Goal: Transaction & Acquisition: Purchase product/service

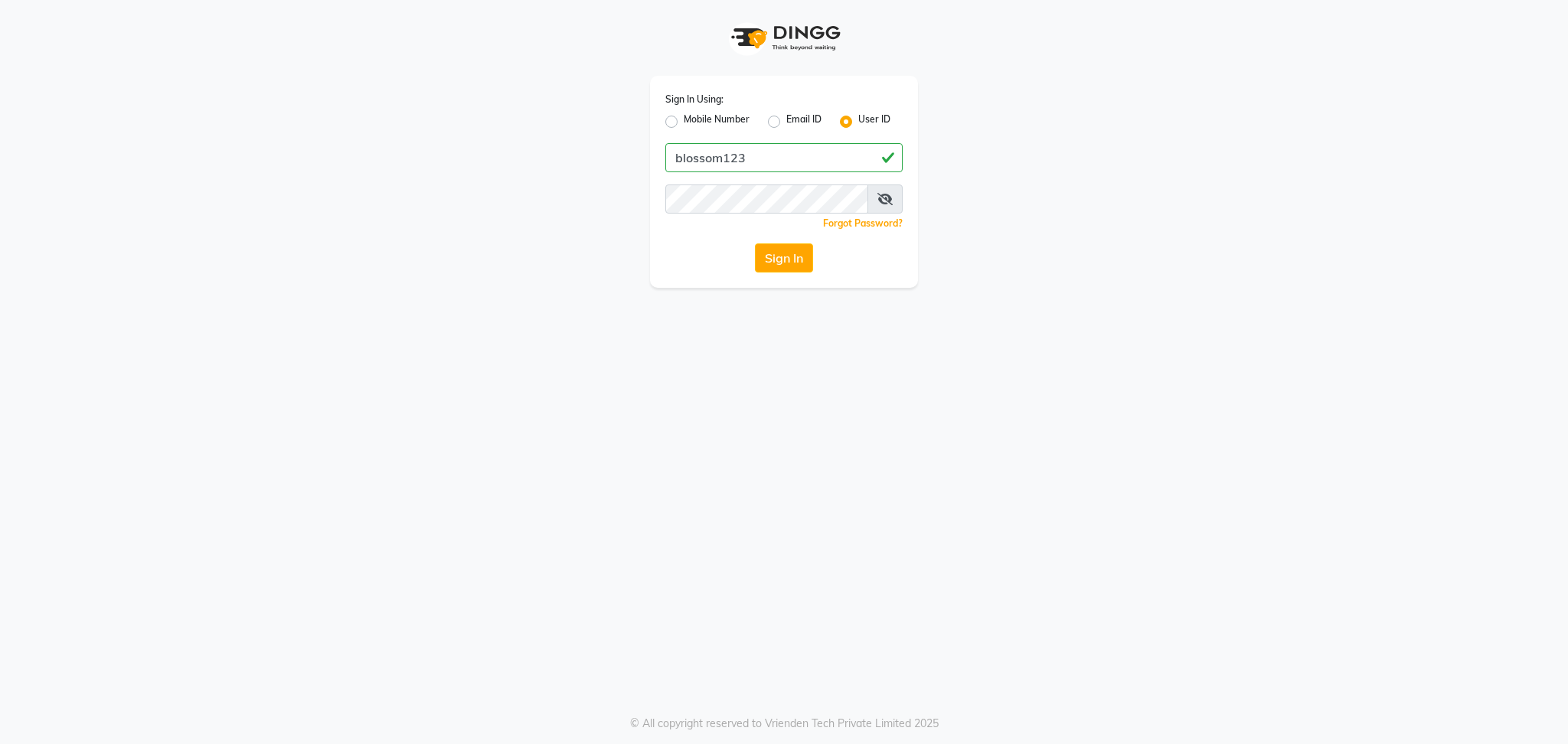
type input "blossom123"
click at [683, 249] on div "Sign In" at bounding box center [784, 258] width 237 height 29
click at [760, 250] on button "Sign In" at bounding box center [784, 258] width 58 height 29
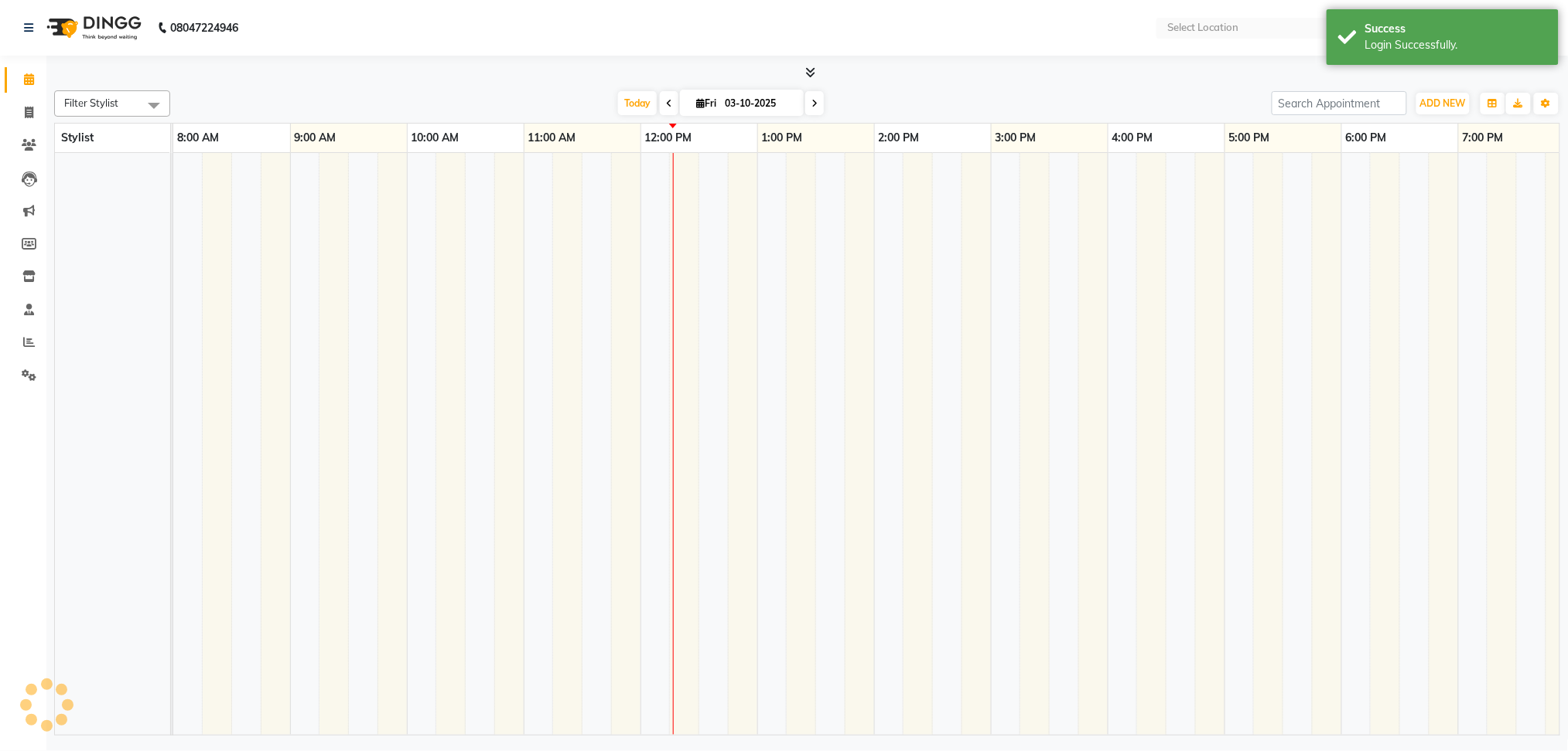
select select "en"
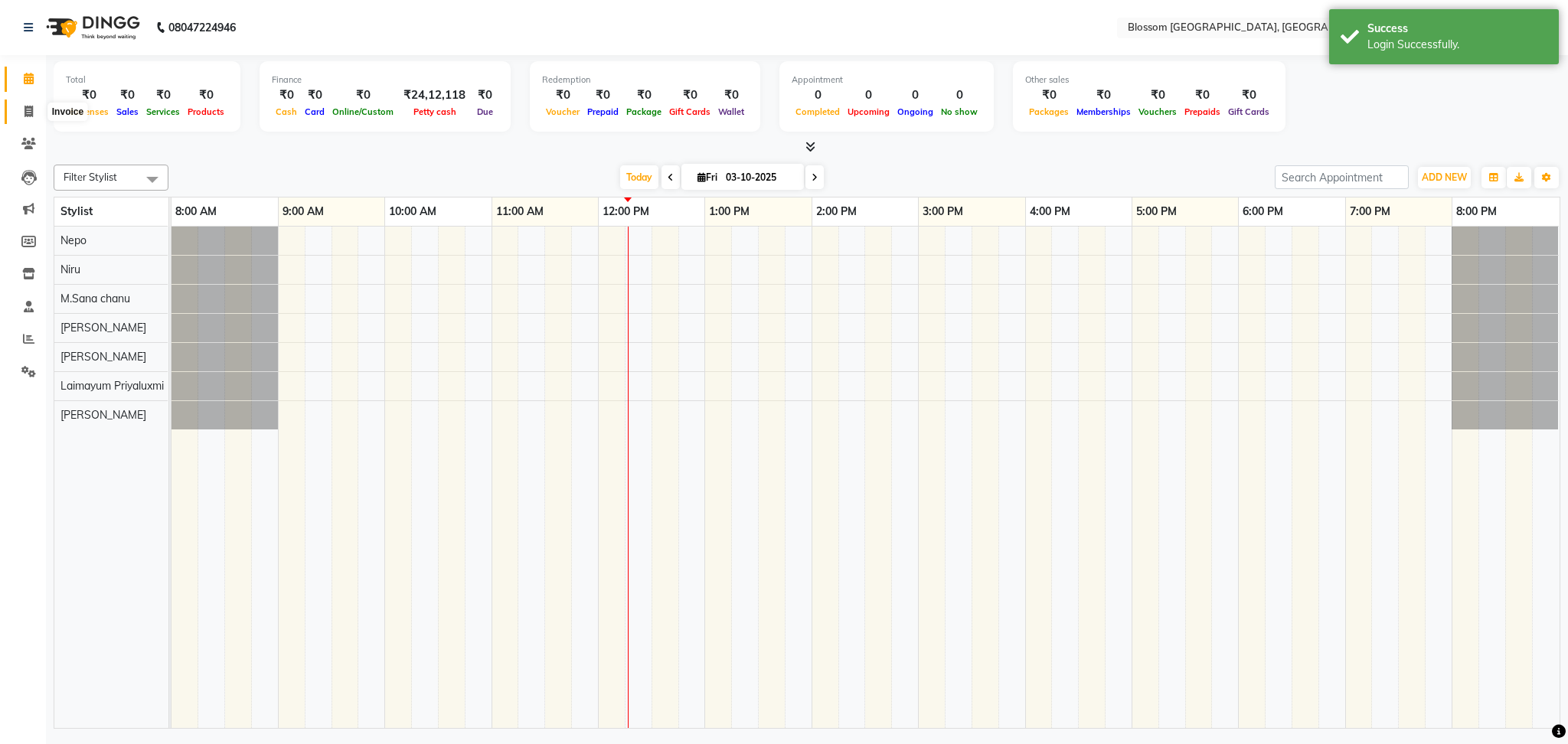
click at [24, 112] on icon at bounding box center [29, 112] width 8 height 11
select select "service"
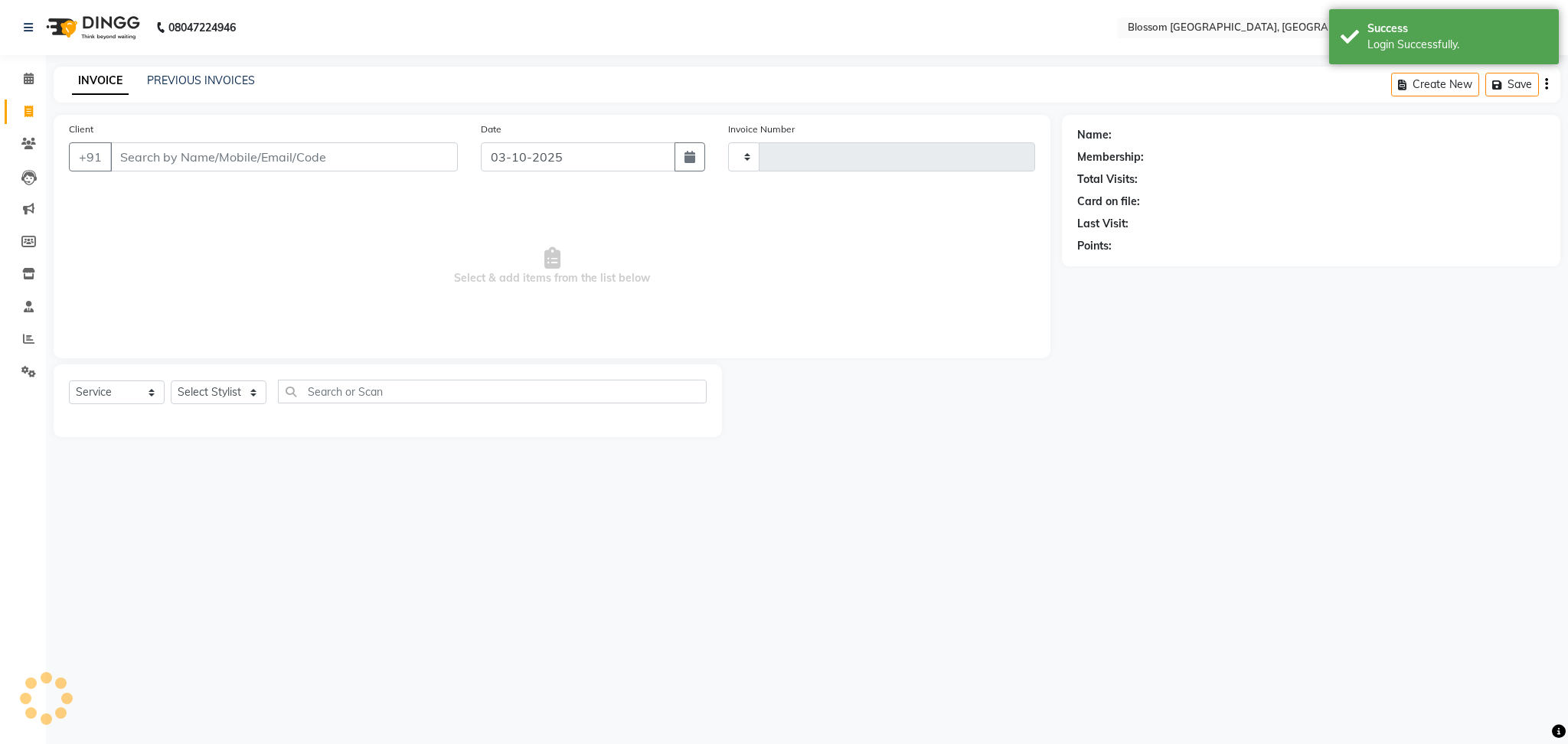
type input "1345"
select select "7465"
click at [150, 158] on input "Client" at bounding box center [284, 157] width 348 height 29
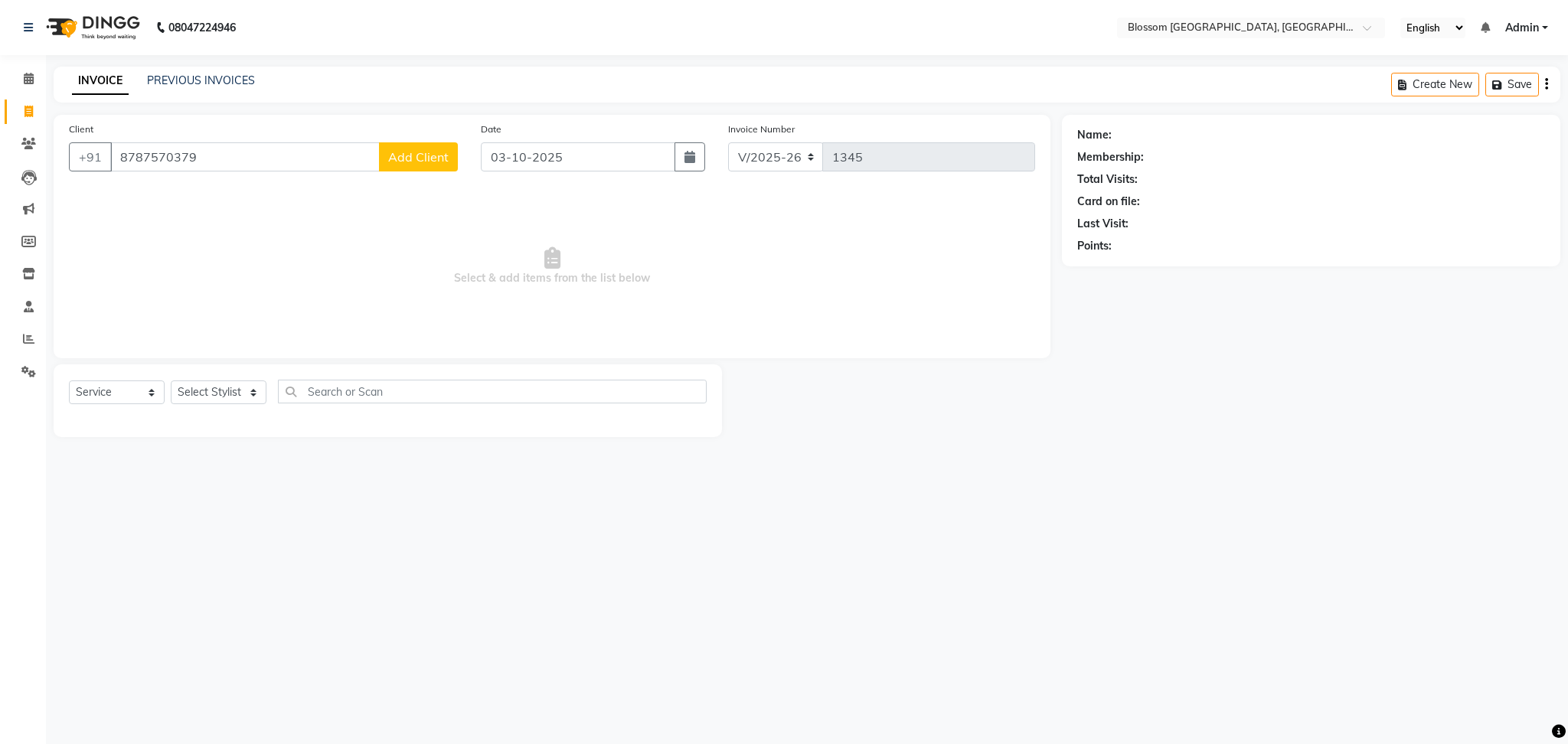
type input "8787570379"
click at [448, 169] on button "Add Client" at bounding box center [418, 157] width 79 height 29
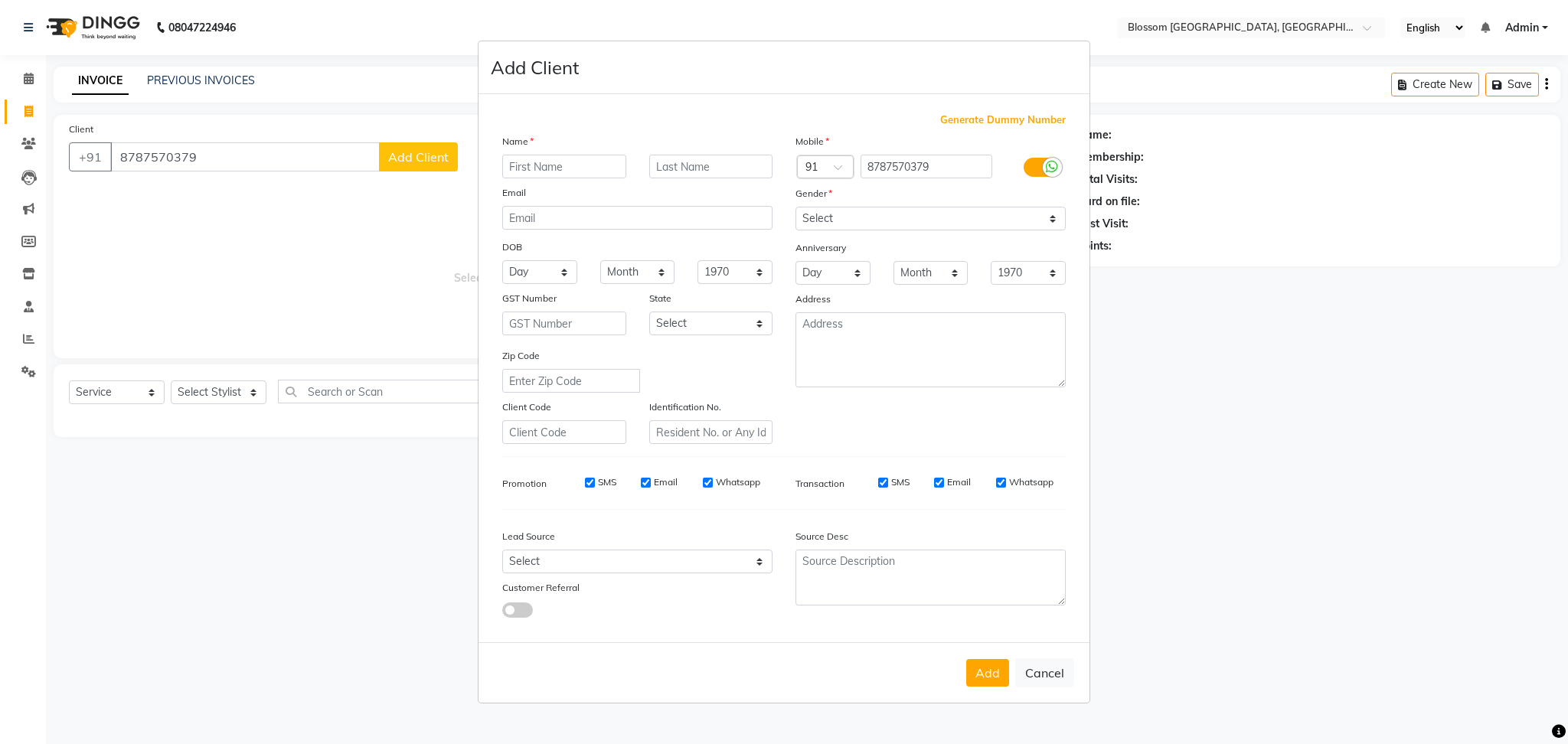
type input "b"
type input "Balarina"
click at [666, 159] on input "text" at bounding box center [711, 166] width 124 height 24
drag, startPoint x: 954, startPoint y: 211, endPoint x: 951, endPoint y: 224, distance: 13.3
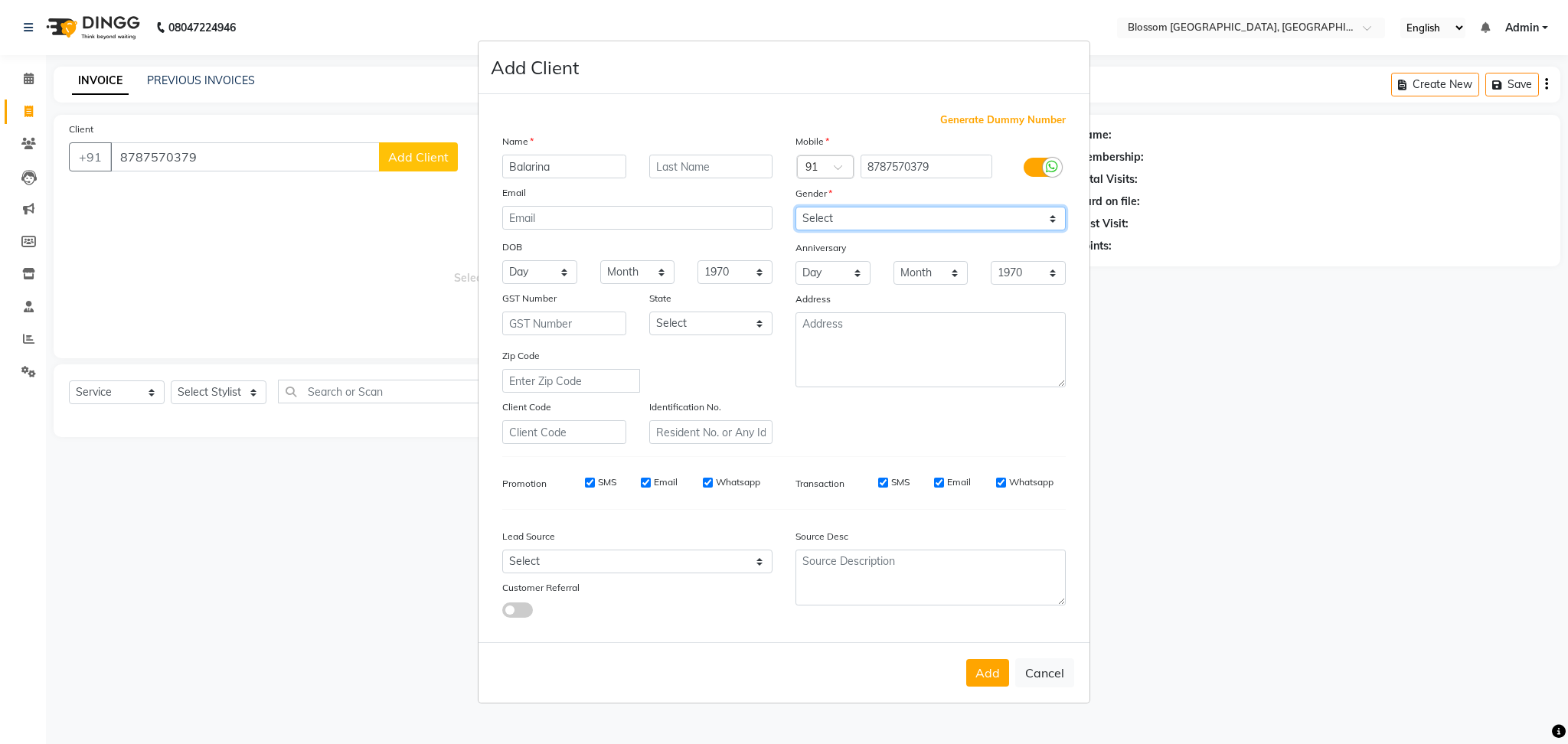
click at [954, 211] on select "Select Male Female Other Prefer Not To Say" at bounding box center [931, 218] width 271 height 24
select select "[DEMOGRAPHIC_DATA]"
click at [795, 207] on select "Select Male Female Other Prefer Not To Say" at bounding box center [931, 218] width 271 height 24
click at [980, 676] on button "Add" at bounding box center [988, 673] width 43 height 28
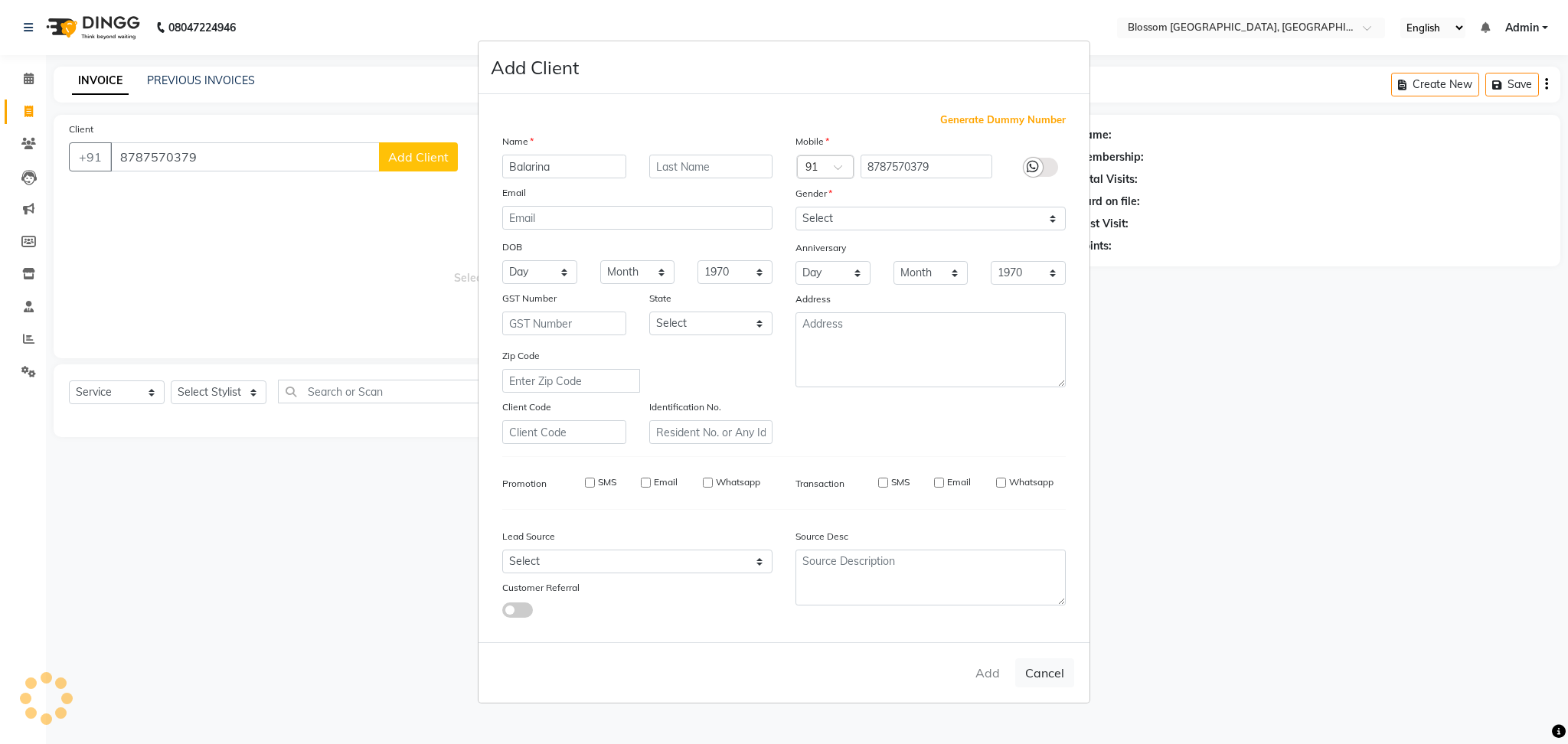
select select
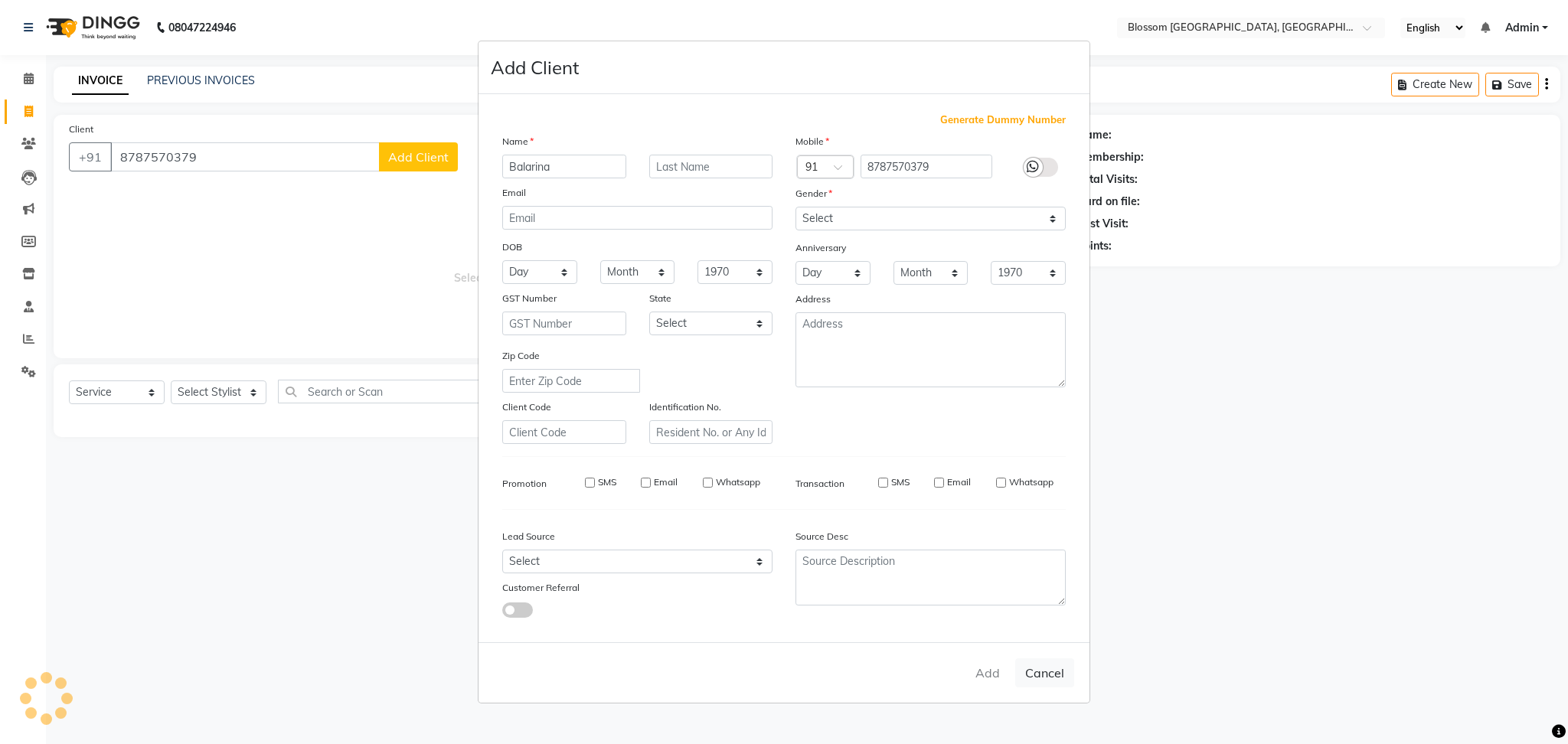
select select
checkbox input "false"
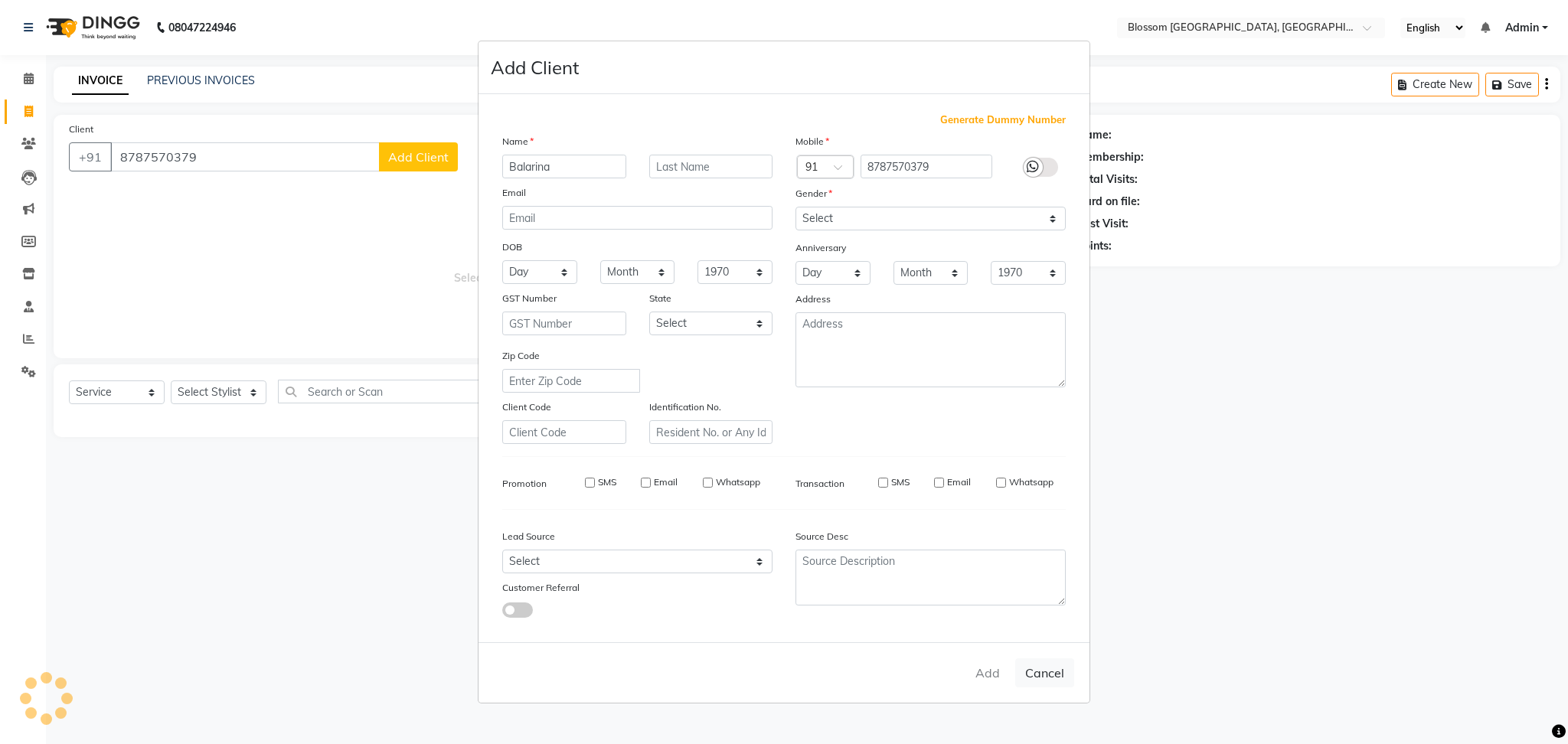
checkbox input "false"
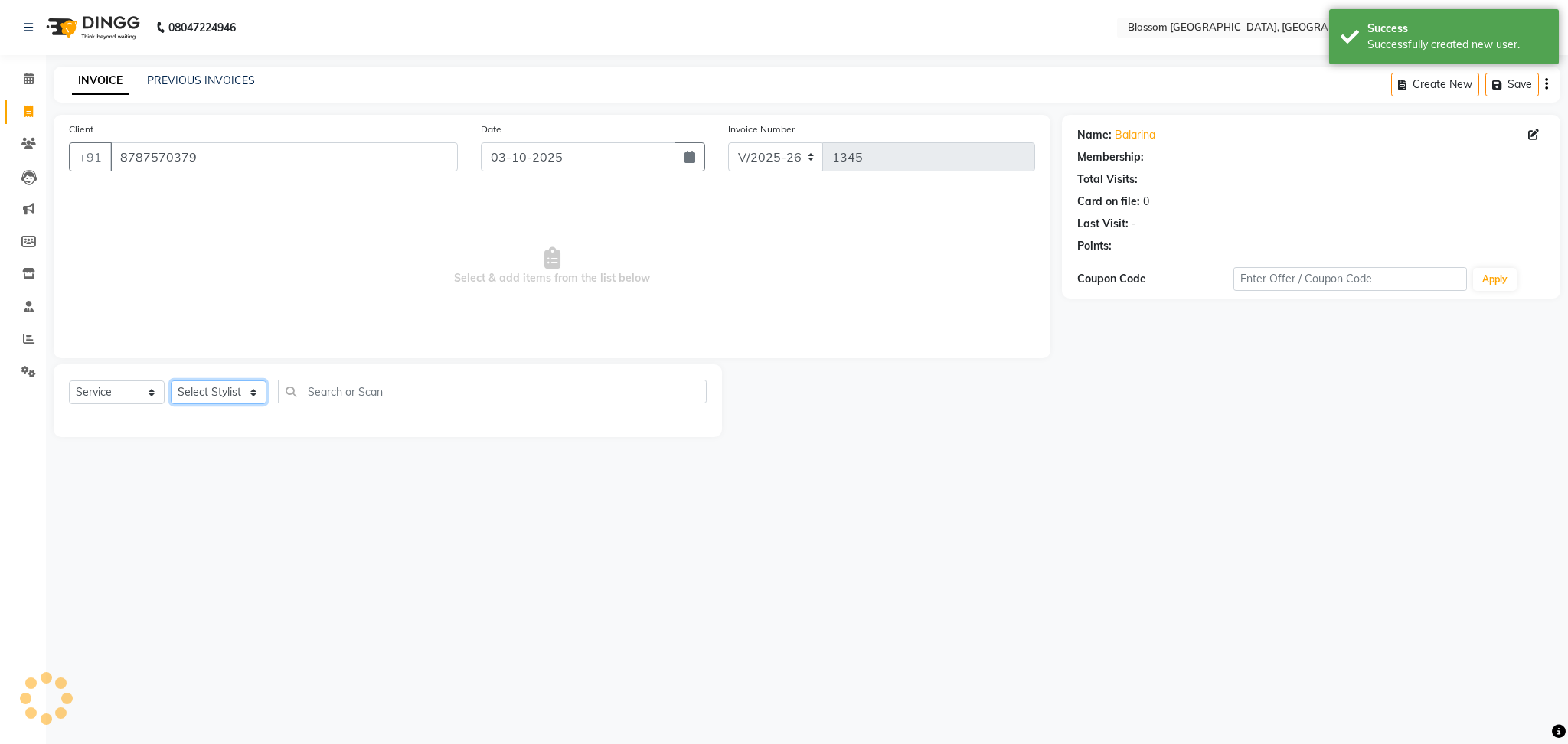
click at [212, 402] on select "Select Stylist Laimayum Priyaluxmi Laishram Anjali Maimom Anjali chanu M.Sana c…" at bounding box center [218, 392] width 95 height 24
select select "67633"
click at [171, 381] on select "Select Stylist Laimayum Priyaluxmi Laishram Anjali Maimom Anjali chanu M.Sana c…" at bounding box center [218, 392] width 95 height 24
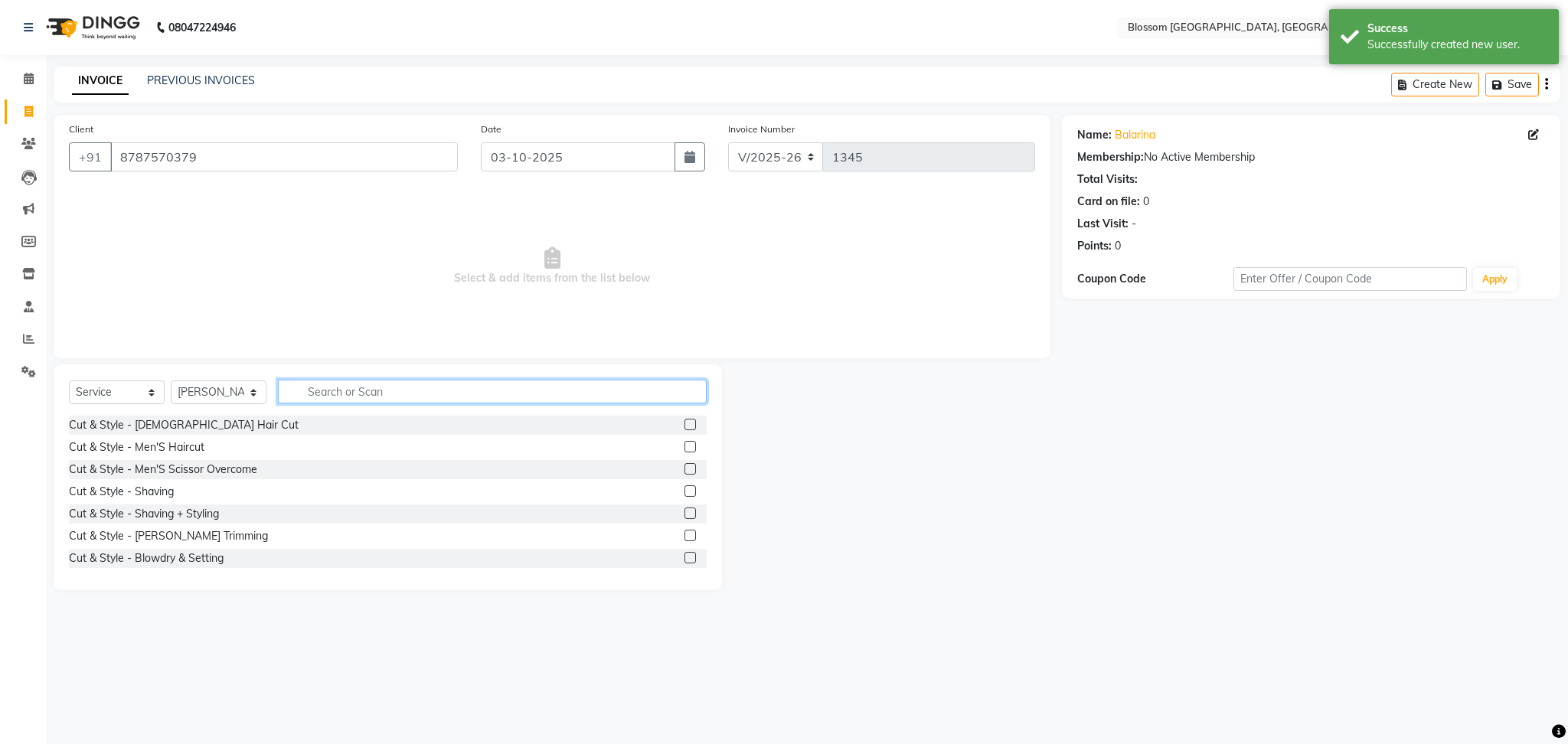
click at [312, 389] on input "text" at bounding box center [492, 391] width 429 height 24
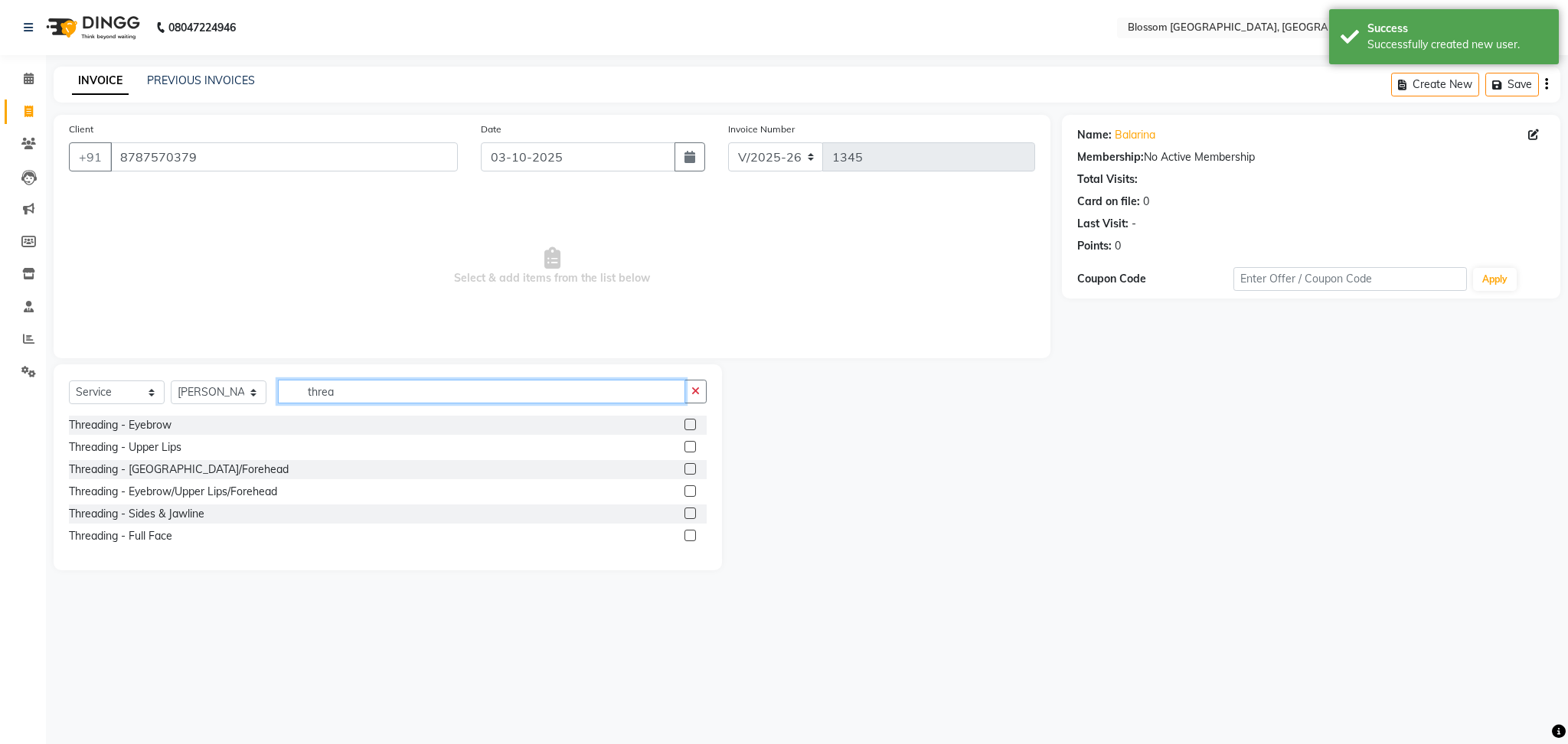
type input "threa"
click at [691, 420] on label at bounding box center [690, 425] width 11 height 11
click at [691, 420] on input "checkbox" at bounding box center [689, 425] width 10 height 10
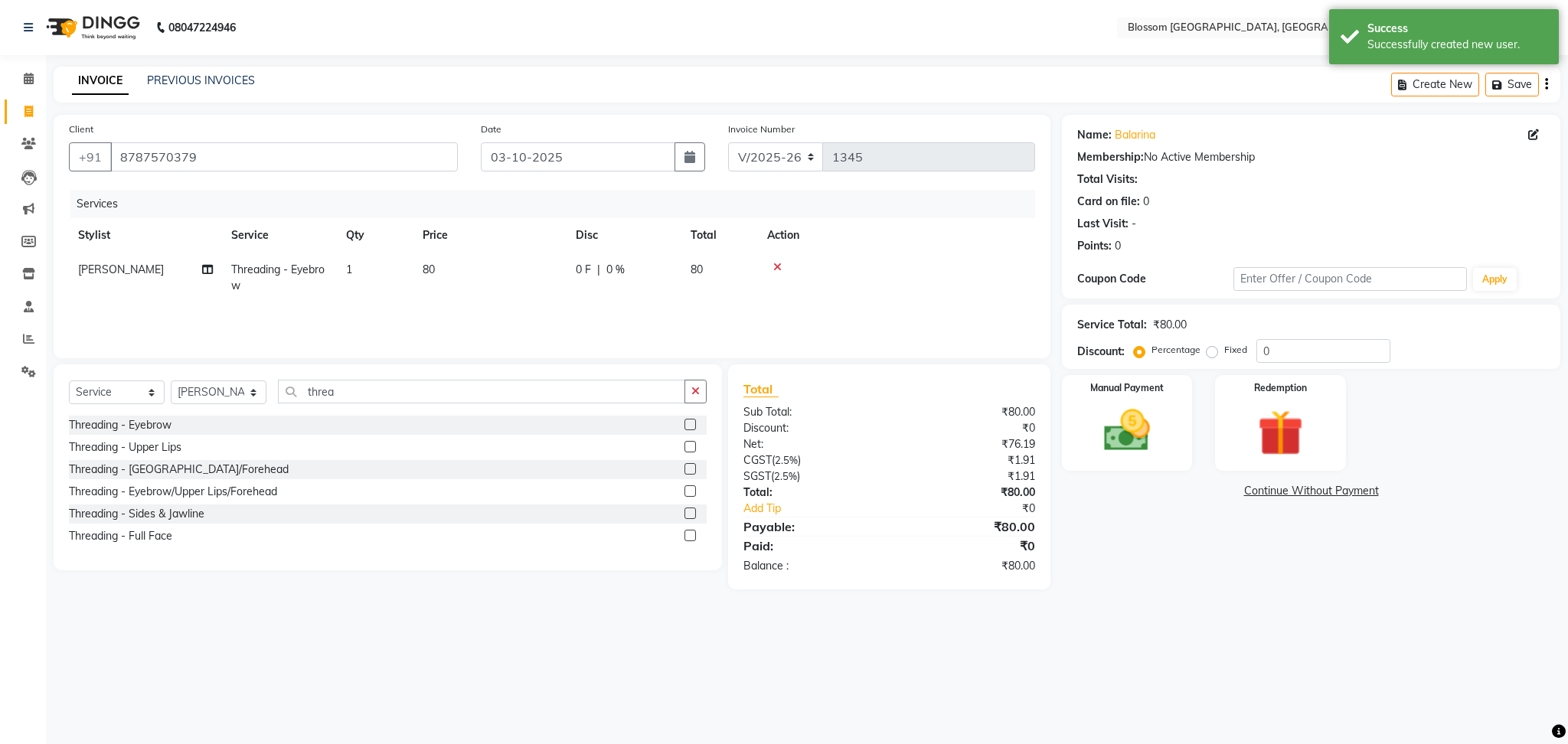
checkbox input "false"
click at [689, 443] on label at bounding box center [690, 447] width 11 height 11
click at [689, 443] on input "checkbox" at bounding box center [689, 447] width 10 height 10
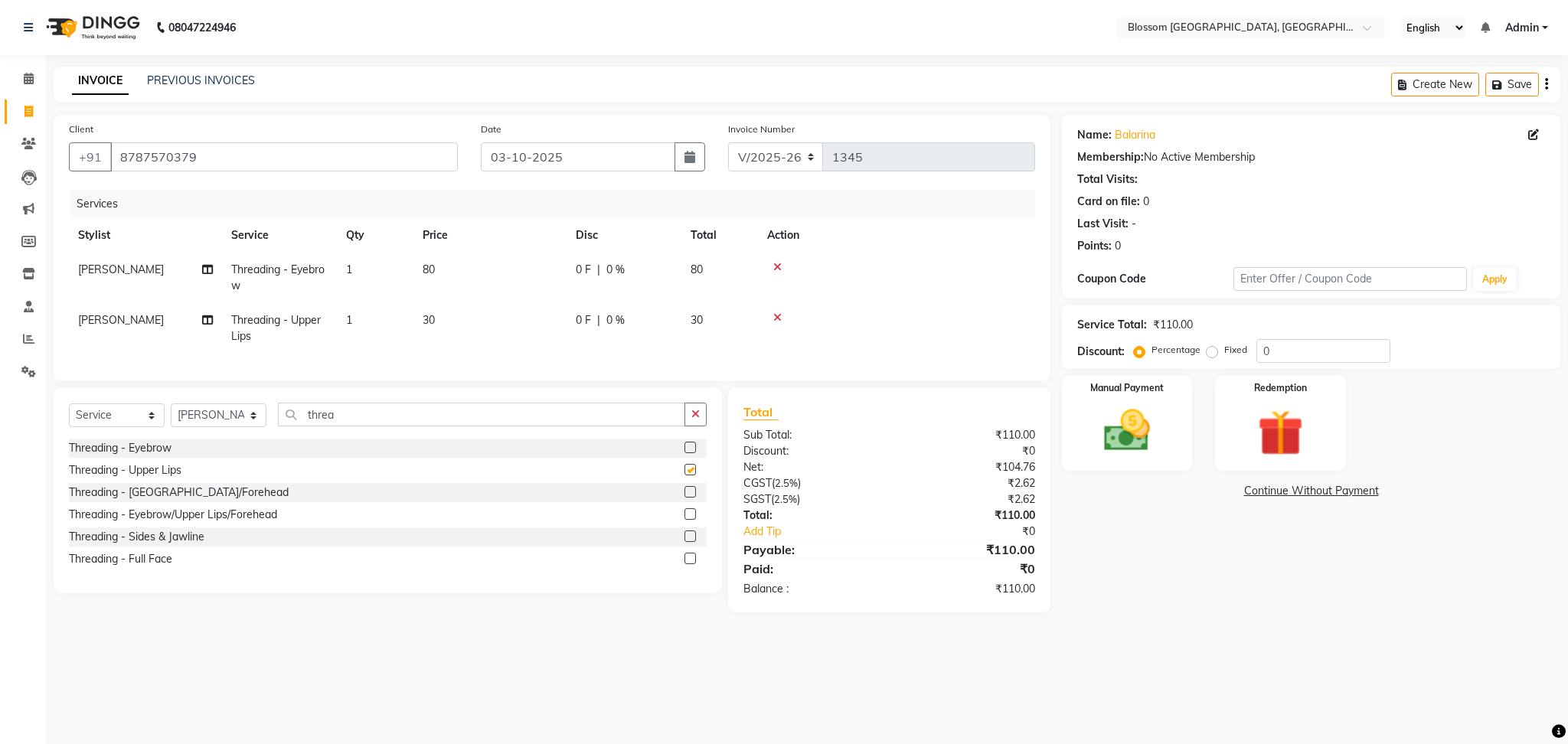
checkbox input "false"
click at [781, 319] on div at bounding box center [897, 317] width 259 height 11
click at [692, 498] on label at bounding box center [690, 492] width 11 height 11
click at [692, 498] on input "checkbox" at bounding box center [689, 493] width 10 height 10
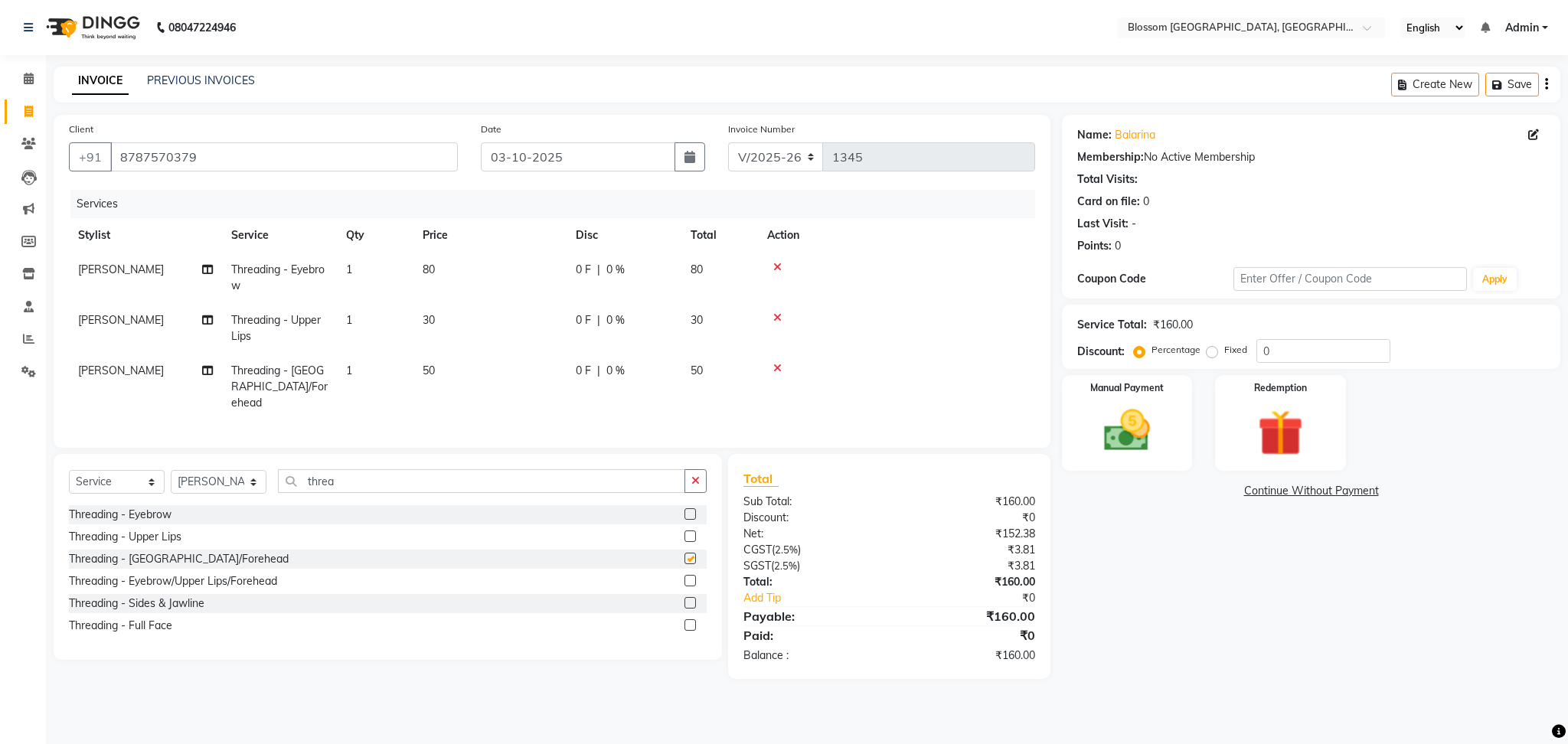
checkbox input "false"
click at [778, 317] on icon at bounding box center [777, 317] width 8 height 11
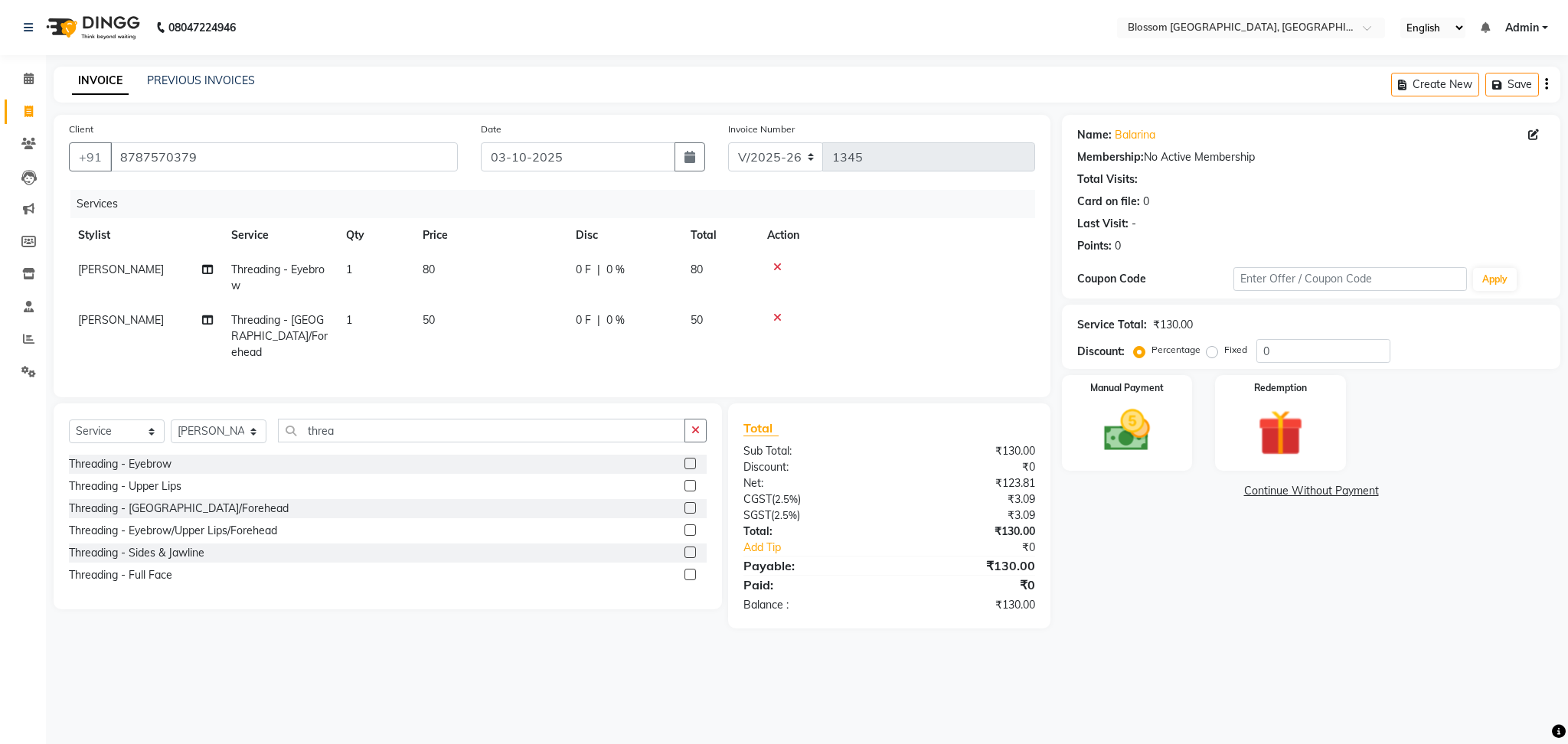
click at [478, 328] on td "50" at bounding box center [490, 337] width 153 height 67
select select "67633"
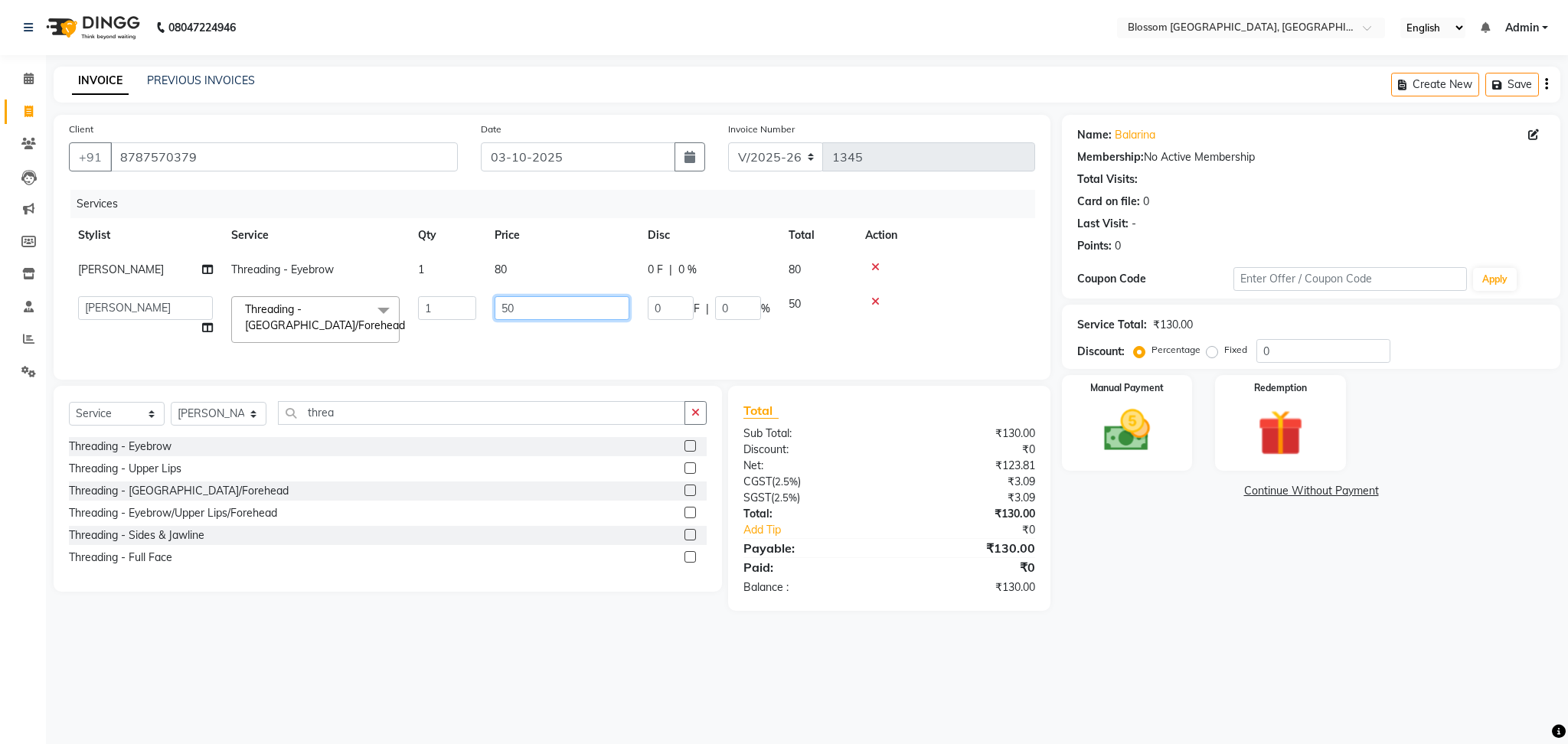
click at [504, 308] on input "50" at bounding box center [562, 308] width 134 height 24
type input "30"
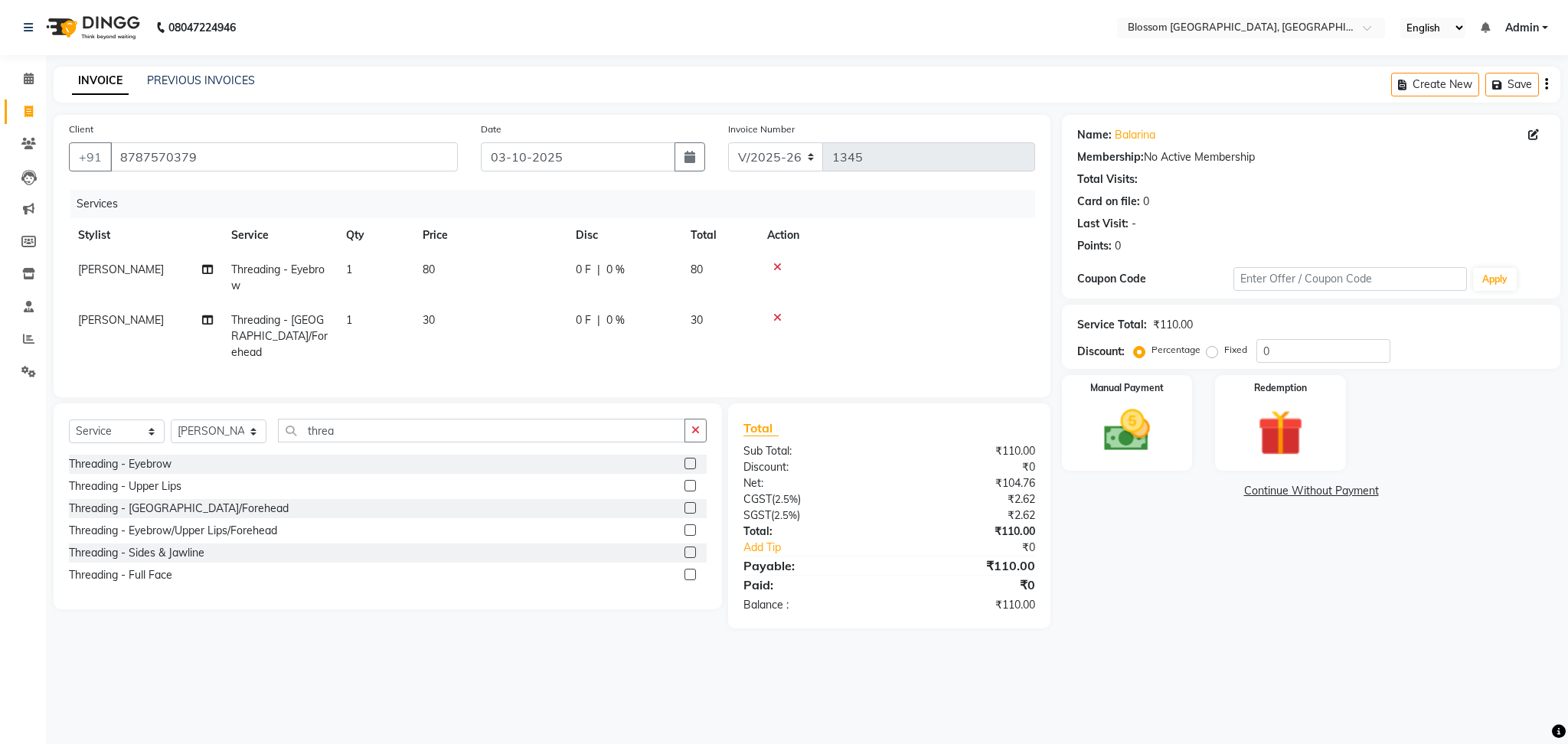
click at [531, 341] on td "30" at bounding box center [490, 337] width 153 height 67
select select "67633"
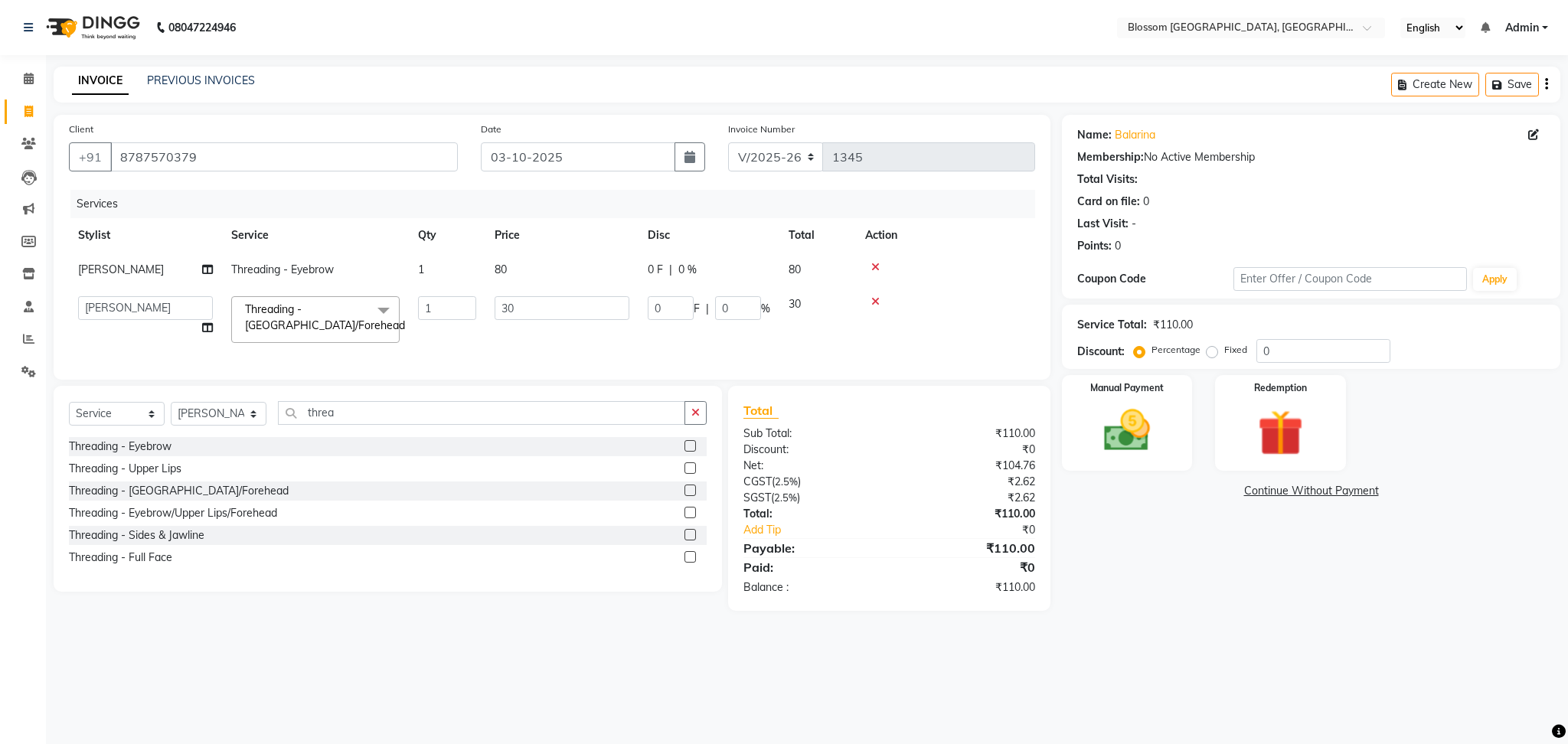
click at [500, 277] on td "80" at bounding box center [562, 270] width 153 height 34
select select "67633"
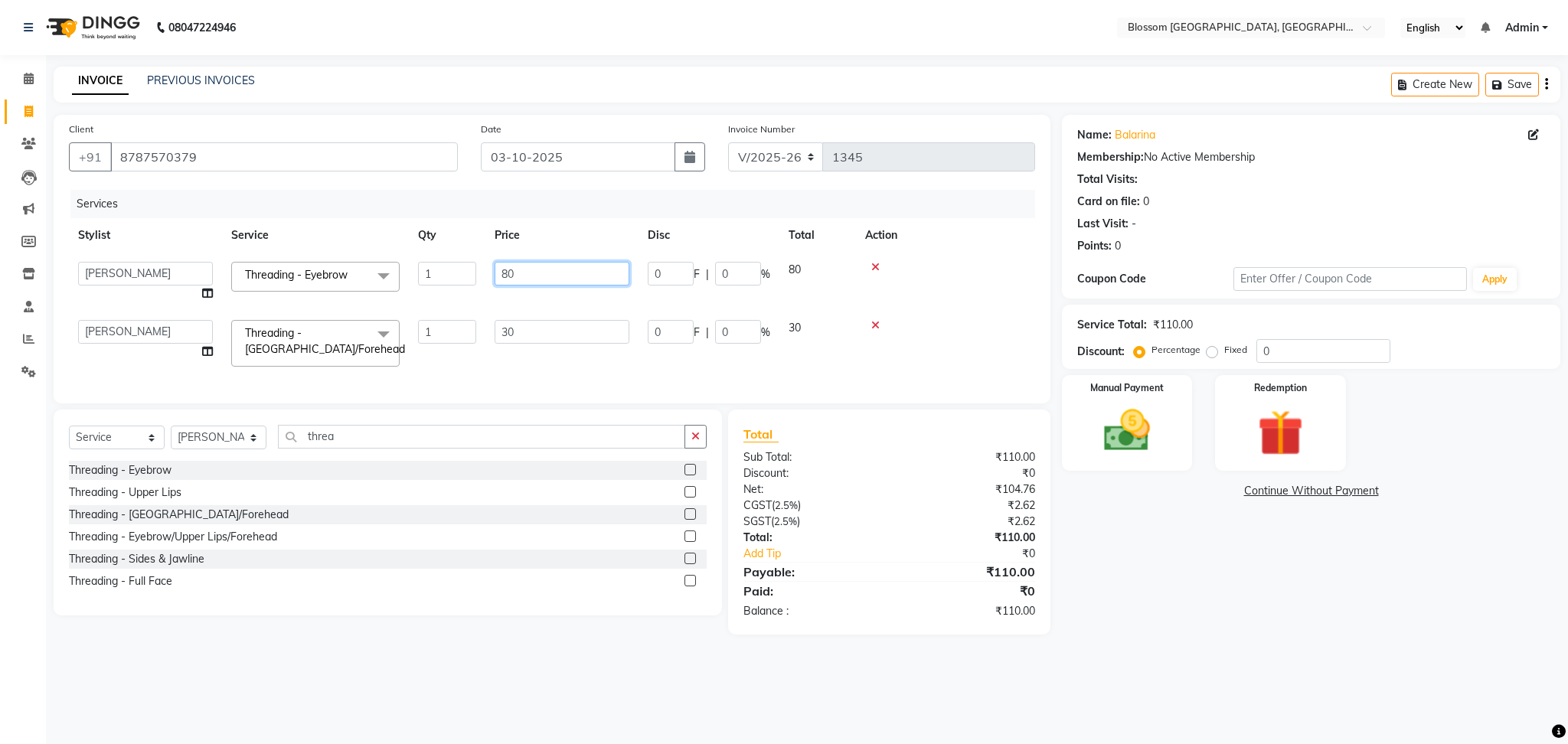
click at [503, 273] on input "80" at bounding box center [562, 273] width 134 height 24
click at [508, 272] on input "80" at bounding box center [562, 273] width 134 height 24
type input "70"
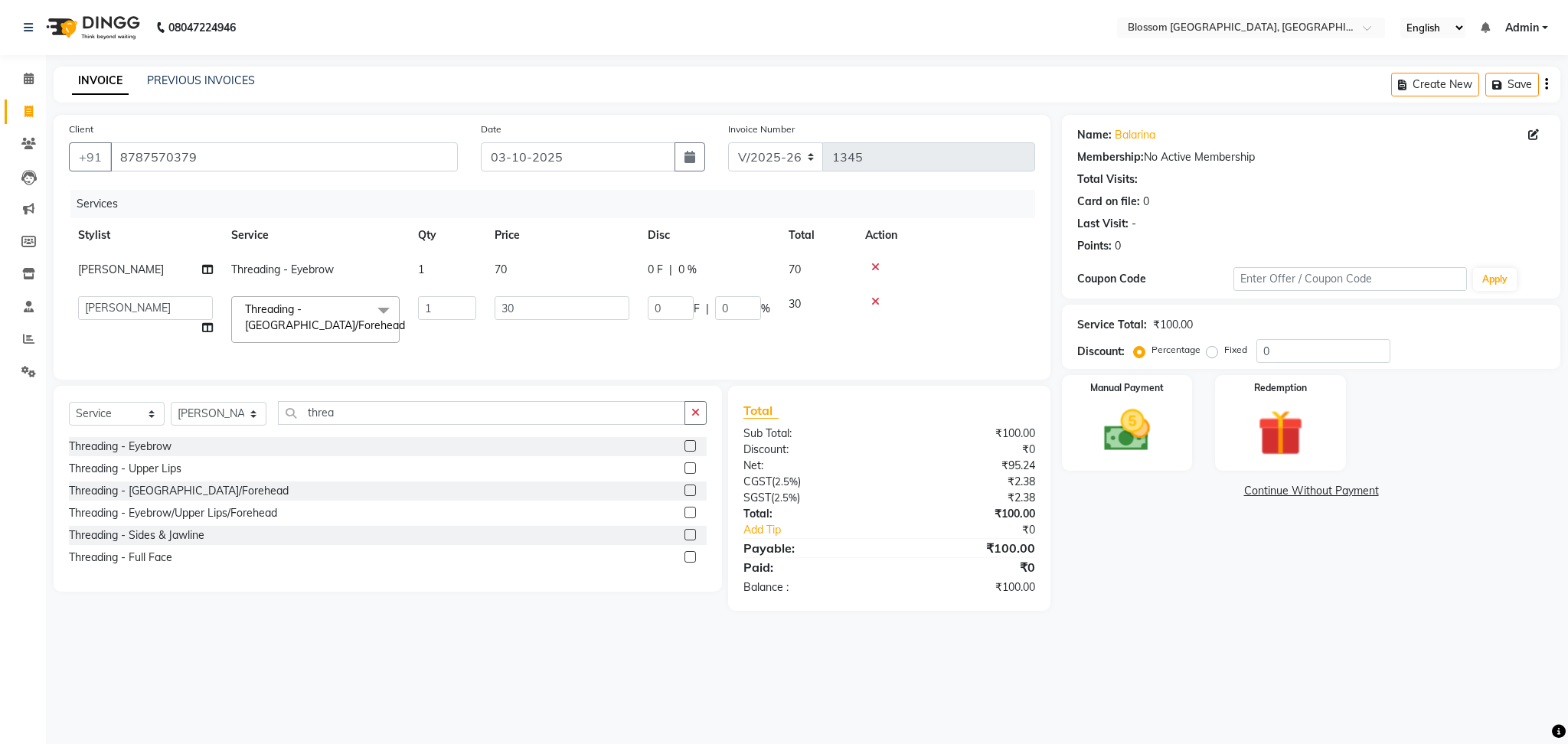
click at [520, 354] on div "Services Stylist Service Qty Price Disc Total Action Laishram Anjali Threading …" at bounding box center [553, 277] width 967 height 174
click at [1166, 435] on div "Manual Payment" at bounding box center [1127, 424] width 135 height 99
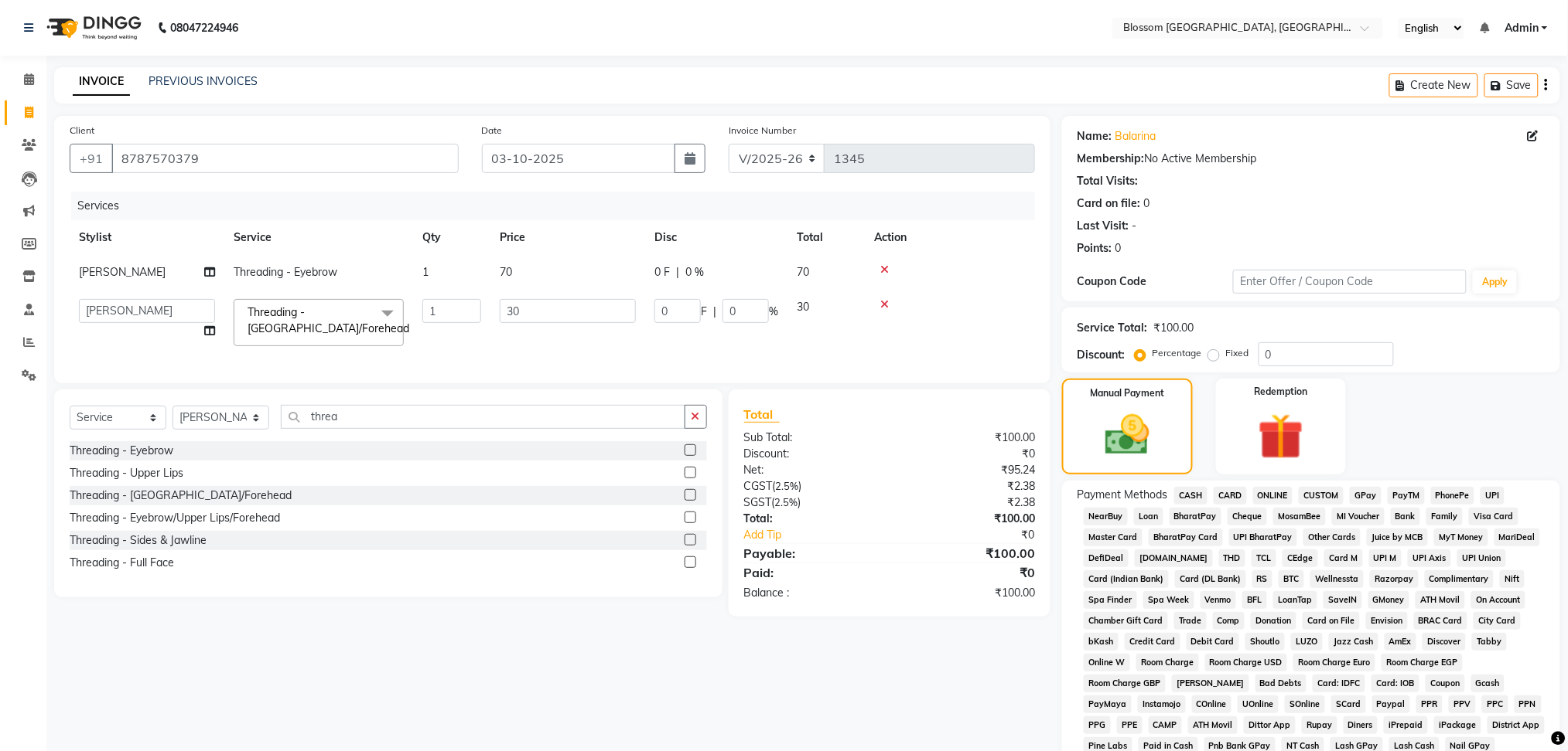
click at [1190, 496] on span "CASH" at bounding box center [1190, 496] width 33 height 18
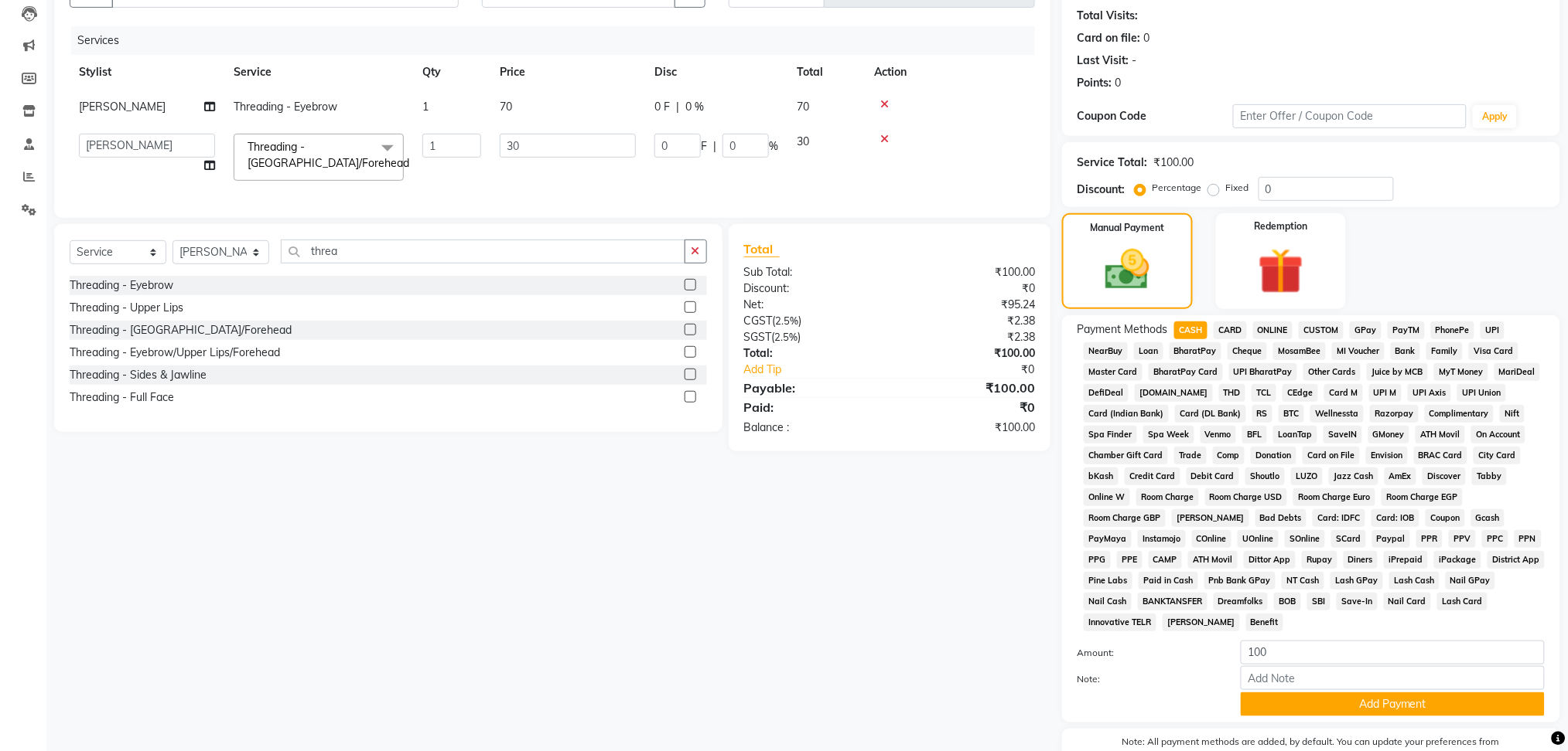
scroll to position [250, 0]
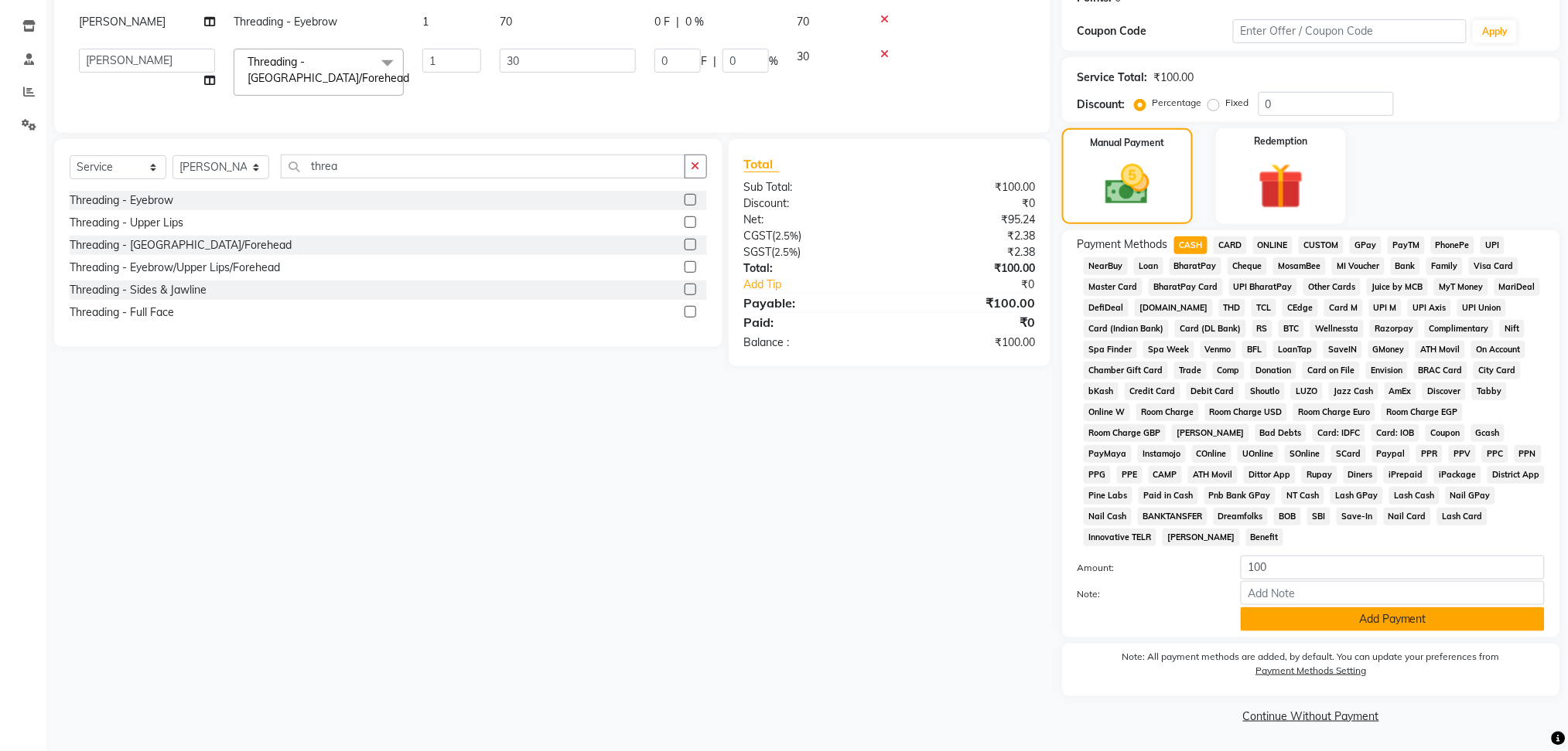
click at [1264, 615] on button "Add Payment" at bounding box center [1392, 619] width 304 height 24
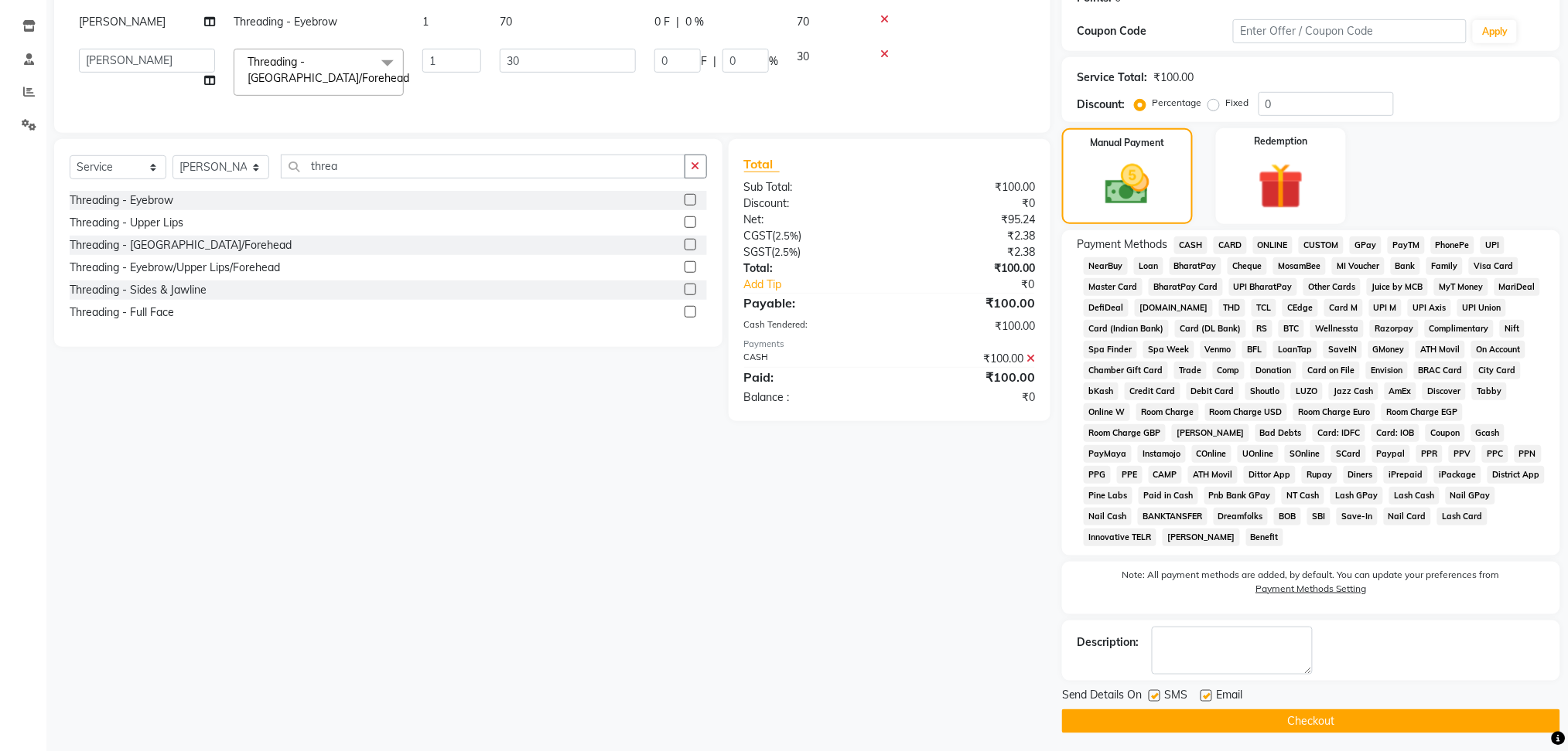
scroll to position [255, 0]
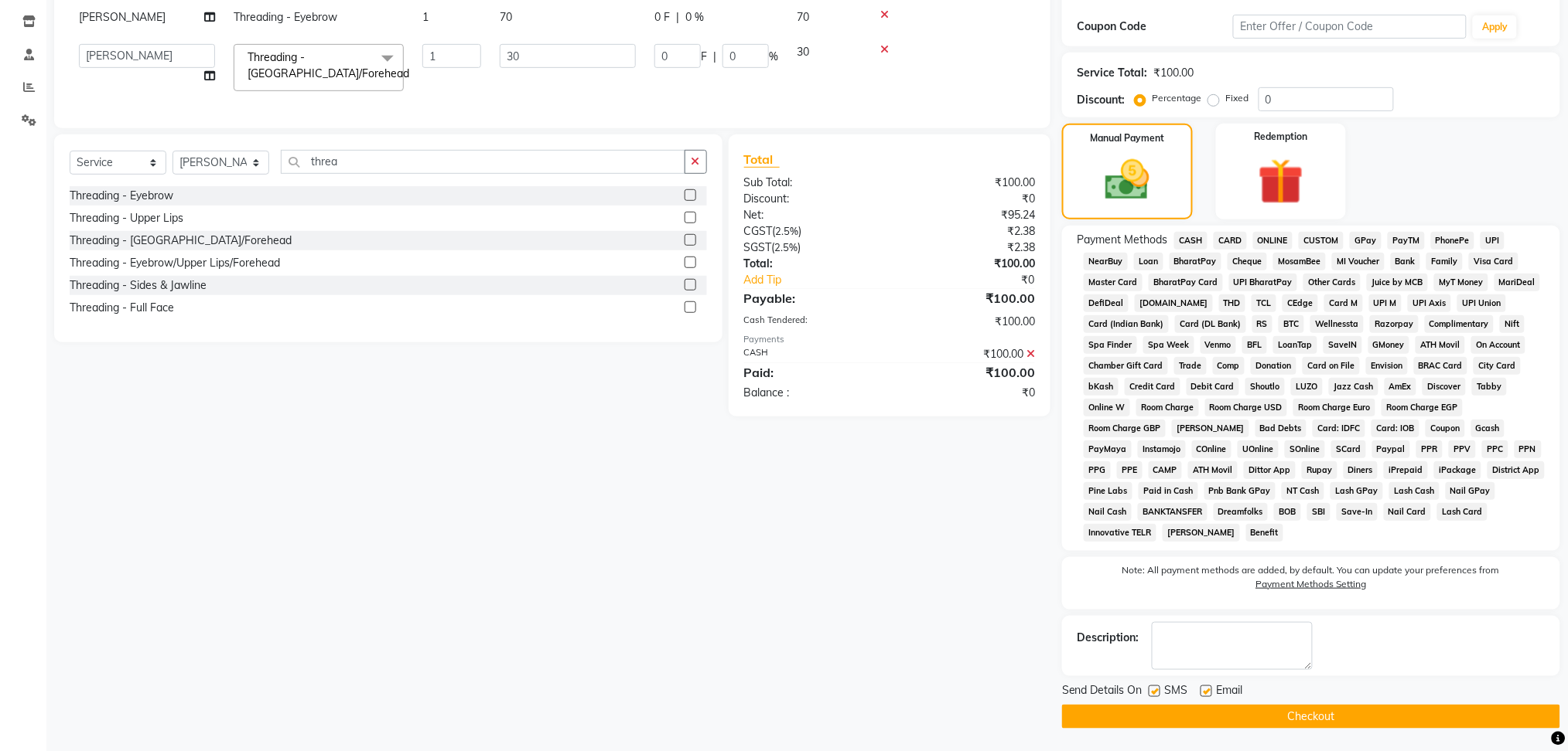
click at [1301, 718] on button "Checkout" at bounding box center [1310, 716] width 498 height 24
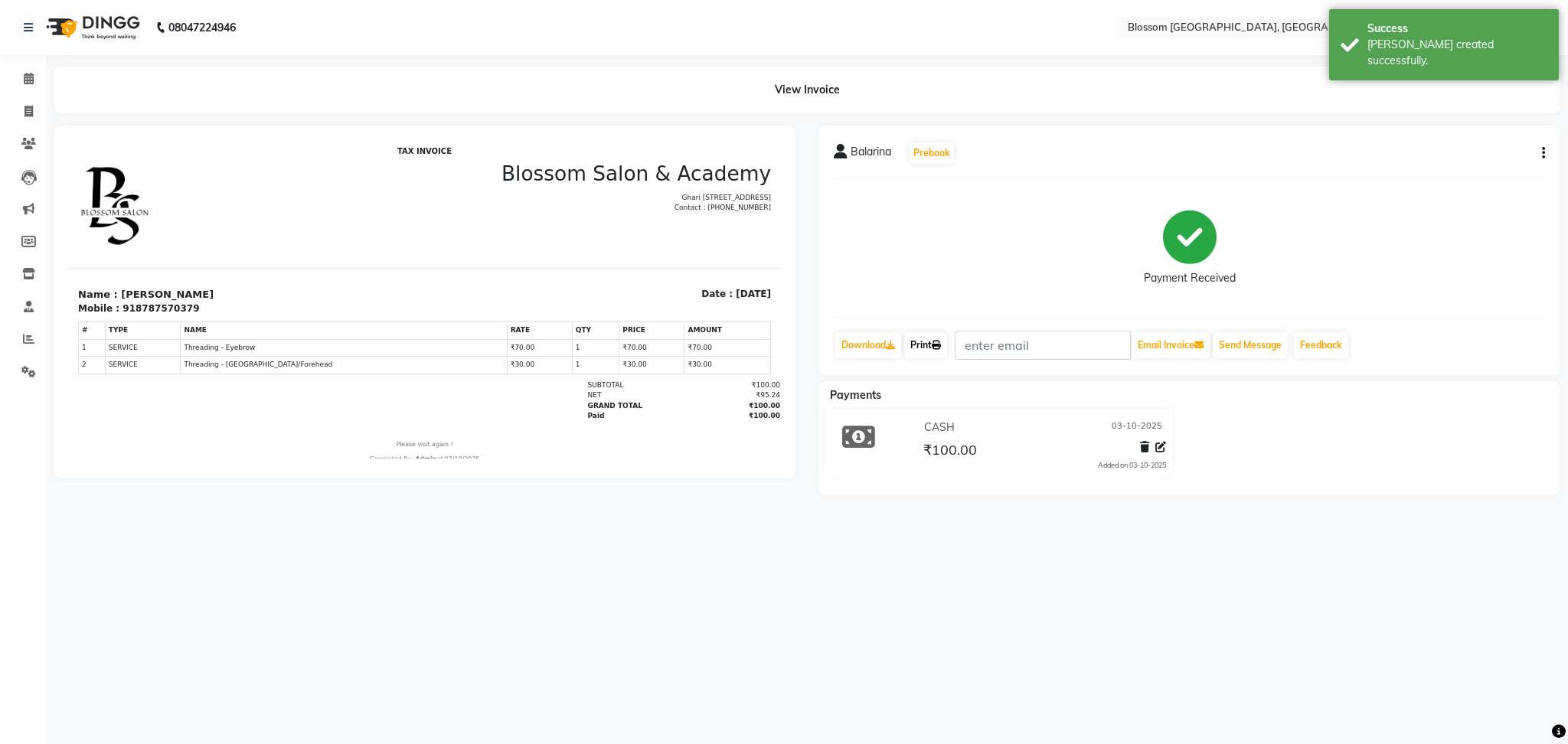
click at [930, 342] on link "Print" at bounding box center [926, 346] width 43 height 26
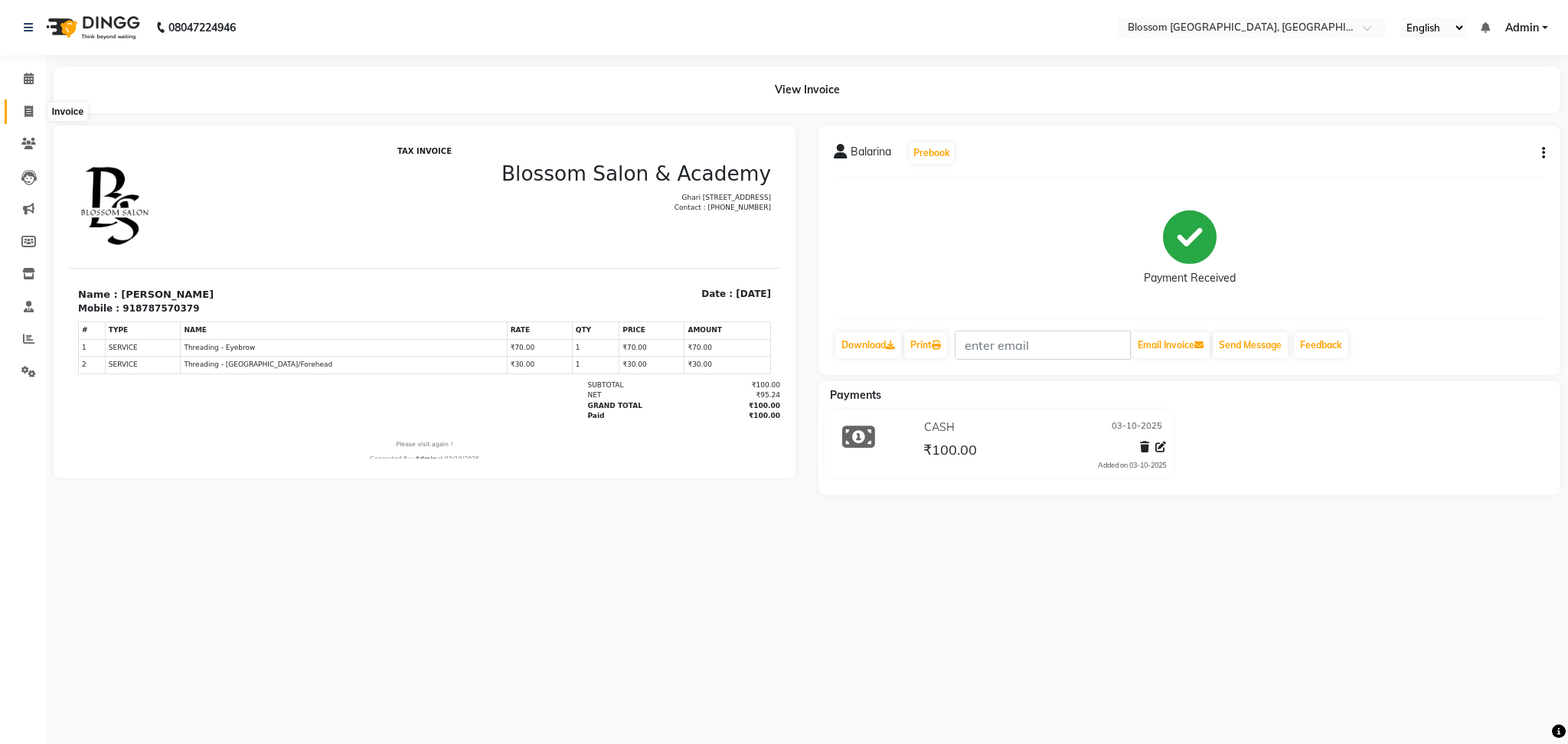
click at [24, 114] on icon at bounding box center [29, 112] width 8 height 11
select select "service"
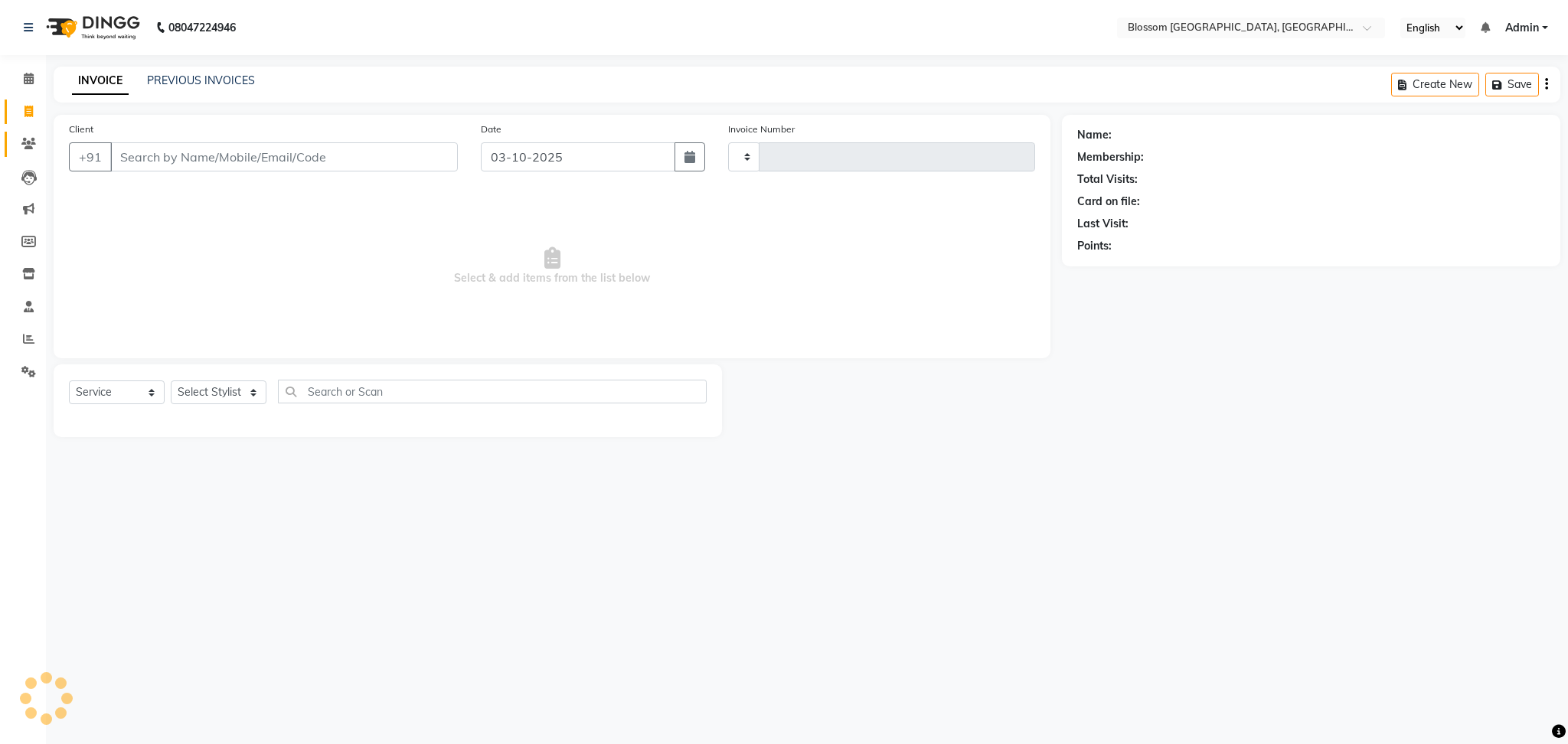
click at [27, 133] on link "Clients" at bounding box center [23, 144] width 37 height 25
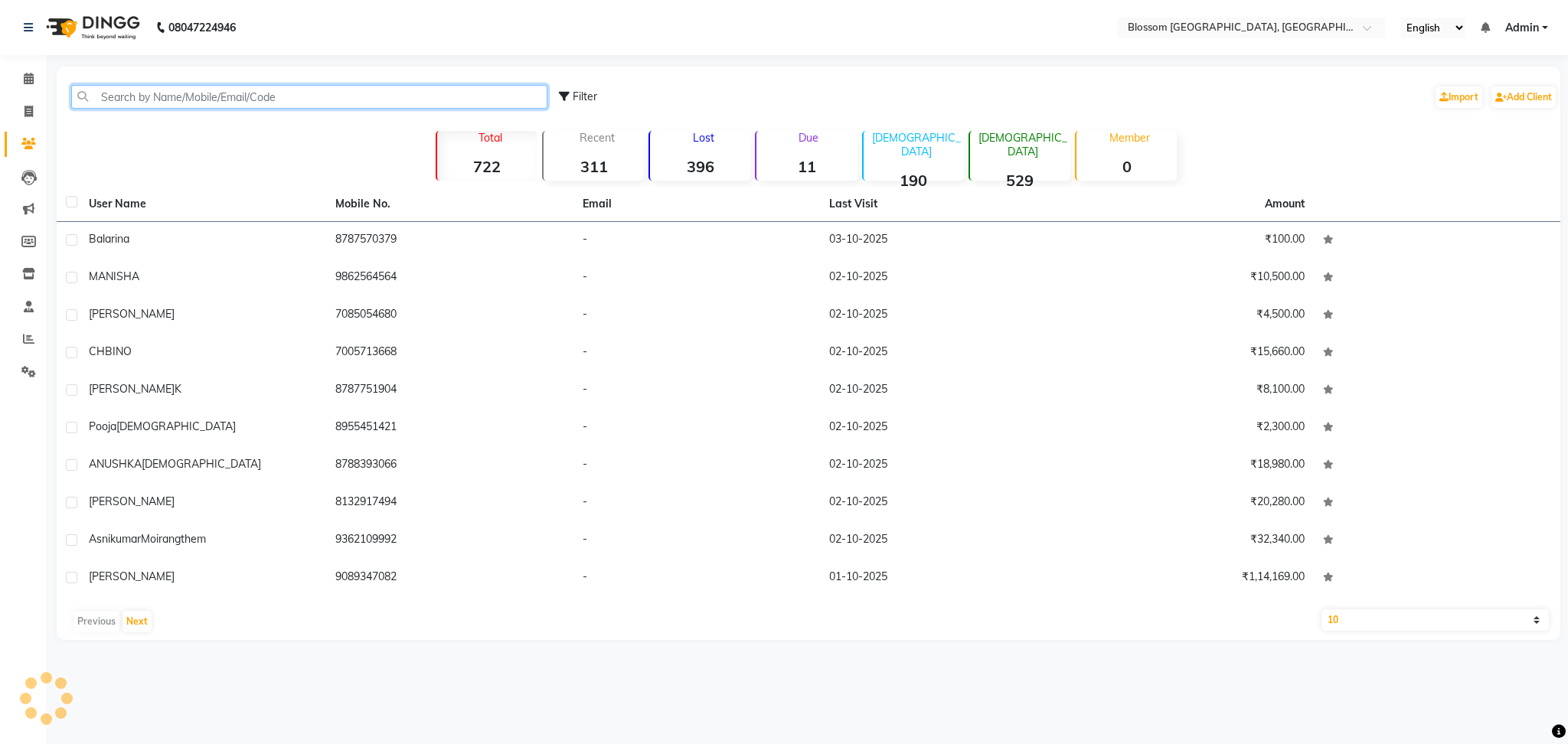
click at [225, 98] on input "text" at bounding box center [309, 96] width 476 height 24
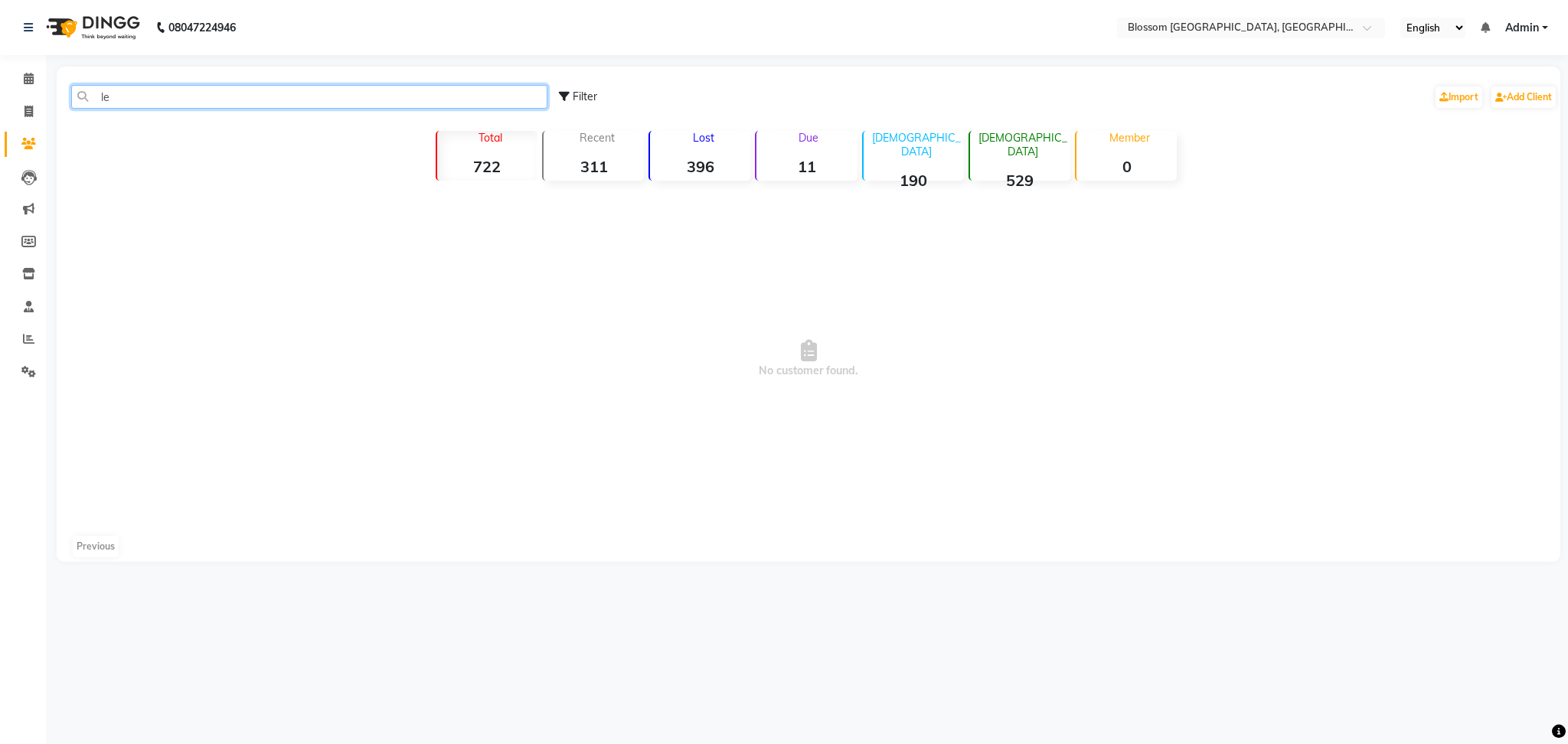
type input "l"
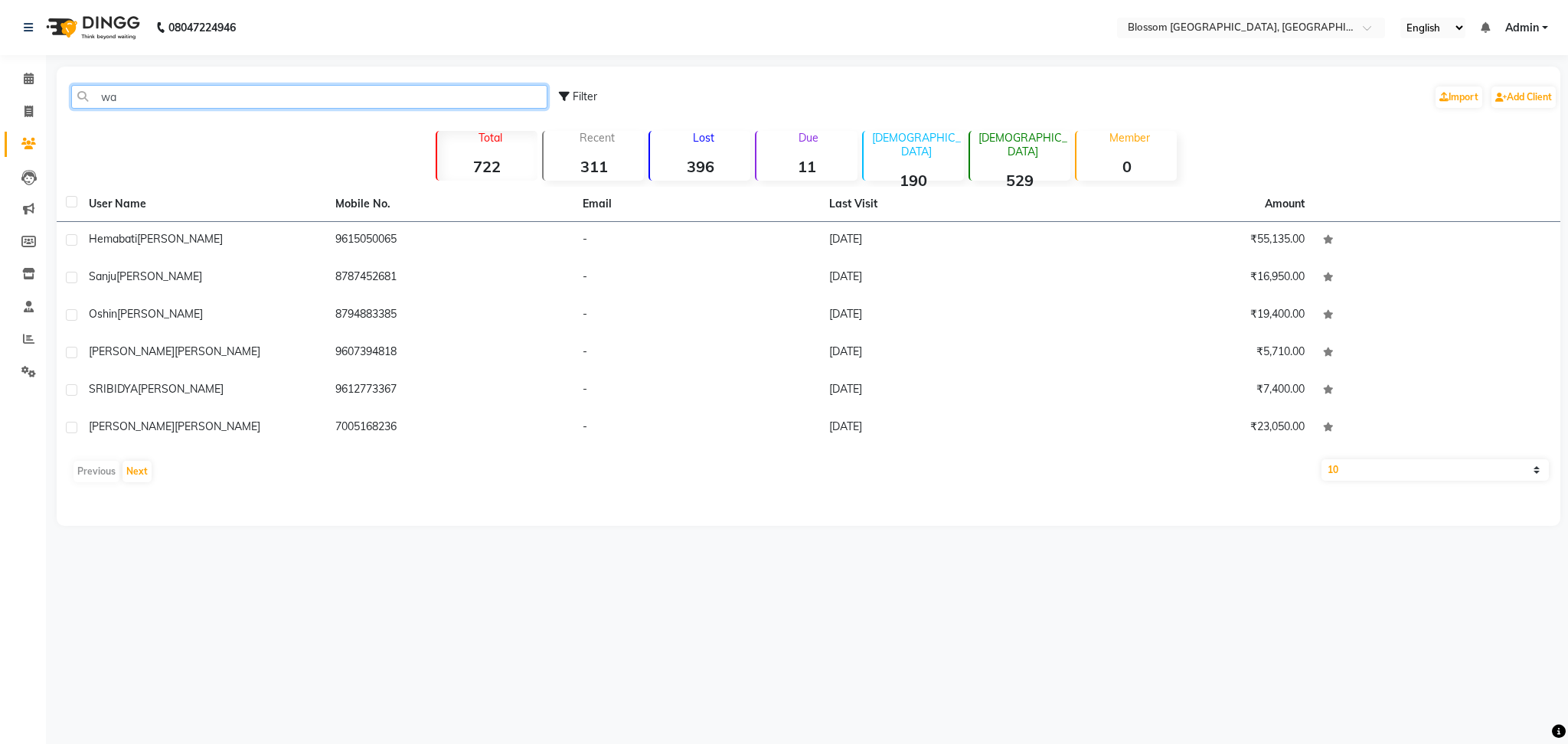
type input "w"
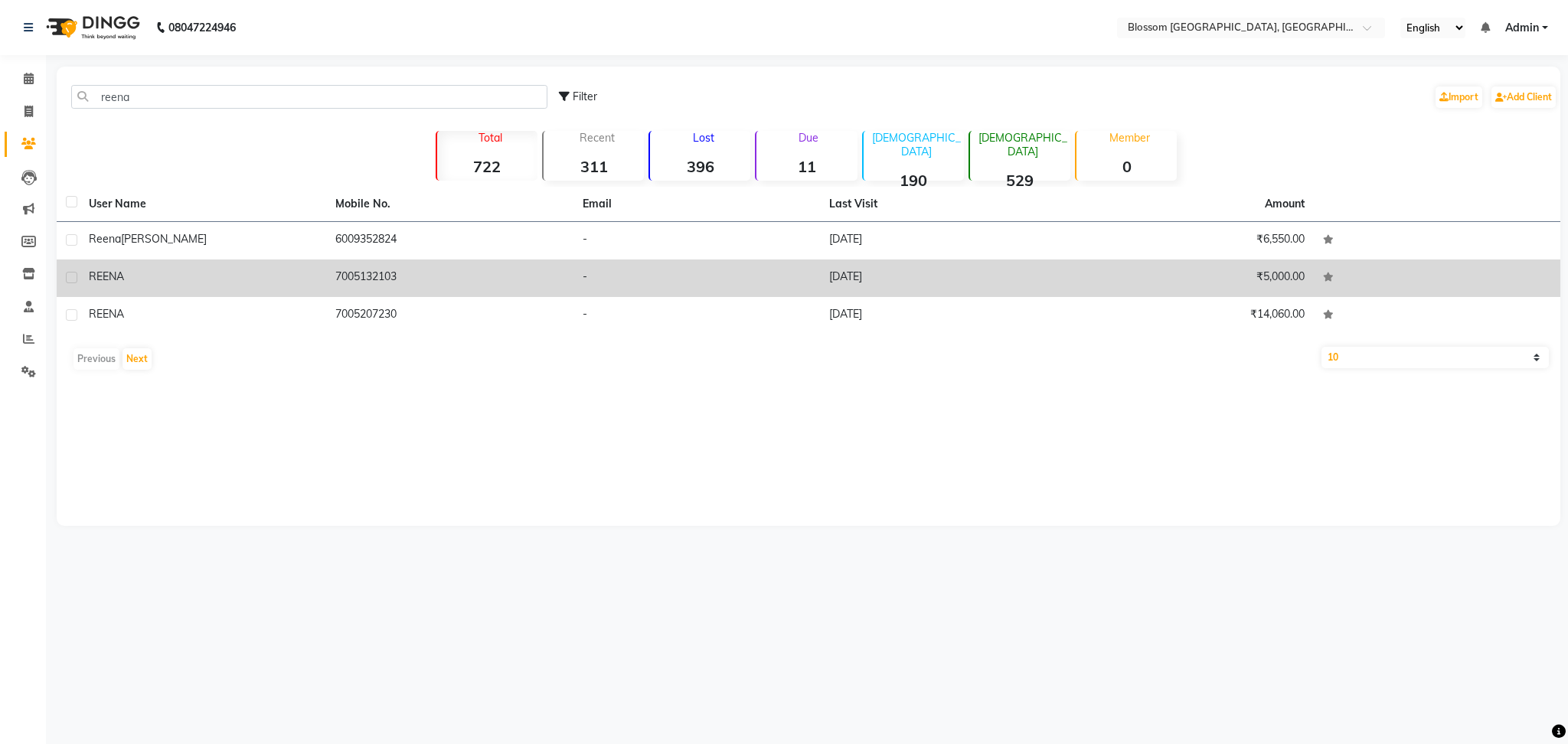
click at [265, 261] on td "REENA" at bounding box center [203, 279] width 247 height 37
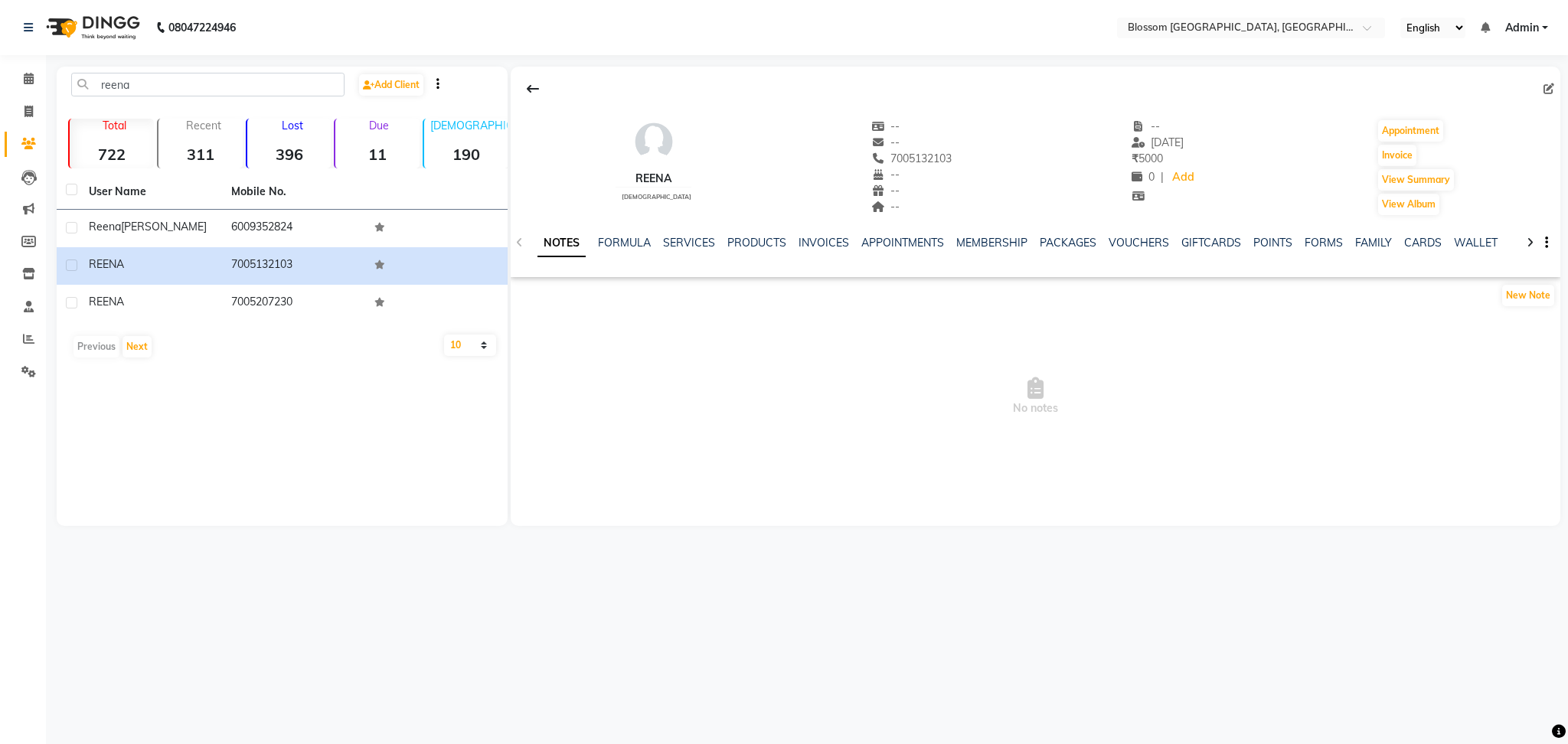
click at [693, 231] on div "NOTES FORMULA SERVICES PRODUCTS INVOICES APPOINTMENTS MEMBERSHIP PACKAGES VOUCH…" at bounding box center [1036, 243] width 1050 height 53
click at [691, 238] on link "SERVICES" at bounding box center [689, 242] width 52 height 14
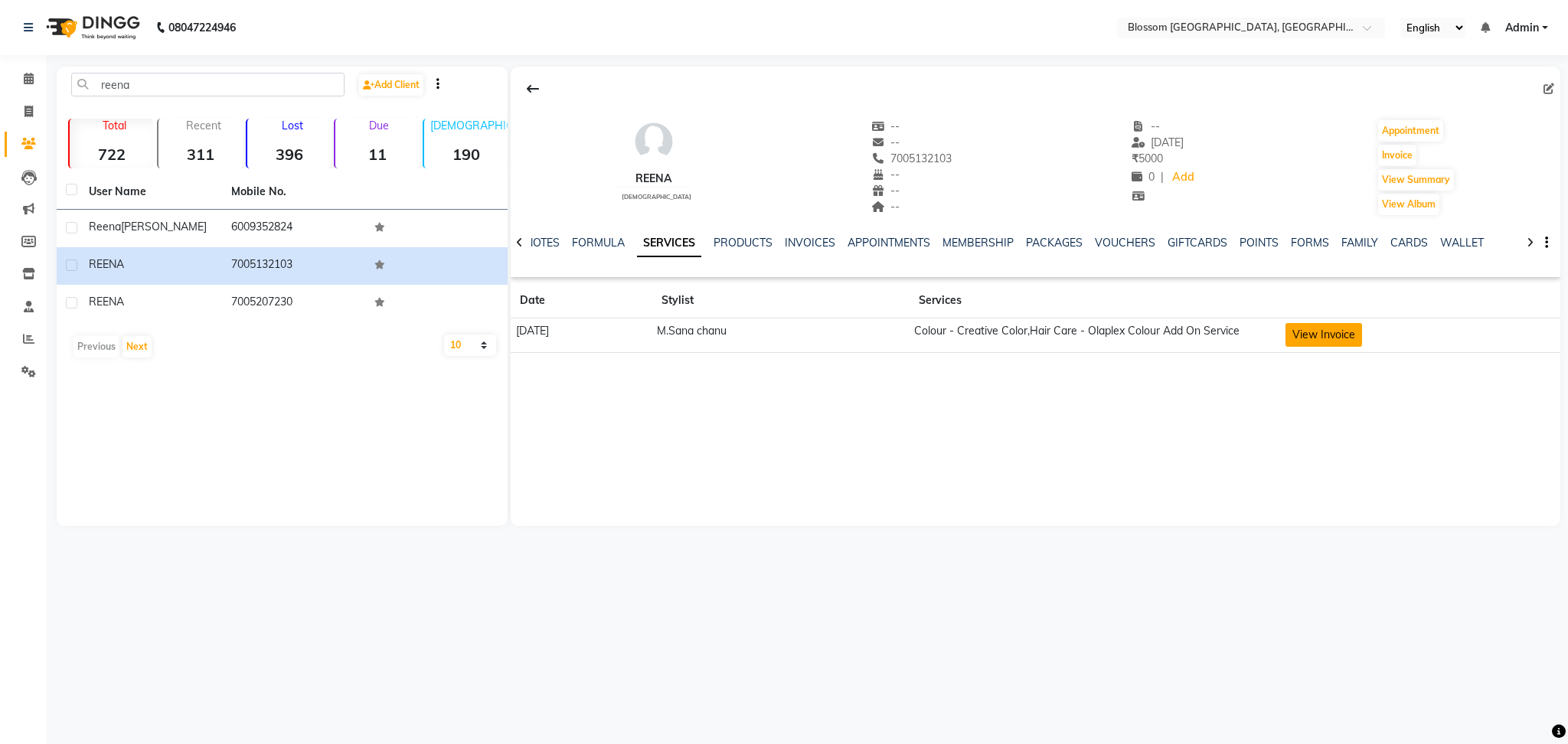
click at [1360, 332] on button "View Invoice" at bounding box center [1324, 335] width 77 height 24
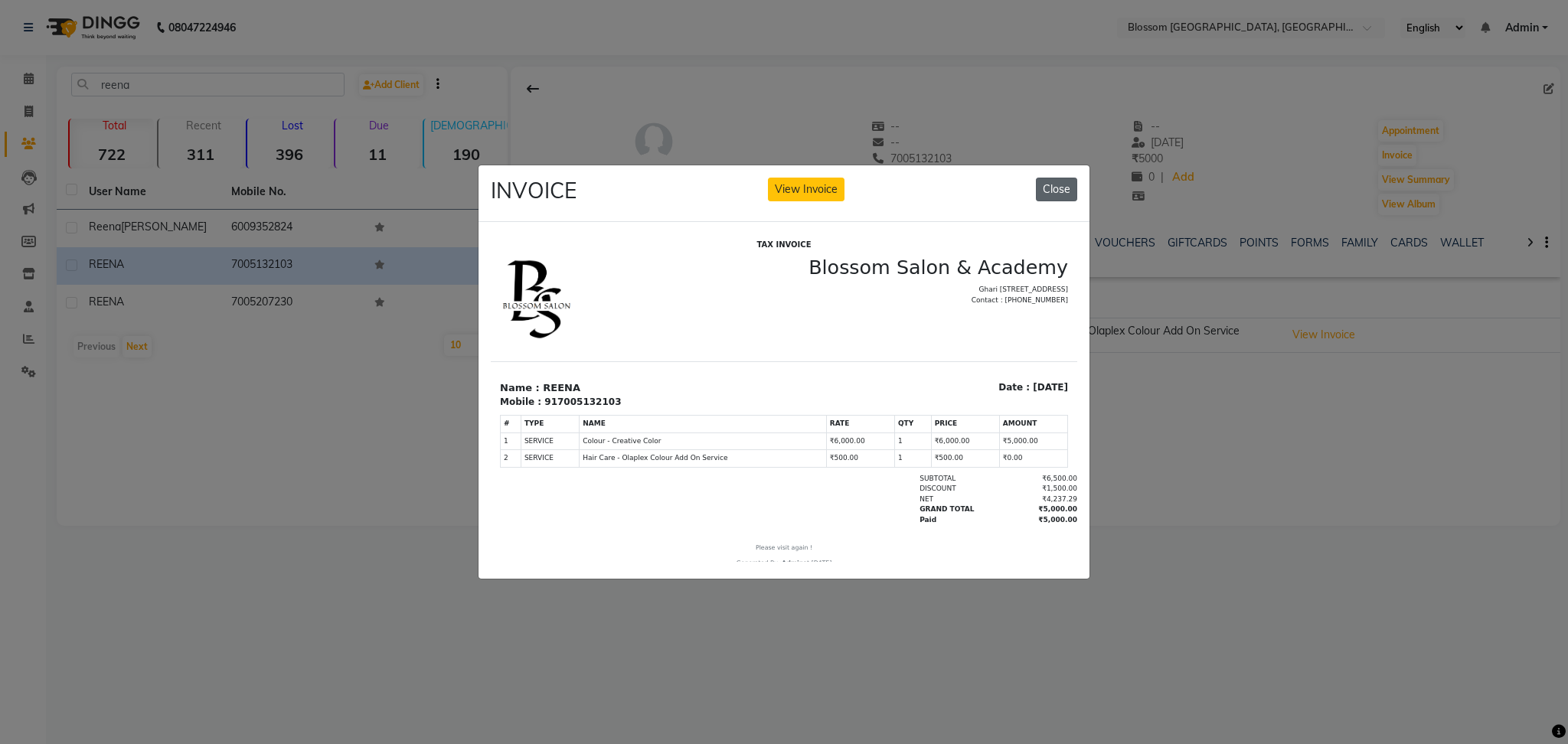
click at [1054, 184] on button "Close" at bounding box center [1056, 189] width 42 height 24
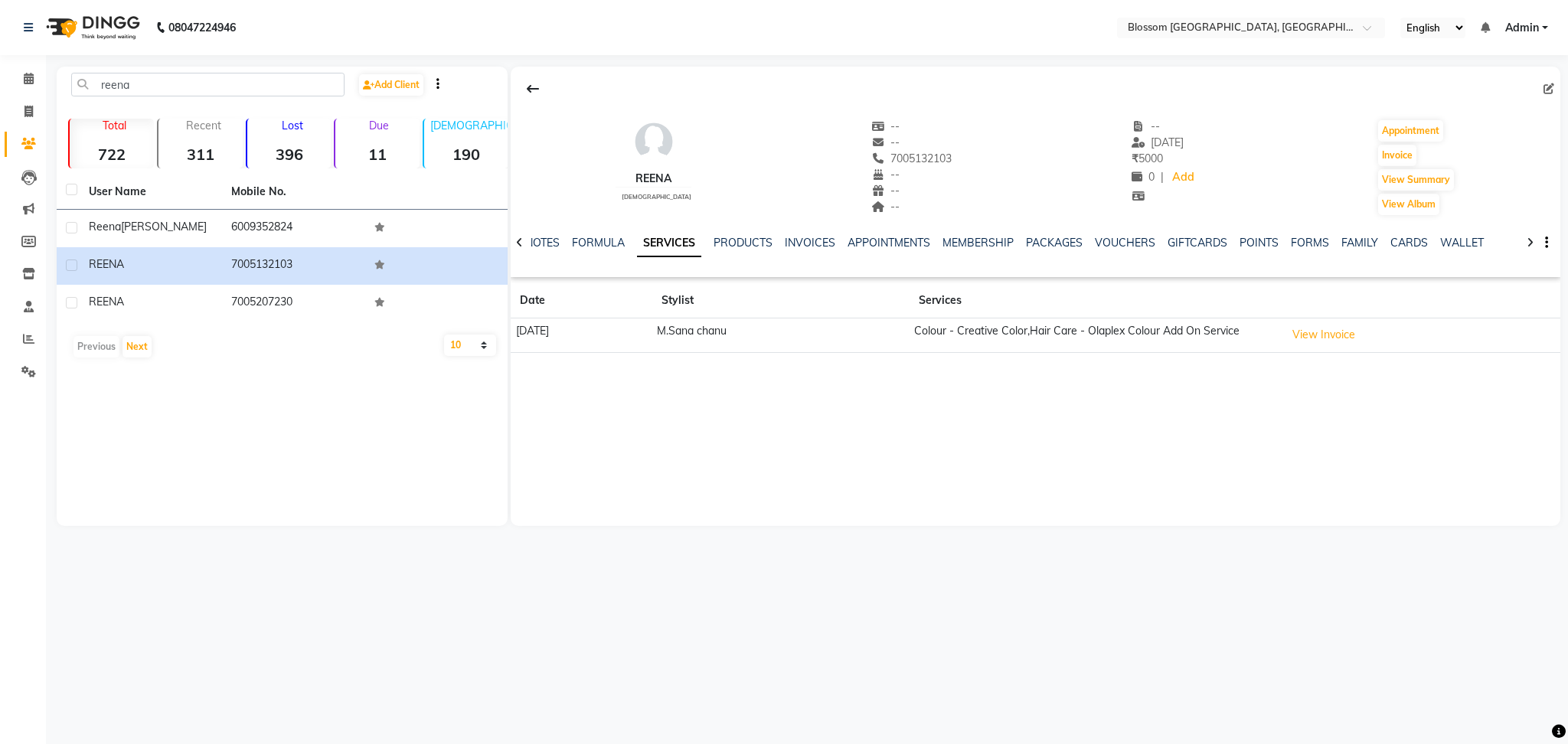
click at [489, 538] on main "reena Add Client Total 722 Recent 311 Lost 396 Due 11 Male 190 Female 529 Membe…" at bounding box center [807, 308] width 1522 height 482
click at [147, 93] on input "reena" at bounding box center [207, 84] width 273 height 24
type input "r"
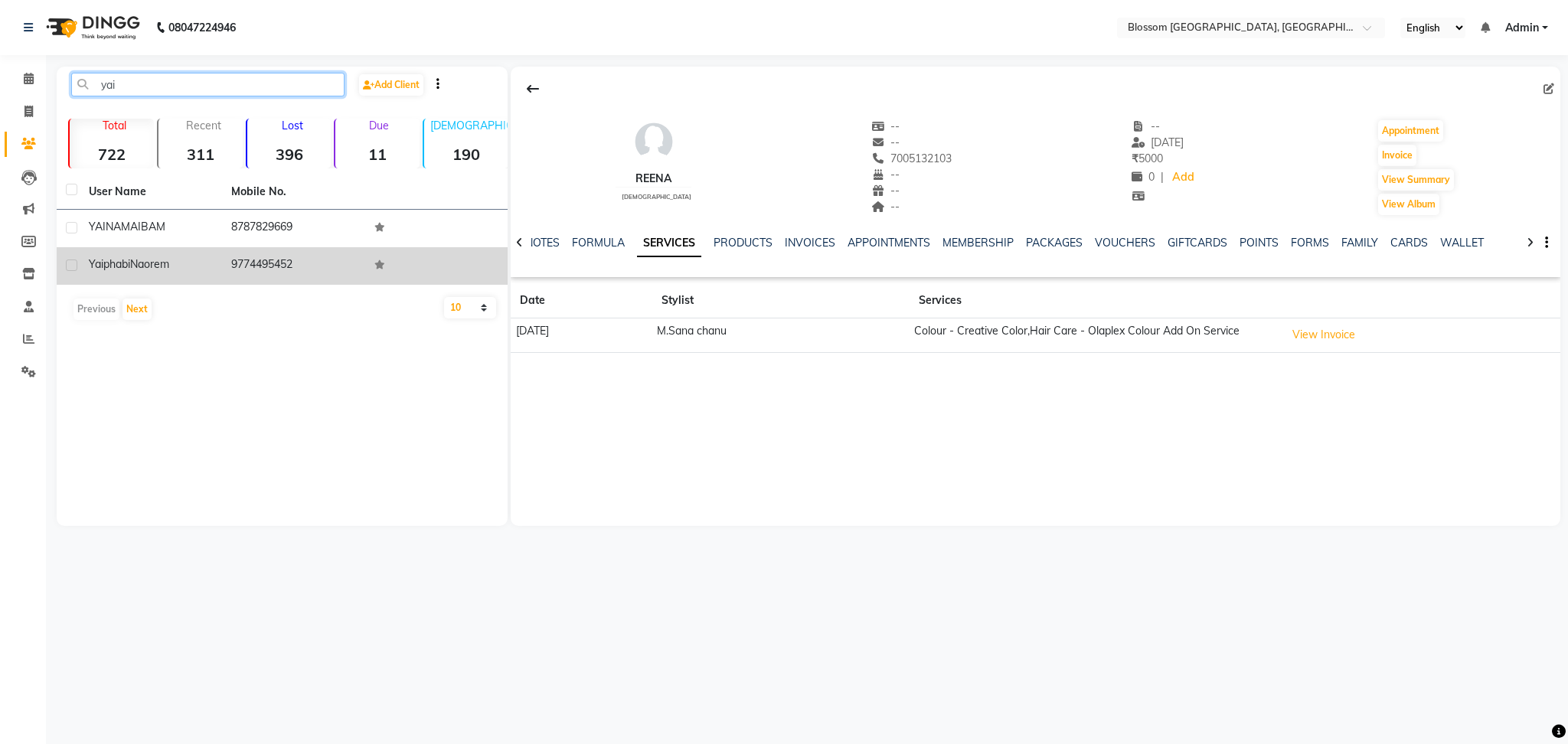
type input "yai"
click at [260, 268] on td "9774495452" at bounding box center [293, 266] width 143 height 37
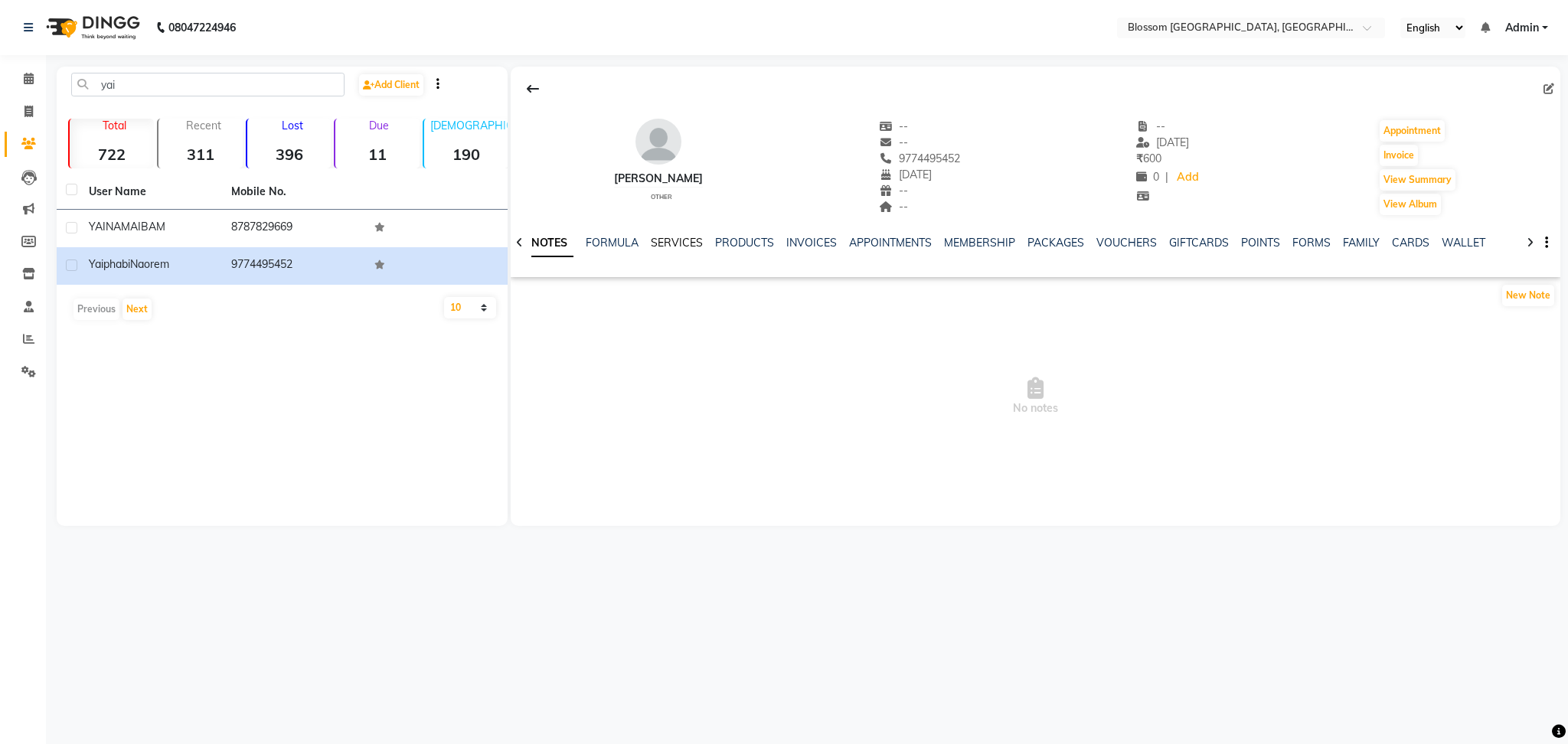
click at [653, 236] on link "SERVICES" at bounding box center [677, 242] width 52 height 14
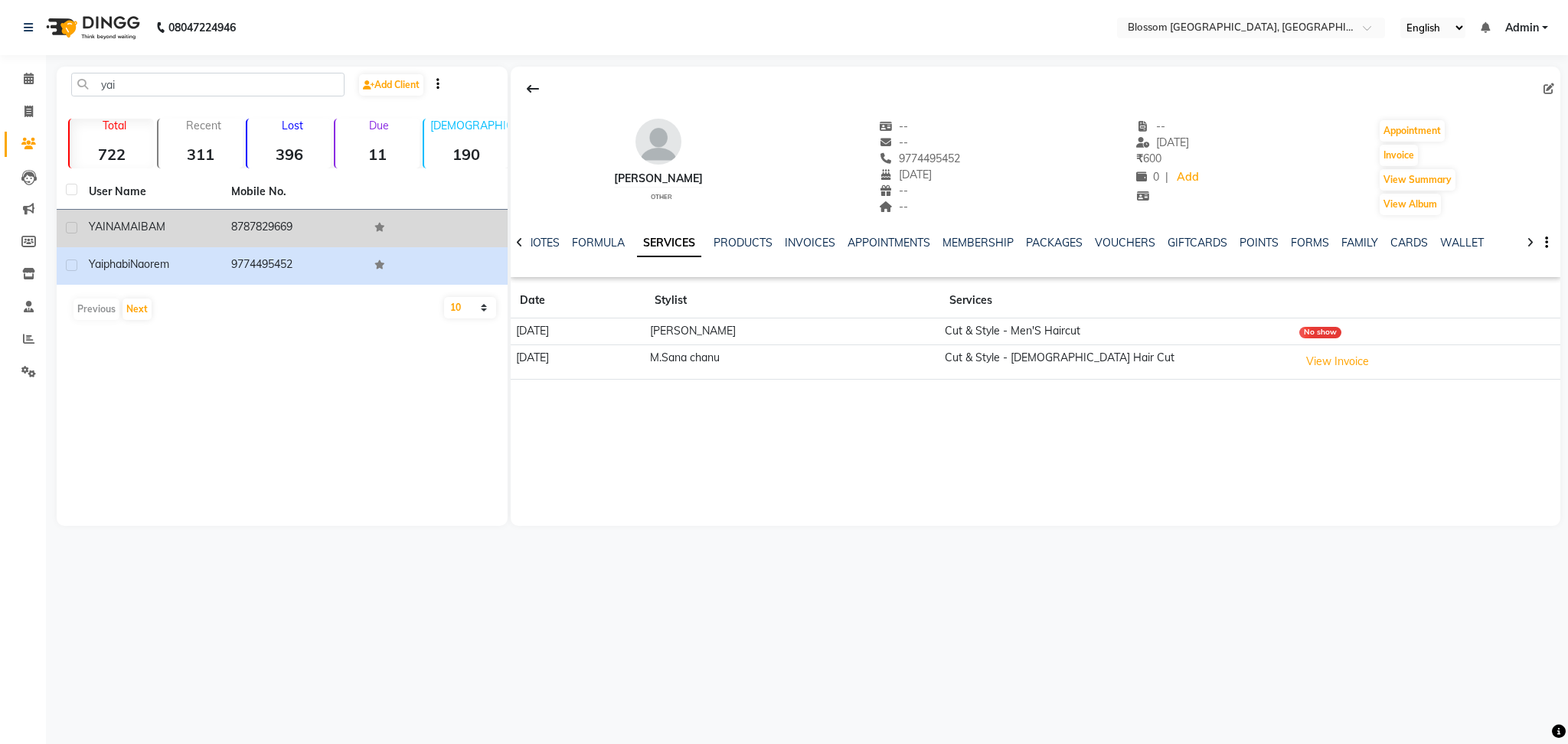
click at [271, 232] on td "8787829669" at bounding box center [293, 228] width 143 height 37
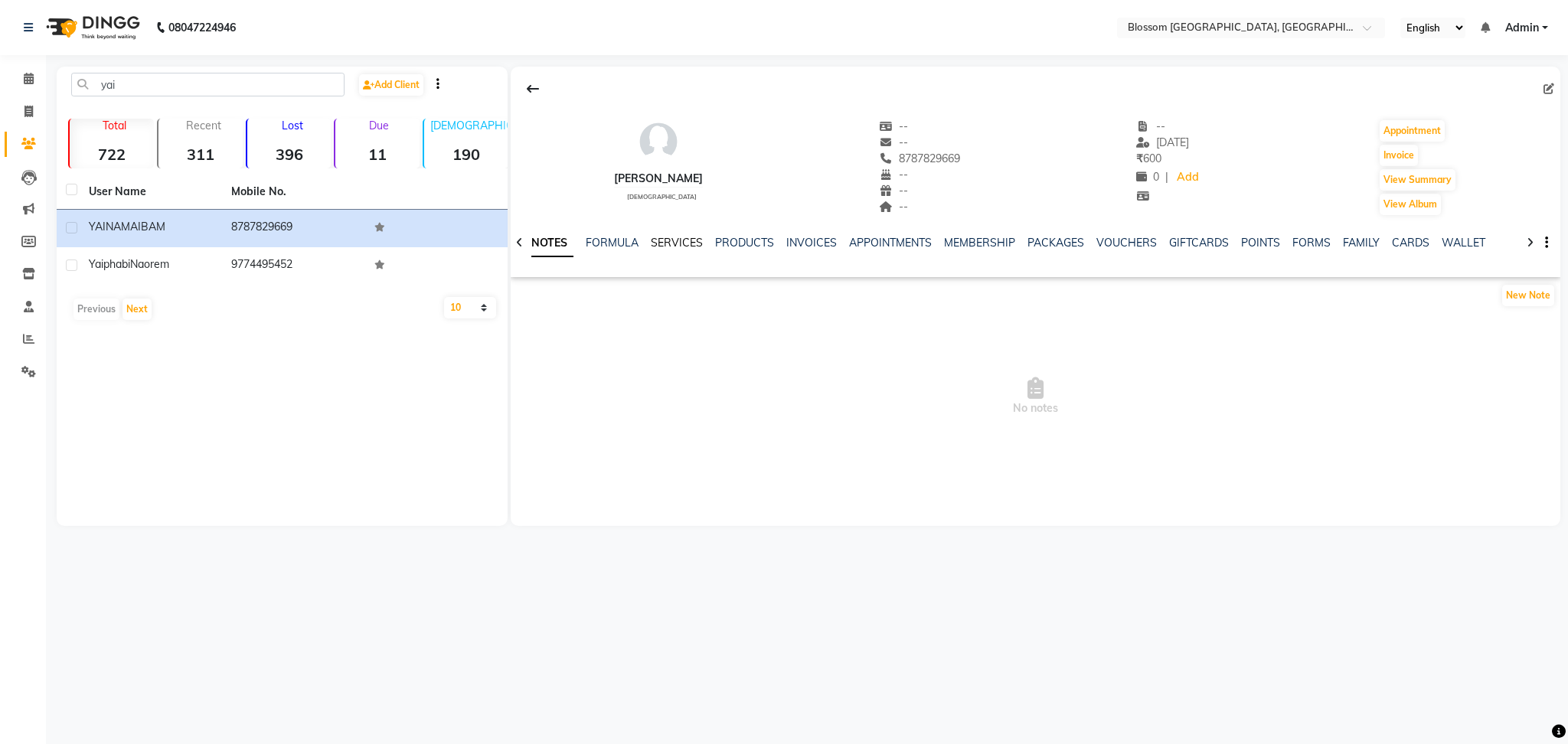
click at [672, 244] on link "SERVICES" at bounding box center [677, 242] width 52 height 14
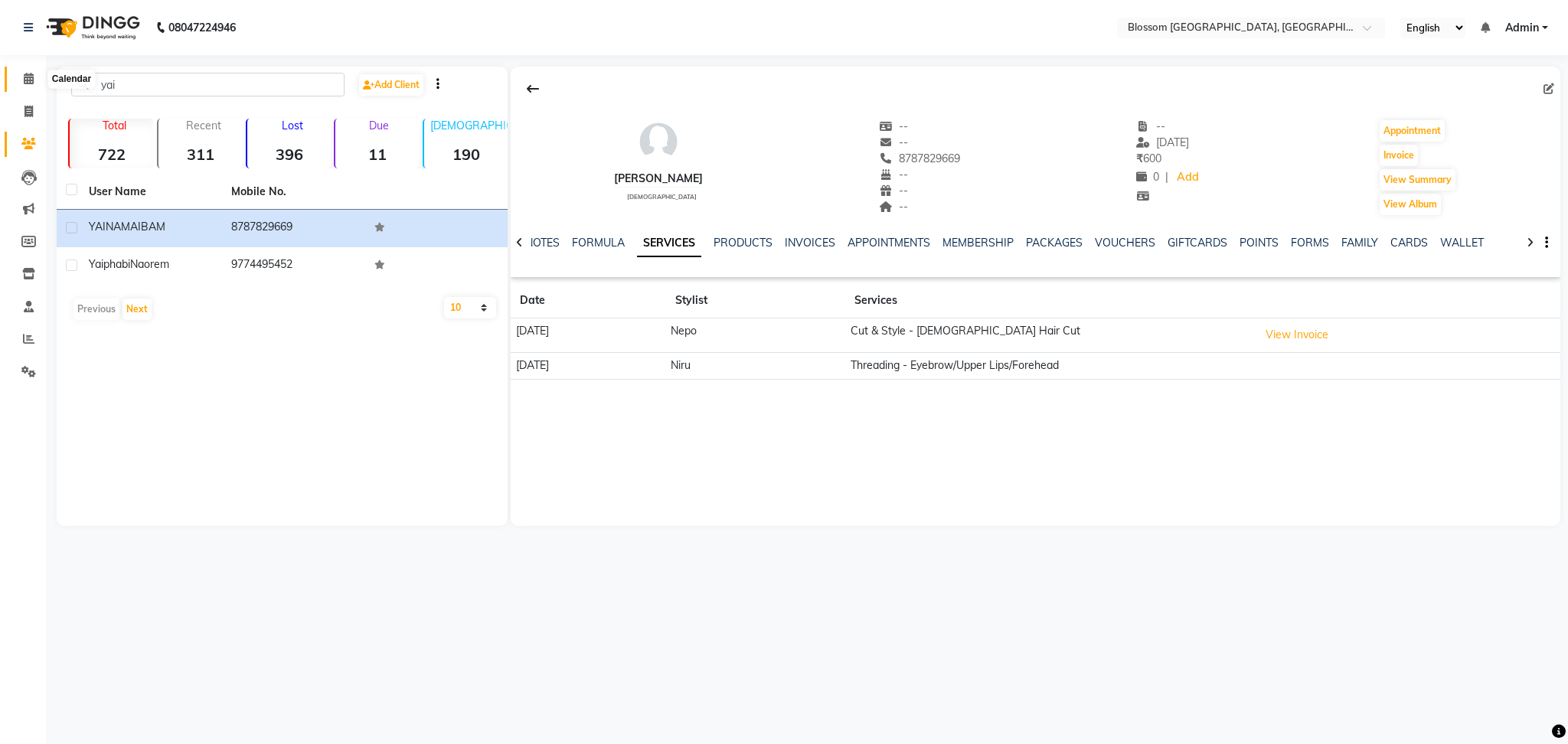
click at [27, 79] on icon at bounding box center [29, 78] width 10 height 11
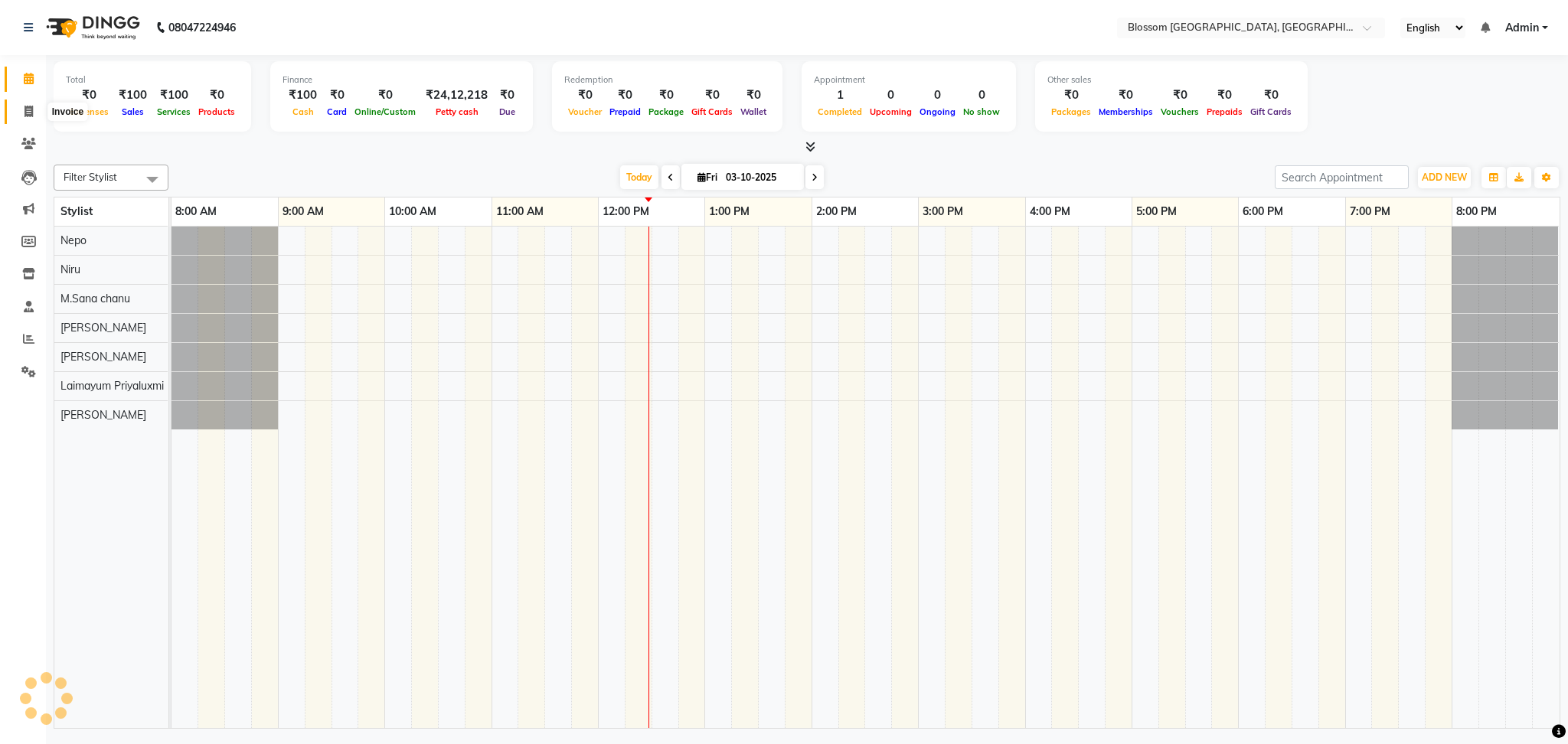
click at [25, 116] on icon at bounding box center [29, 112] width 8 height 11
select select "service"
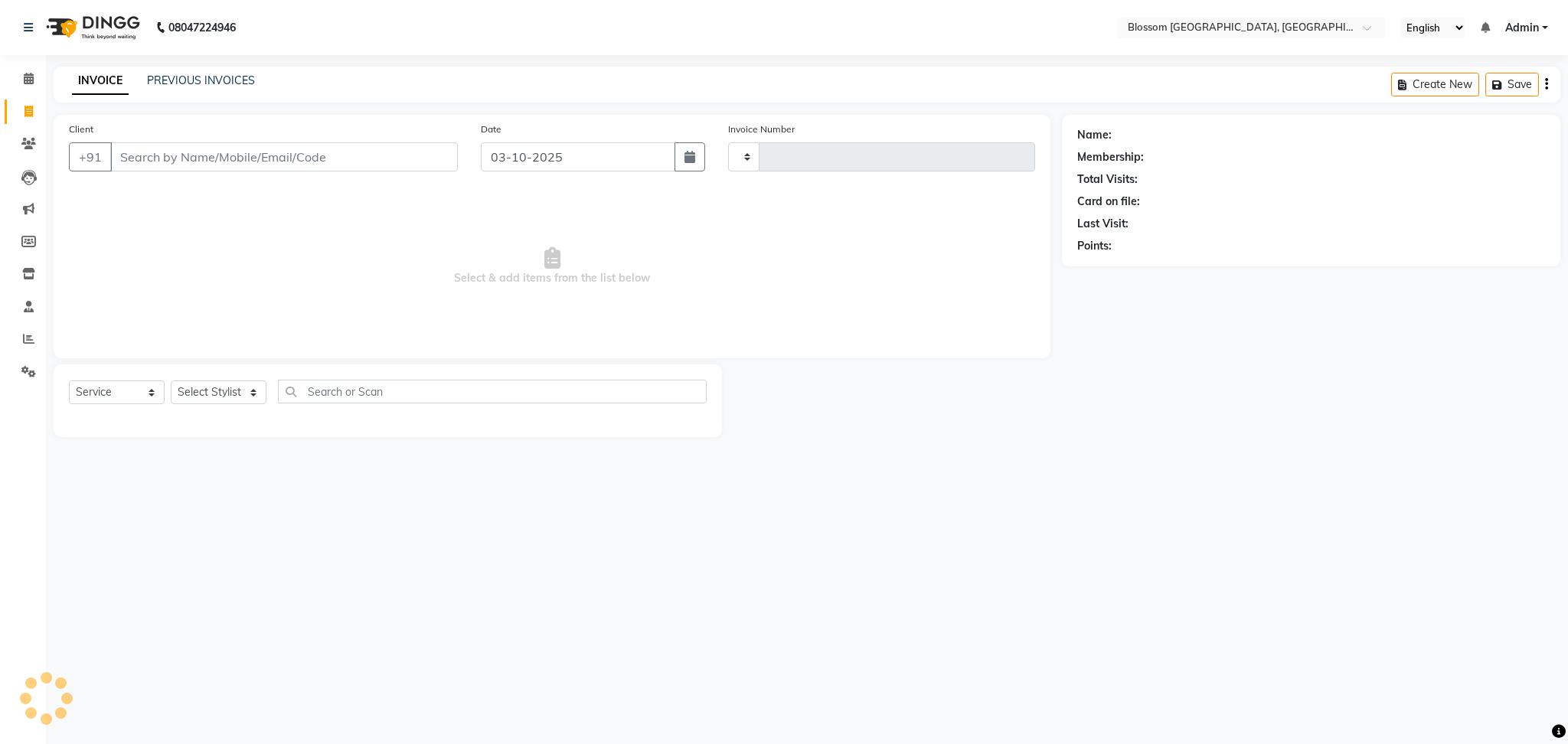
type input "1346"
select select "7465"
click at [690, 165] on button "button" at bounding box center [690, 157] width 31 height 29
select select "10"
select select "2025"
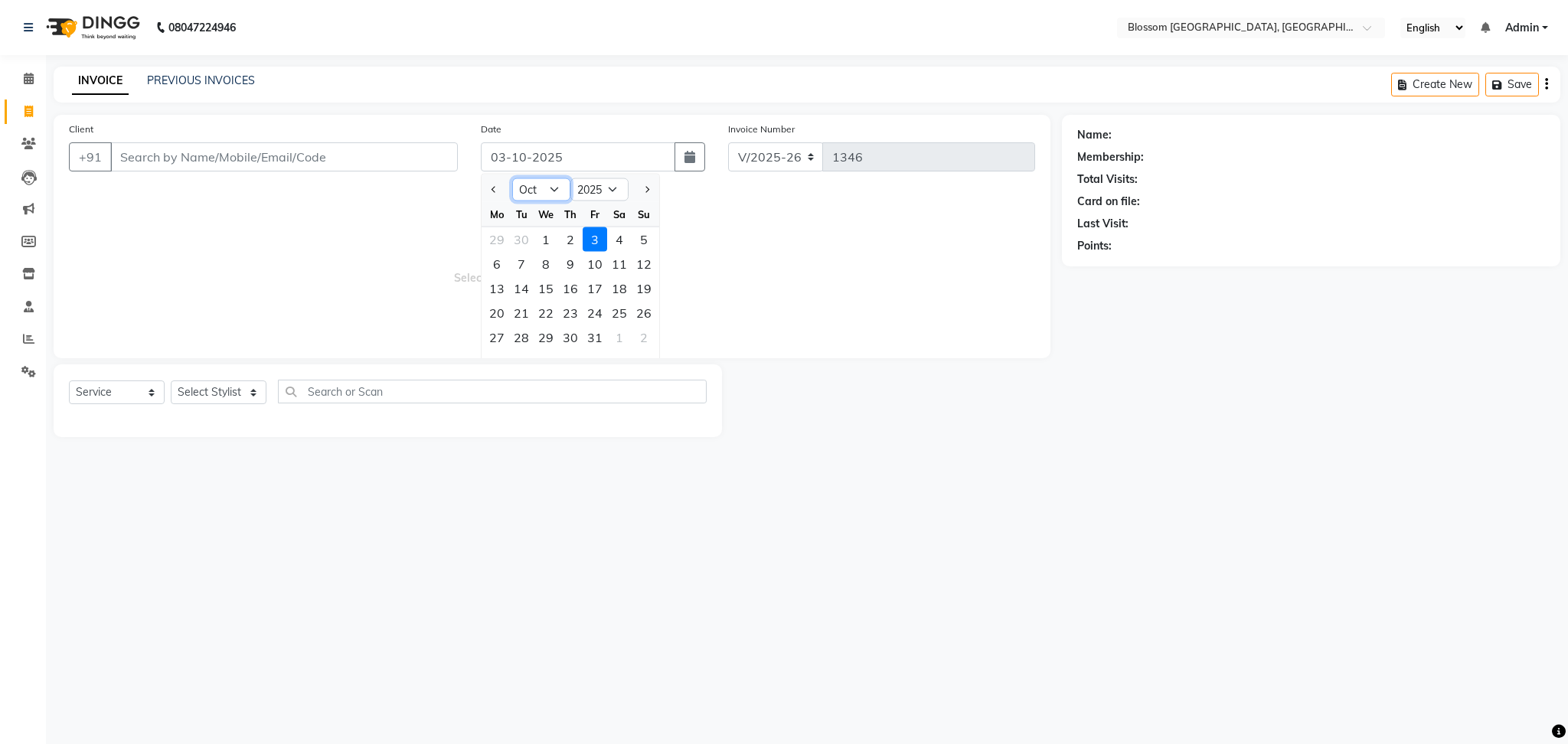
click at [542, 185] on select "Jan Feb Mar Apr May Jun Jul Aug Sep Oct Nov Dec" at bounding box center [541, 190] width 58 height 23
select select "7"
click at [513, 178] on select "Jan Feb Mar Apr May Jun Jul Aug Sep Oct Nov Dec" at bounding box center [541, 190] width 58 height 23
click at [601, 187] on select "2015 2016 2017 2018 2019 2020 2021 2022 2023 2024 2025 2026 2027 2028 2029 2030…" at bounding box center [599, 190] width 58 height 23
click at [615, 186] on select "2015 2016 2017 2018 2019 2020 2021 2022 2023 2024 2025 2026 2027 2028 2029 2030…" at bounding box center [599, 190] width 58 height 23
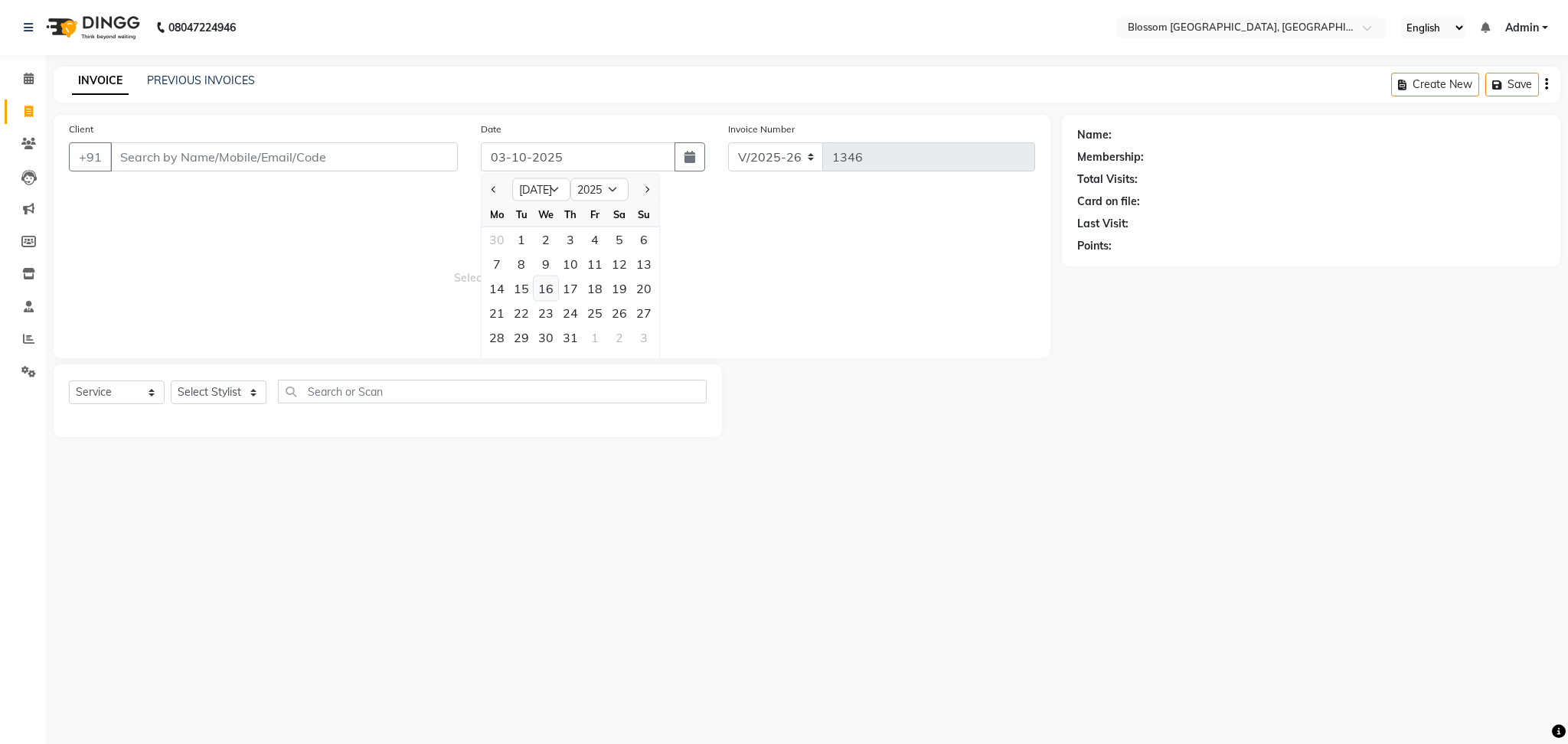
click at [540, 298] on div "16" at bounding box center [546, 288] width 24 height 24
type input "16-07-2025"
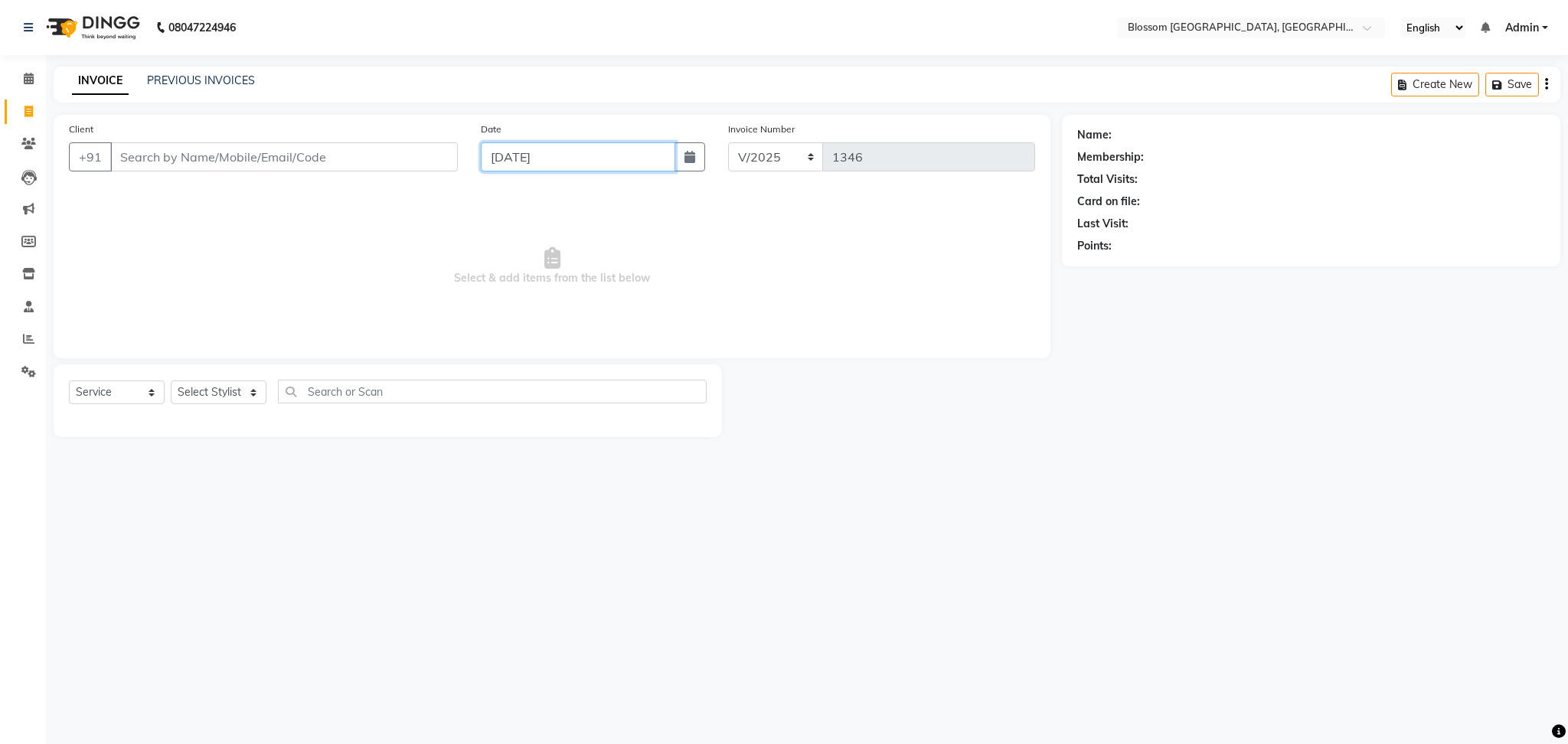
click at [584, 157] on input "16-07-2025" at bounding box center [578, 157] width 195 height 29
select select "7"
select select "2025"
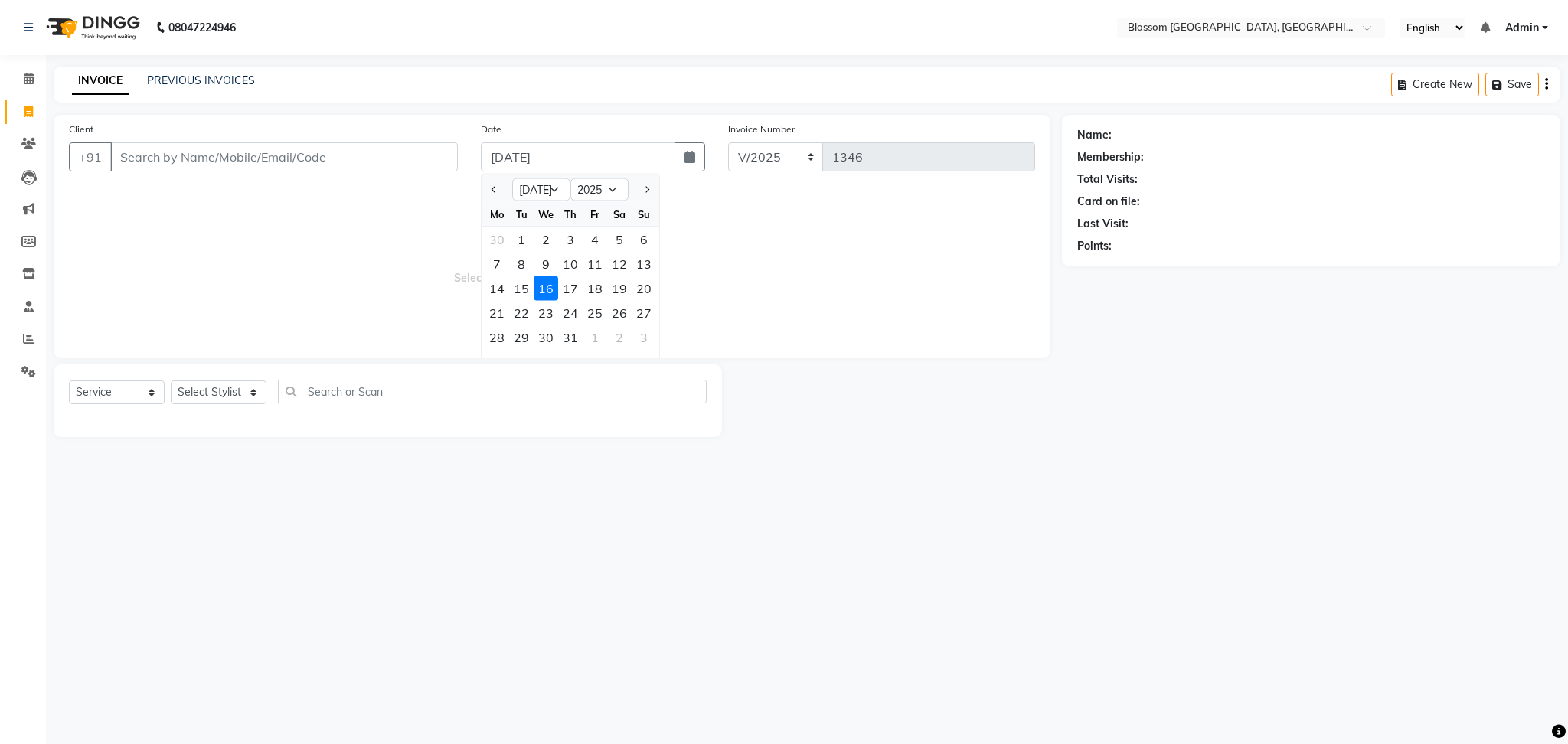
click at [548, 319] on div "23" at bounding box center [546, 313] width 24 height 24
type input "23-07-2025"
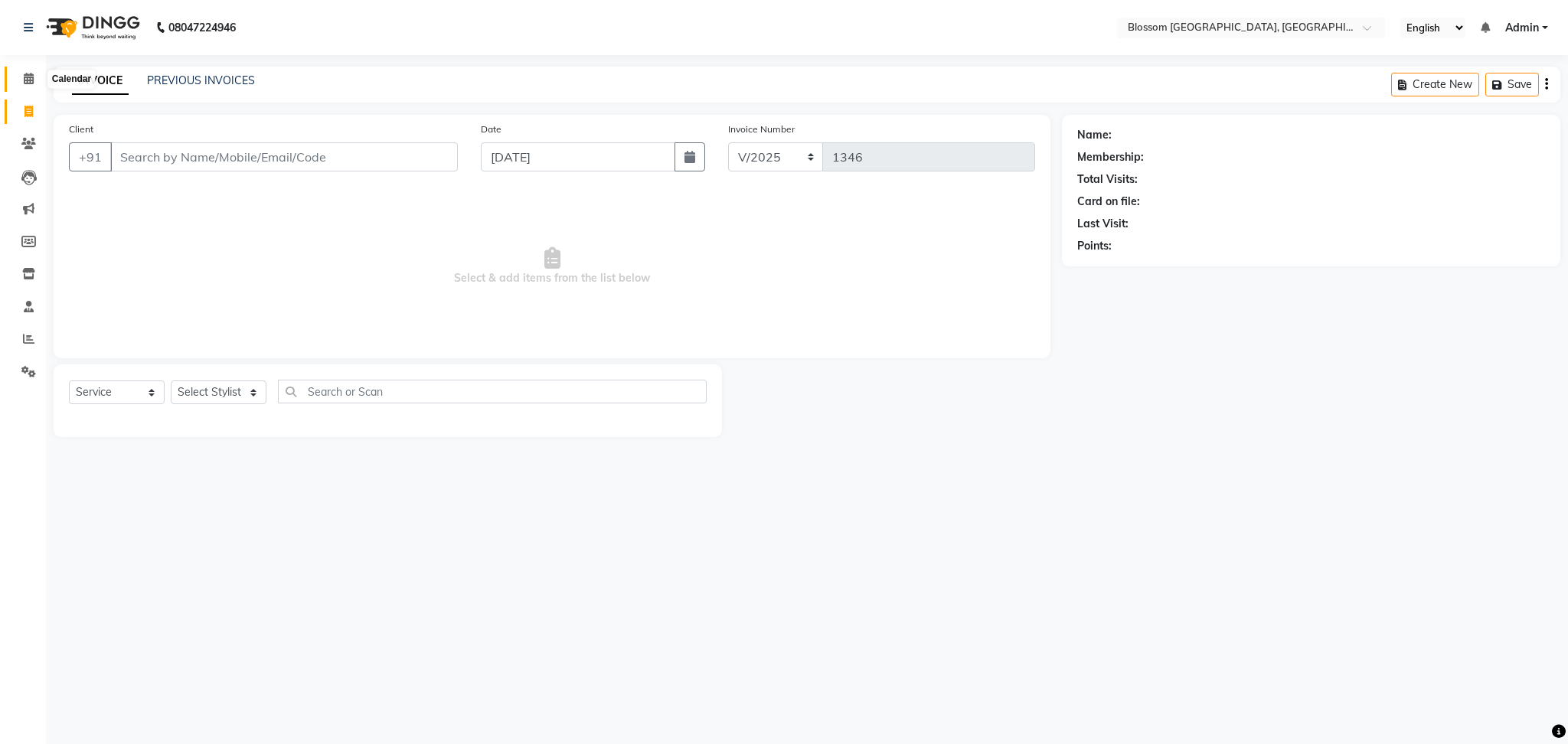
click at [30, 86] on span at bounding box center [29, 79] width 27 height 18
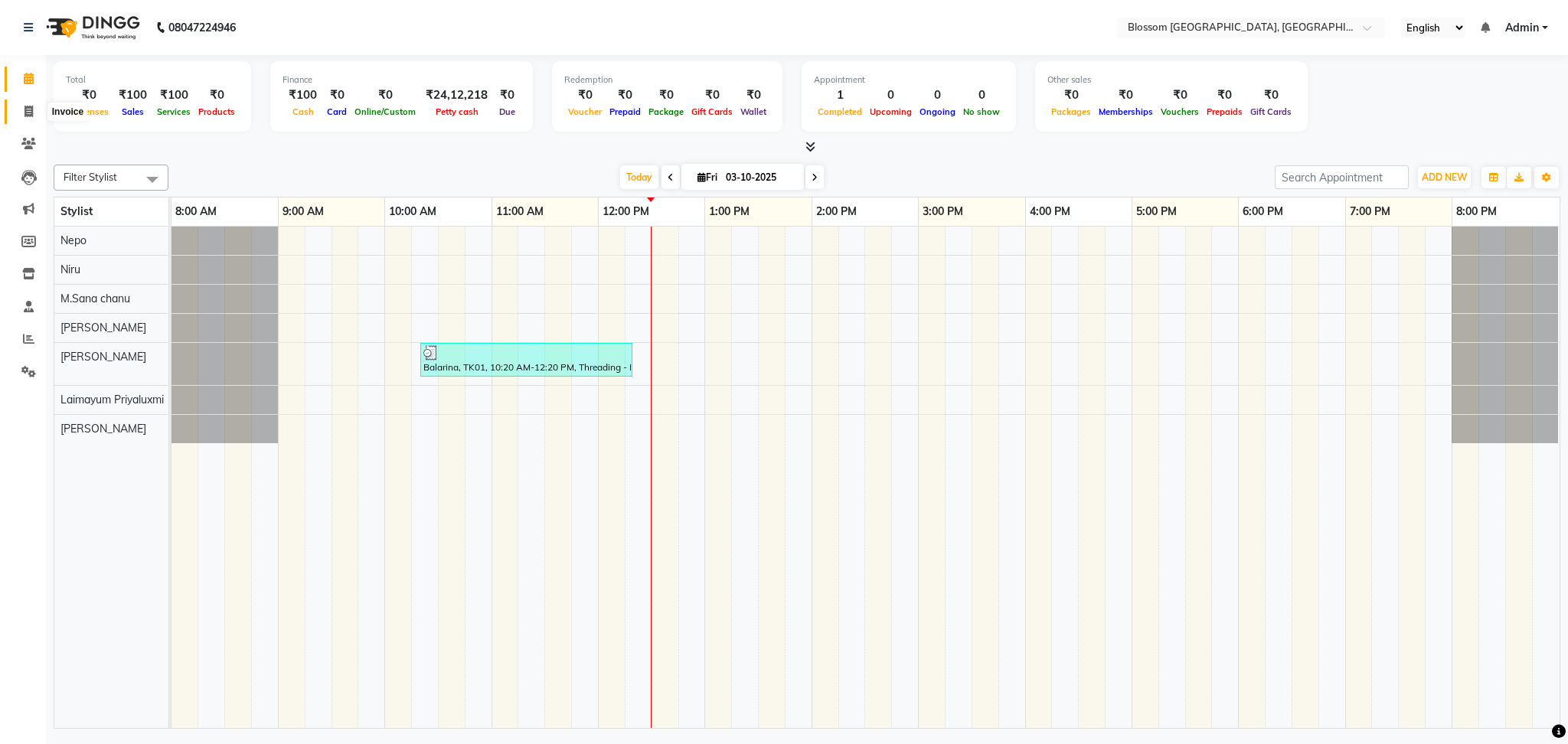
click at [25, 108] on icon at bounding box center [29, 112] width 8 height 11
select select "service"
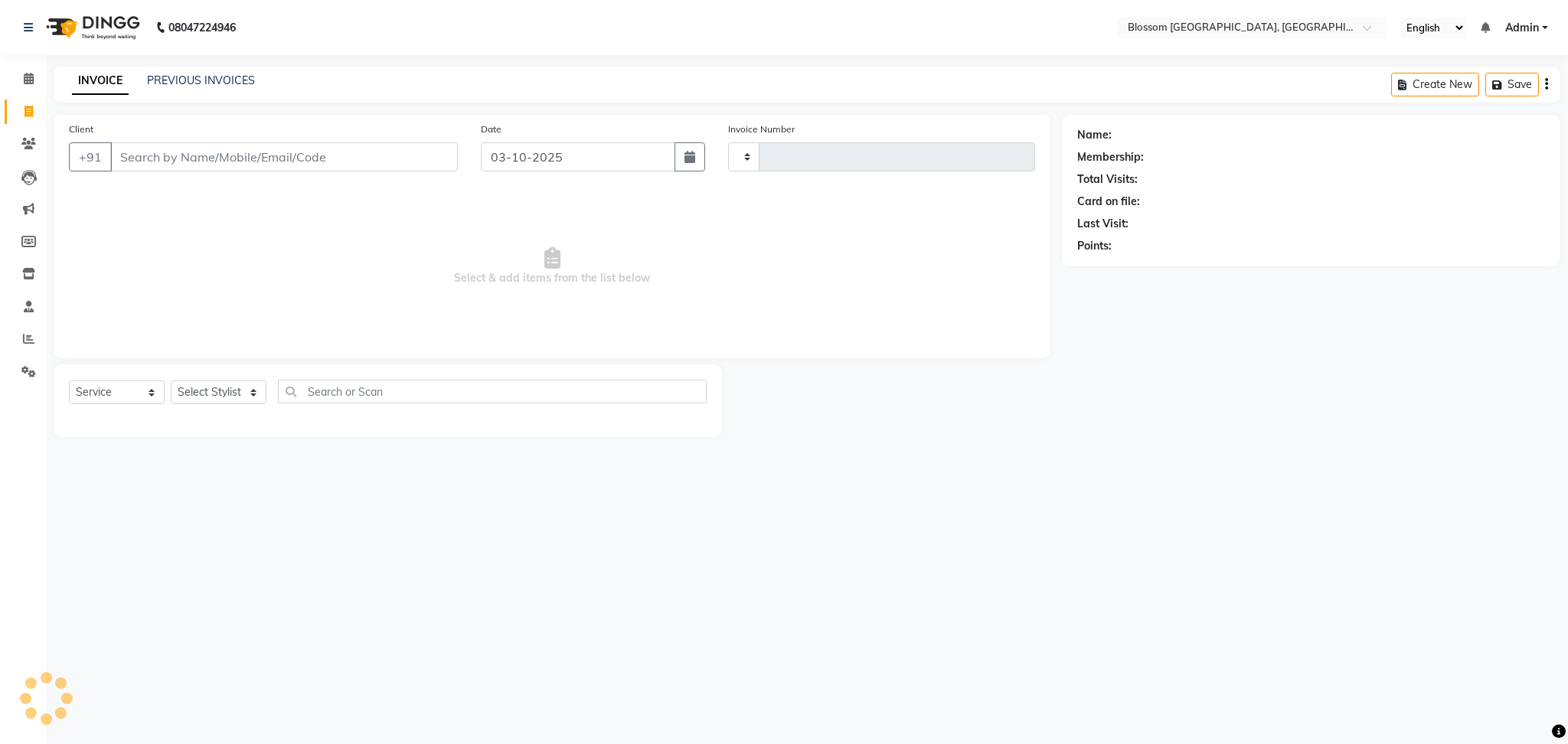
type input "1346"
select select "7465"
click at [589, 159] on input "03-10-2025" at bounding box center [578, 157] width 195 height 29
select select "10"
select select "2025"
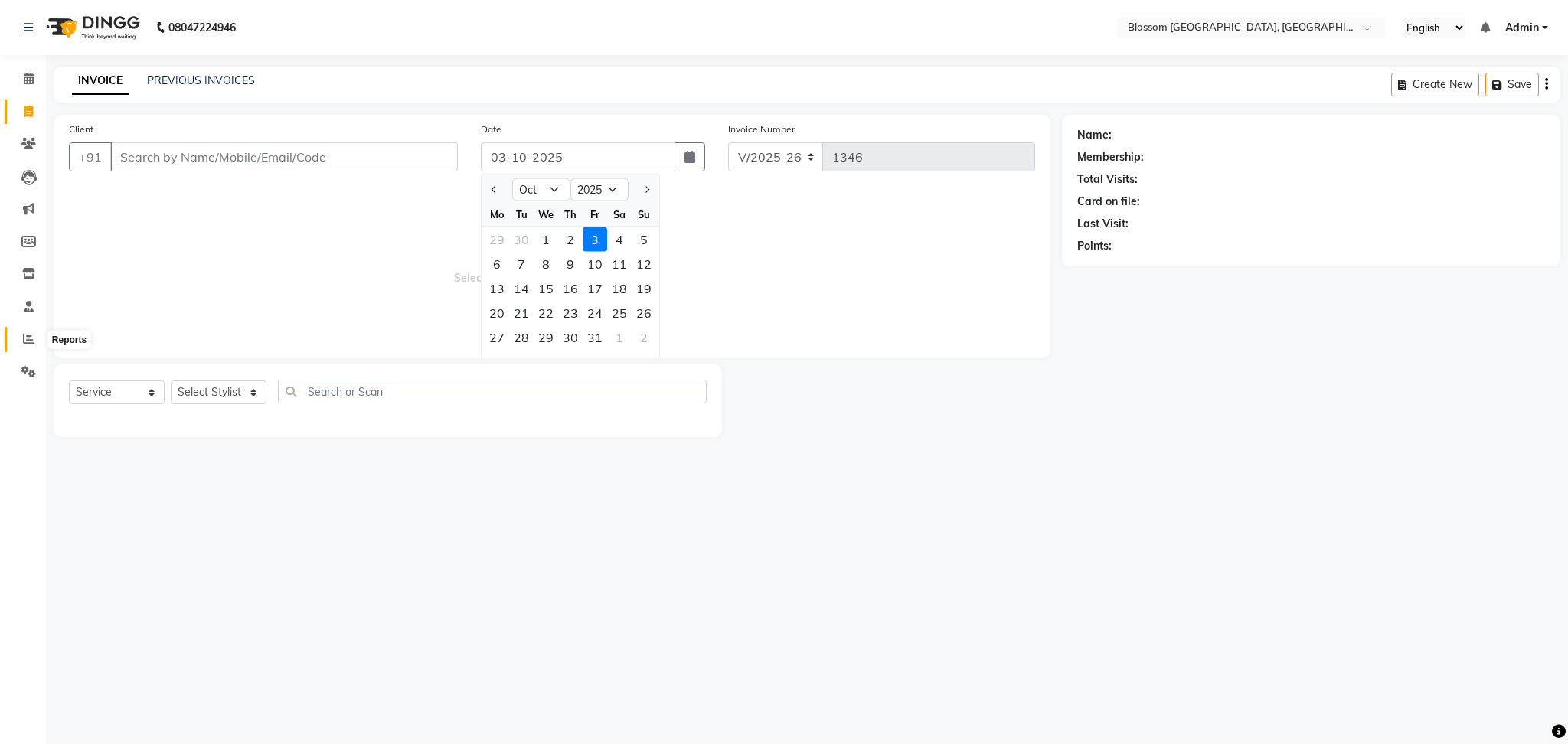
click at [25, 337] on icon at bounding box center [29, 339] width 11 height 11
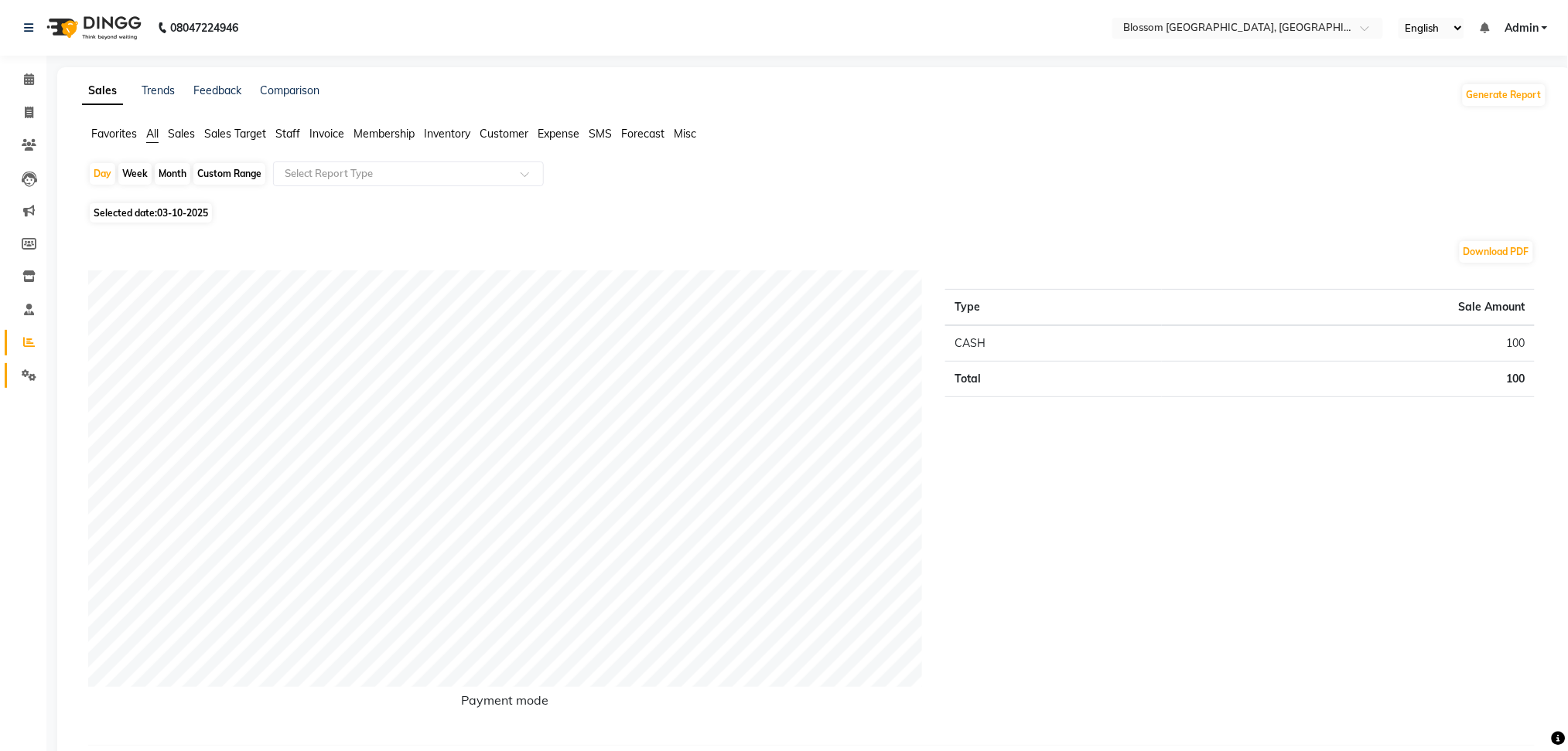
click at [29, 364] on link "Settings" at bounding box center [23, 376] width 37 height 25
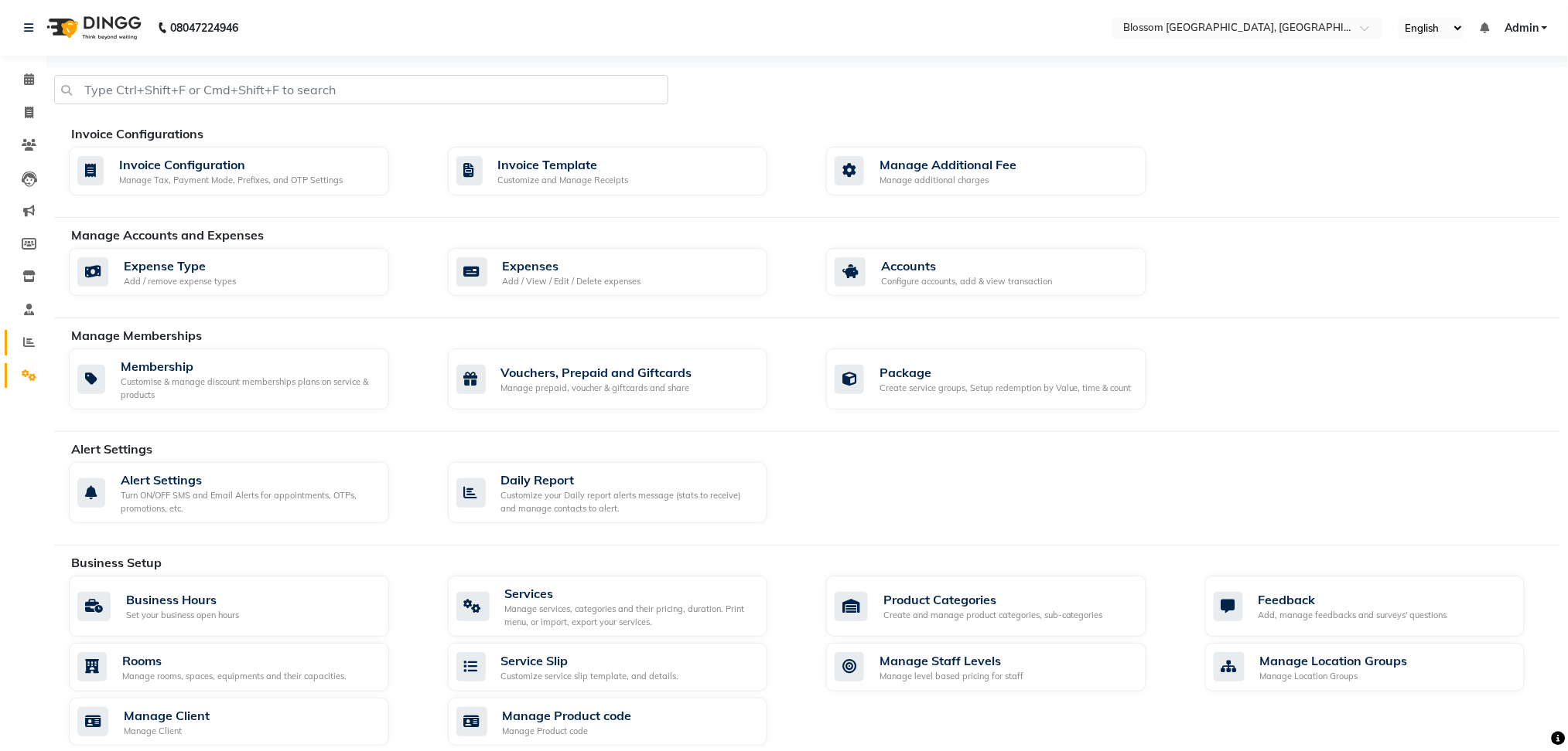
click at [23, 331] on link "Reports" at bounding box center [23, 342] width 37 height 25
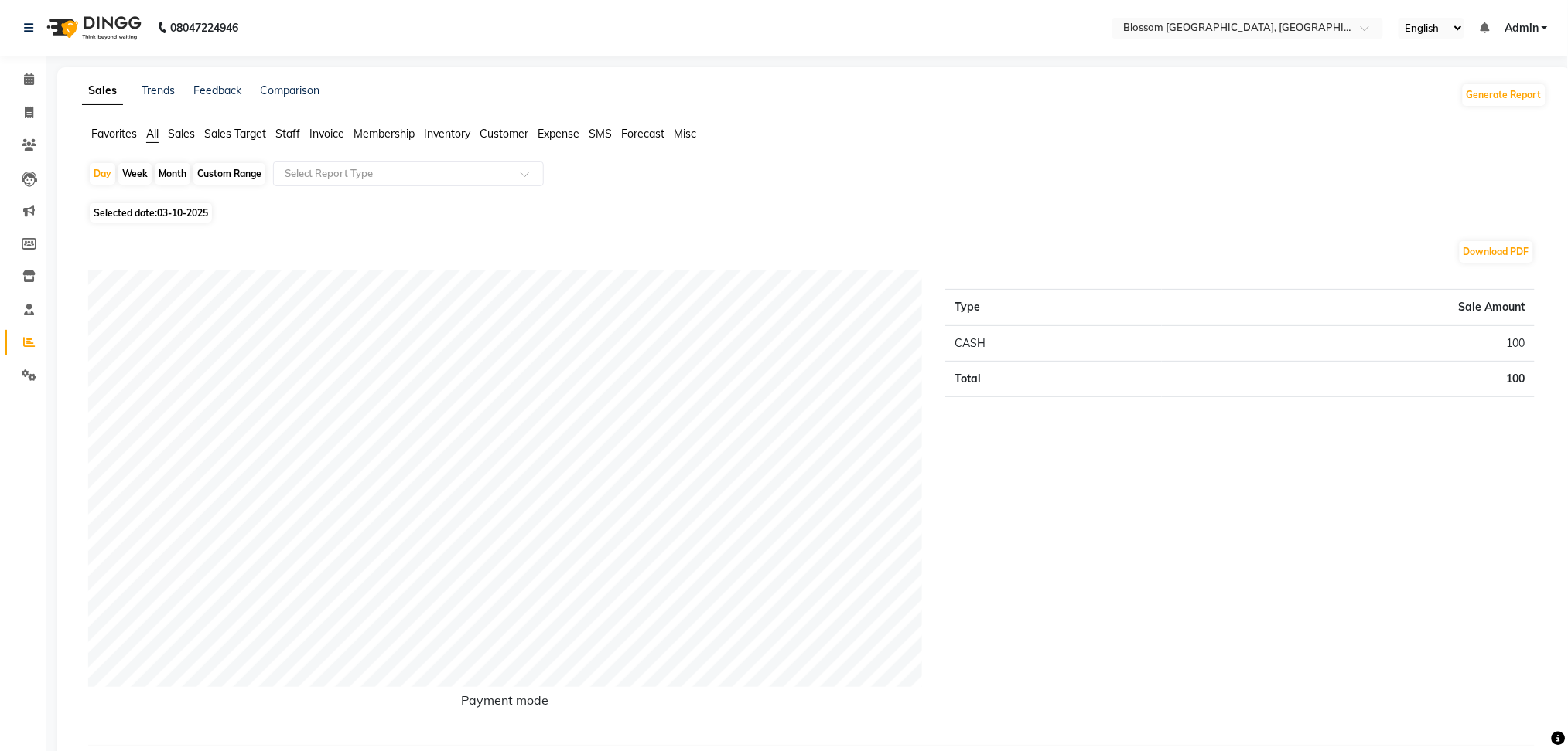
click at [170, 169] on div "Month" at bounding box center [172, 174] width 35 height 21
select select "10"
select select "2025"
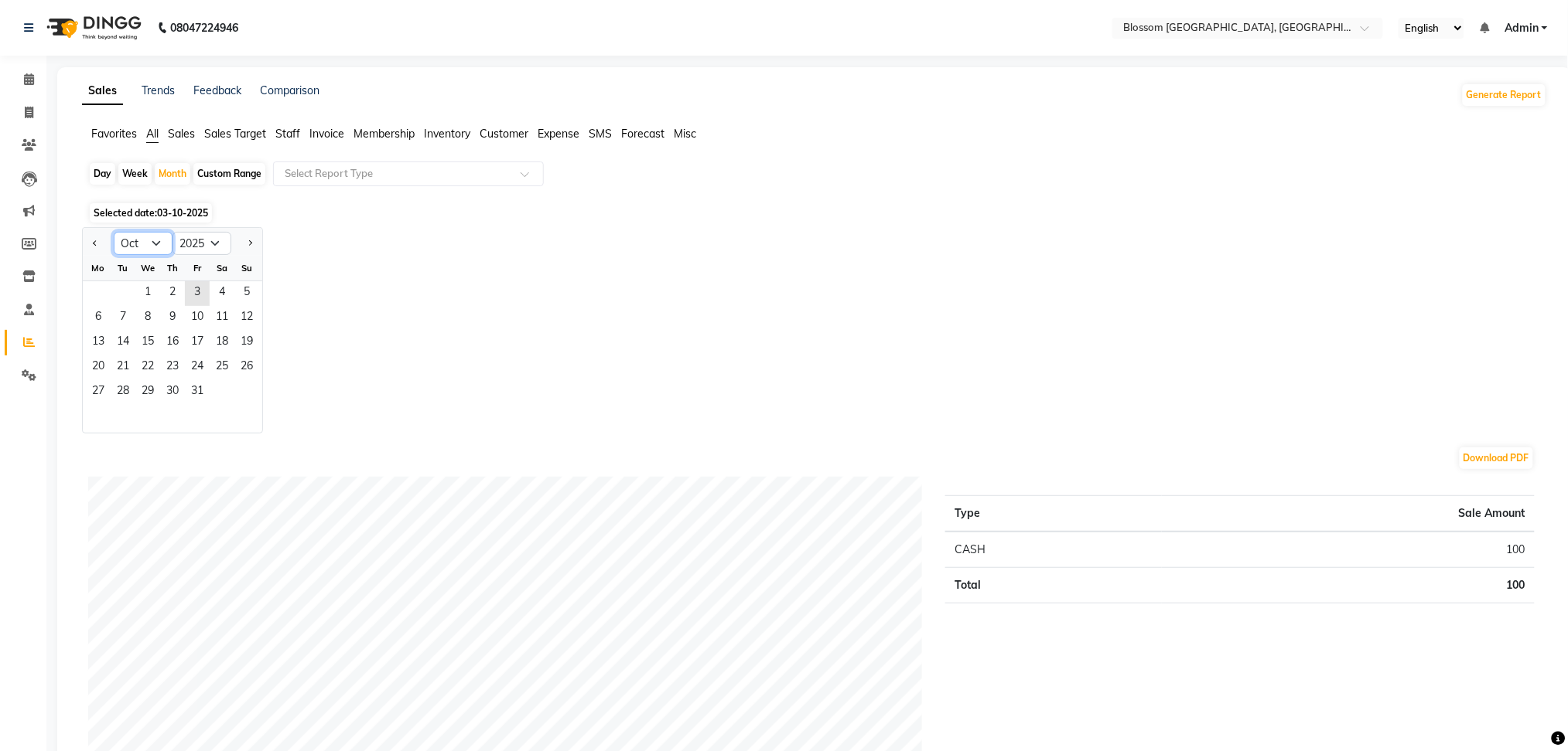
click at [157, 246] on select "Jan Feb Mar Apr May Jun Jul Aug Sep Oct Nov Dec" at bounding box center [142, 243] width 58 height 23
select select "7"
click at [114, 232] on select "Jan Feb Mar Apr May Jun Jul Aug Sep Oct Nov Dec" at bounding box center [142, 243] width 58 height 23
click at [146, 364] on span "23" at bounding box center [147, 368] width 25 height 25
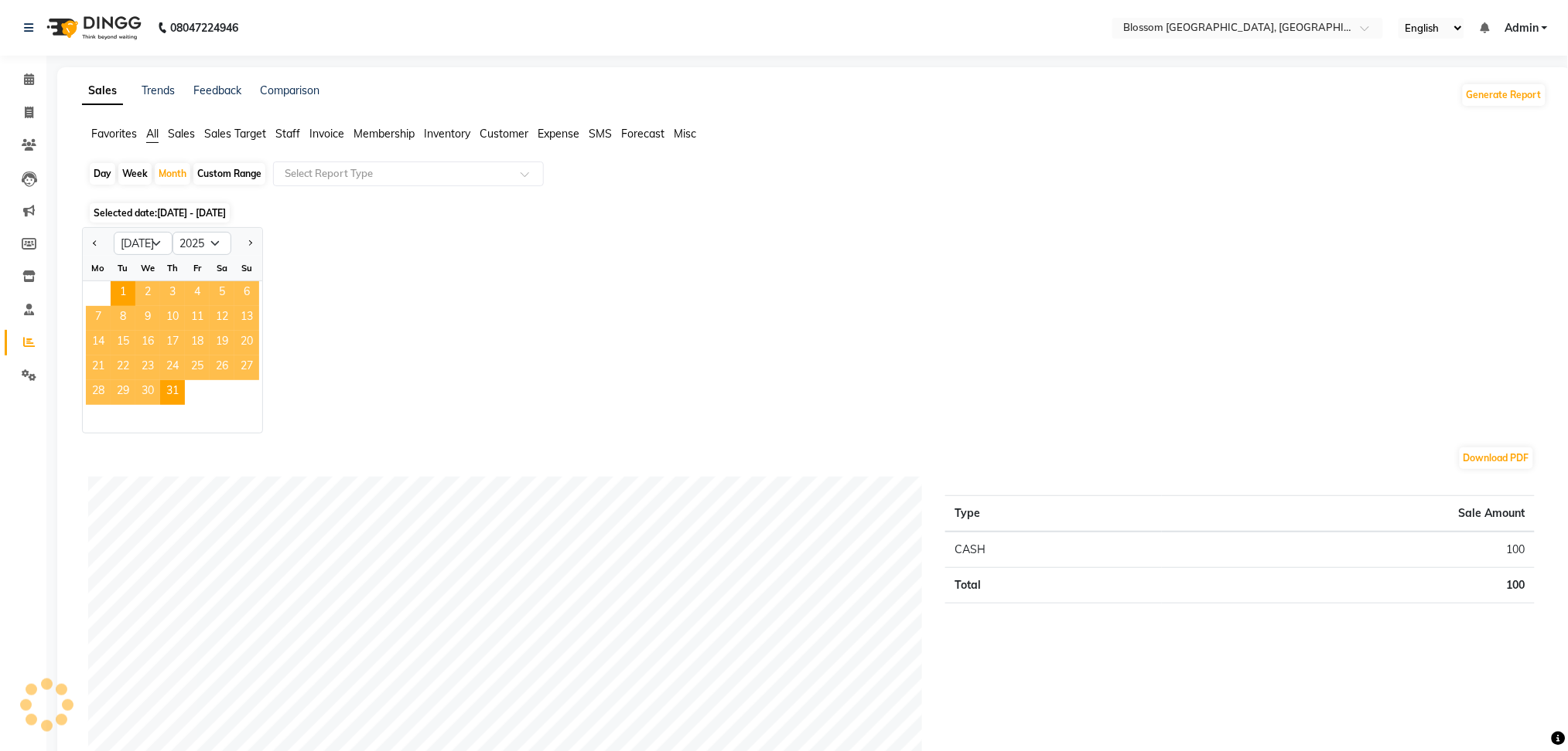
click at [505, 291] on div "Jan Feb Mar Apr May Jun Jul Aug Sep Oct Nov Dec 2015 2016 2017 2018 2019 2020 2…" at bounding box center [815, 330] width 1465 height 206
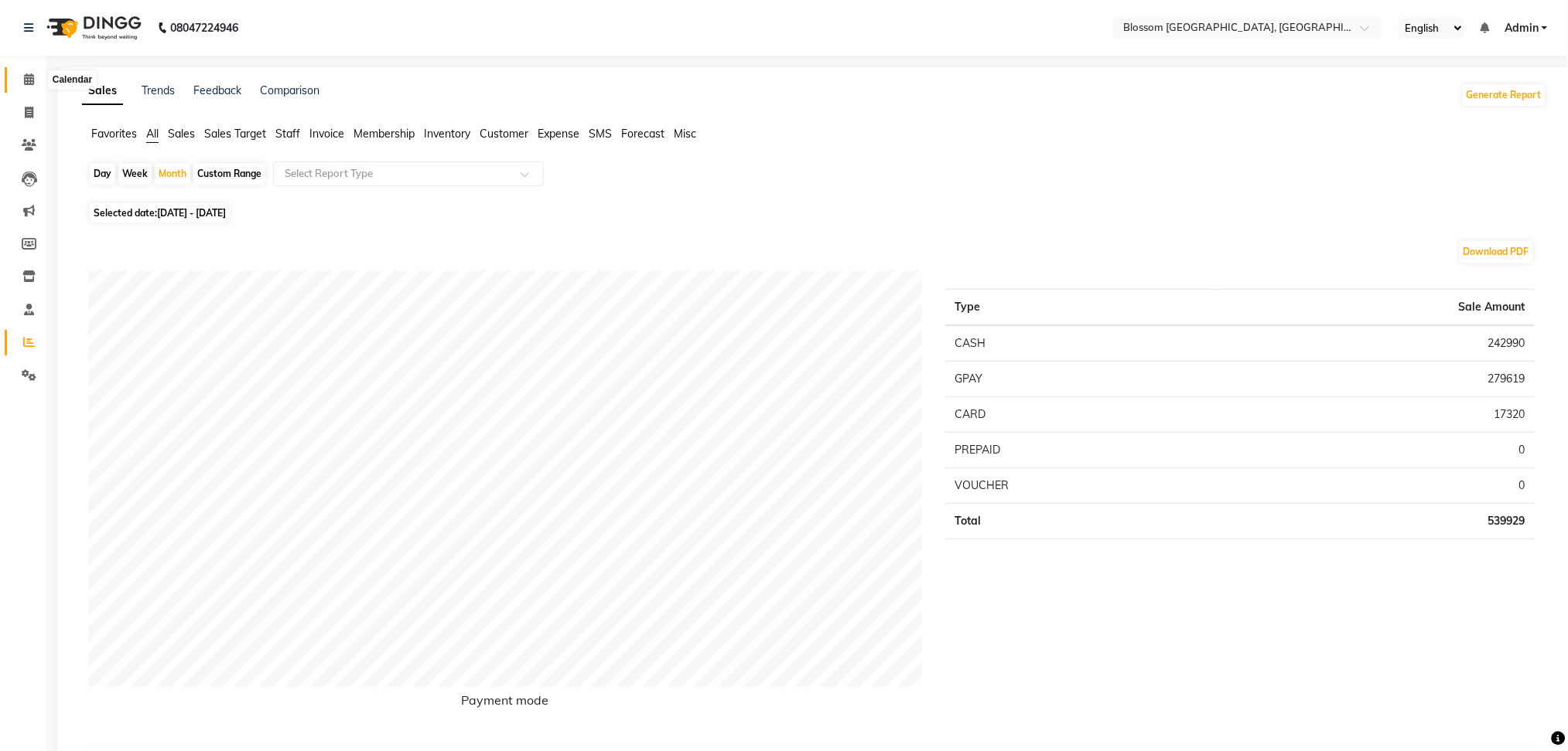
click at [29, 84] on icon at bounding box center [29, 79] width 10 height 12
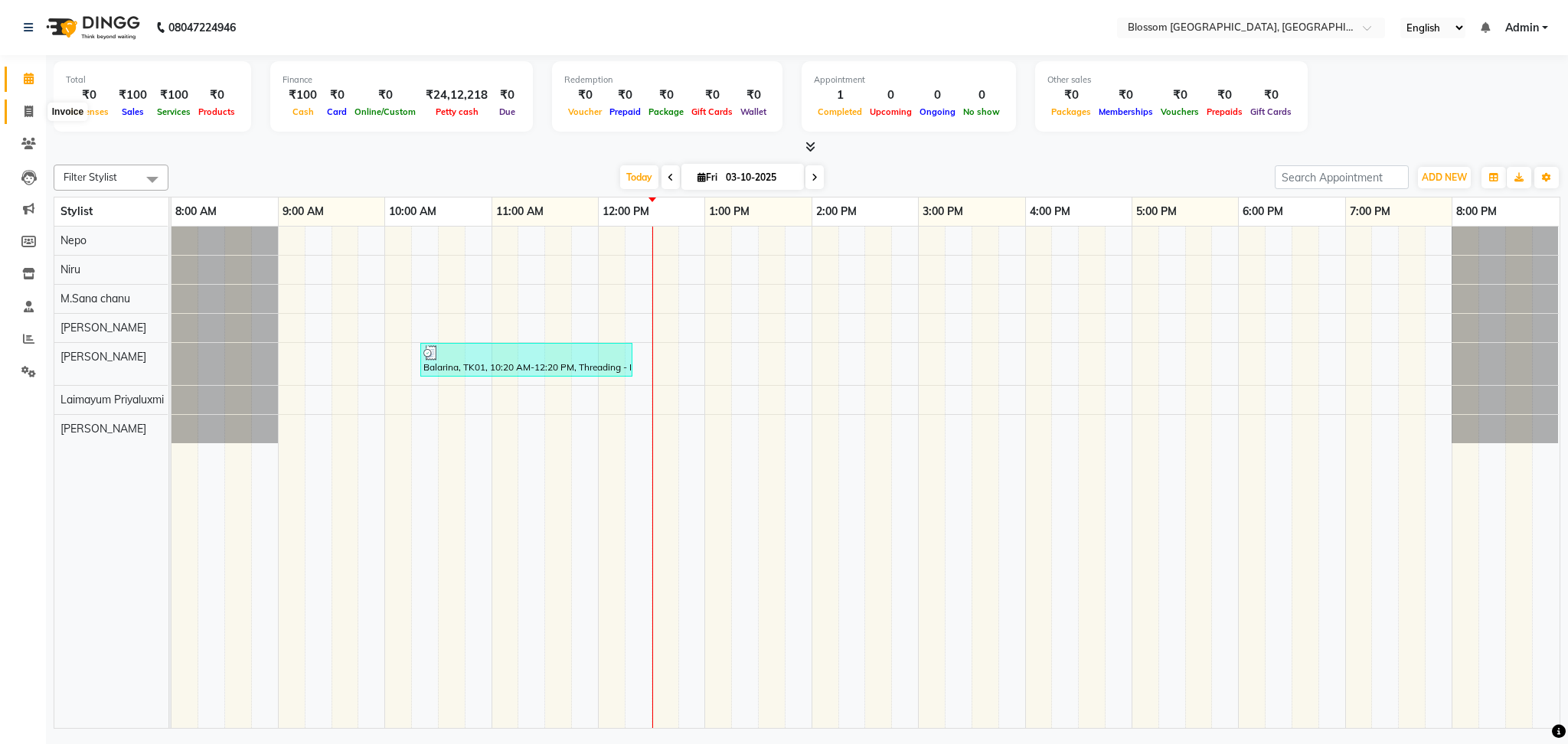
click at [35, 115] on span at bounding box center [29, 112] width 27 height 18
select select "service"
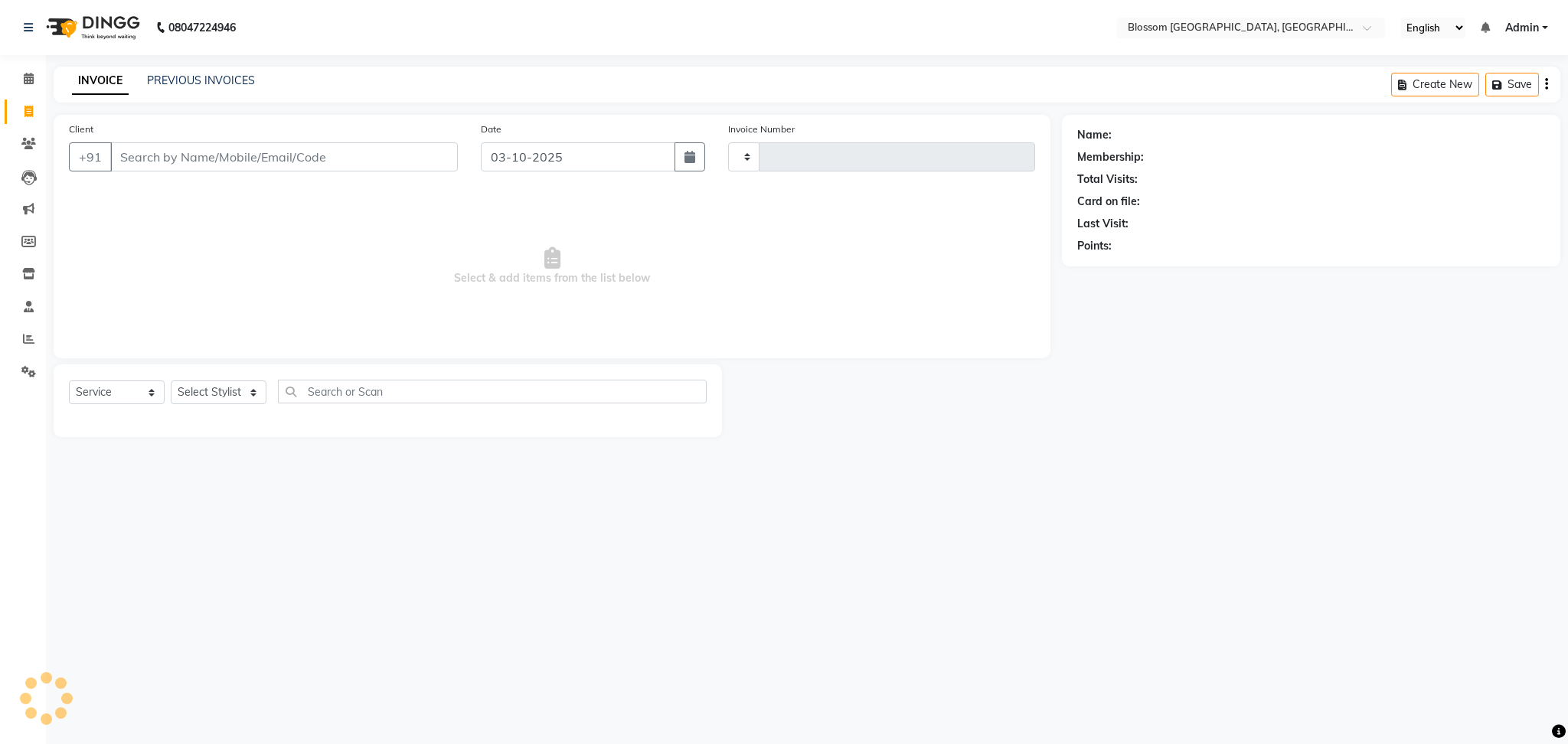
type input "1346"
select select "7465"
click at [29, 139] on icon at bounding box center [29, 143] width 15 height 11
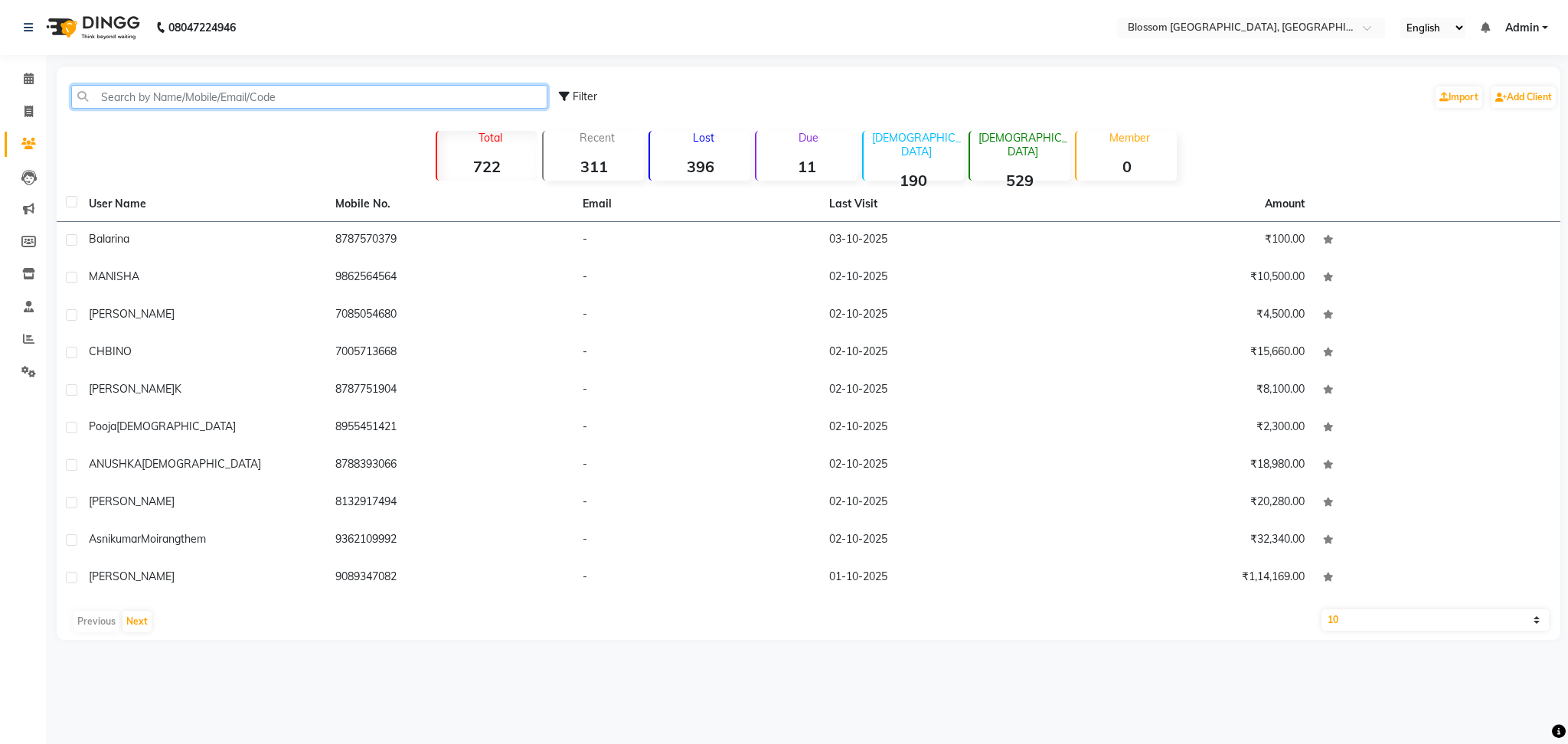
click at [264, 96] on input "text" at bounding box center [309, 96] width 476 height 24
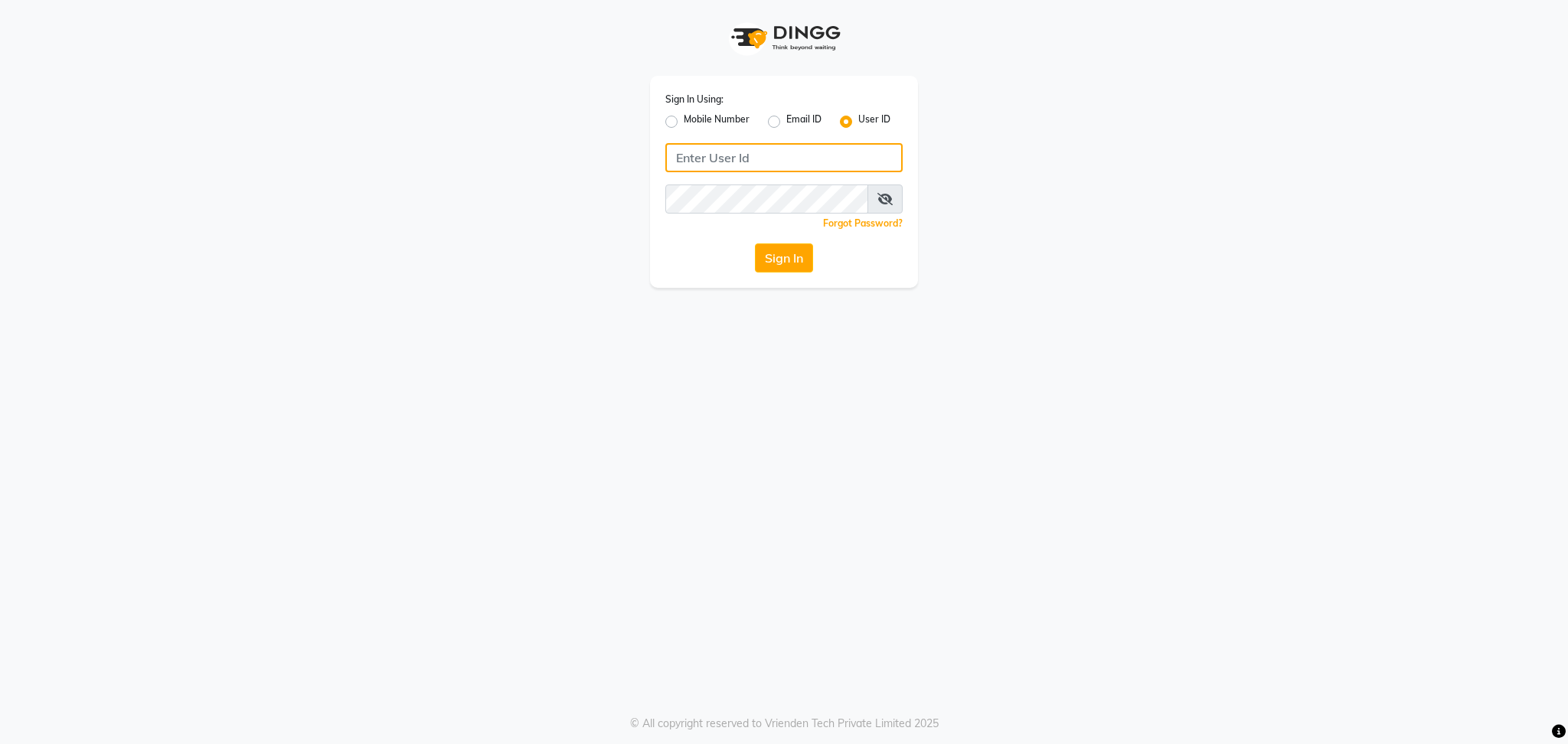
click at [717, 167] on input "Username" at bounding box center [784, 158] width 237 height 29
type input "blossom123"
click at [729, 251] on div "Sign In" at bounding box center [784, 258] width 237 height 29
click at [768, 260] on button "Sign In" at bounding box center [784, 258] width 58 height 29
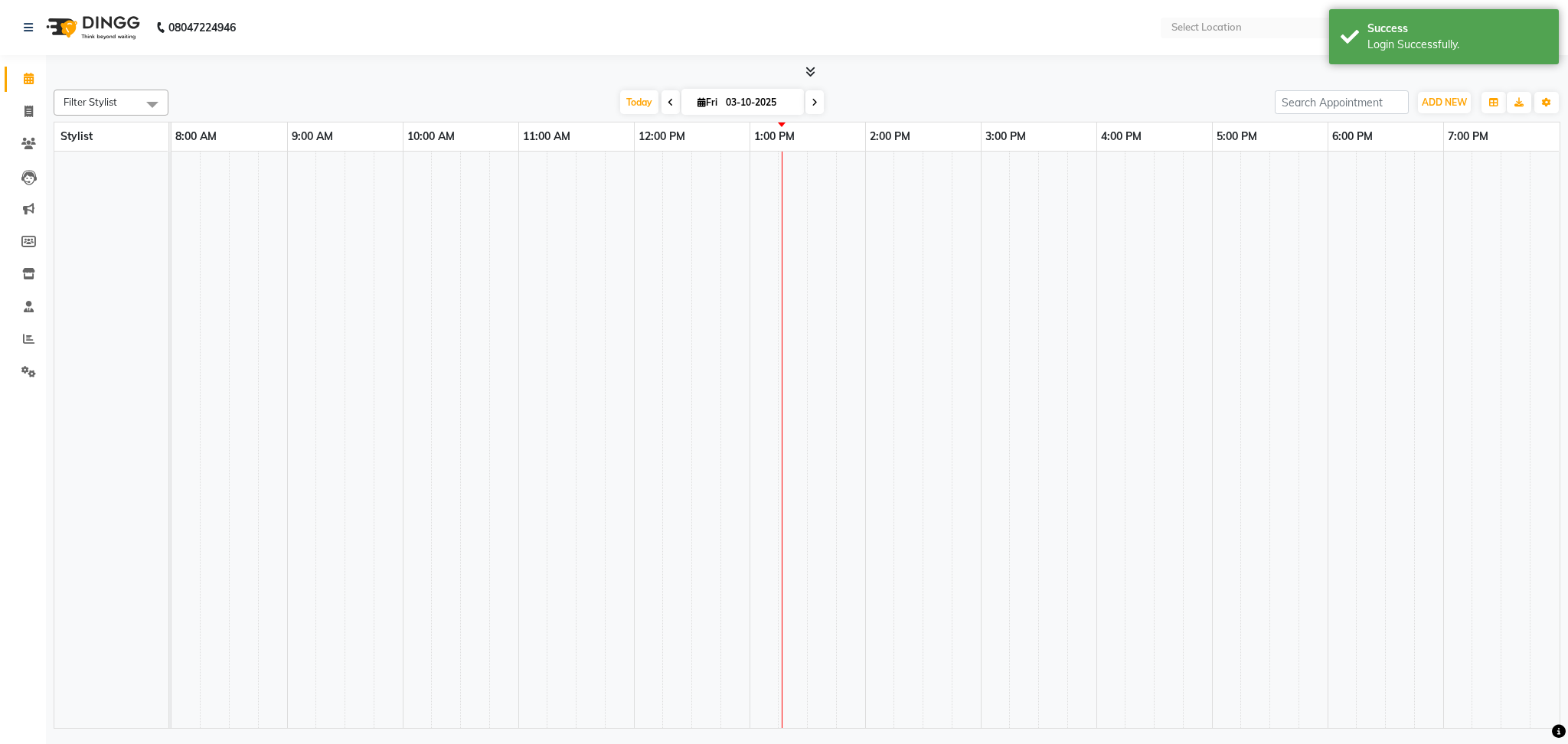
select select "en"
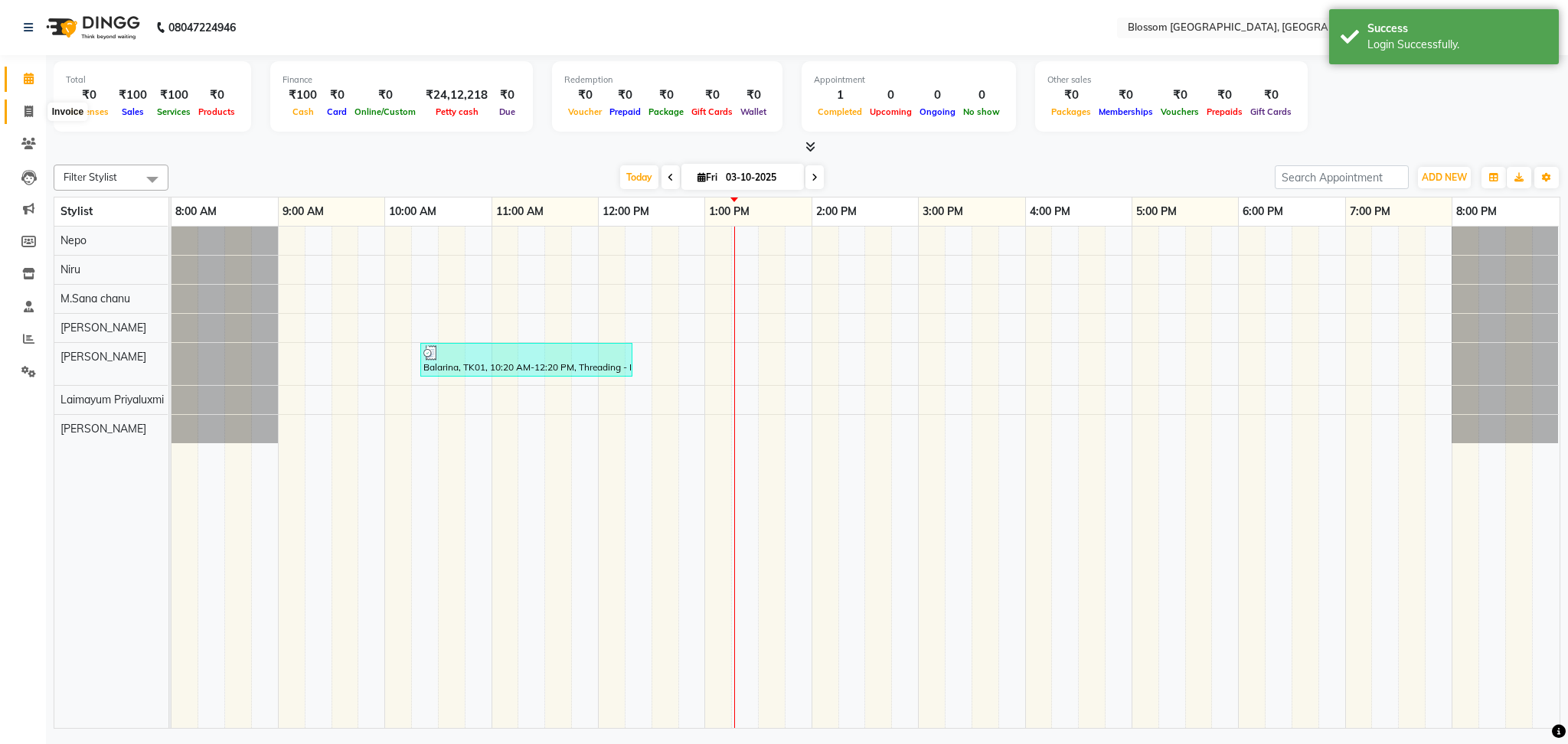
click at [34, 109] on span at bounding box center [29, 112] width 27 height 18
select select "service"
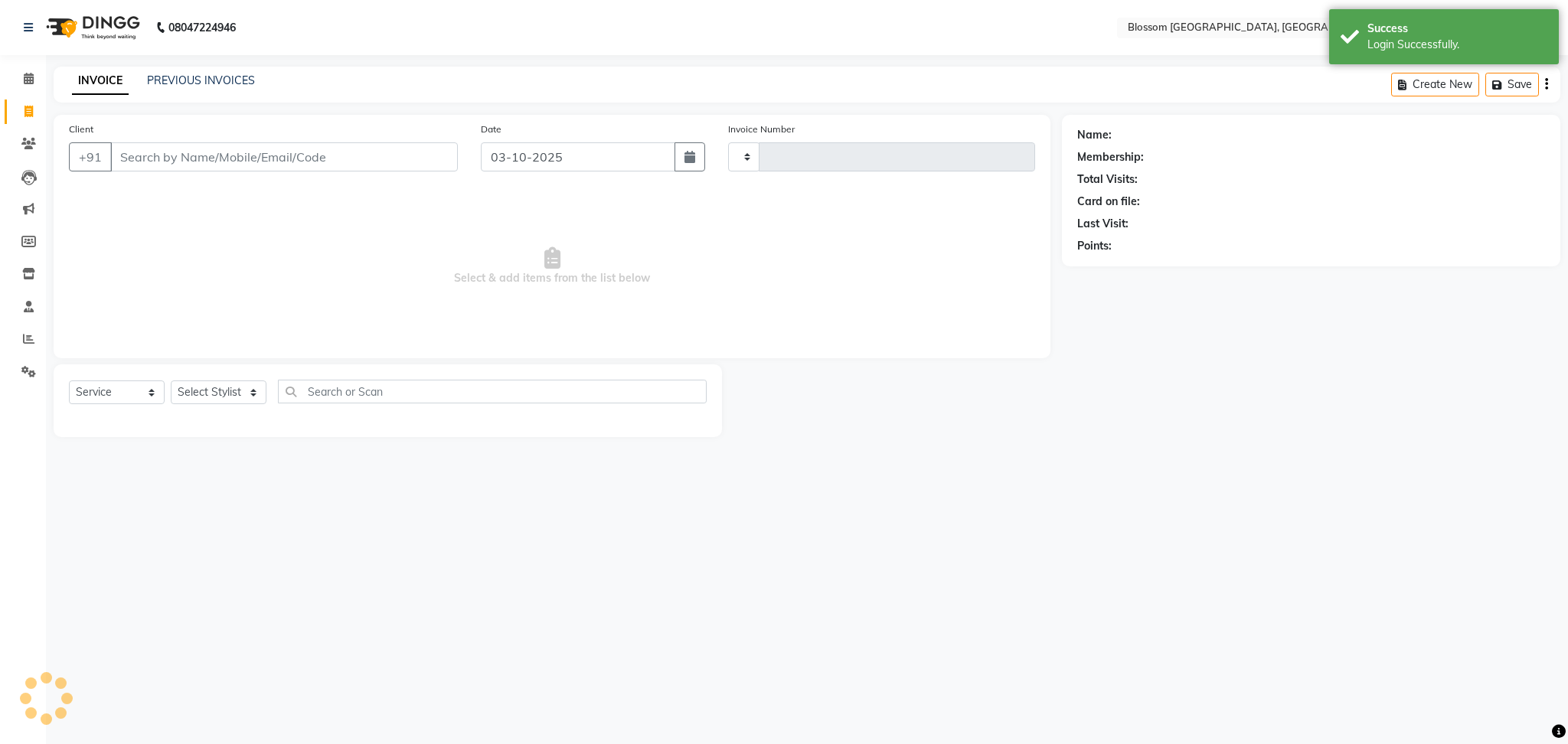
type input "1346"
select select "7465"
click at [214, 160] on input "Client" at bounding box center [284, 157] width 348 height 29
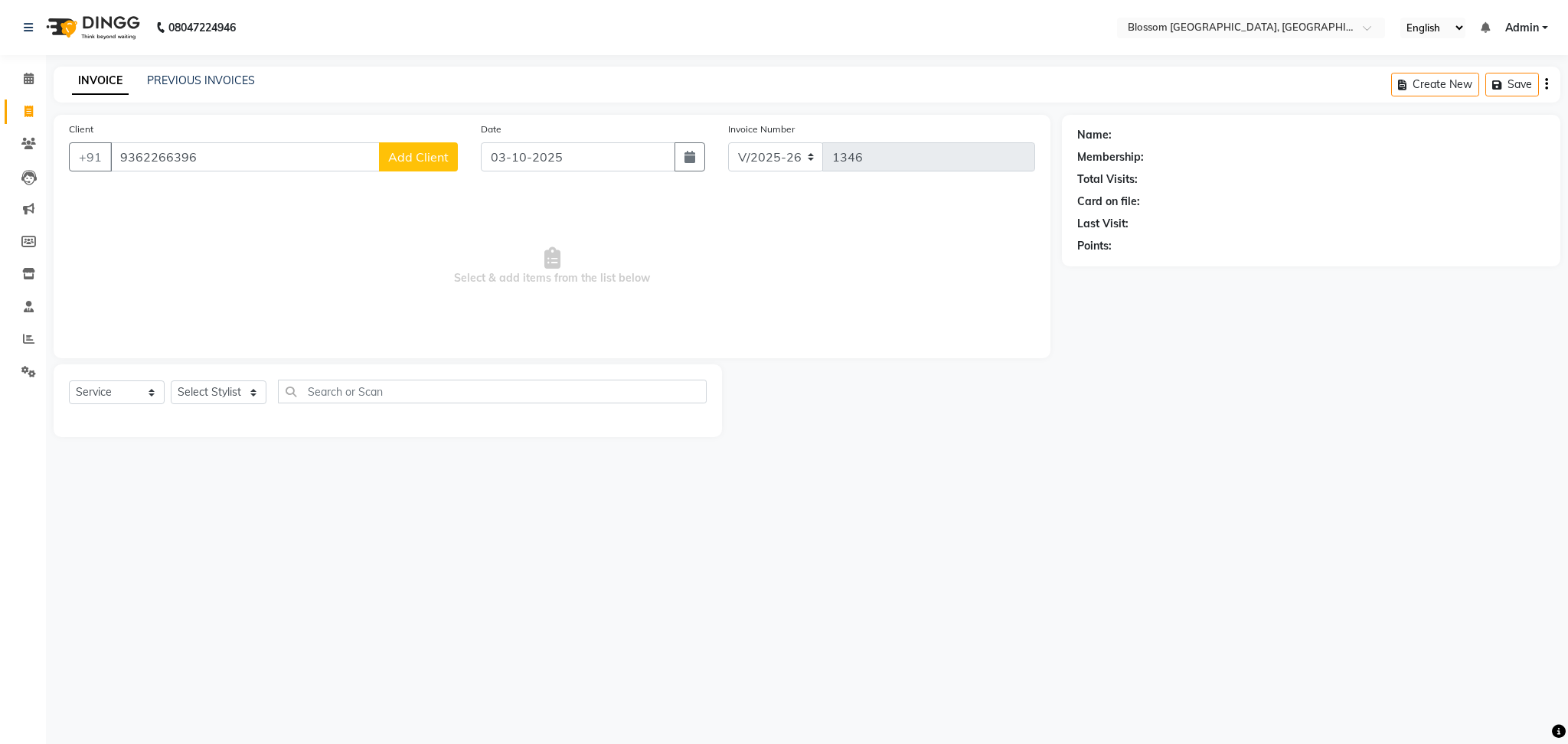
type input "9362266396"
click at [397, 150] on span "Add Client" at bounding box center [418, 156] width 60 height 15
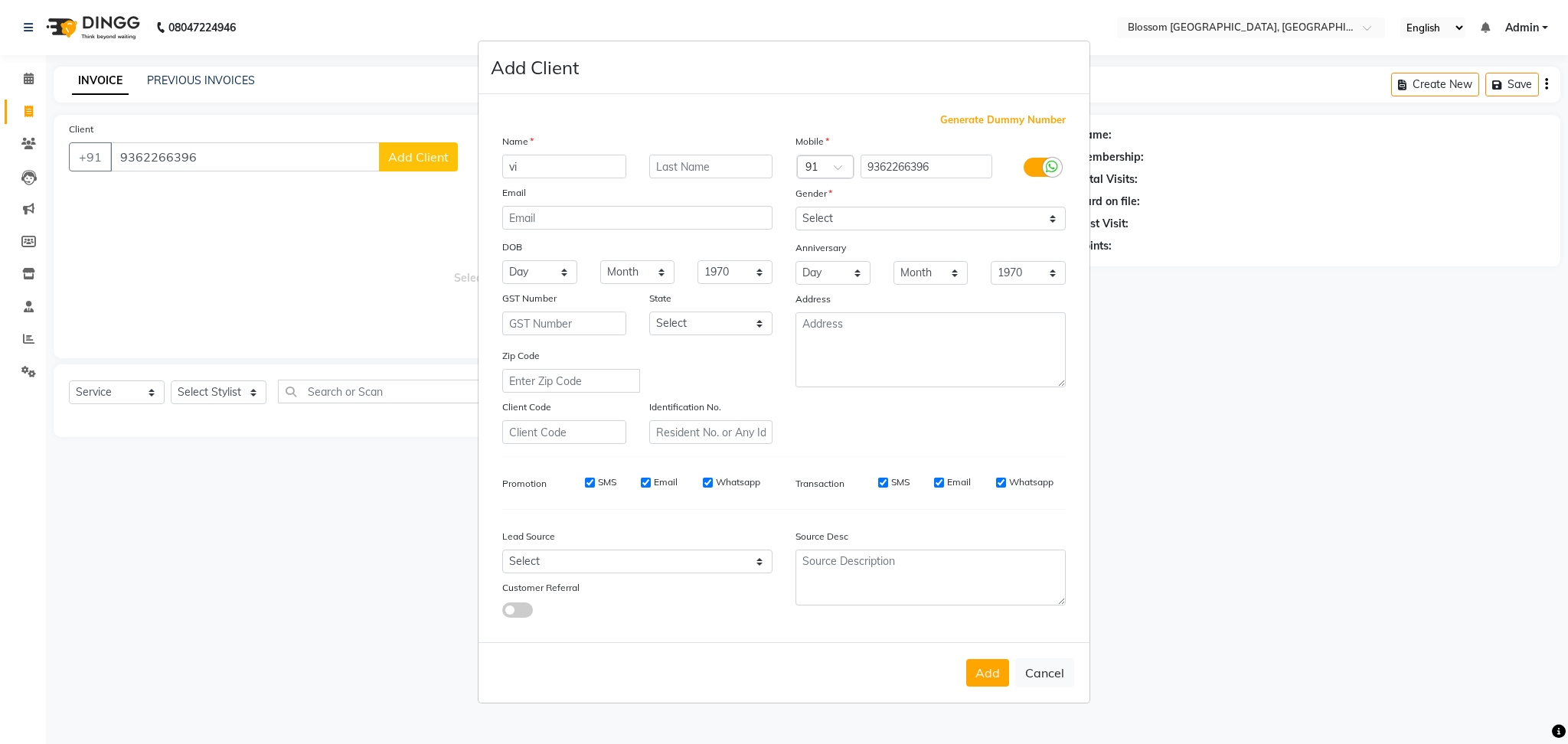
type input "v"
type input "Vicky"
click at [729, 173] on input "text" at bounding box center [711, 166] width 124 height 24
type input "Sapam"
click at [824, 222] on select "Select Male Female Other Prefer Not To Say" at bounding box center [931, 218] width 271 height 24
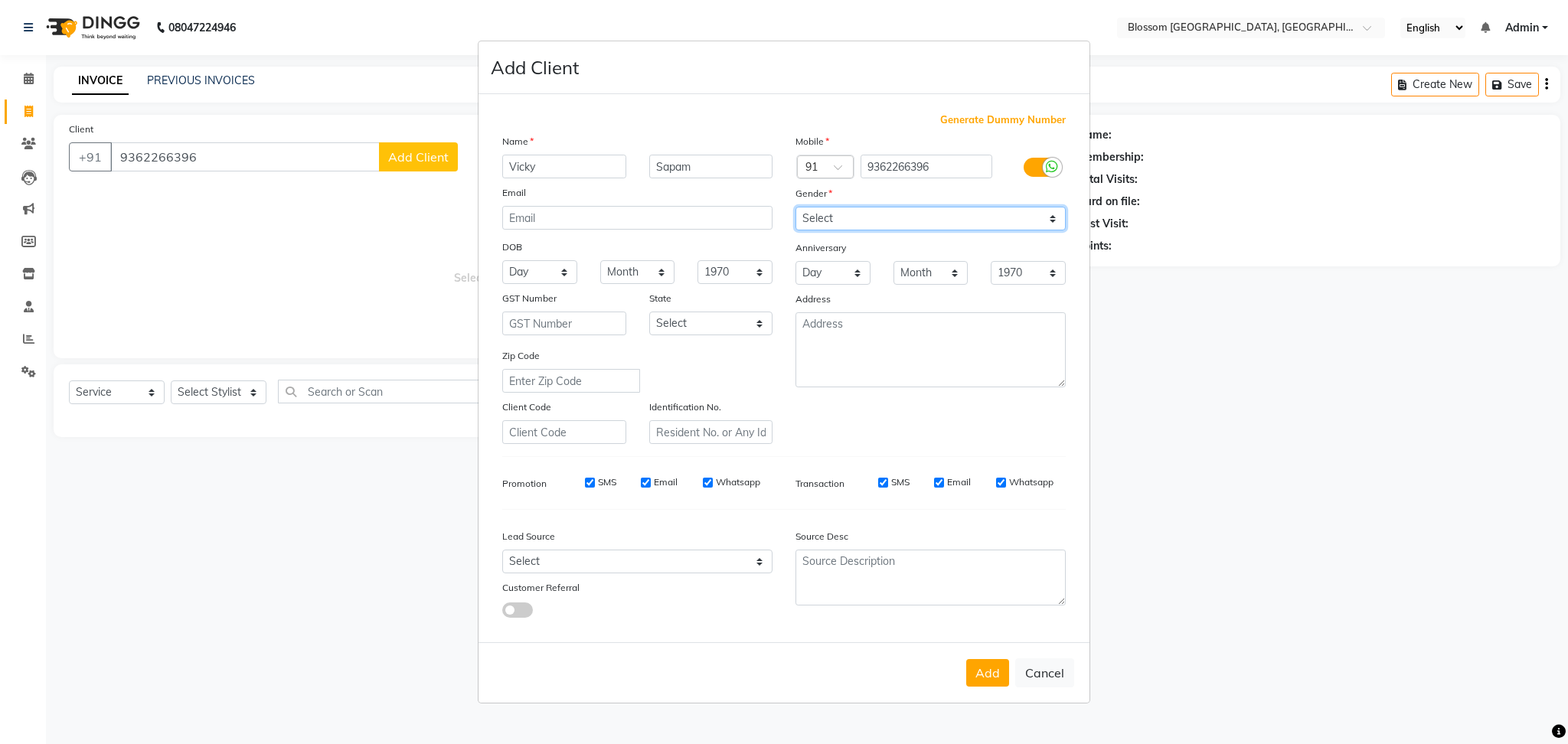
select select "male"
click at [795, 207] on select "Select Male Female Other Prefer Not To Say" at bounding box center [931, 218] width 271 height 24
click at [984, 676] on button "Add" at bounding box center [988, 673] width 43 height 28
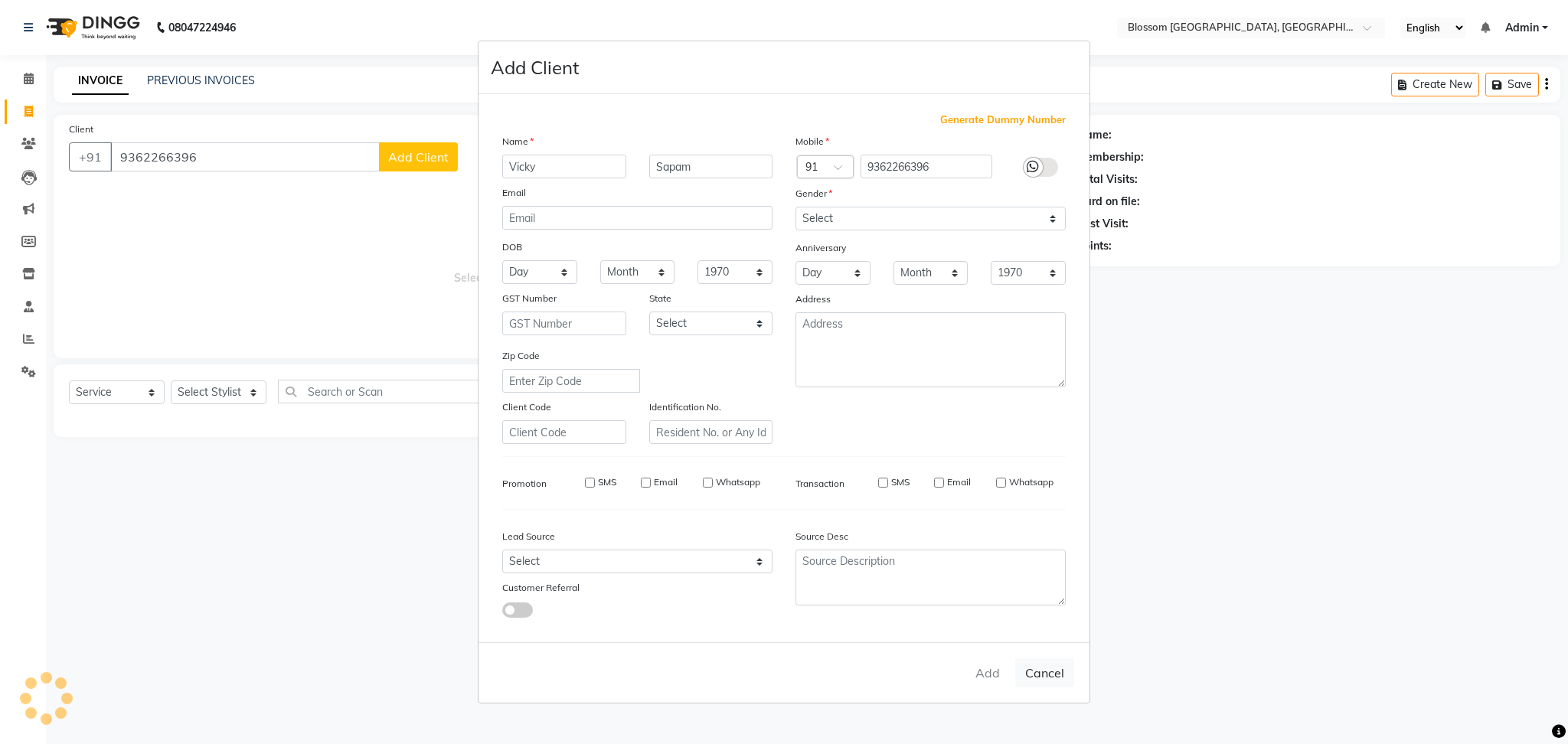
select select
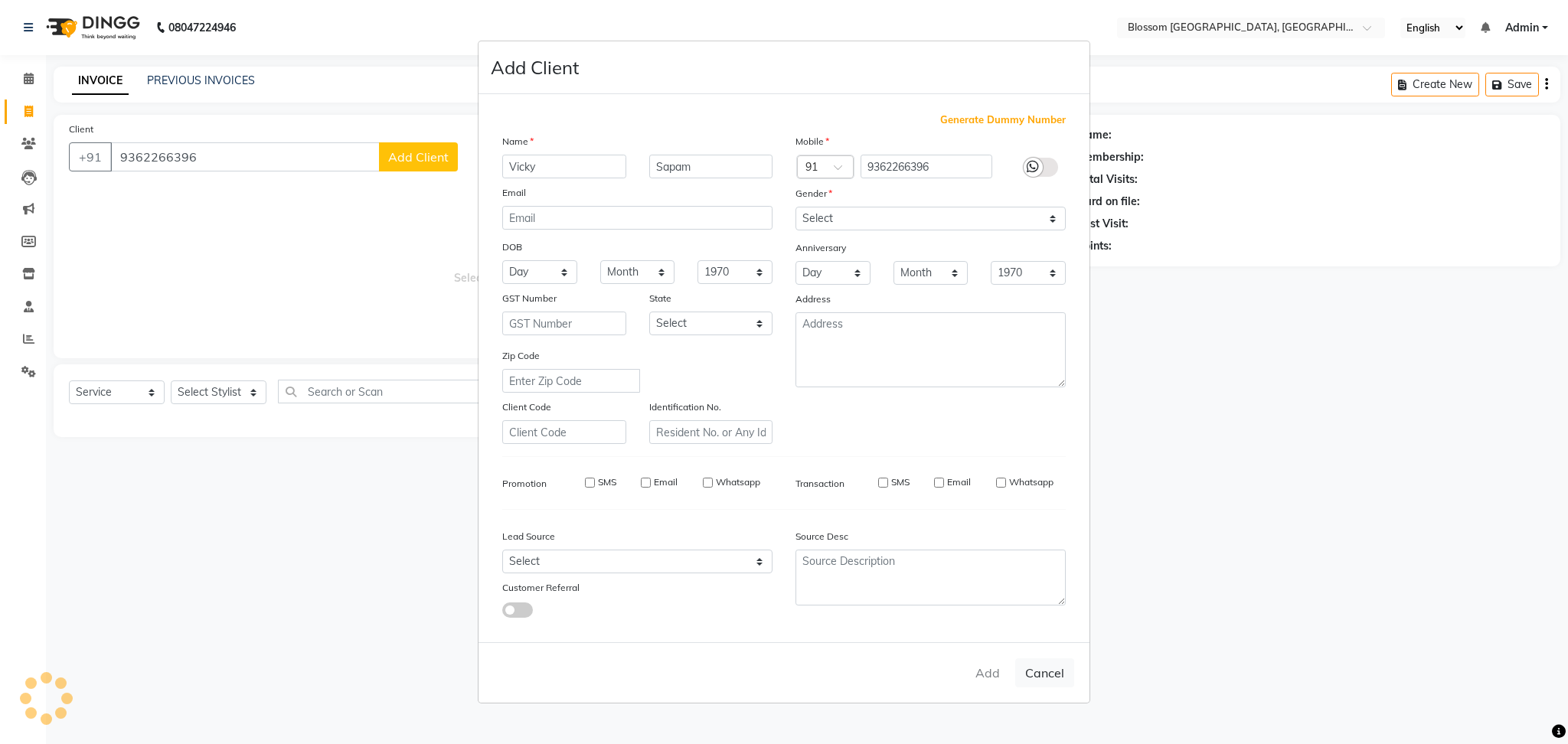
select select
checkbox input "false"
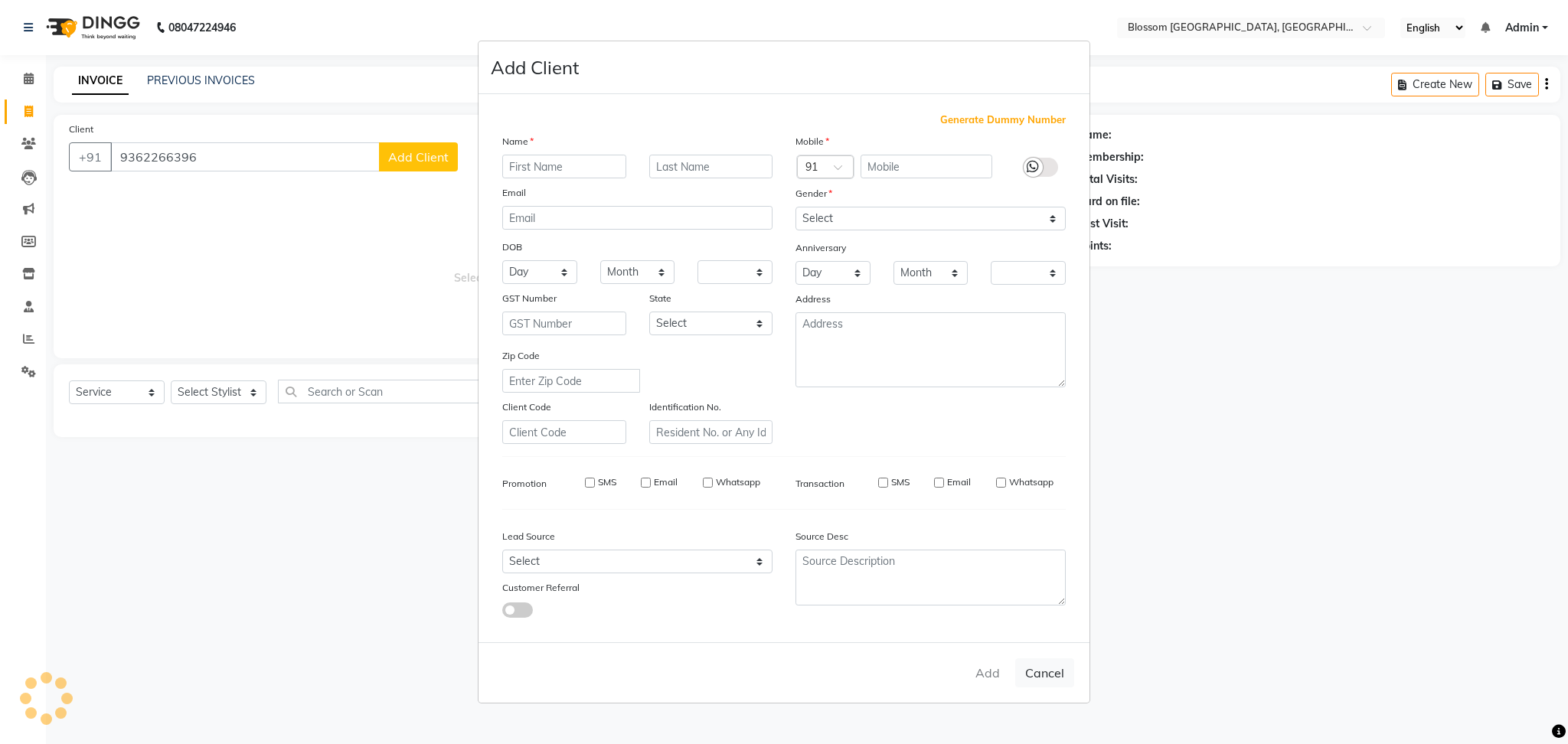
checkbox input "false"
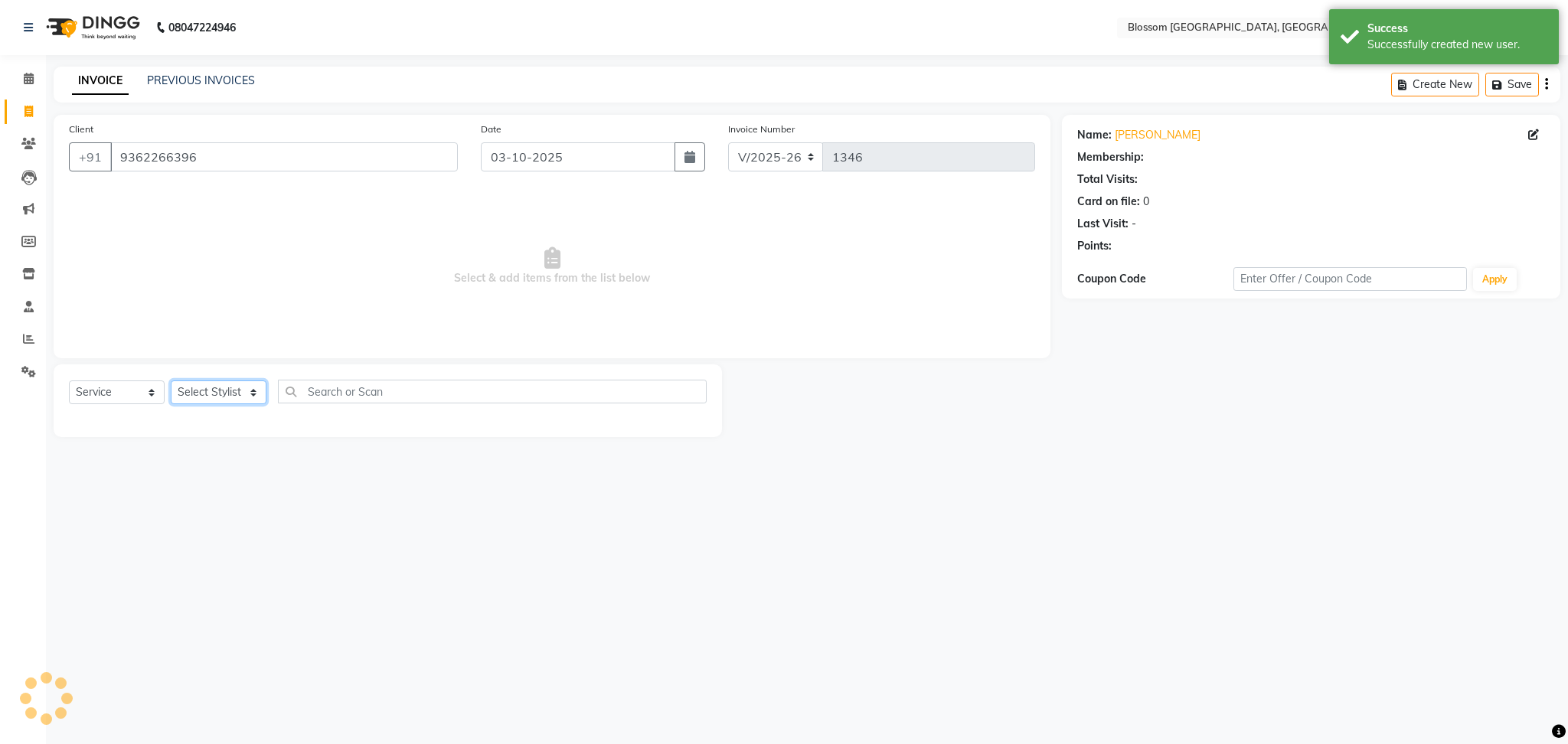
click at [240, 402] on select "Select Stylist Laimayum Priyaluxmi Laishram Anjali Maimom Anjali chanu M.Sana c…" at bounding box center [218, 392] width 95 height 24
select select "90732"
click at [171, 381] on select "Select Stylist Laimayum Priyaluxmi Laishram Anjali Maimom Anjali chanu M.Sana c…" at bounding box center [218, 392] width 95 height 24
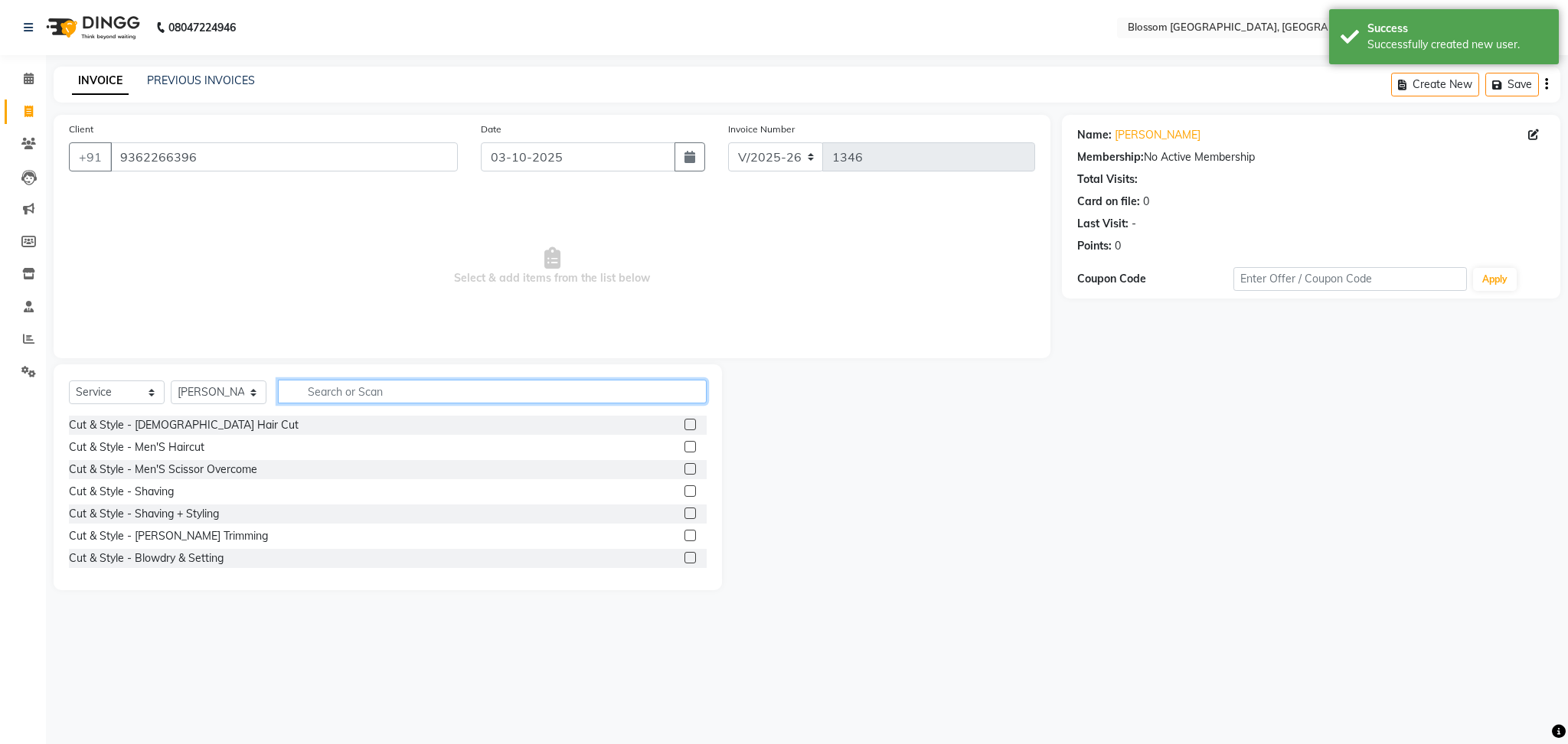
click at [335, 390] on input "text" at bounding box center [492, 391] width 429 height 24
type input "hair"
click at [685, 444] on label at bounding box center [690, 447] width 11 height 11
click at [685, 444] on input "checkbox" at bounding box center [689, 447] width 10 height 10
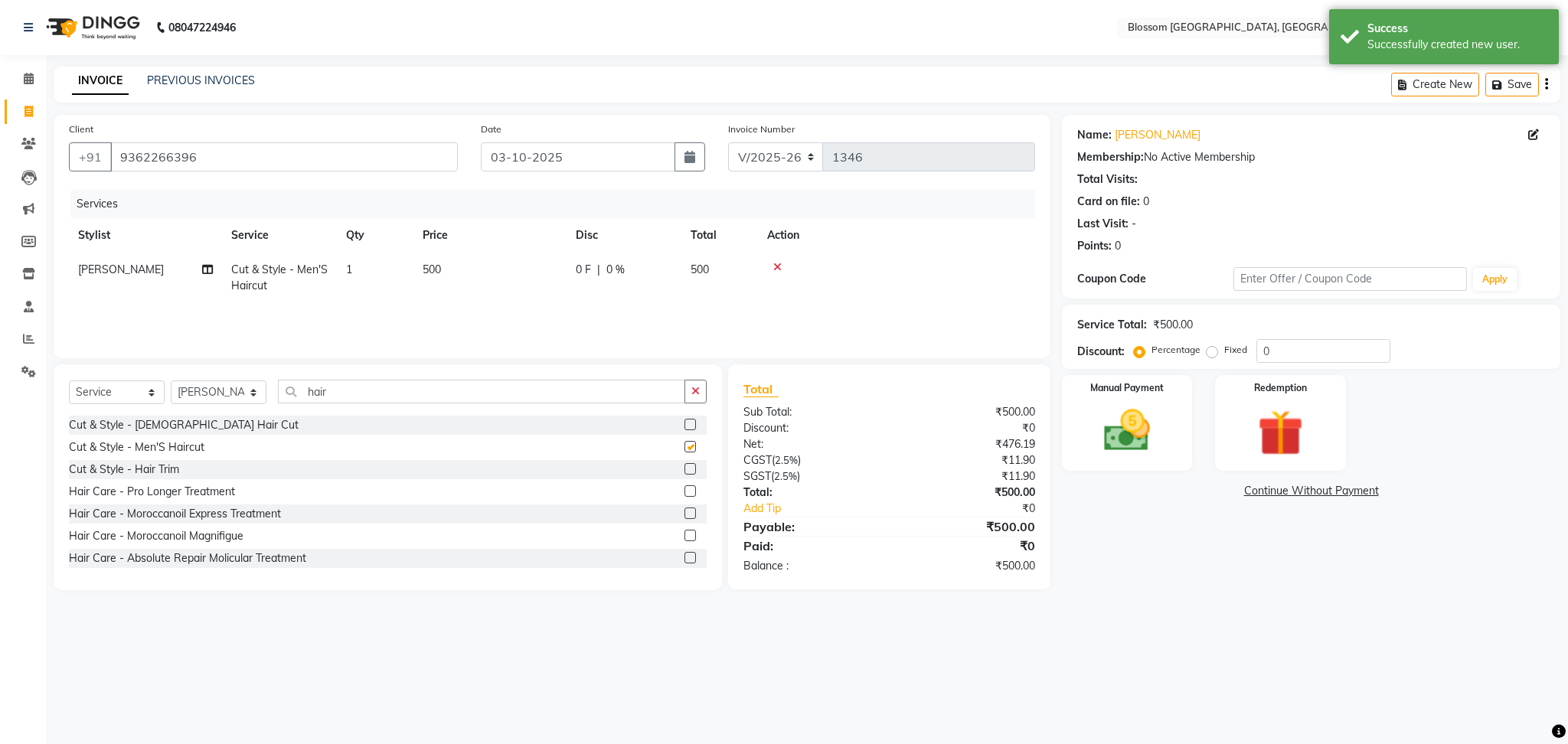
checkbox input "false"
click at [463, 272] on td "500" at bounding box center [490, 278] width 153 height 51
select select "90732"
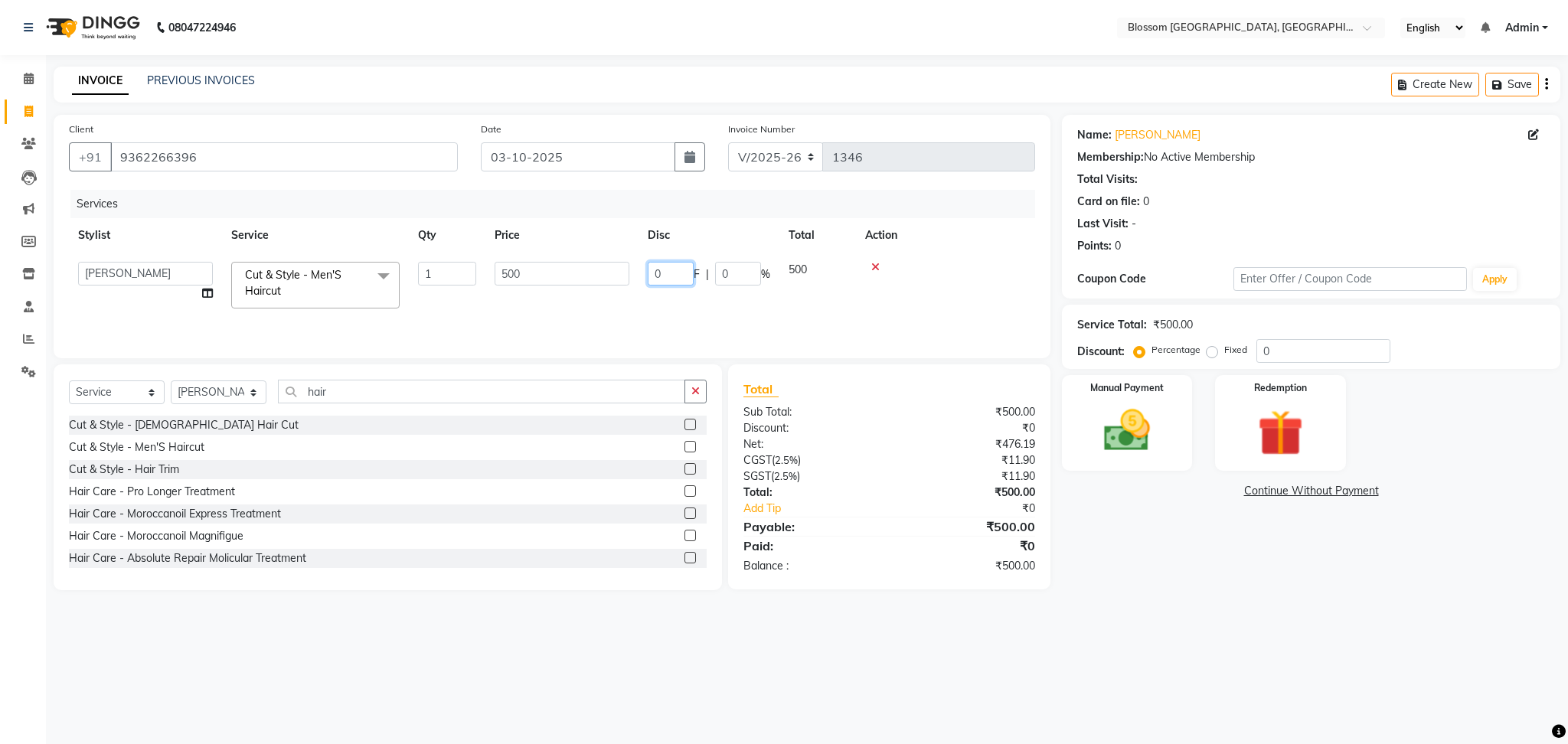
click at [670, 270] on input "0" at bounding box center [671, 273] width 46 height 24
type input "300"
click at [682, 302] on tr "Laimayum Priyaluxmi Laishram Anjali Maimom Anjali chanu M.Sana chanu Nepo Niru …" at bounding box center [553, 285] width 967 height 65
click at [1159, 432] on img at bounding box center [1127, 431] width 78 height 55
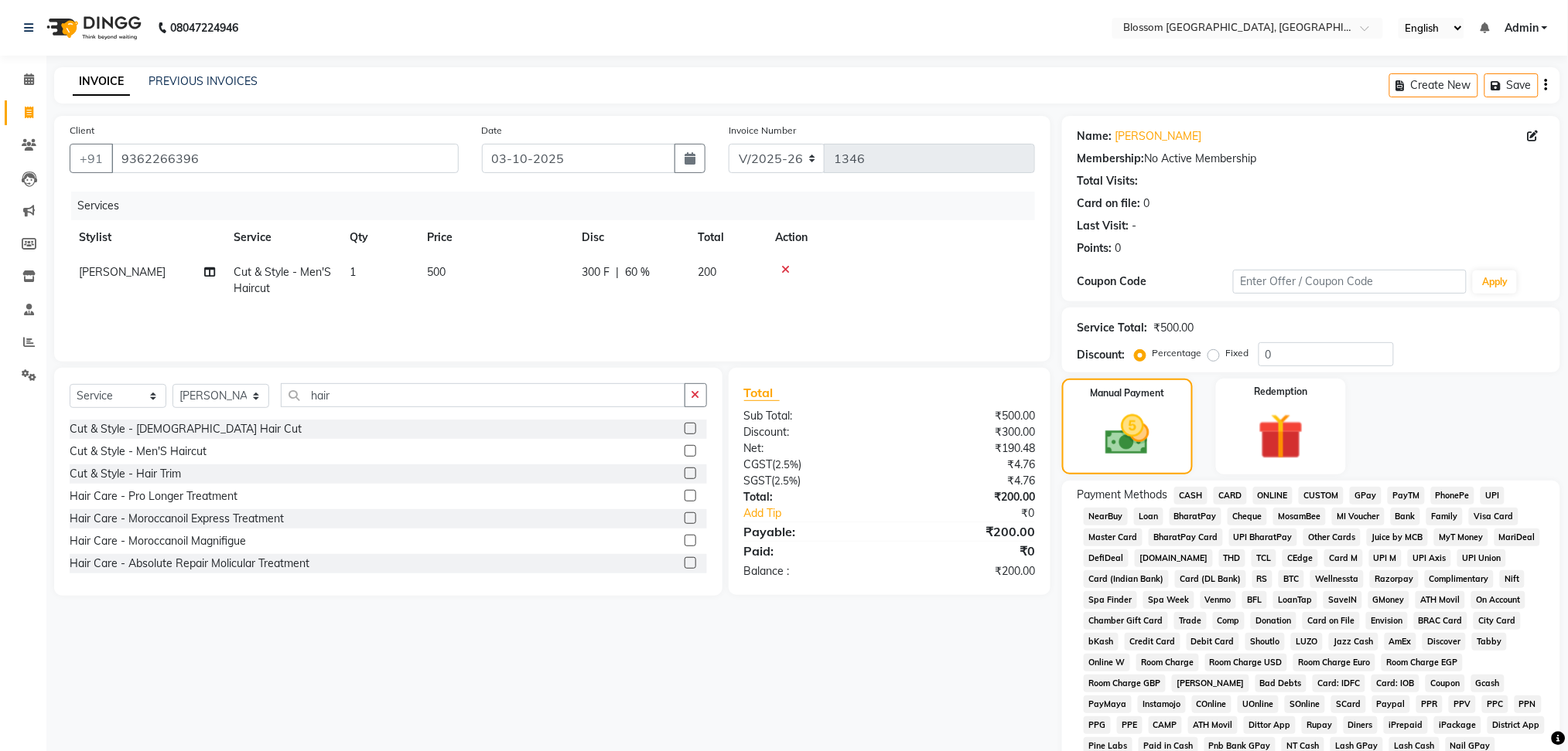
click at [1196, 492] on span "CASH" at bounding box center [1190, 496] width 33 height 18
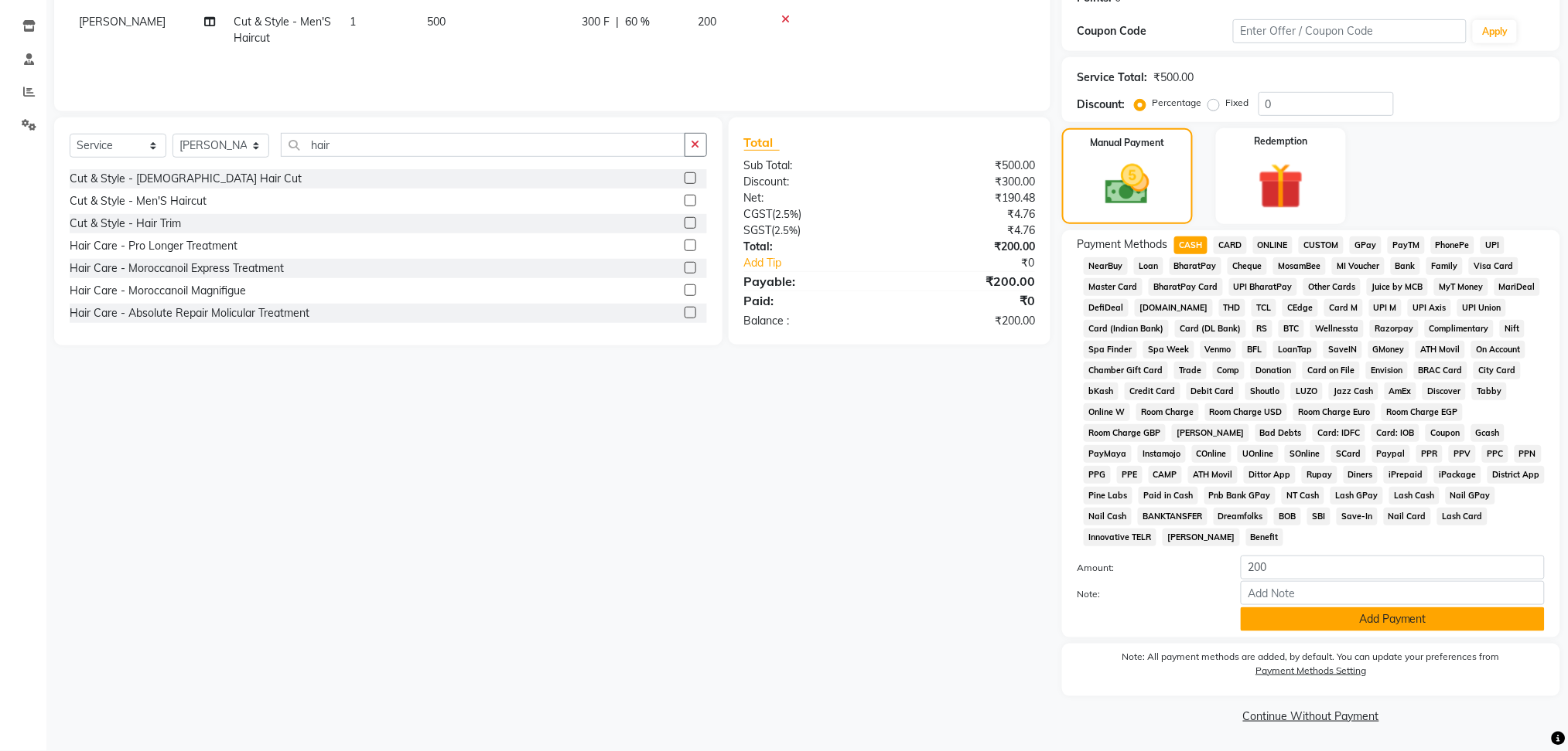
click at [1345, 626] on button "Add Payment" at bounding box center [1392, 619] width 304 height 24
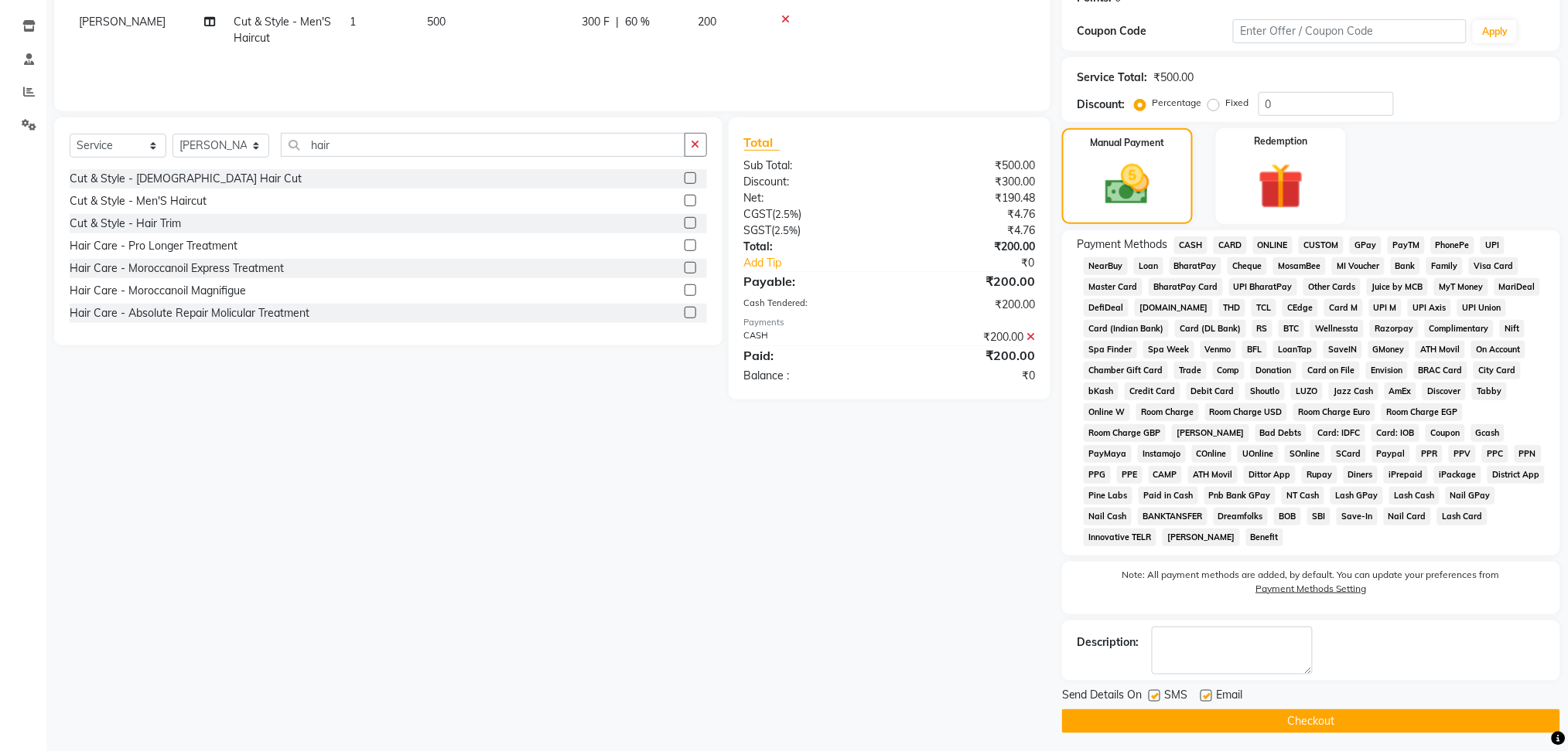
click at [1314, 716] on button "Checkout" at bounding box center [1310, 721] width 498 height 24
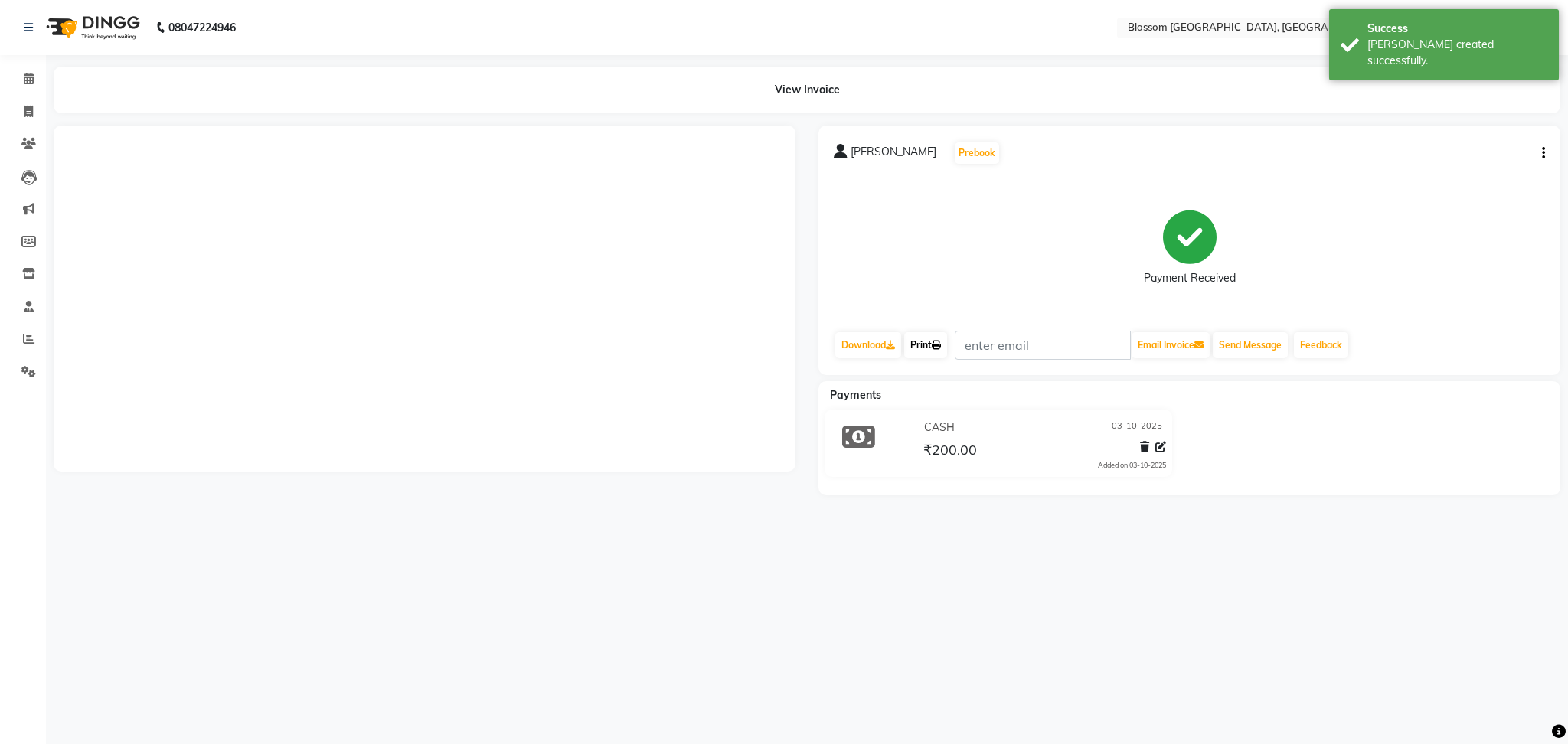
drag, startPoint x: 942, startPoint y: 336, endPoint x: 971, endPoint y: 372, distance: 46.2
click at [942, 336] on link "Print" at bounding box center [926, 346] width 43 height 26
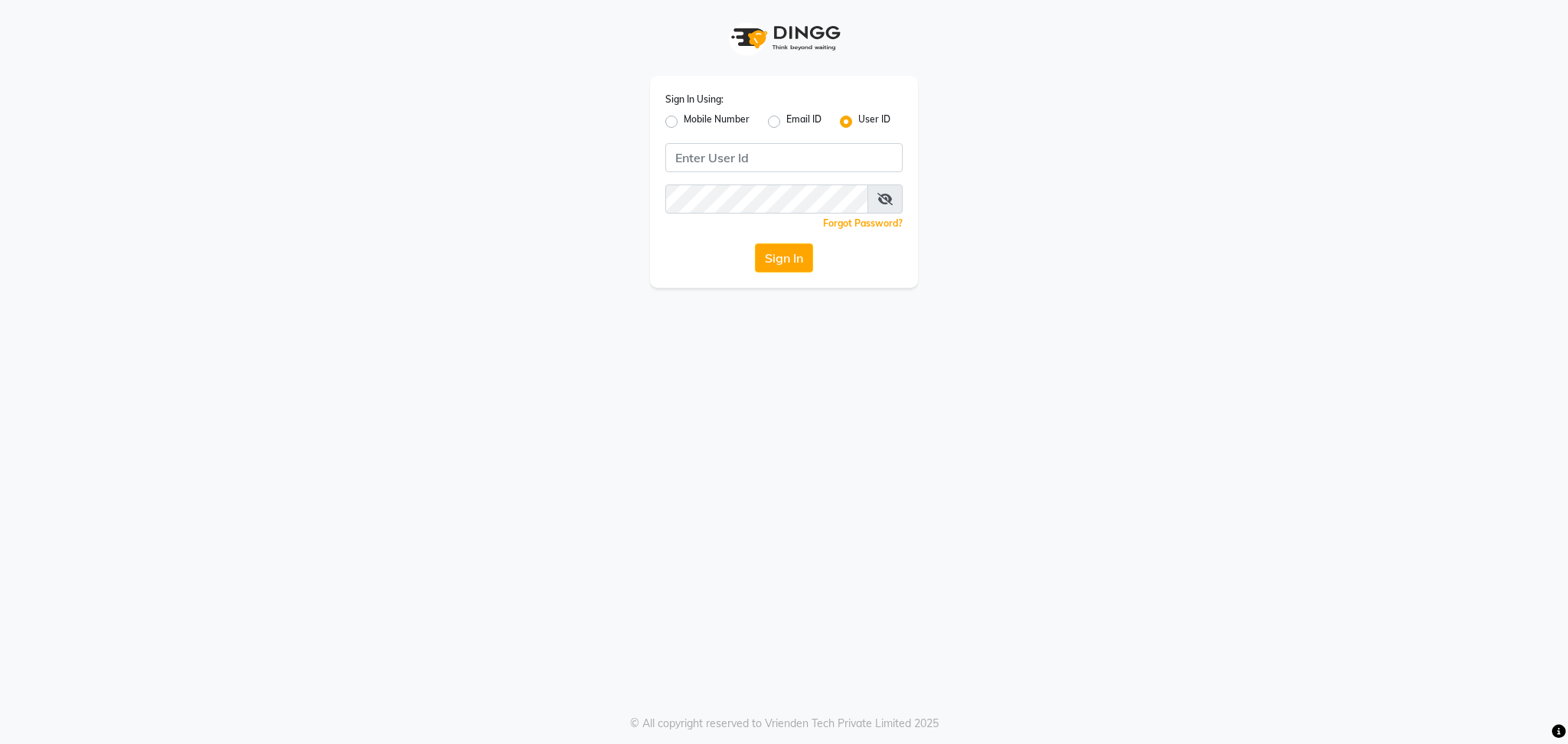
click at [818, 252] on div "Sign In" at bounding box center [784, 258] width 237 height 29
click at [787, 260] on button "Sign In" at bounding box center [784, 258] width 58 height 29
click at [809, 159] on input "Username" at bounding box center [784, 158] width 237 height 29
type input "blossom123"
click at [720, 247] on div "Sign In" at bounding box center [784, 258] width 237 height 29
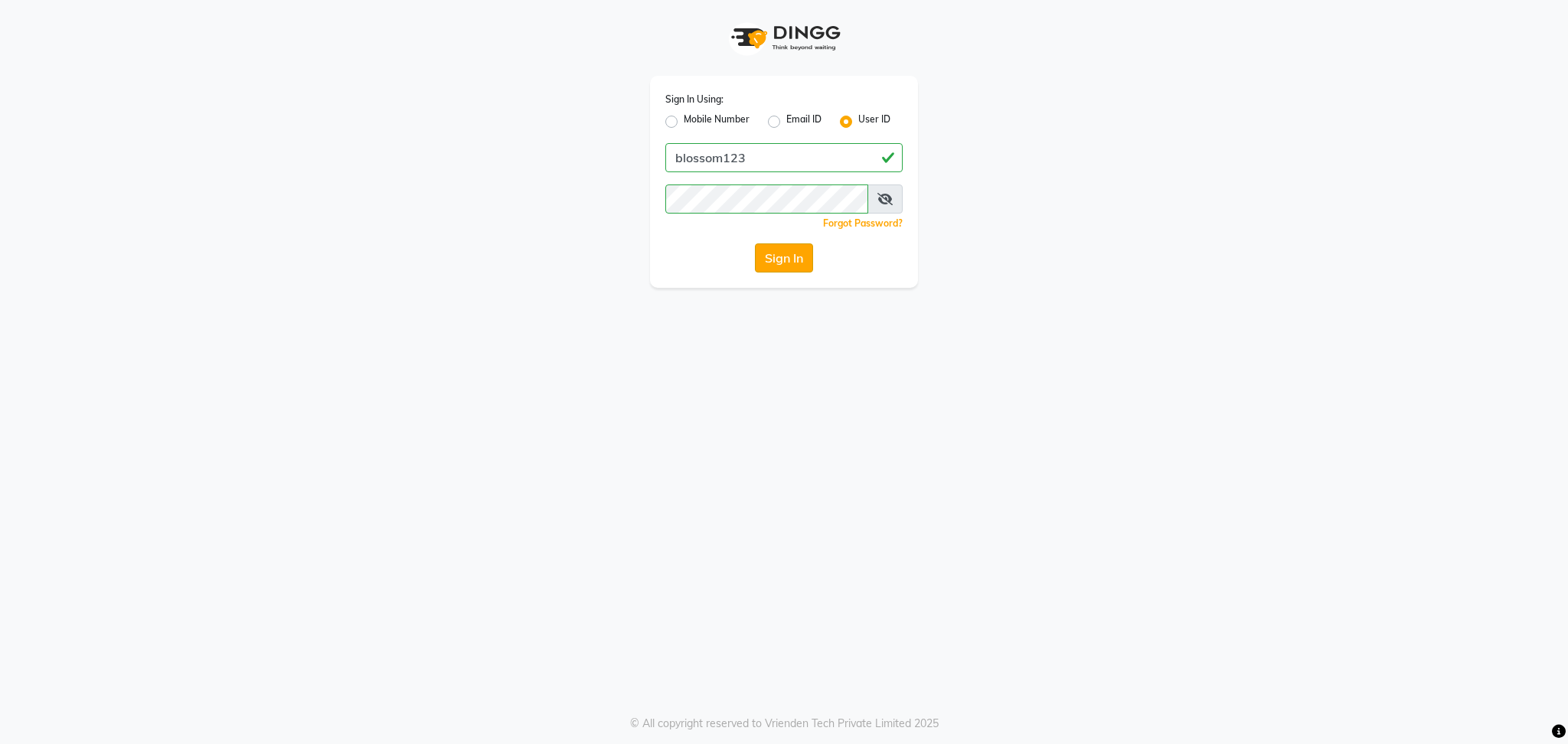
click at [757, 249] on button "Sign In" at bounding box center [784, 258] width 58 height 29
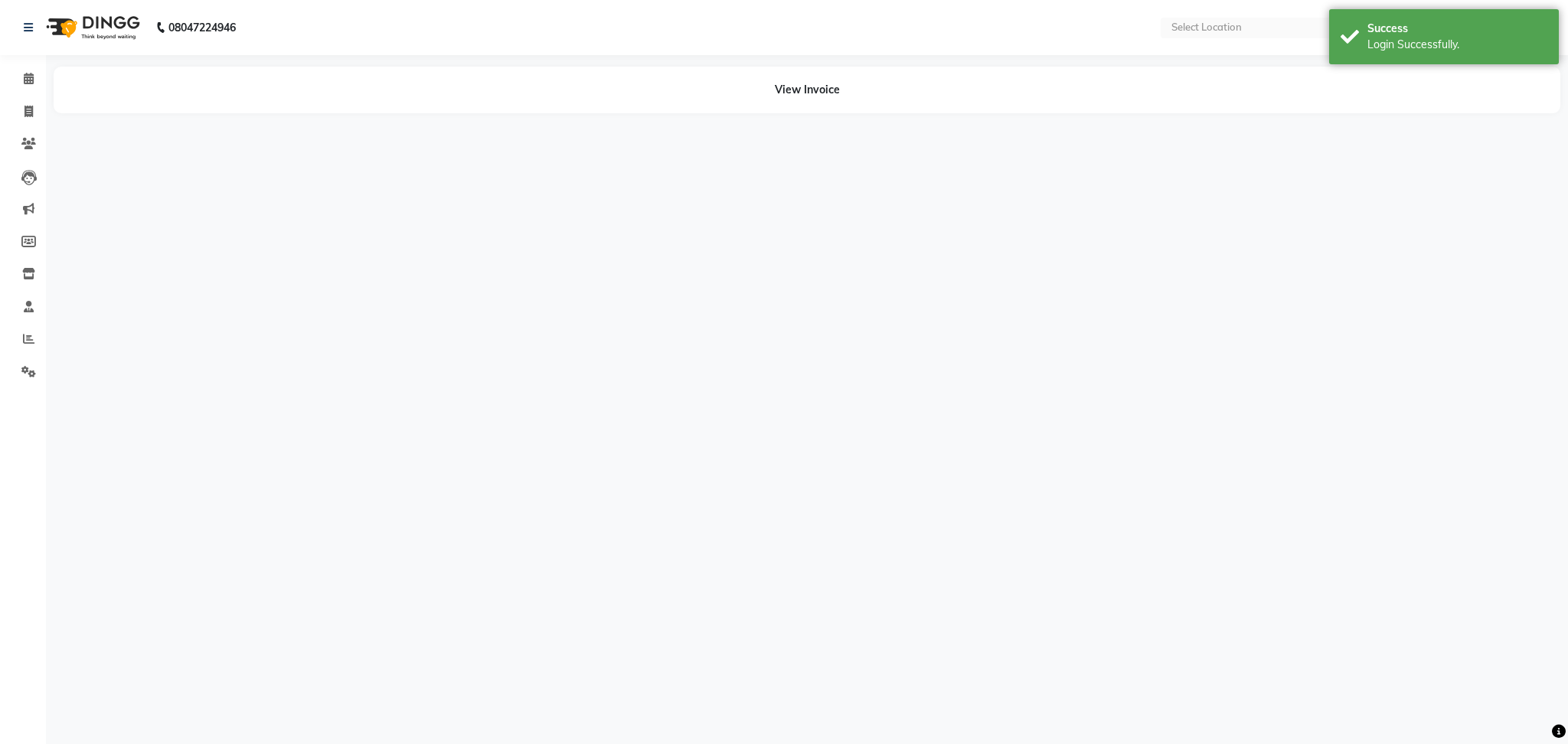
select select "en"
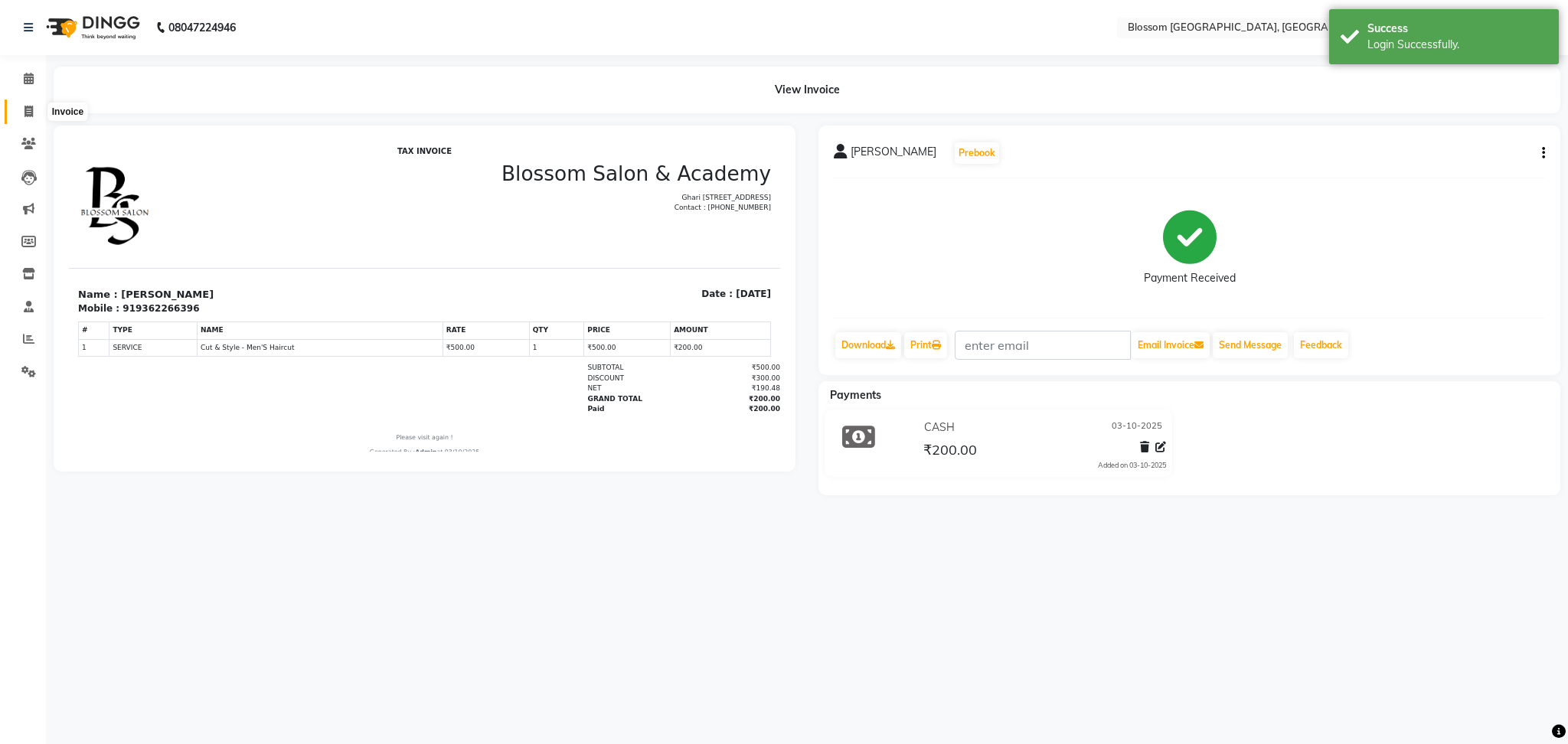
click at [25, 111] on icon at bounding box center [29, 112] width 8 height 11
select select "service"
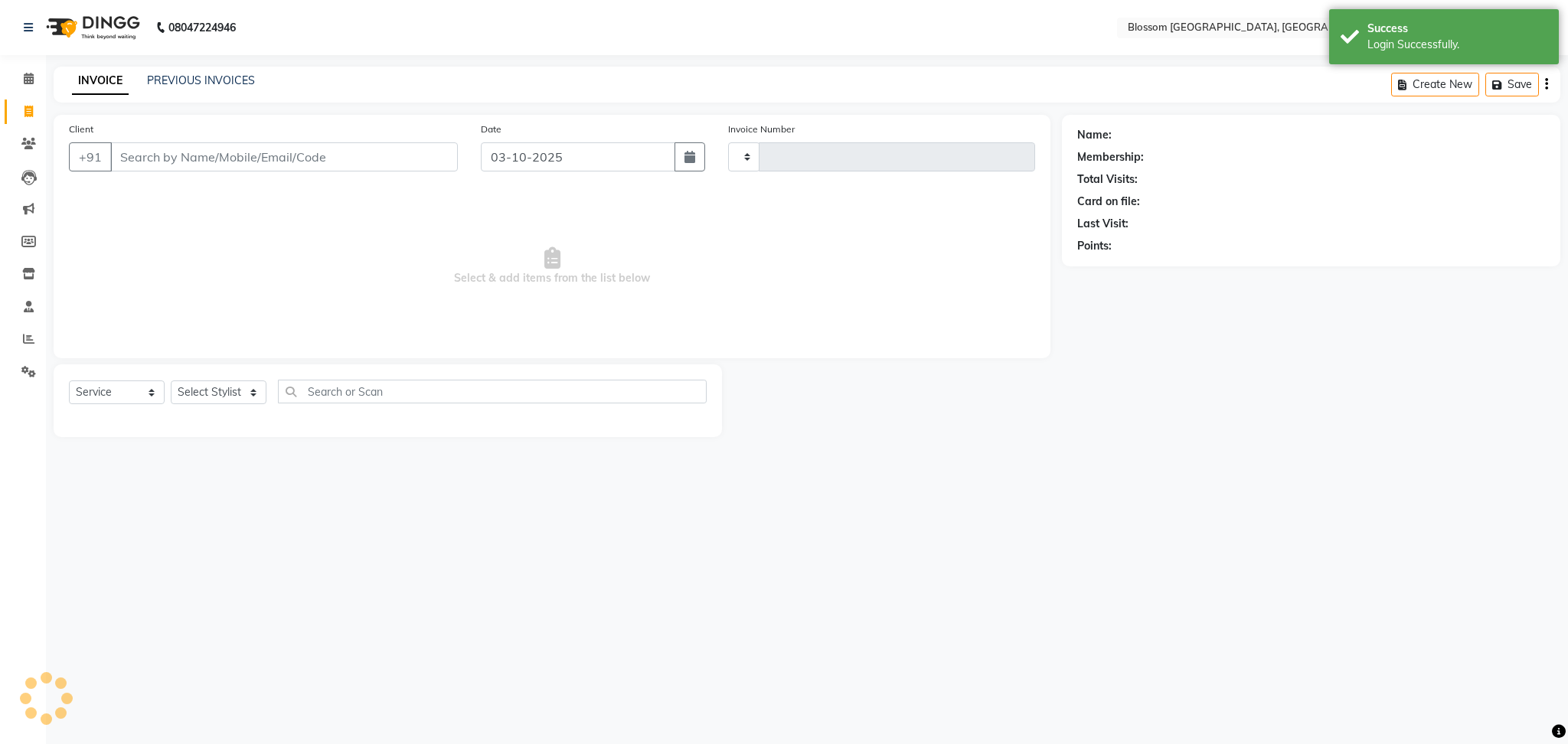
type input "1347"
select select "7465"
click at [24, 74] on icon at bounding box center [29, 78] width 10 height 11
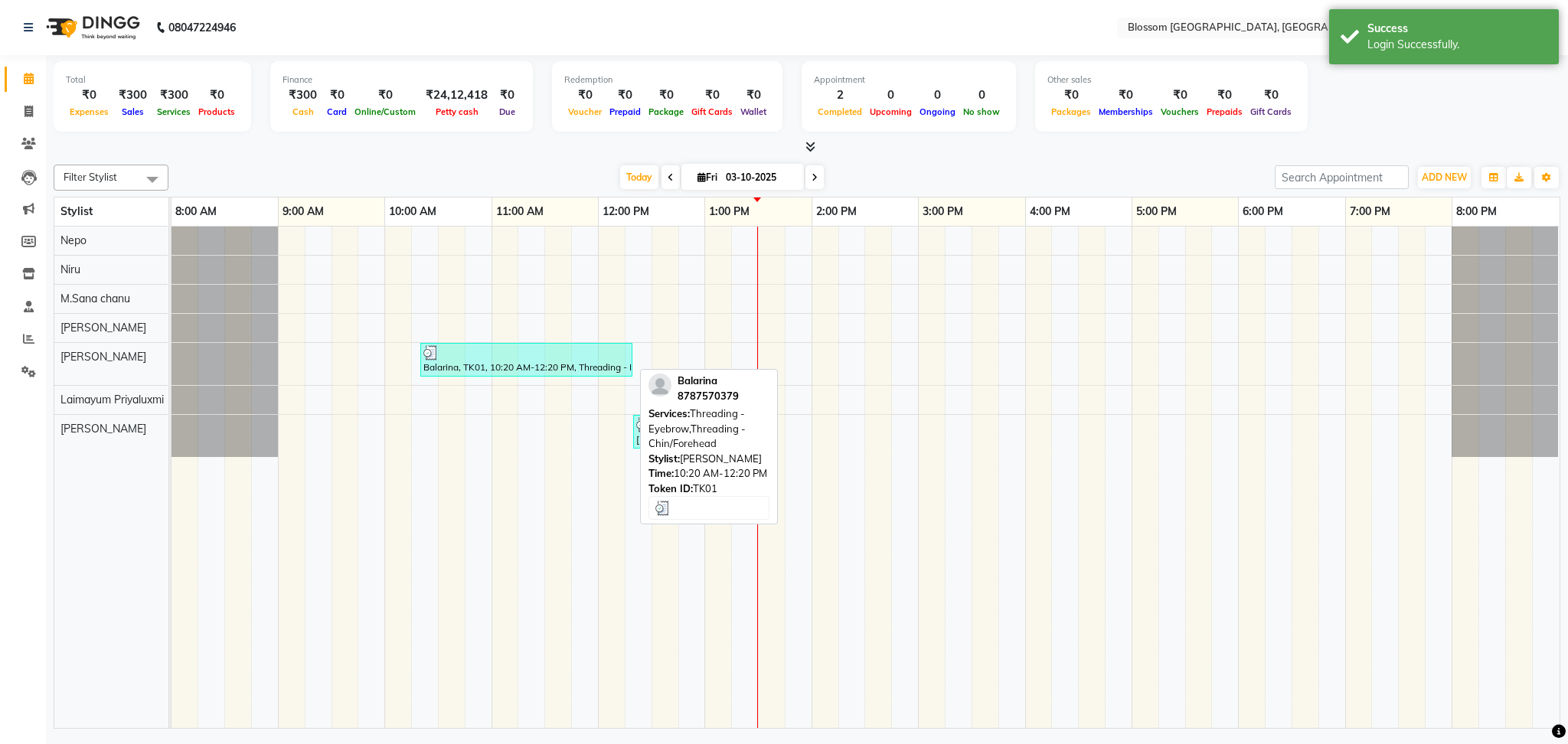
click at [540, 363] on div "Balarina, TK01, 10:20 AM-12:20 PM, Threading - Eyebrow,Threading - Chin/Forehead" at bounding box center [526, 360] width 209 height 29
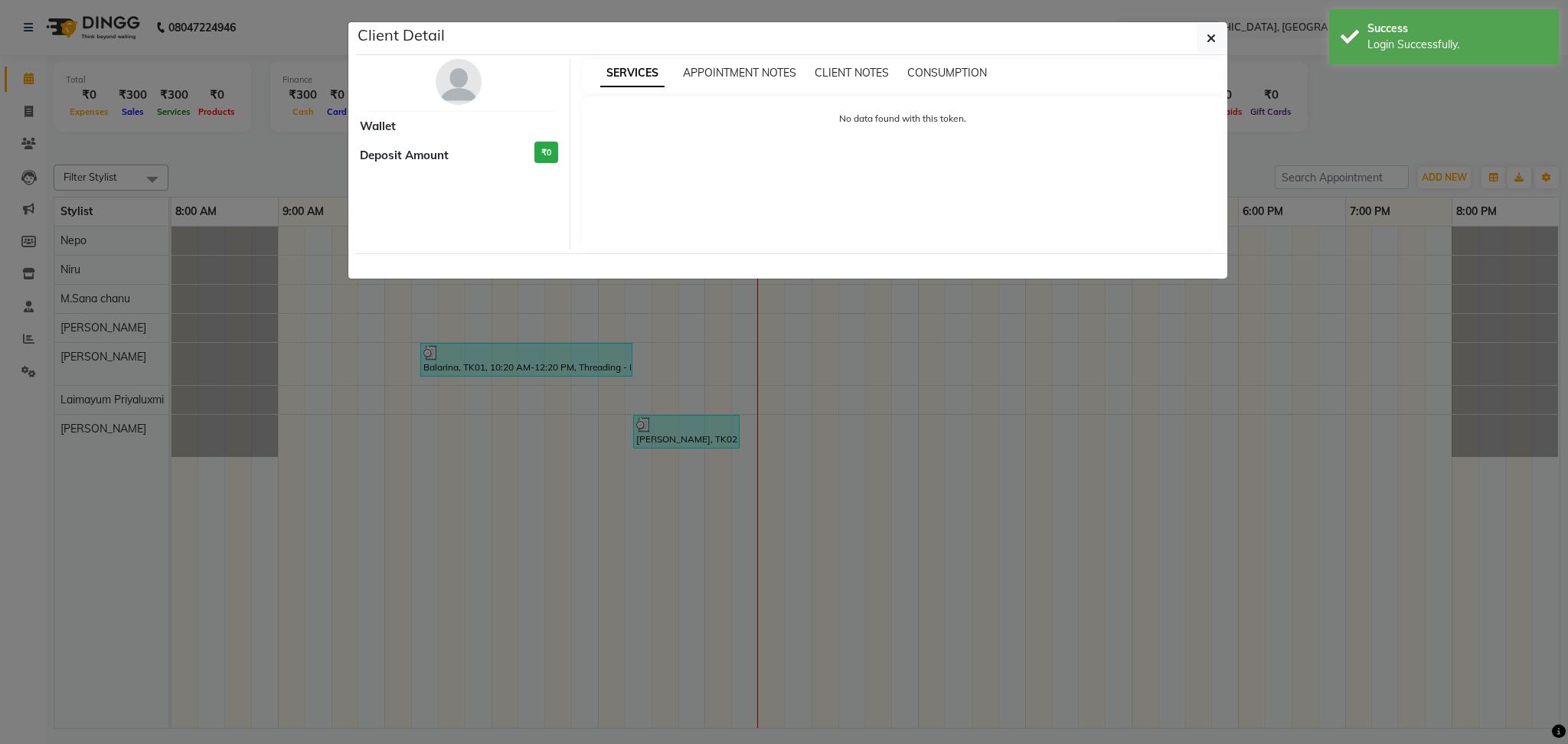
select select "3"
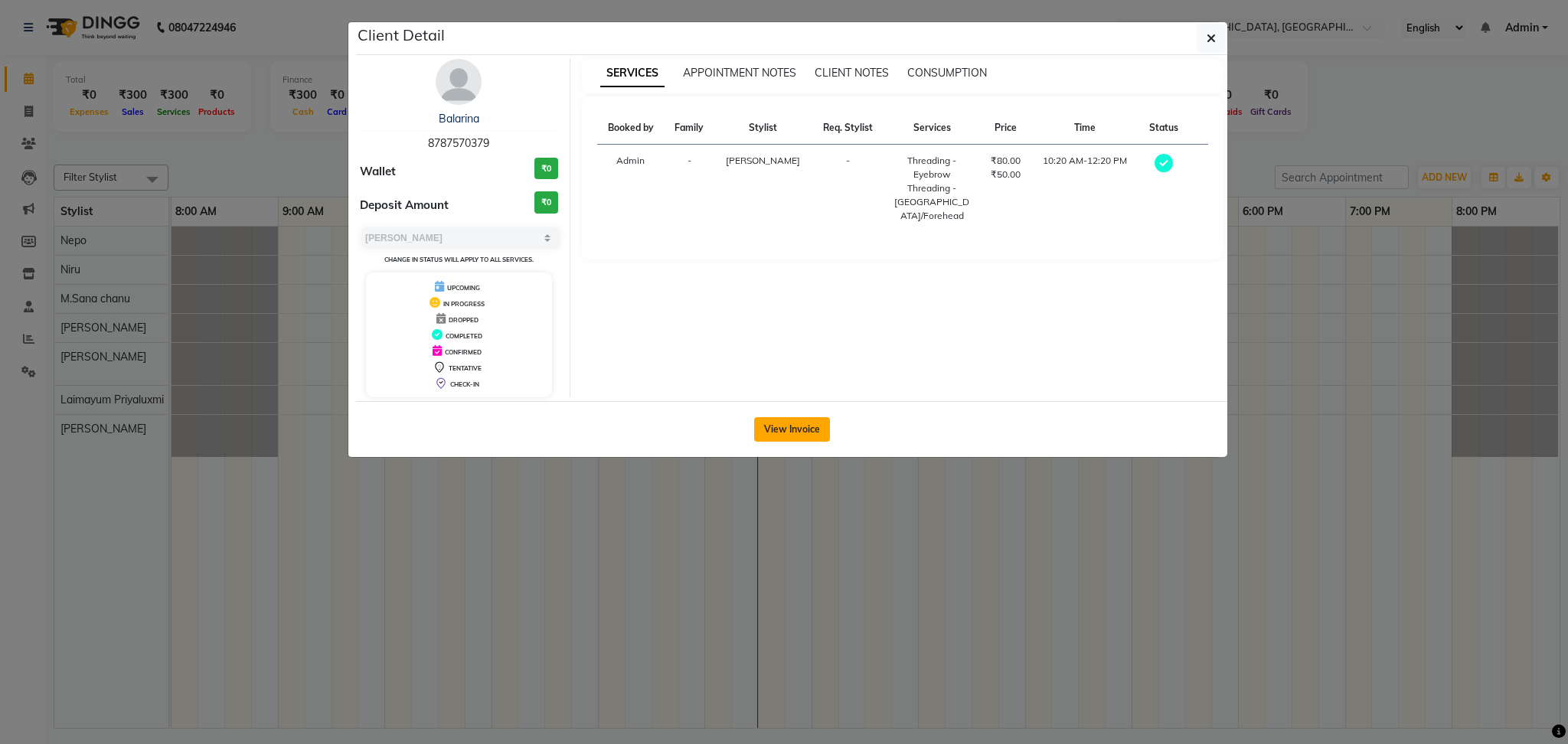
click at [787, 422] on button "View Invoice" at bounding box center [792, 429] width 76 height 24
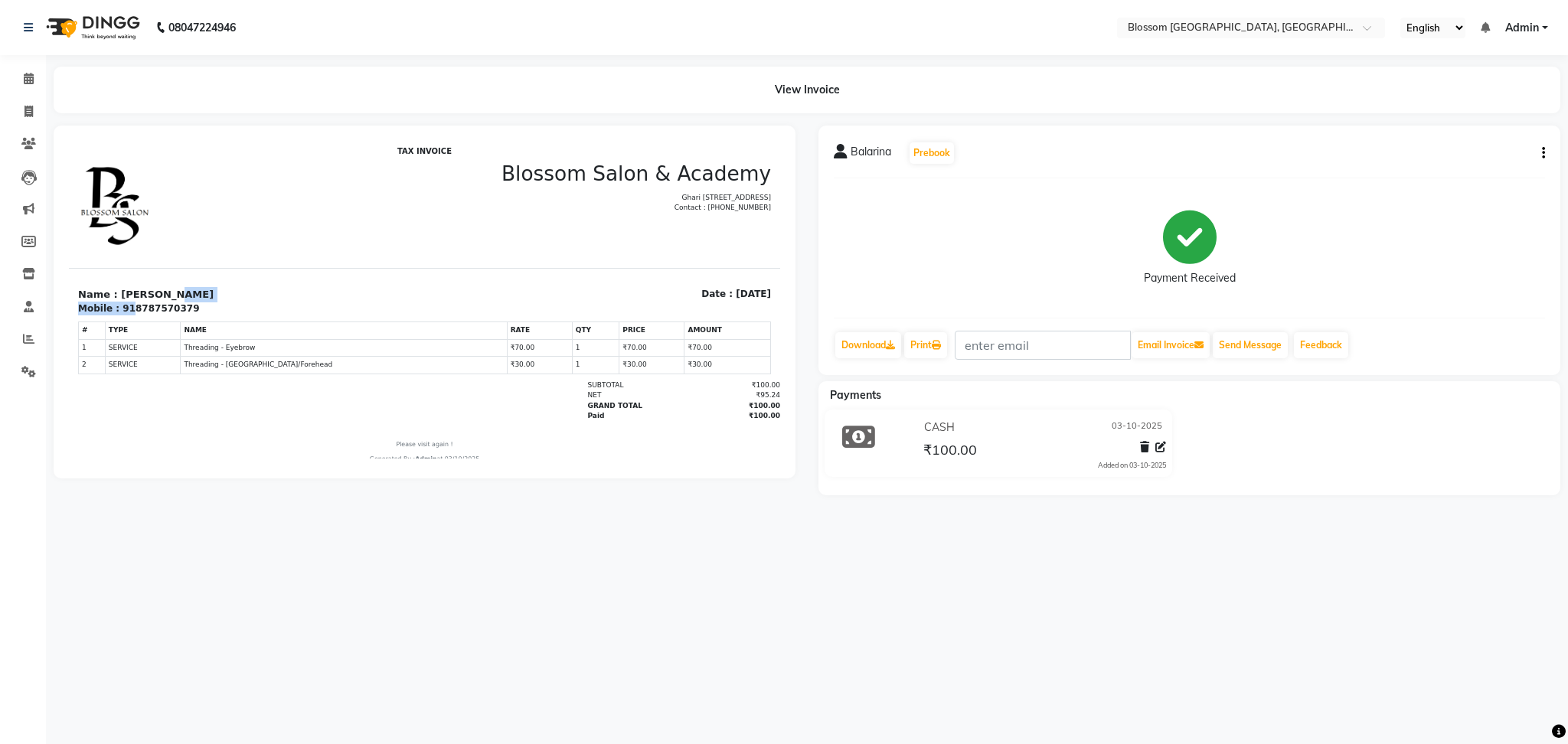
drag, startPoint x: 126, startPoint y: 309, endPoint x: 176, endPoint y: 296, distance: 51.7
click at [176, 296] on div "Name : Balarina Mobile : 918787570379" at bounding box center [247, 302] width 356 height 29
click at [176, 296] on p "Name : Balarina" at bounding box center [247, 294] width 337 height 15
drag, startPoint x: 126, startPoint y: 306, endPoint x: 198, endPoint y: 305, distance: 72.0
click at [198, 305] on div "Mobile : 918787570379" at bounding box center [247, 308] width 337 height 14
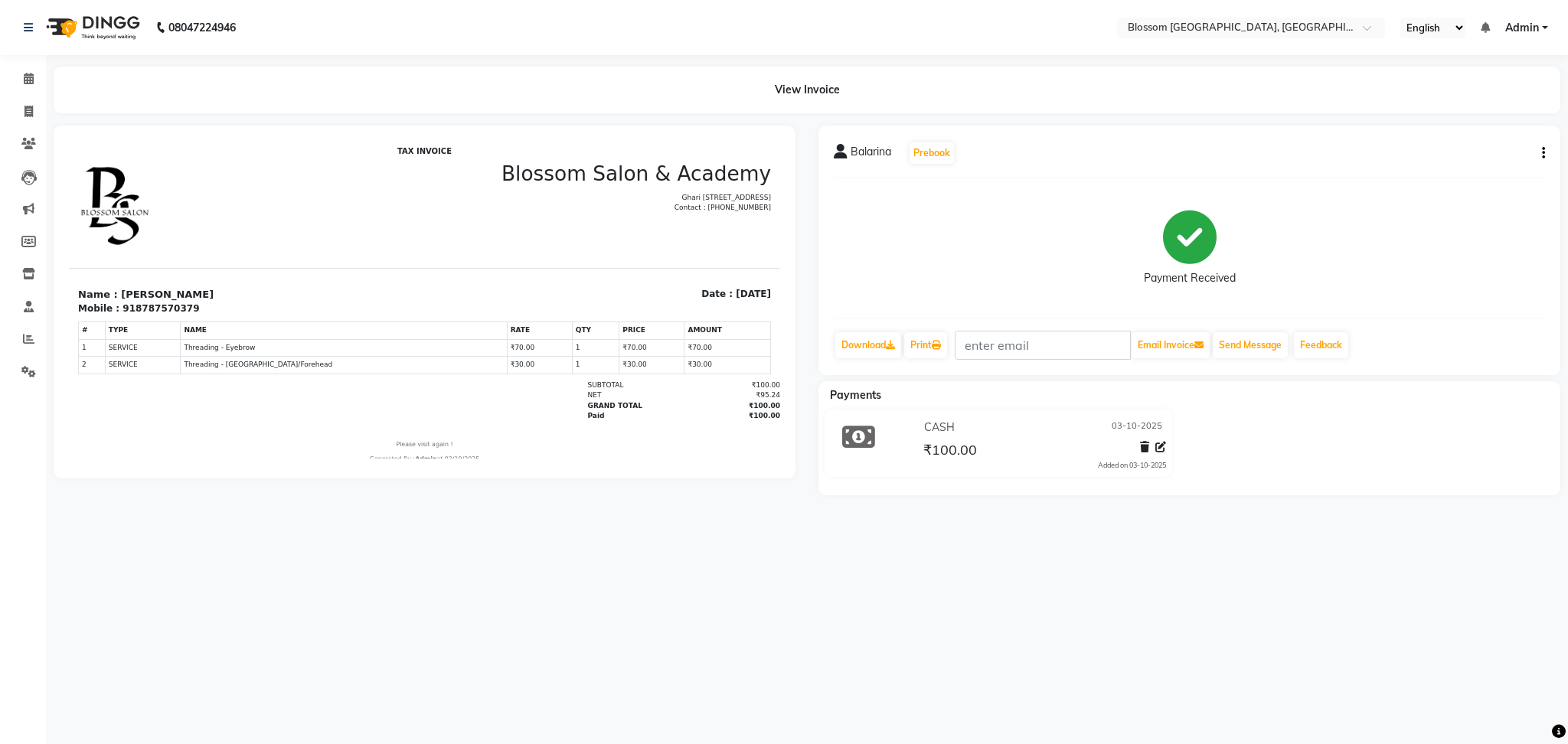
drag, startPoint x: 198, startPoint y: 305, endPoint x: 95, endPoint y: 347, distance: 111.2
click at [95, 347] on td "1" at bounding box center [92, 348] width 27 height 18
drag, startPoint x: 126, startPoint y: 301, endPoint x: 149, endPoint y: 298, distance: 23.2
click at [149, 298] on div "Name : Balarina Mobile : 918787570379" at bounding box center [247, 302] width 356 height 29
click at [222, 289] on p "Name : Balarina" at bounding box center [247, 294] width 337 height 15
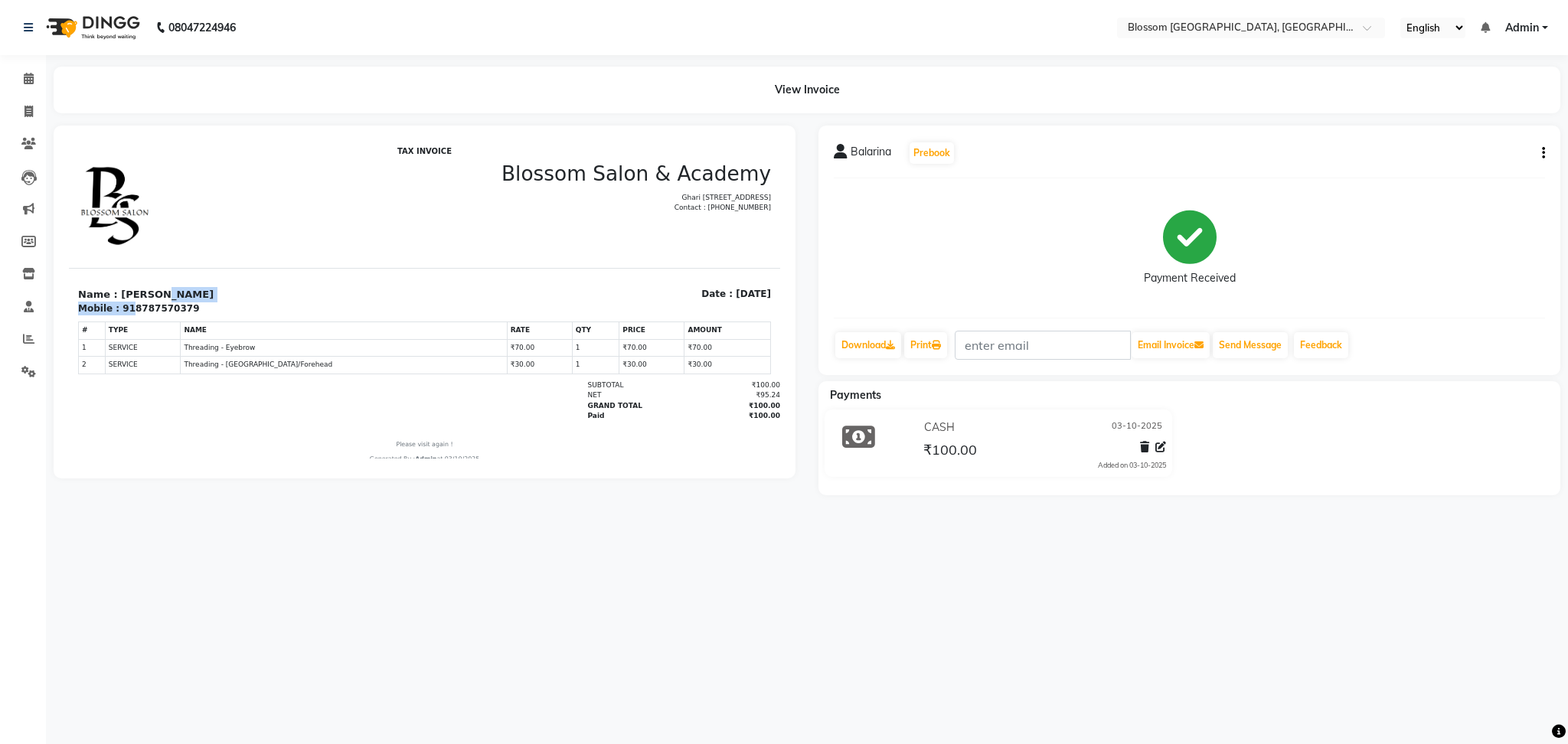
drag, startPoint x: 124, startPoint y: 304, endPoint x: 148, endPoint y: 298, distance: 24.7
click at [148, 298] on div "Name : Balarina Mobile : 918787570379" at bounding box center [247, 302] width 356 height 29
click at [200, 308] on div "Mobile : 918787570379" at bounding box center [247, 308] width 337 height 14
drag, startPoint x: 128, startPoint y: 308, endPoint x: 180, endPoint y: 307, distance: 52.0
click at [180, 307] on div "Mobile : 918787570379" at bounding box center [247, 308] width 337 height 14
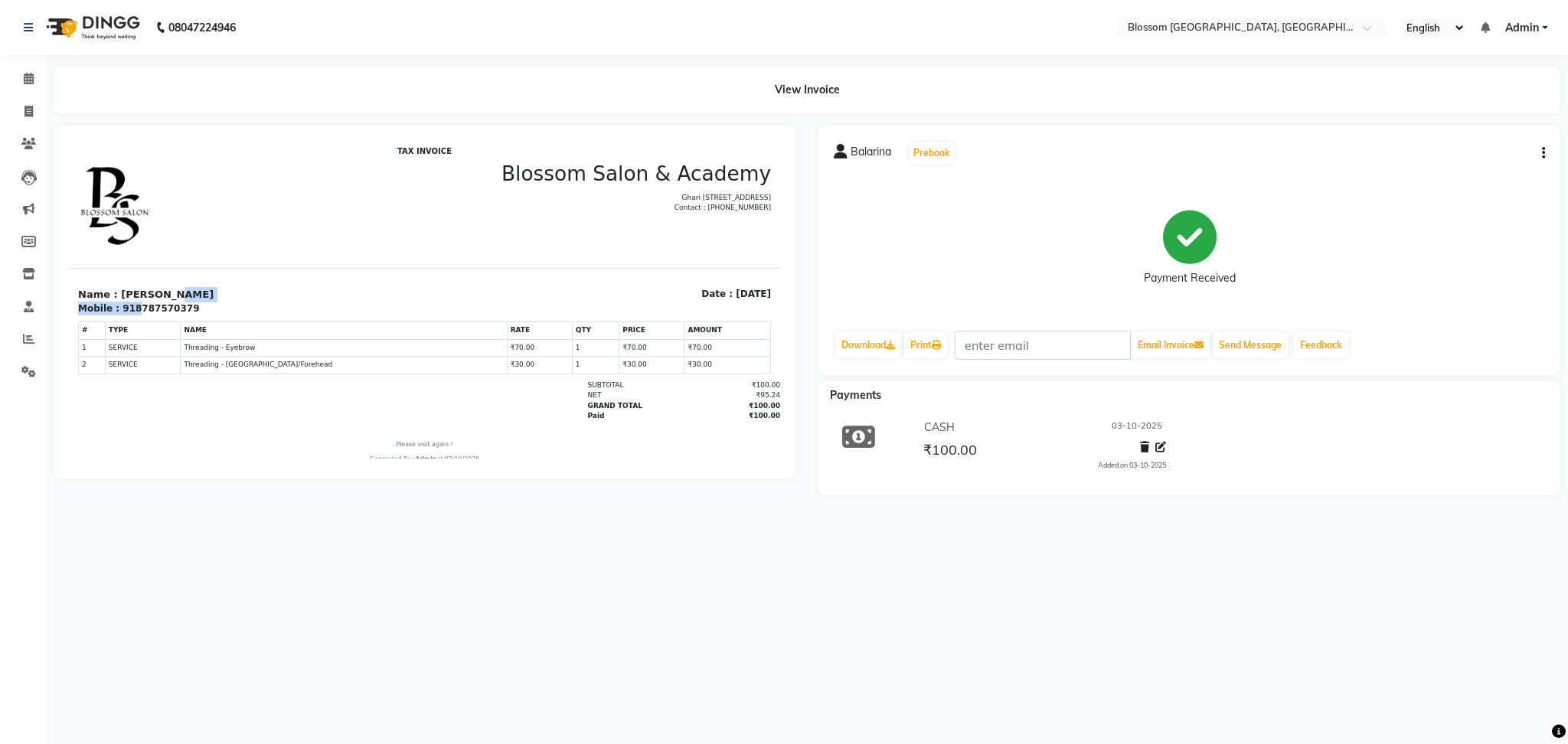
drag, startPoint x: 132, startPoint y: 304, endPoint x: 170, endPoint y: 300, distance: 38.2
click at [170, 300] on div "Name : Balarina Mobile : 918787570379" at bounding box center [247, 302] width 356 height 29
click at [212, 289] on p "Name : Balarina" at bounding box center [247, 294] width 337 height 15
drag, startPoint x: 130, startPoint y: 302, endPoint x: 158, endPoint y: 297, distance: 28.4
click at [158, 297] on div "Name : Balarina Mobile : 918787570379" at bounding box center [247, 302] width 356 height 29
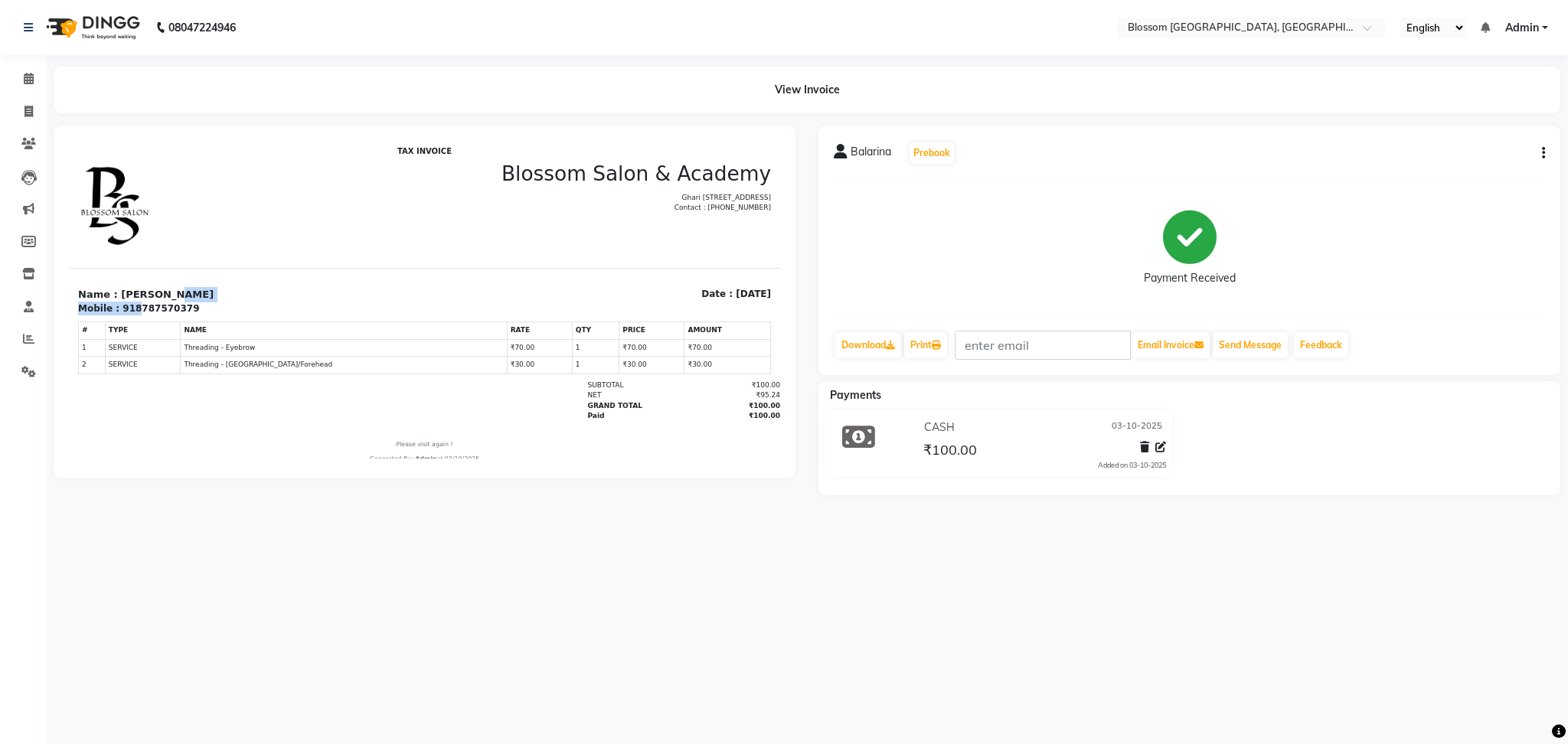
click at [174, 293] on p "Name : Balarina" at bounding box center [247, 294] width 337 height 15
drag, startPoint x: 129, startPoint y: 302, endPoint x: 153, endPoint y: 299, distance: 24.2
click at [152, 299] on div "Name : Balarina Mobile : 918787570379" at bounding box center [247, 302] width 356 height 29
click at [294, 309] on div "Mobile : 918787570379" at bounding box center [247, 308] width 337 height 14
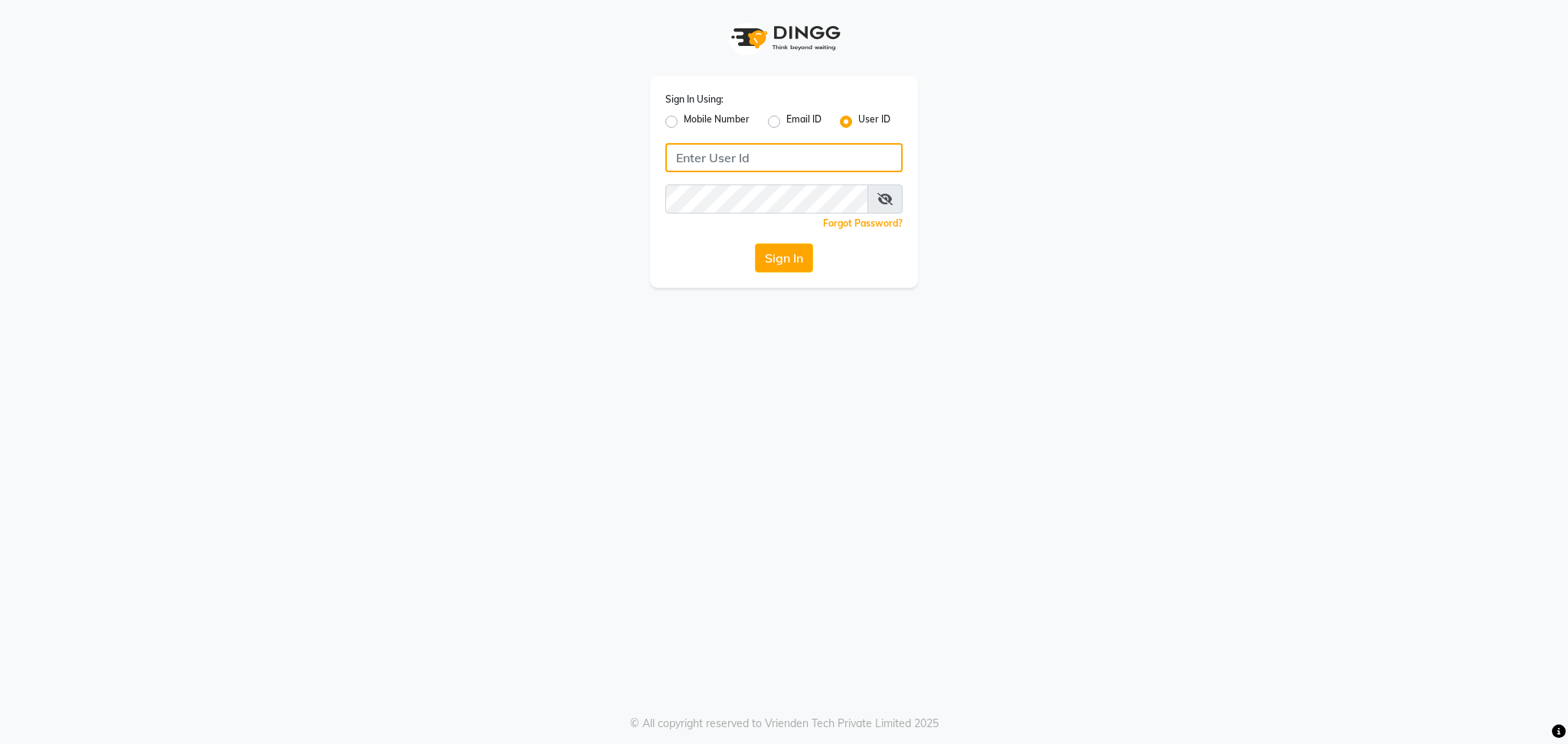
click at [784, 159] on input "Username" at bounding box center [784, 158] width 237 height 29
type input "blossom123"
click at [699, 243] on div "Sign In Using: Mobile Number Email ID User ID blossom123 Remember me Forgot Pas…" at bounding box center [784, 182] width 268 height 212
drag, startPoint x: 777, startPoint y: 260, endPoint x: 773, endPoint y: 252, distance: 8.9
click at [777, 261] on button "Sign In" at bounding box center [784, 258] width 58 height 29
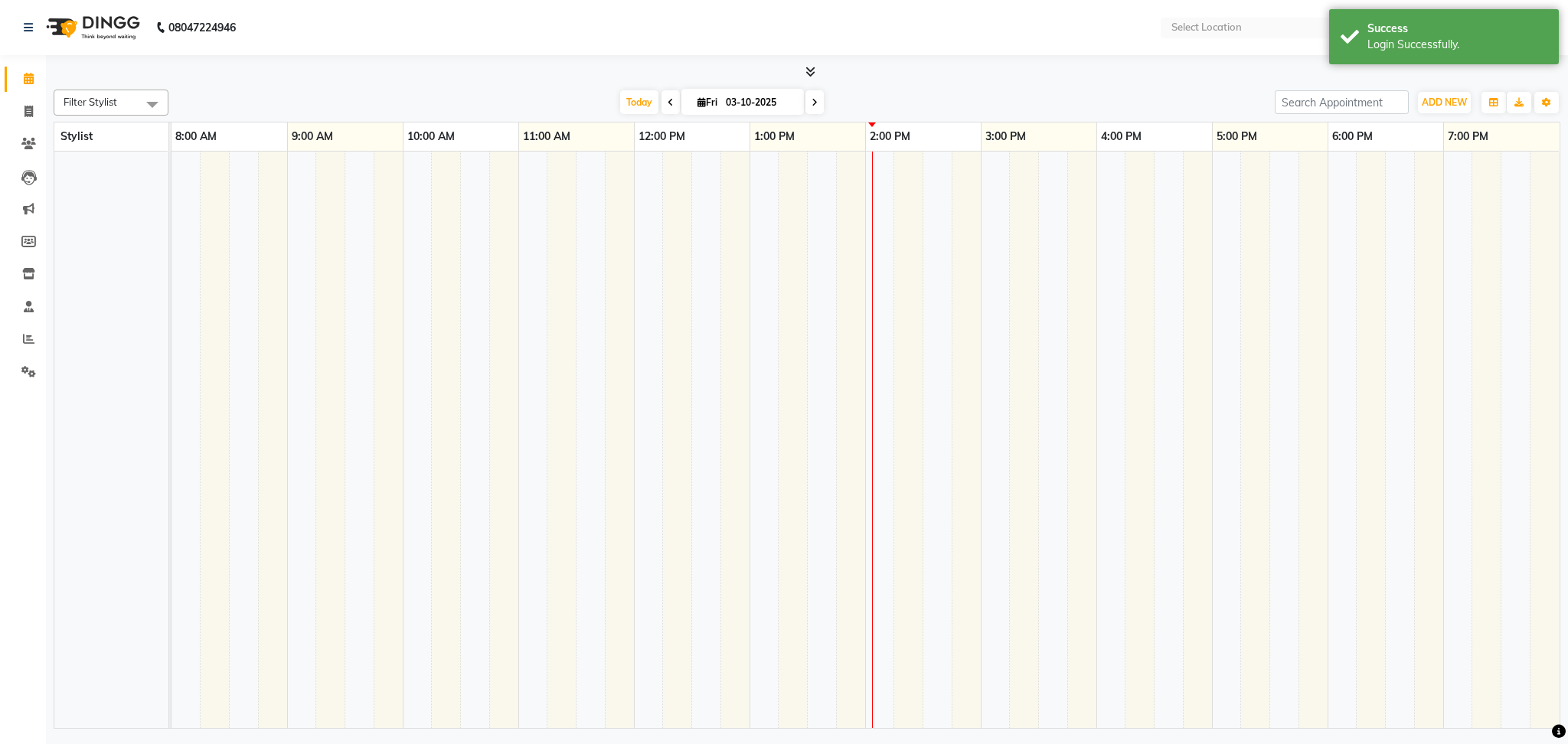
select select "en"
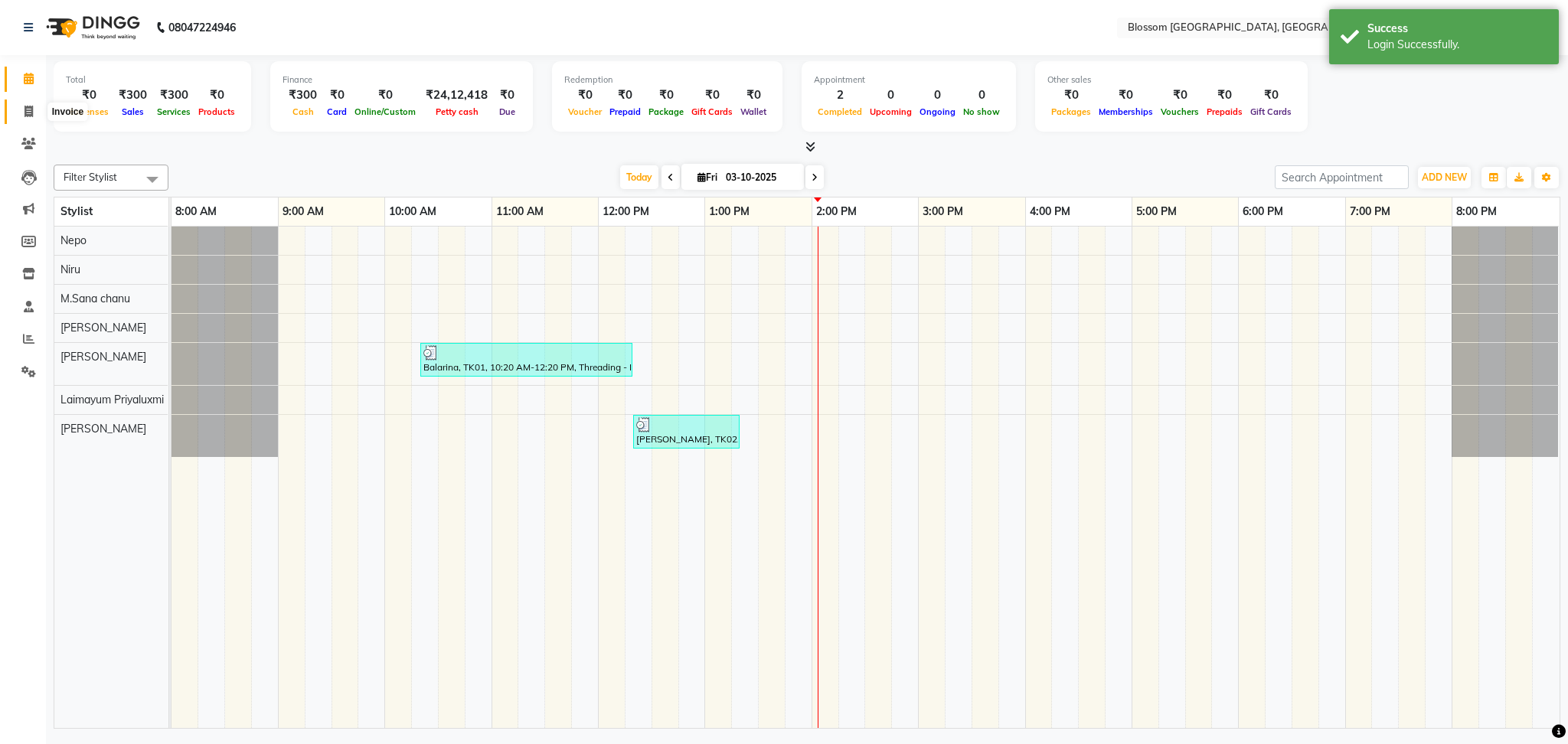
click at [31, 106] on icon at bounding box center [29, 112] width 8 height 11
select select "service"
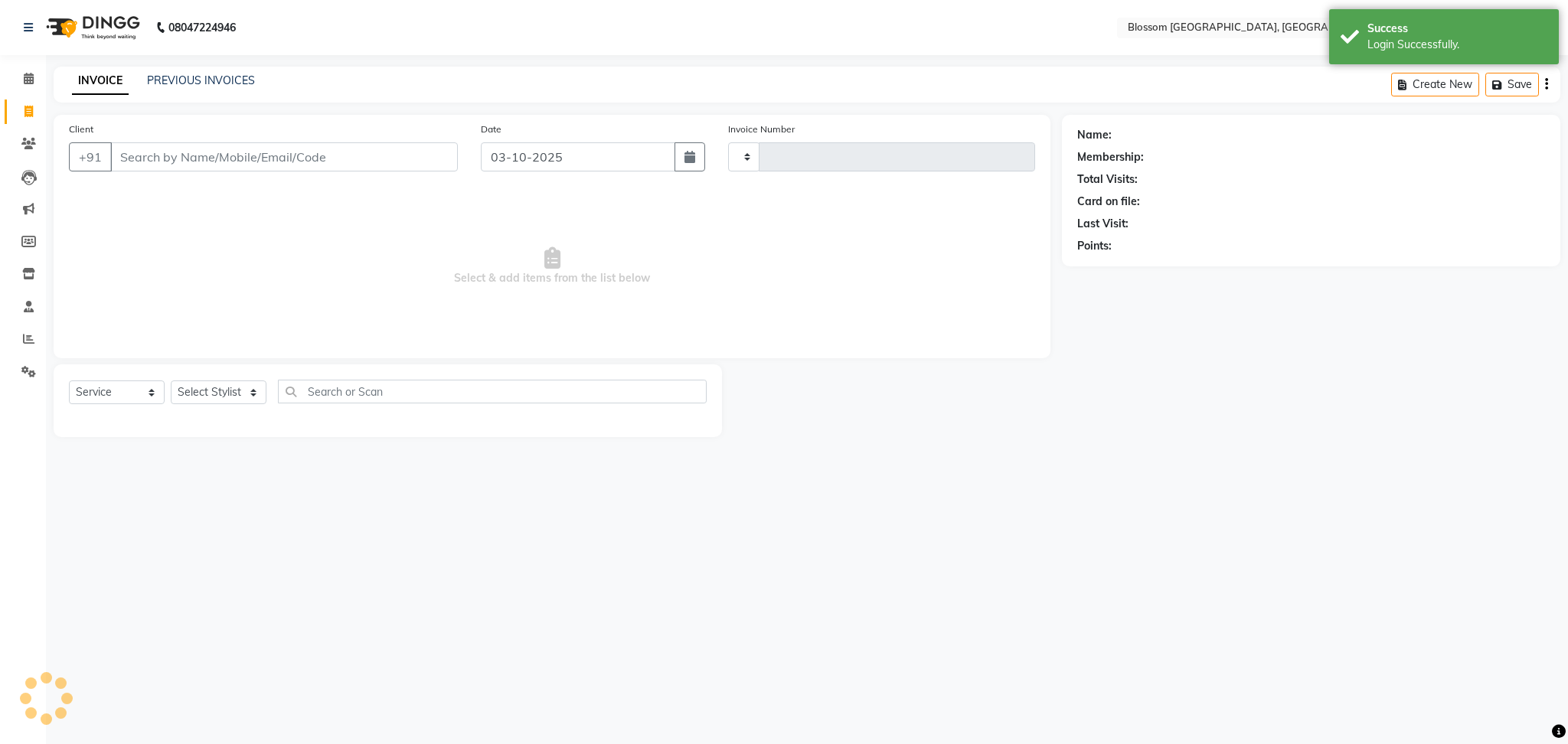
type input "1347"
select select "7465"
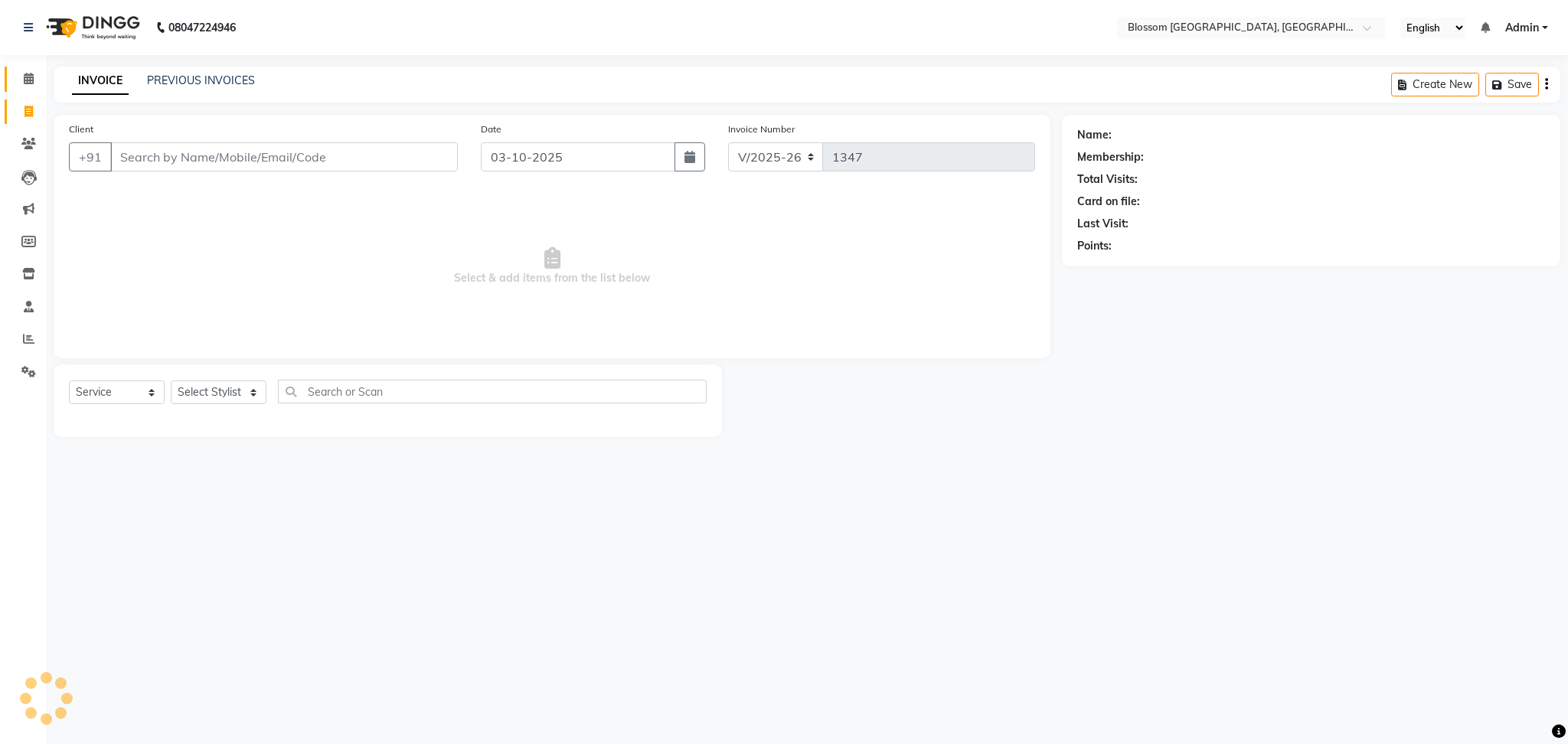
click at [32, 67] on link "Calendar" at bounding box center [23, 79] width 37 height 25
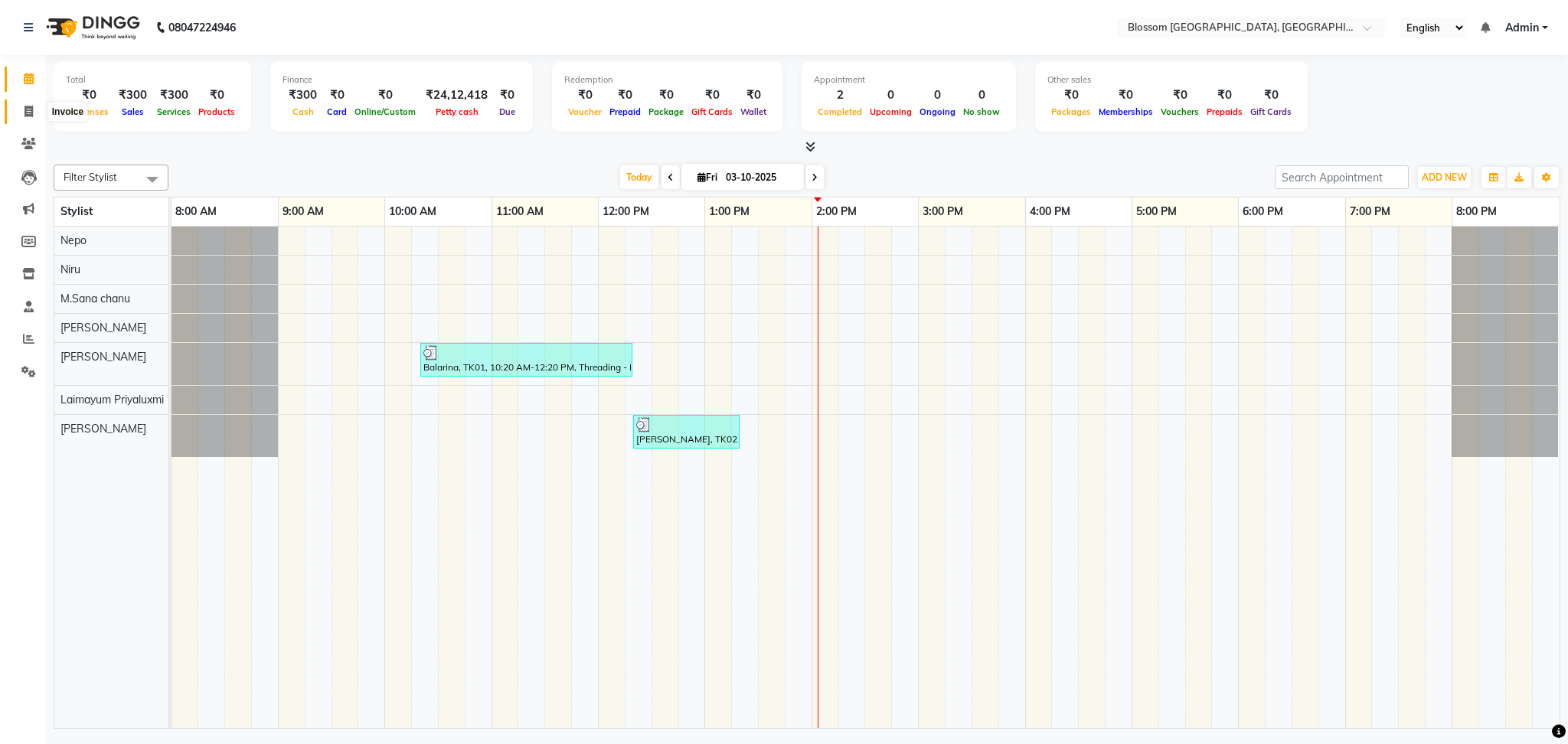
click at [21, 108] on span at bounding box center [29, 112] width 27 height 18
select select "7465"
select select "service"
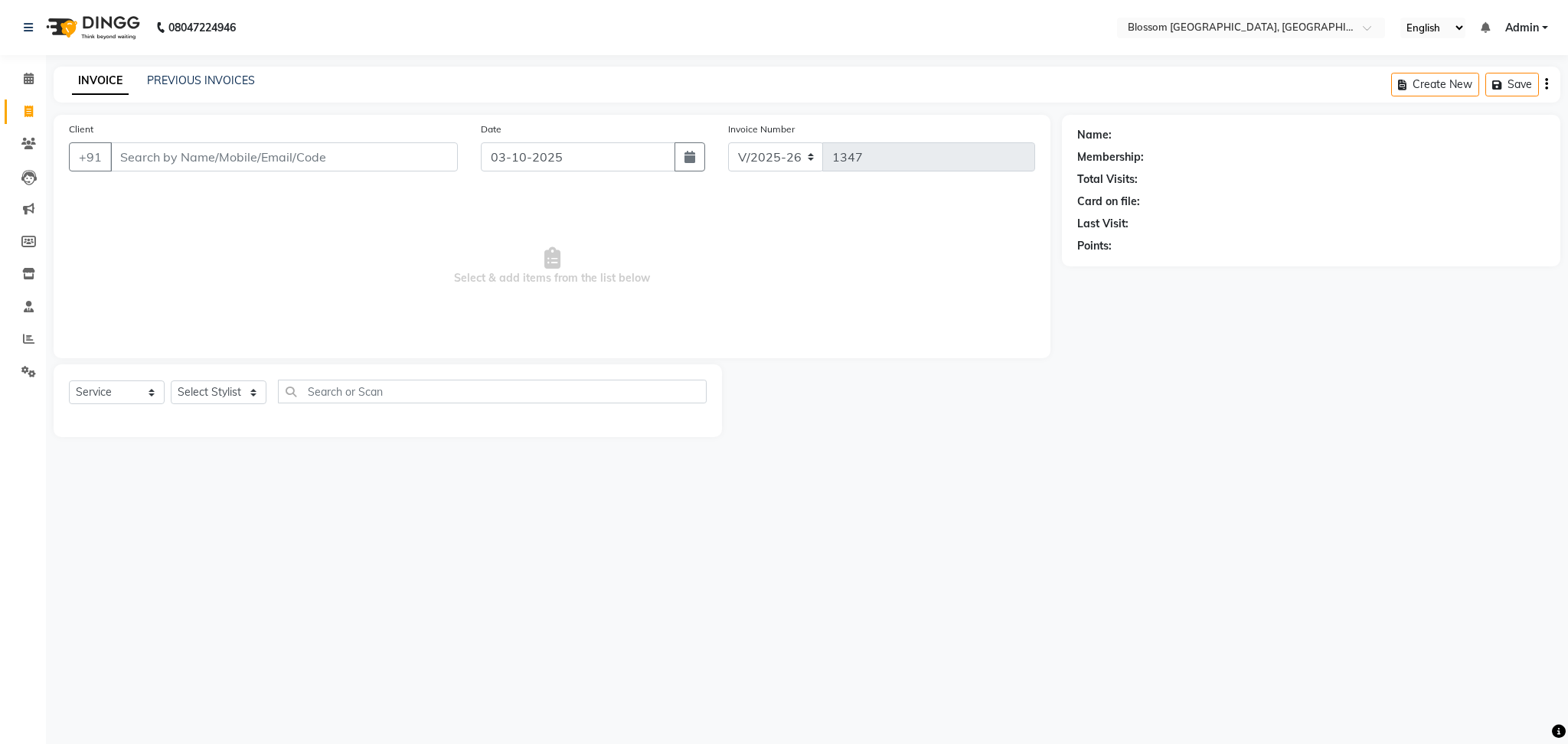
click at [168, 155] on input "Client" at bounding box center [284, 157] width 348 height 29
click at [183, 408] on div "Select Service Product Membership Package Voucher Prepaid Gift Card Select Styl…" at bounding box center [388, 398] width 638 height 36
click at [210, 390] on select "Select Stylist Laimayum Priyaluxmi Laishram Anjali Maimom Anjali chanu M.Sana c…" at bounding box center [218, 392] width 95 height 24
select select "90732"
click at [171, 381] on select "Select Stylist Laimayum Priyaluxmi Laishram Anjali Maimom Anjali chanu M.Sana c…" at bounding box center [218, 392] width 95 height 24
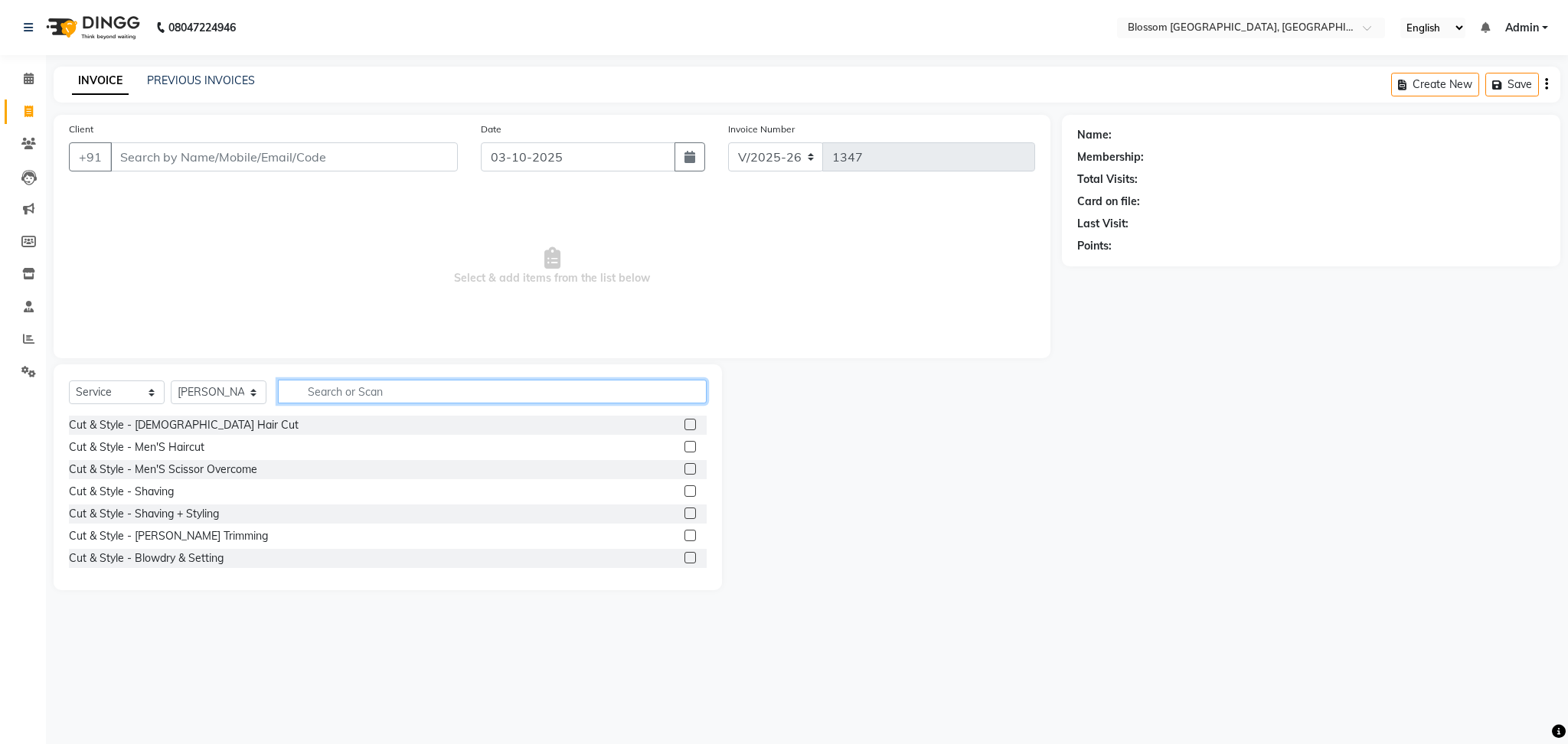
click at [410, 394] on input "text" at bounding box center [492, 391] width 429 height 24
type input "col"
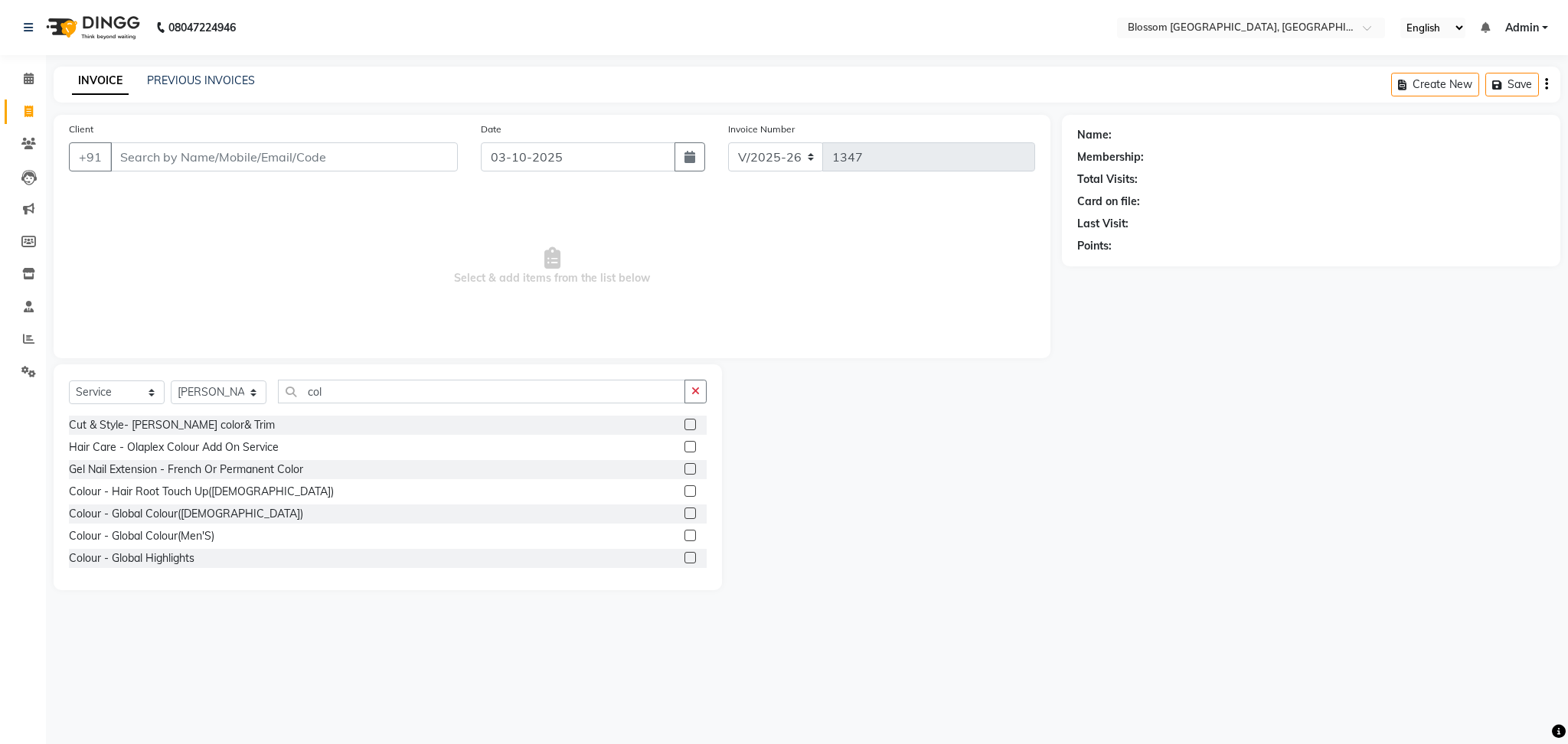
click at [685, 536] on label at bounding box center [690, 535] width 11 height 11
click at [685, 536] on input "checkbox" at bounding box center [689, 536] width 10 height 10
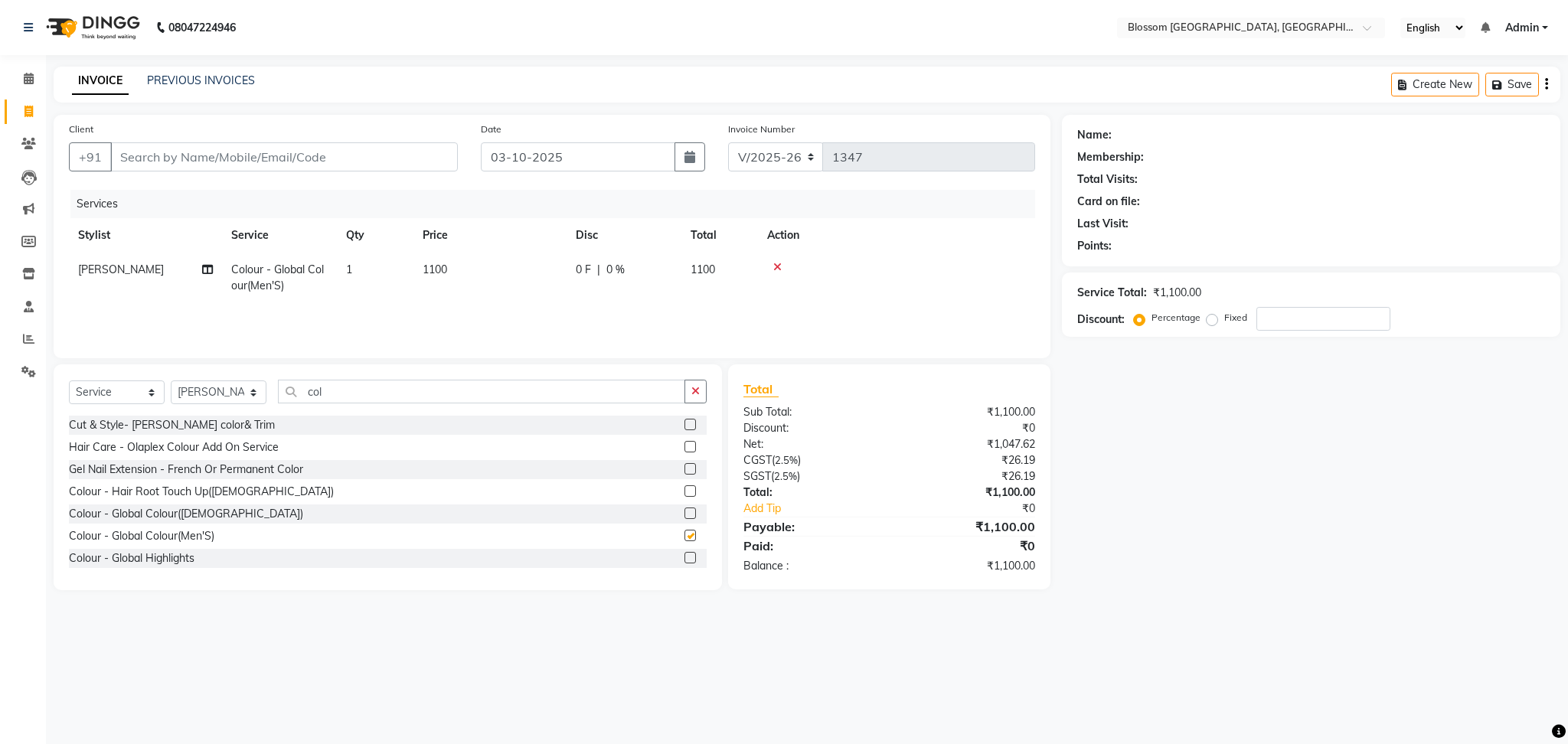
checkbox input "false"
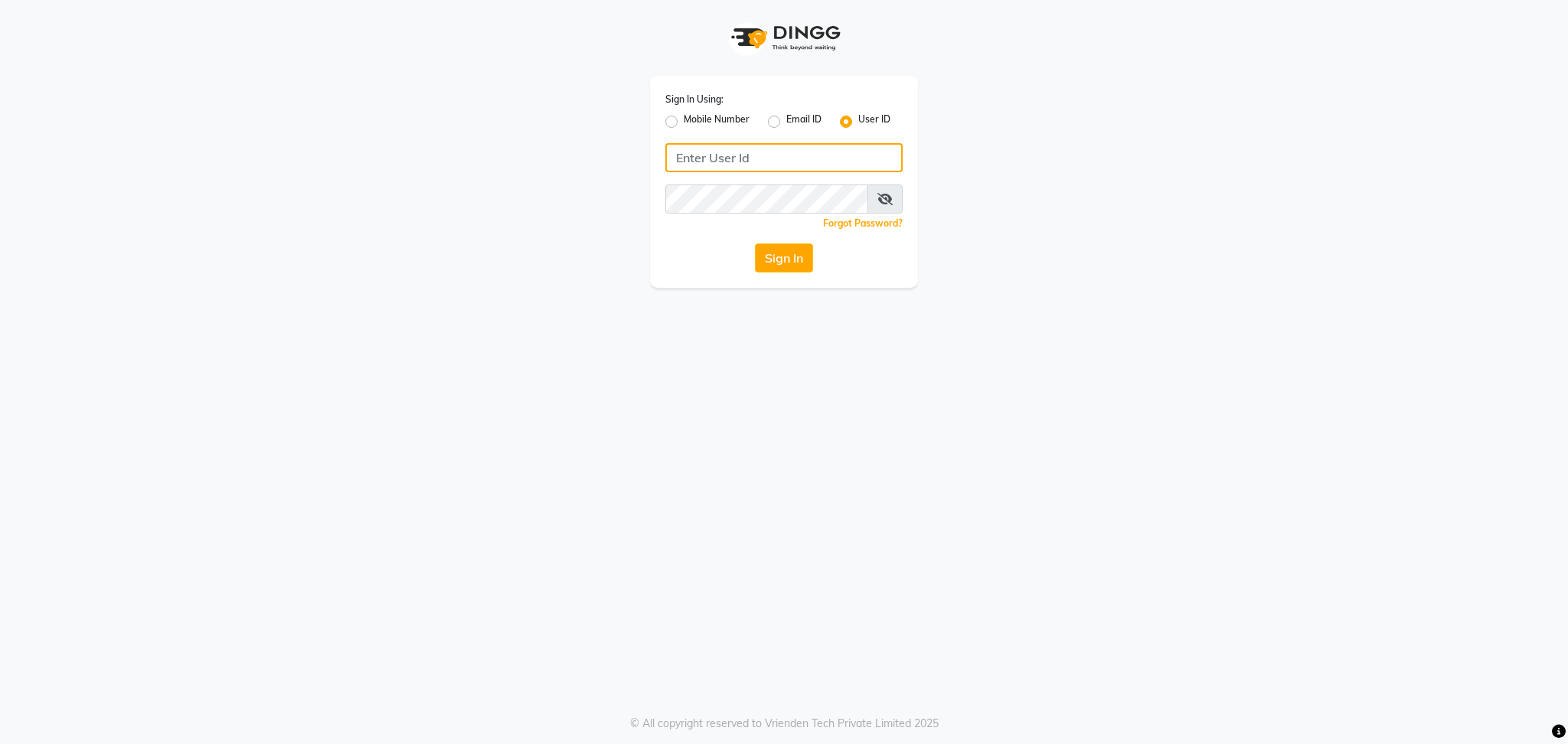
click at [766, 165] on input "Username" at bounding box center [784, 158] width 237 height 29
type input "blossom123"
click at [713, 244] on div "Sign In" at bounding box center [784, 258] width 237 height 29
click at [776, 246] on button "Sign In" at bounding box center [784, 258] width 58 height 29
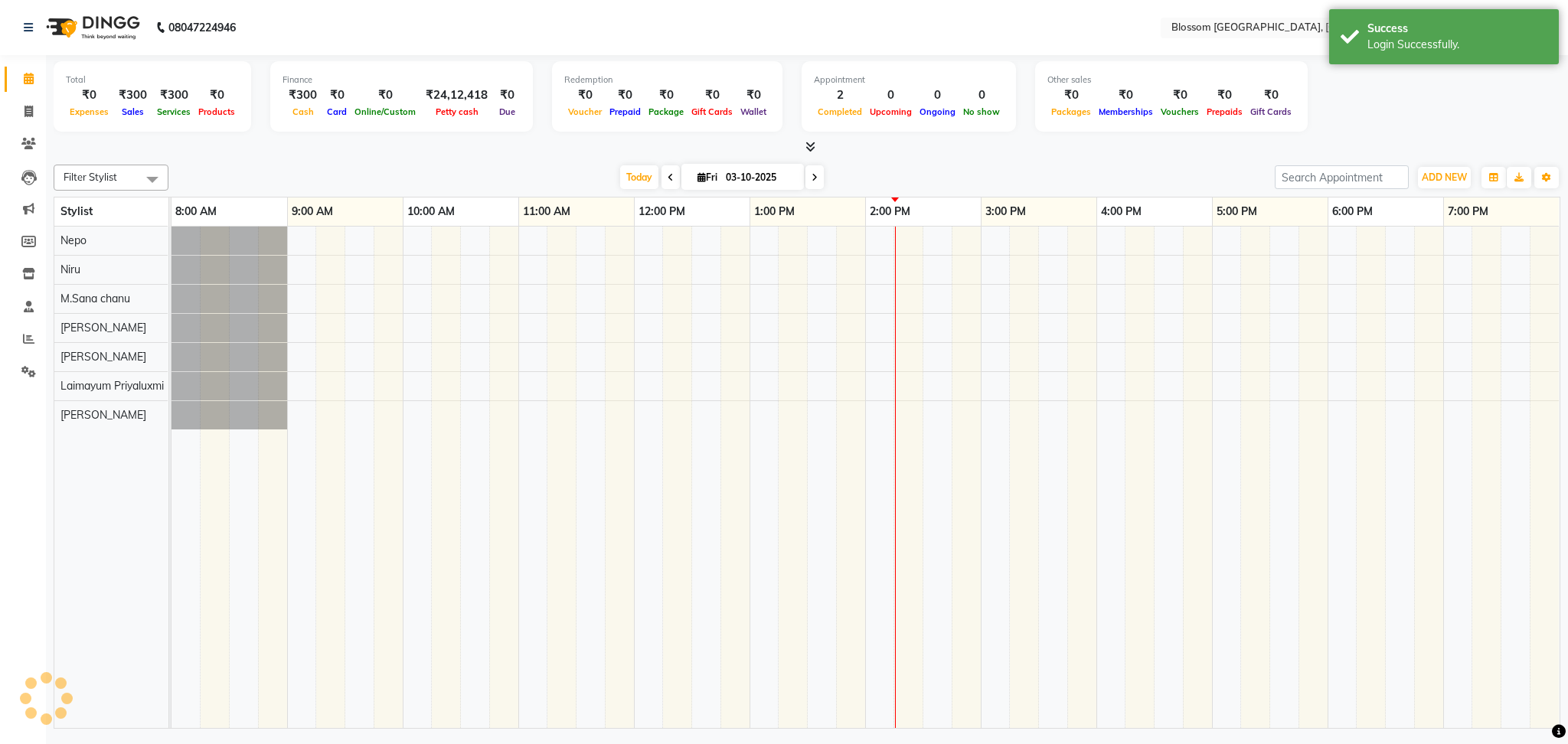
select select "en"
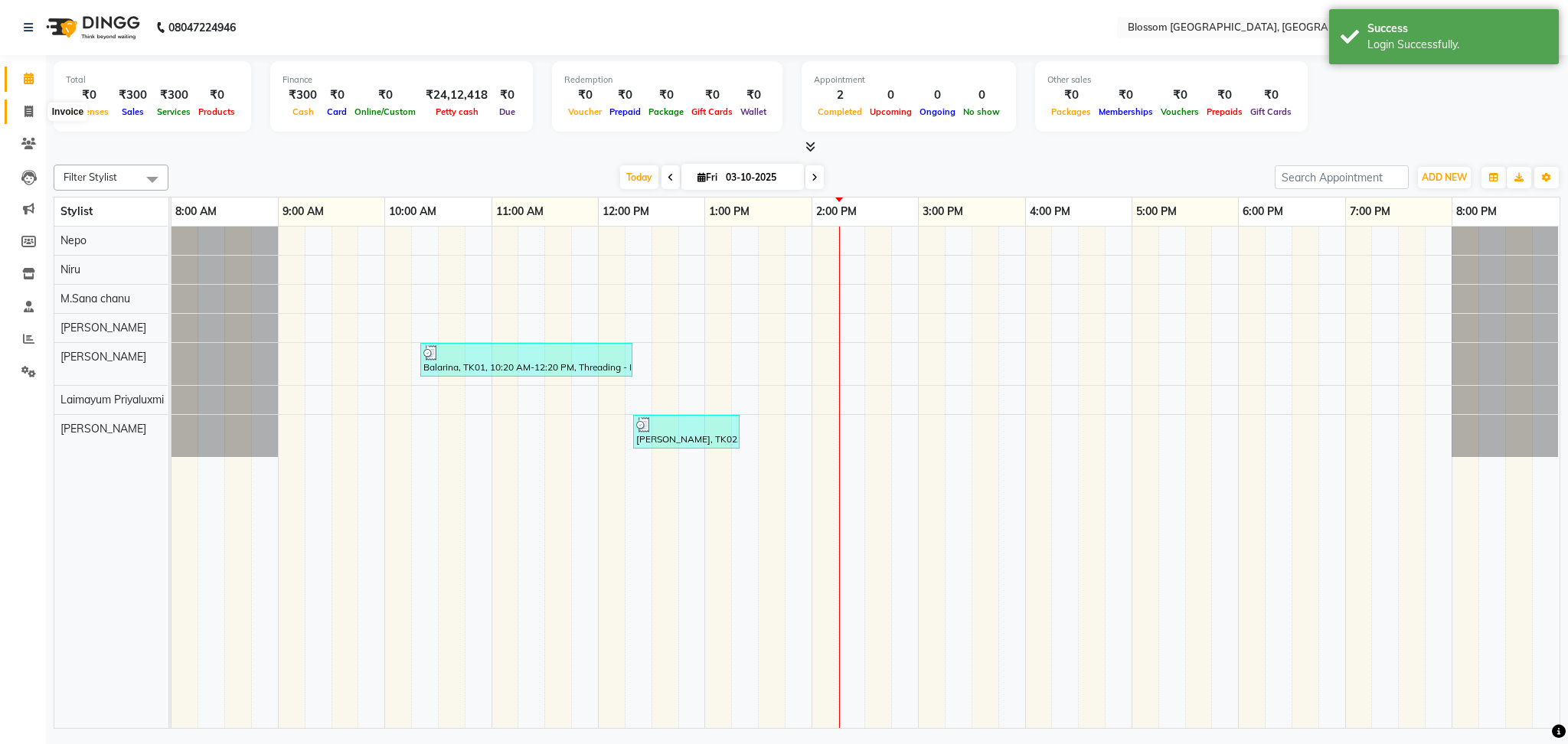
click at [31, 103] on span at bounding box center [29, 112] width 27 height 18
select select "service"
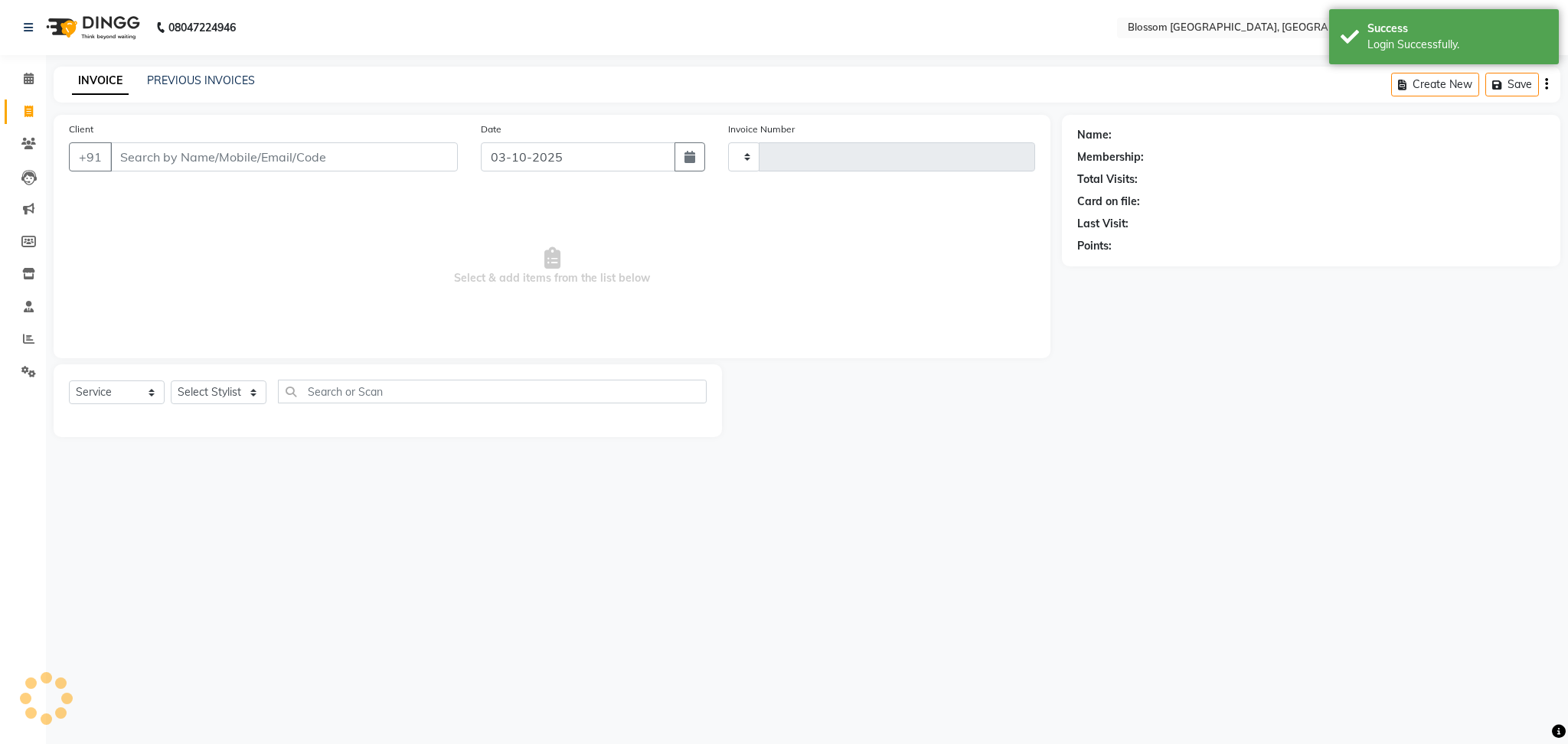
type input "1347"
select select "7465"
click at [182, 152] on input "Client" at bounding box center [284, 157] width 348 height 29
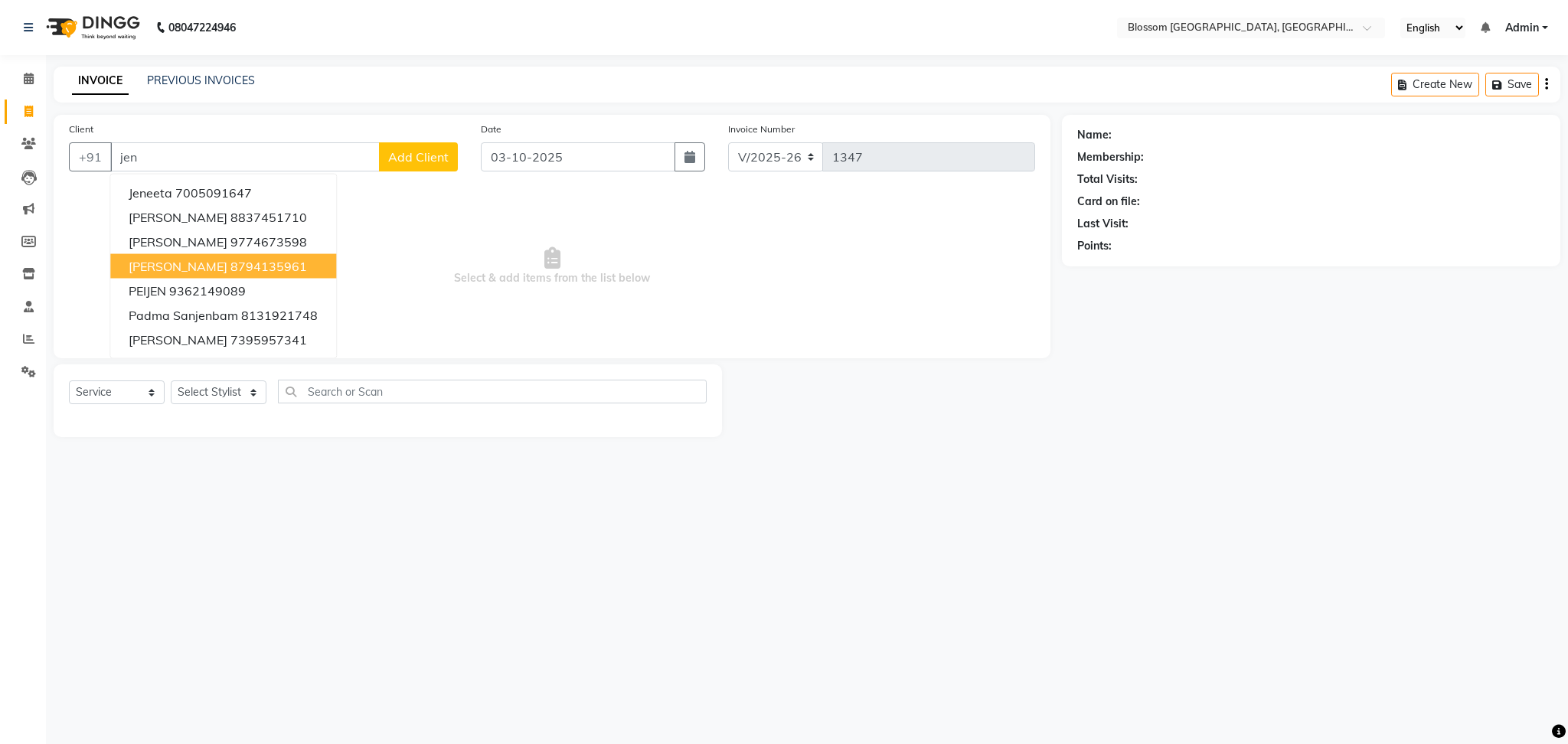
click at [185, 264] on span "[PERSON_NAME]" at bounding box center [178, 266] width 99 height 15
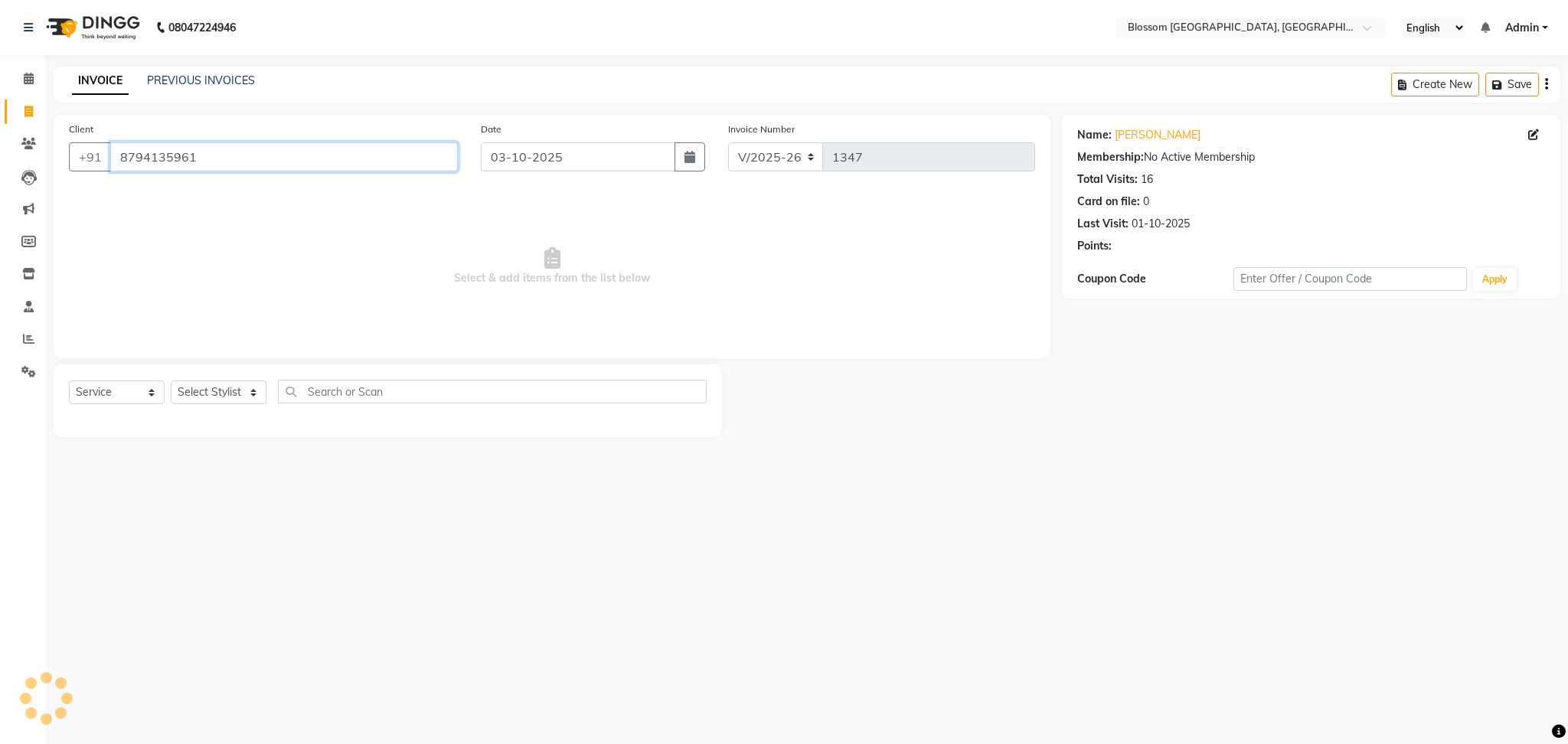
click at [227, 162] on input "8794135961" at bounding box center [284, 157] width 348 height 29
type input "8"
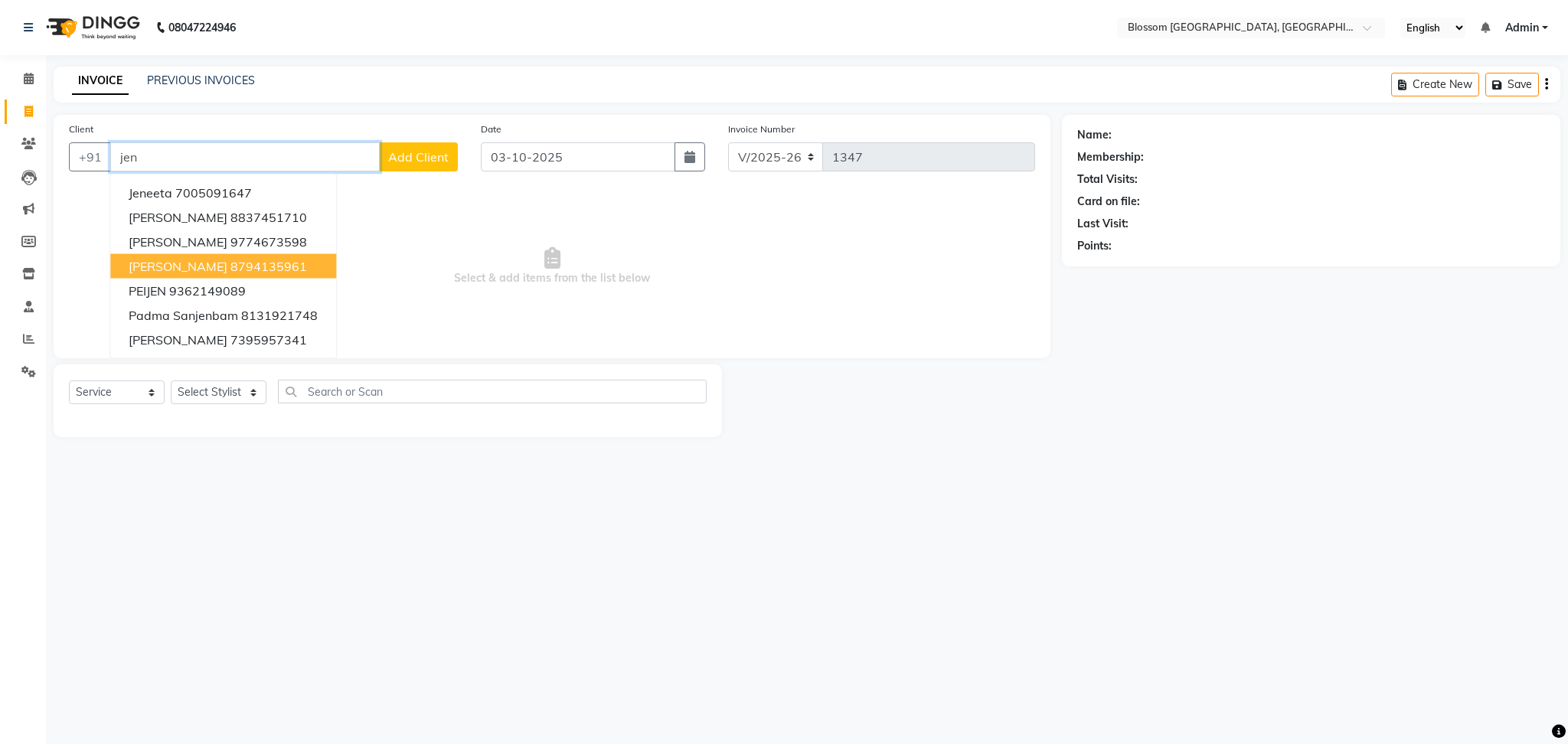
click at [244, 254] on button "JENY THOUNAOJAM 8794135961" at bounding box center [222, 266] width 226 height 24
type input "8794135961"
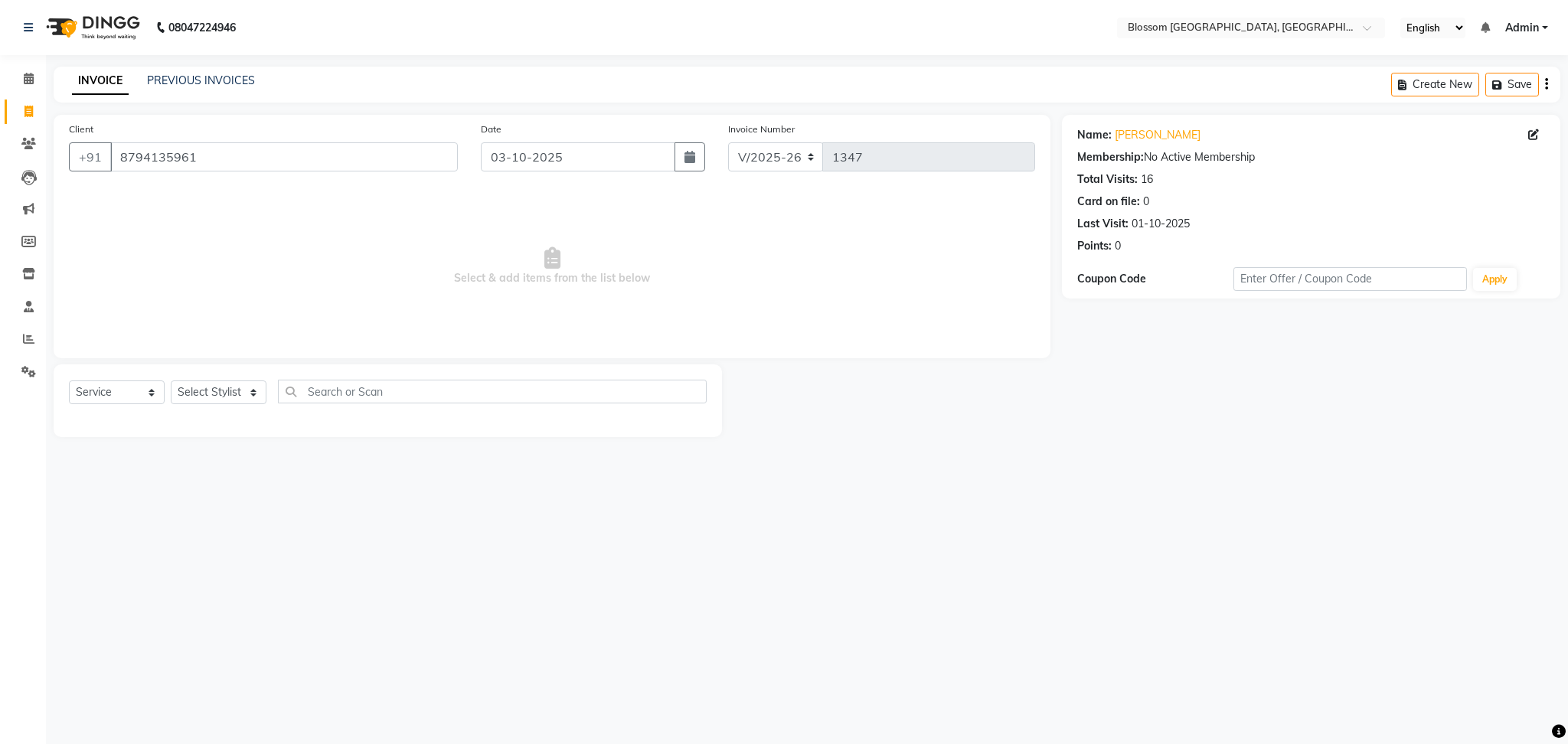
click at [1147, 184] on div "16" at bounding box center [1147, 179] width 12 height 16
click at [1156, 132] on link "Jeny Thounaojam" at bounding box center [1157, 135] width 86 height 16
click at [244, 397] on select "Select Stylist Laimayum Priyaluxmi Laishram Anjali Maimom Anjali chanu M.Sana c…" at bounding box center [218, 392] width 95 height 24
click at [171, 381] on select "Select Stylist Laimayum Priyaluxmi Laishram Anjali Maimom Anjali chanu M.Sana c…" at bounding box center [218, 392] width 95 height 24
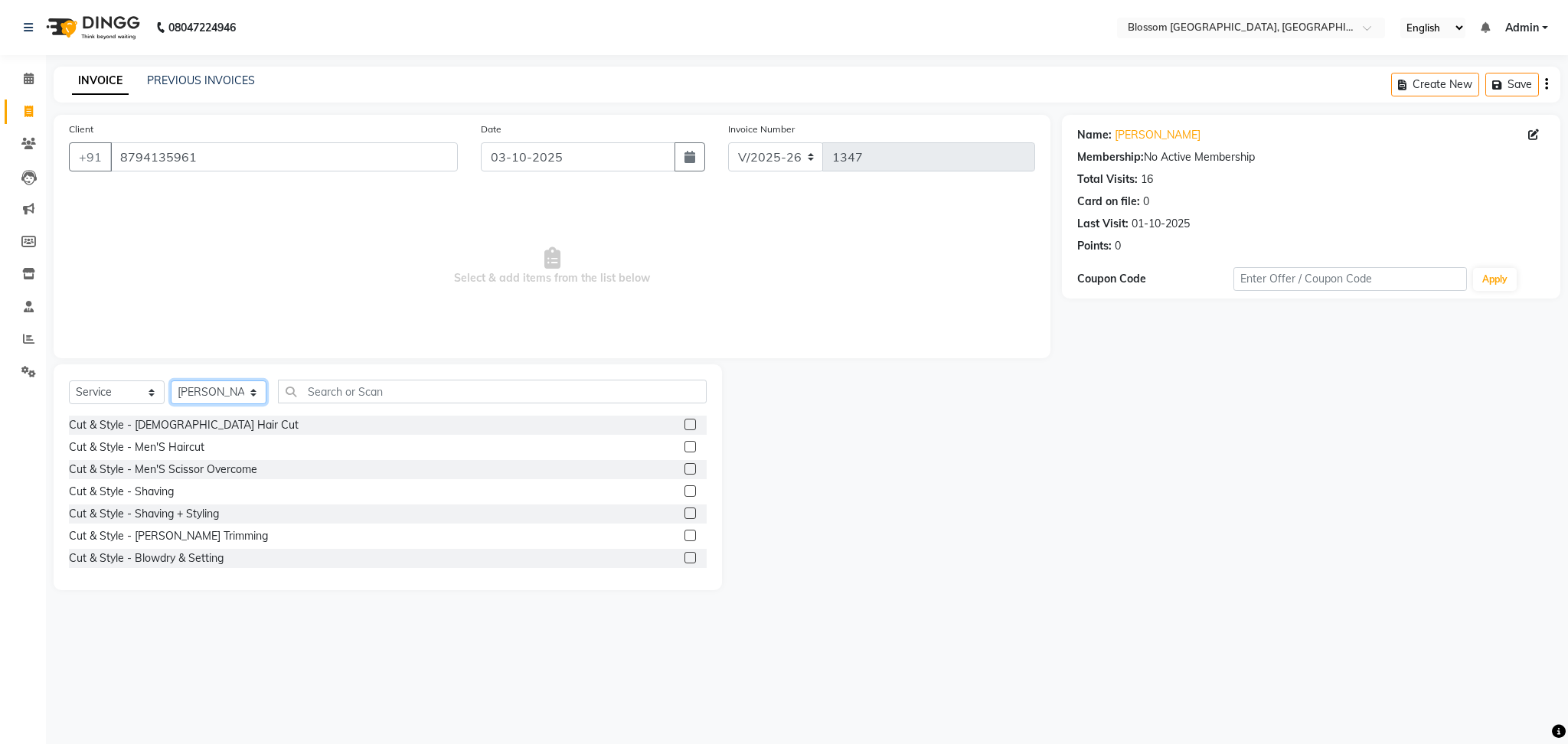
click at [235, 402] on select "Select Stylist Laimayum Priyaluxmi Laishram Anjali Maimom Anjali chanu M.Sana c…" at bounding box center [218, 392] width 95 height 24
select select "67633"
click at [171, 381] on select "Select Stylist Laimayum Priyaluxmi Laishram Anjali Maimom Anjali chanu M.Sana c…" at bounding box center [218, 392] width 95 height 24
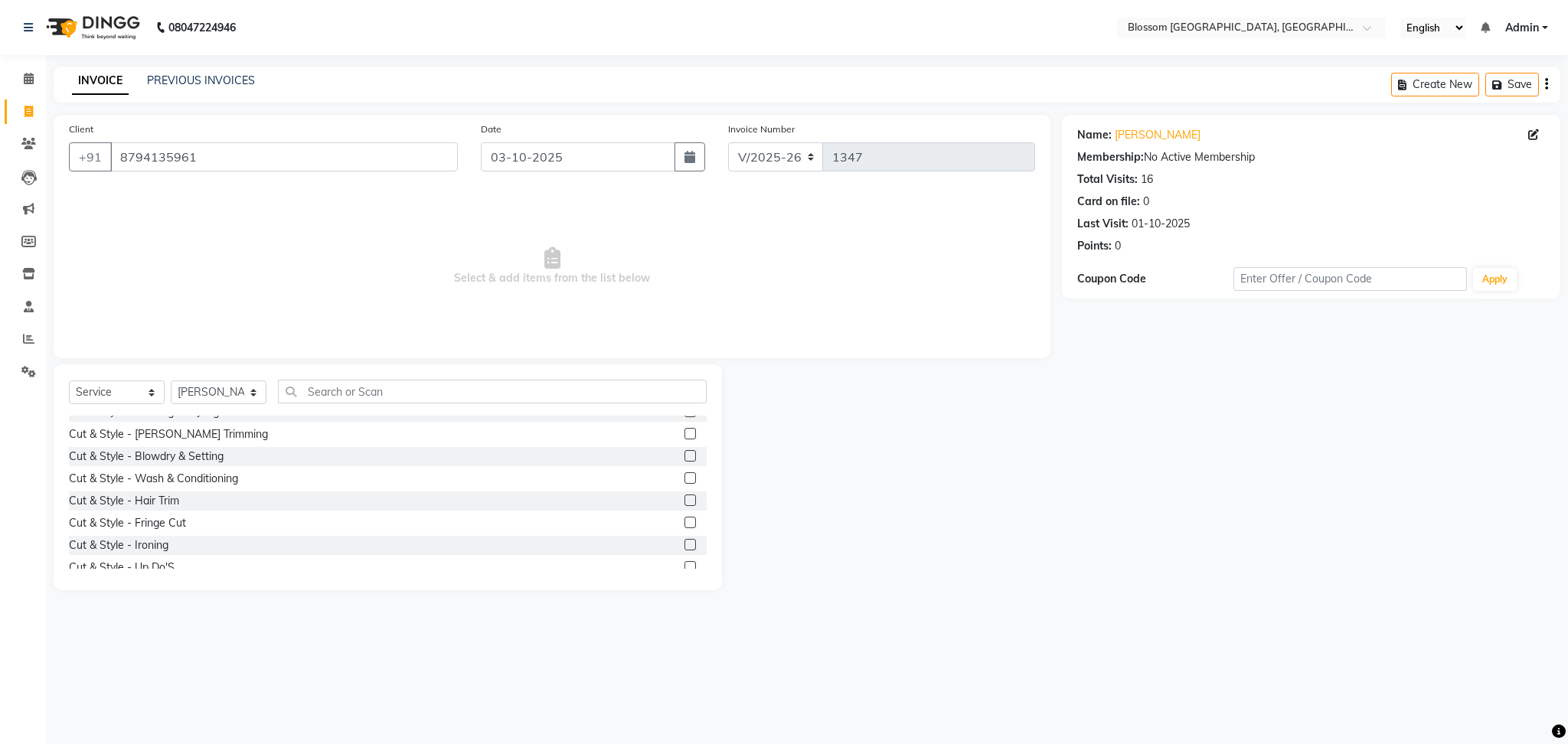
click at [685, 476] on label at bounding box center [690, 478] width 11 height 11
click at [685, 476] on input "checkbox" at bounding box center [689, 479] width 10 height 10
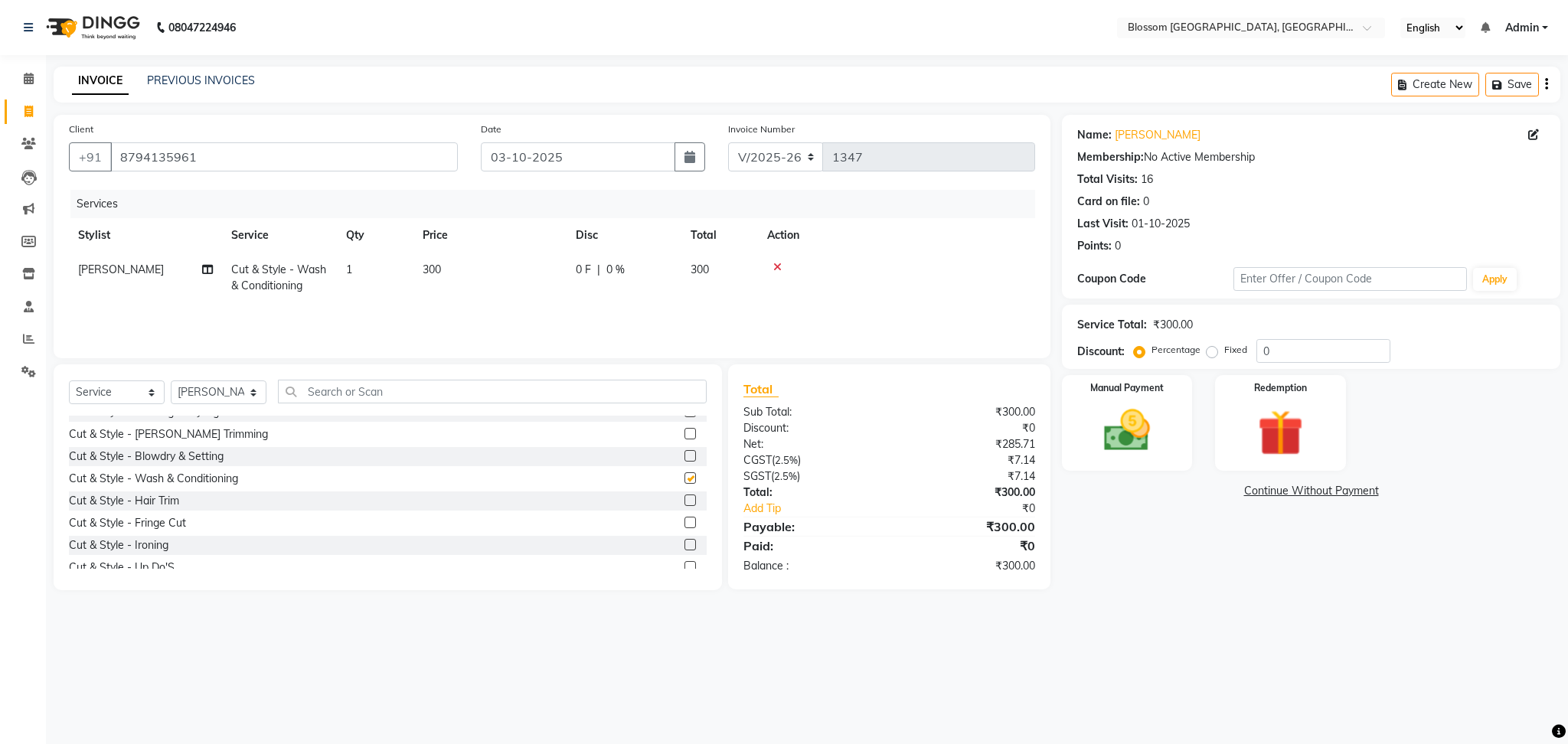
checkbox input "false"
click at [1148, 417] on img at bounding box center [1127, 431] width 78 height 55
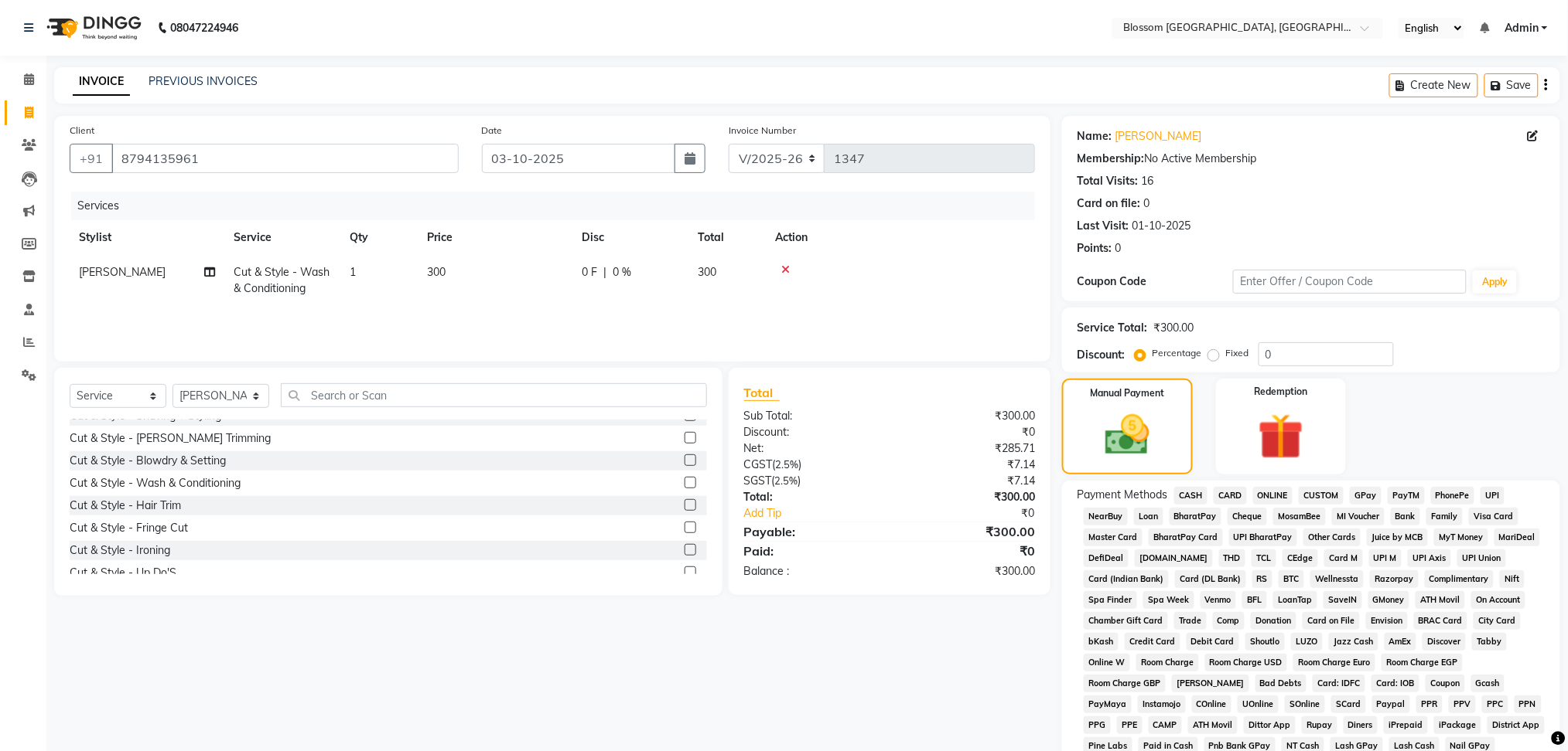
click at [1188, 500] on span "CASH" at bounding box center [1190, 496] width 33 height 18
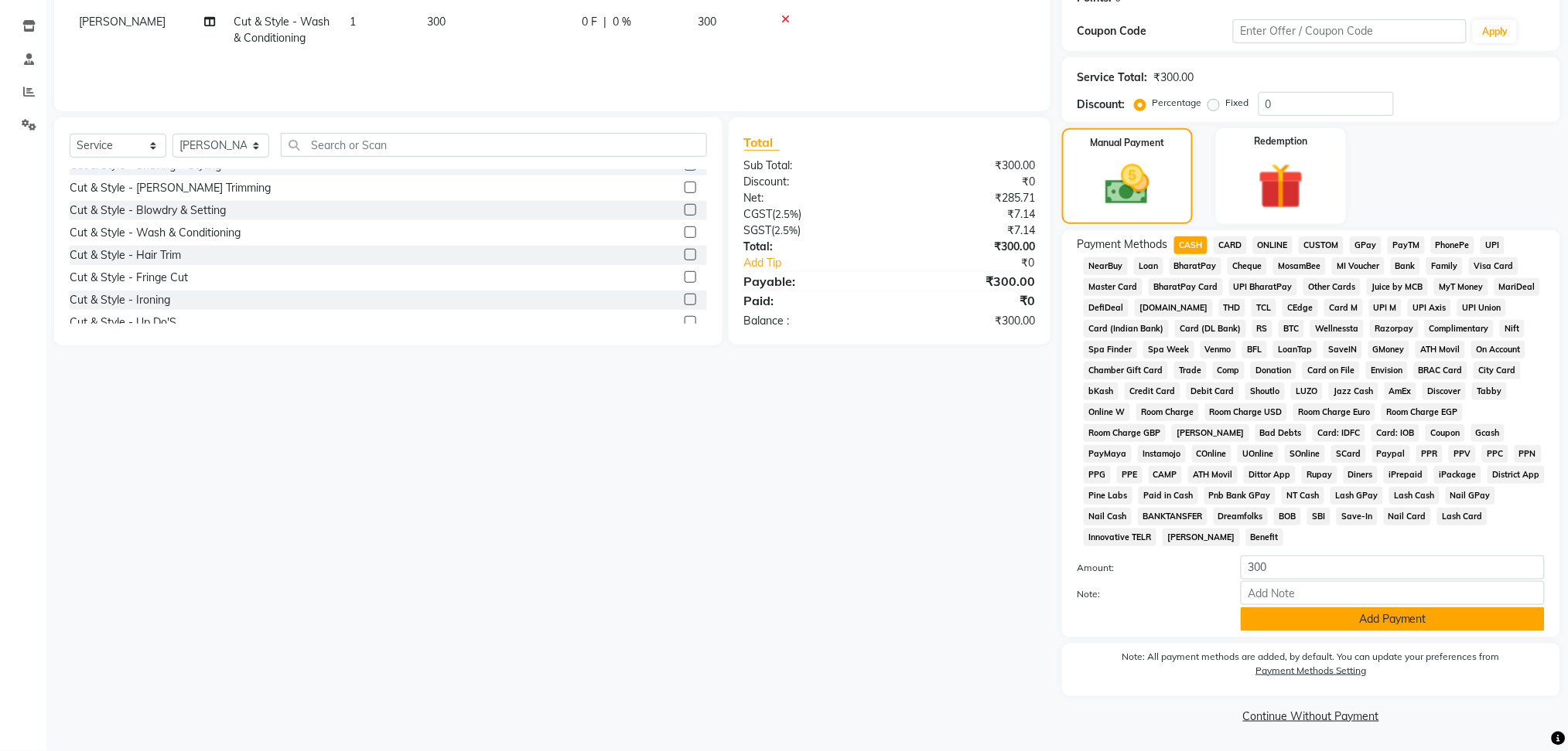
click at [1288, 621] on button "Add Payment" at bounding box center [1392, 619] width 304 height 24
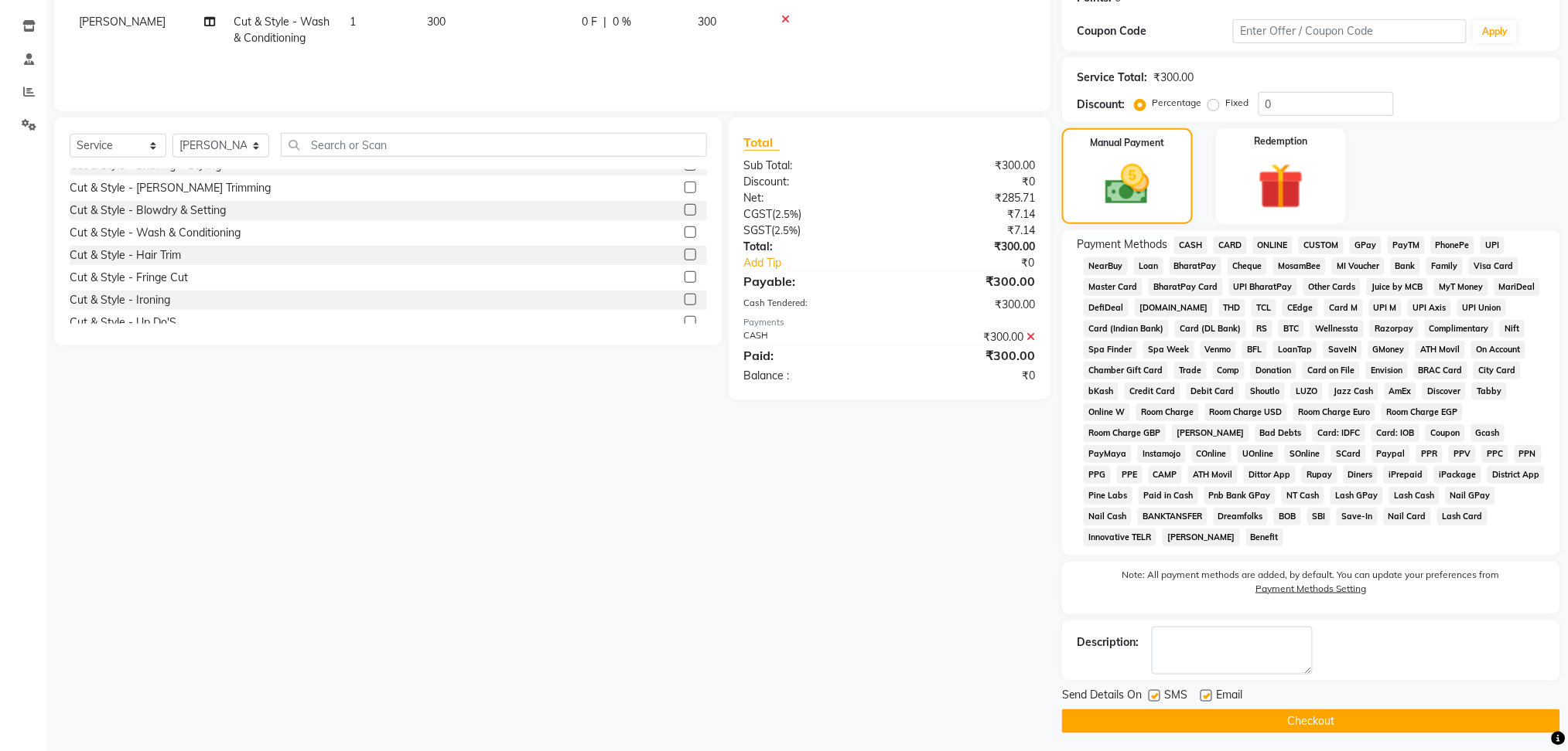
click at [1296, 721] on button "Checkout" at bounding box center [1310, 721] width 498 height 24
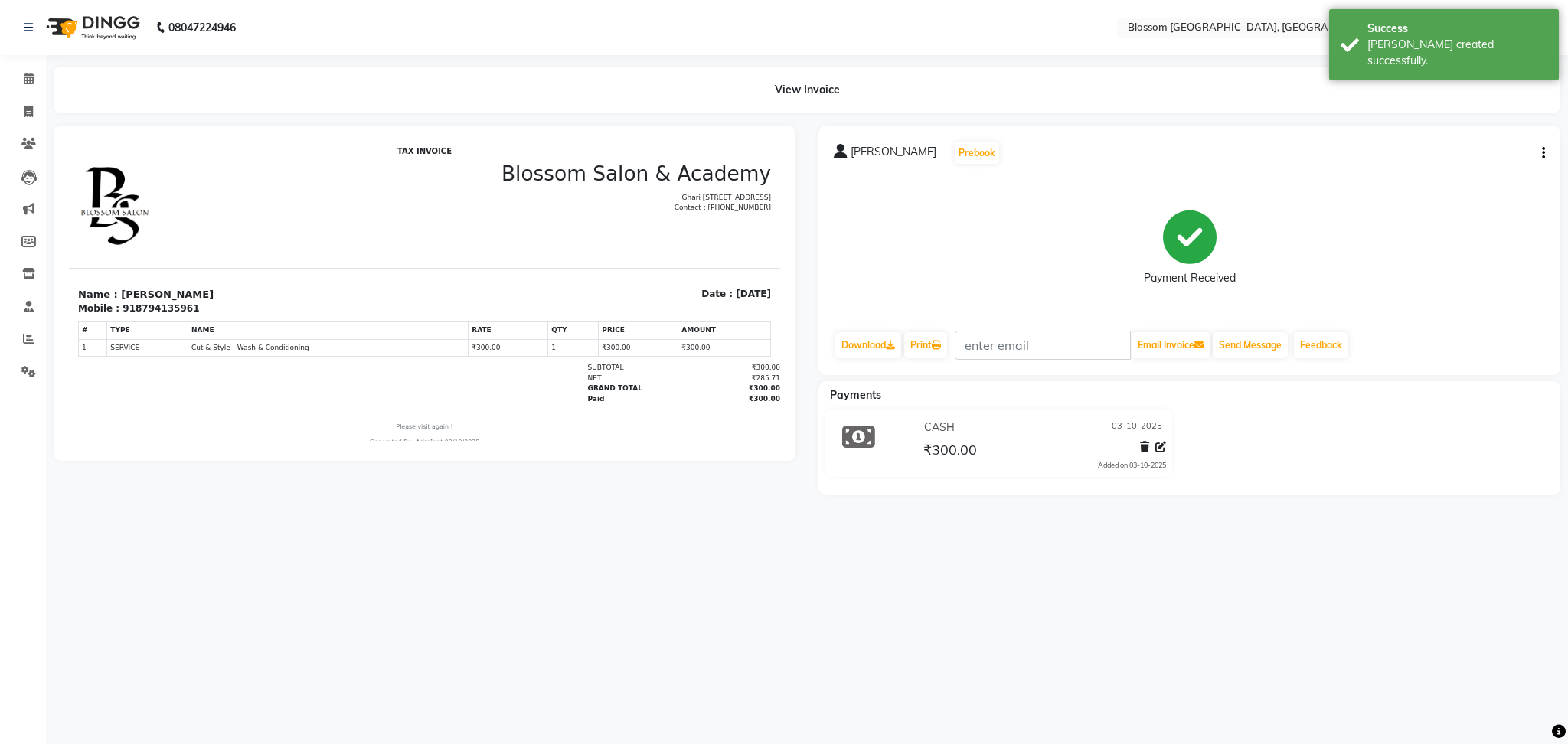
click at [706, 543] on div "08047224946 Select Location × Blossom Salon And Academy, Manipur English ENGLIS…" at bounding box center [784, 372] width 1568 height 744
click at [30, 73] on icon at bounding box center [29, 78] width 10 height 11
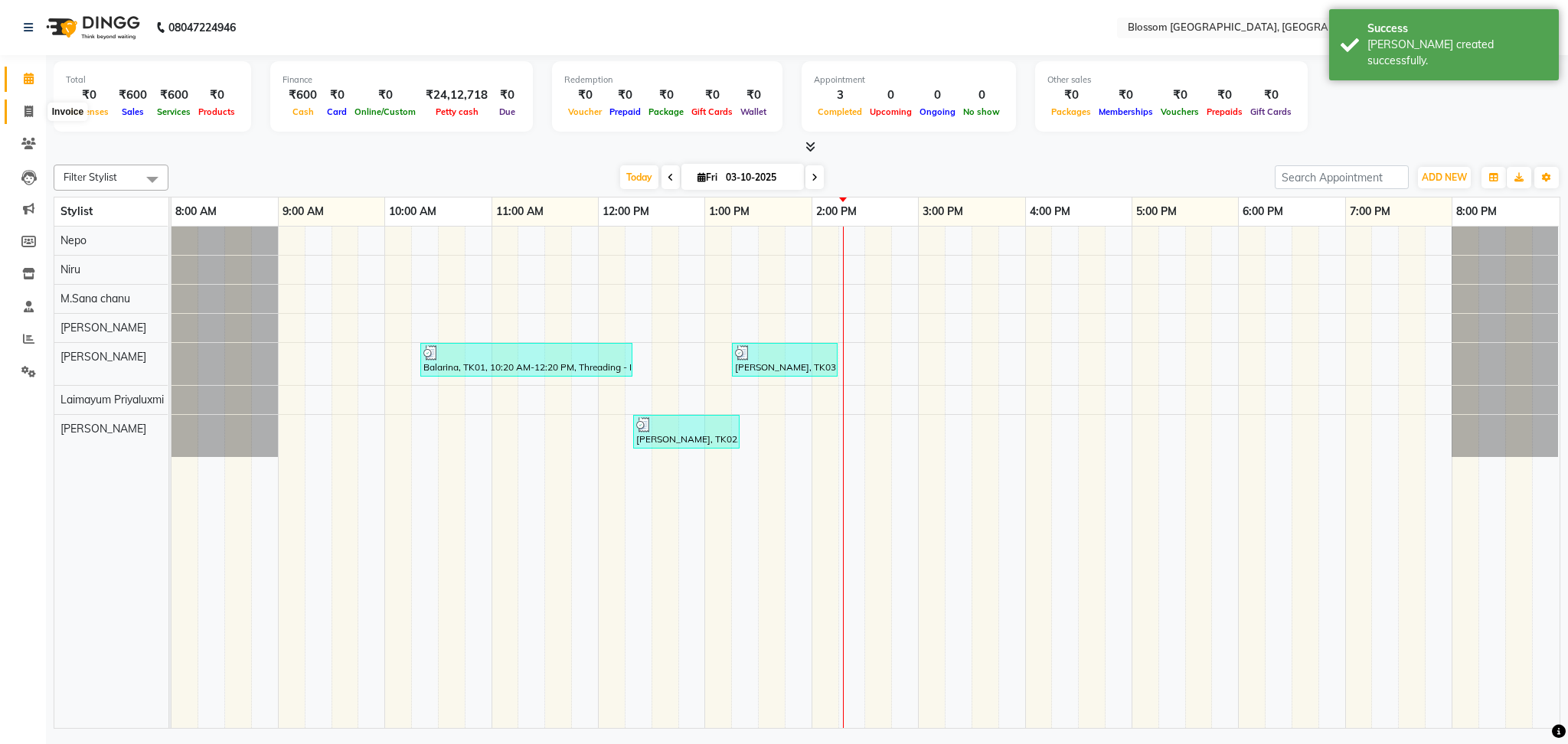
click at [30, 106] on icon at bounding box center [29, 112] width 8 height 11
select select "service"
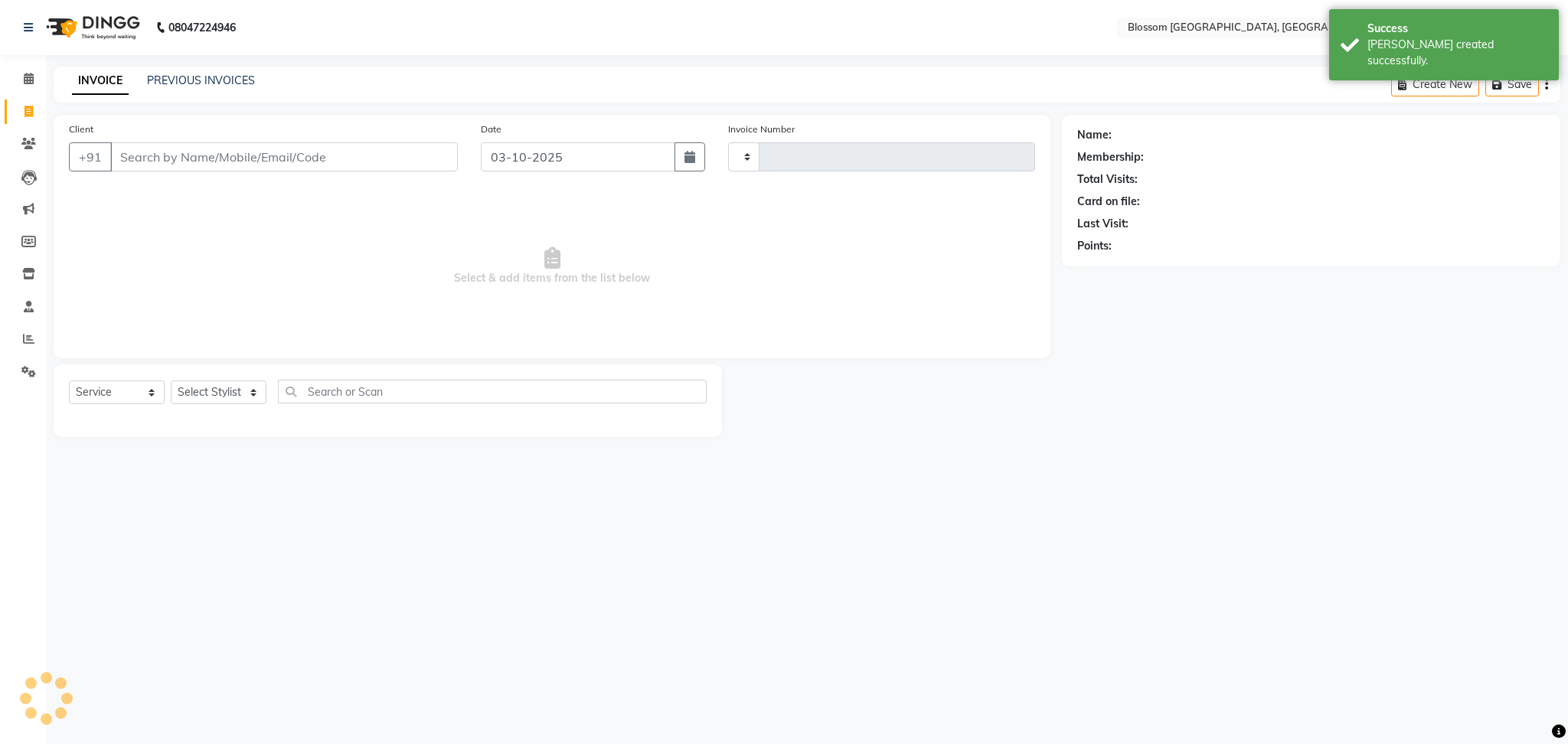
type input "1348"
select select "7465"
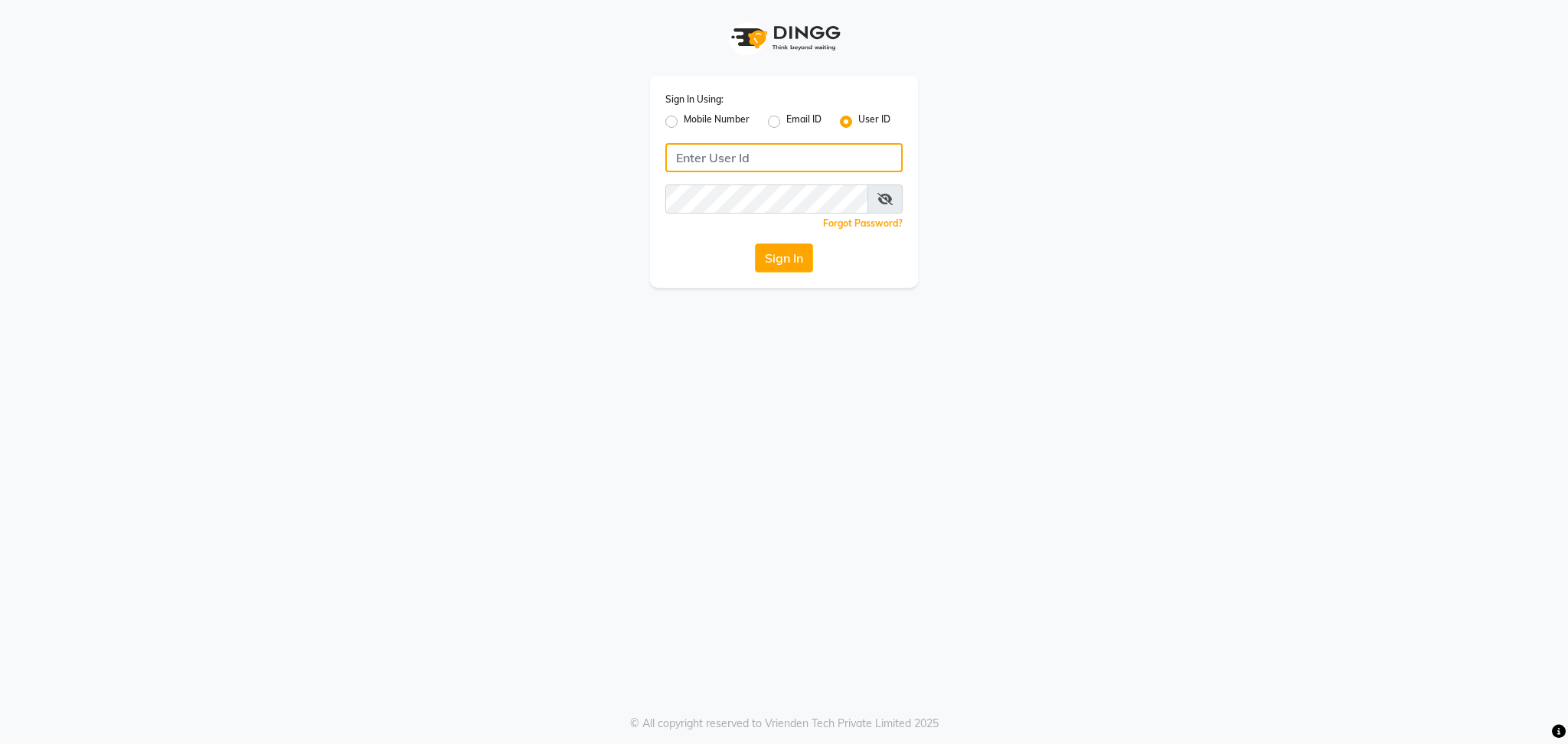
click at [773, 160] on input "Username" at bounding box center [784, 158] width 237 height 29
type input "blossom123"
click at [682, 239] on div "Sign In Using: Mobile Number Email ID User ID blossom123 Remember me Forgot Pas…" at bounding box center [784, 182] width 268 height 212
click at [779, 260] on button "Sign In" at bounding box center [784, 258] width 58 height 29
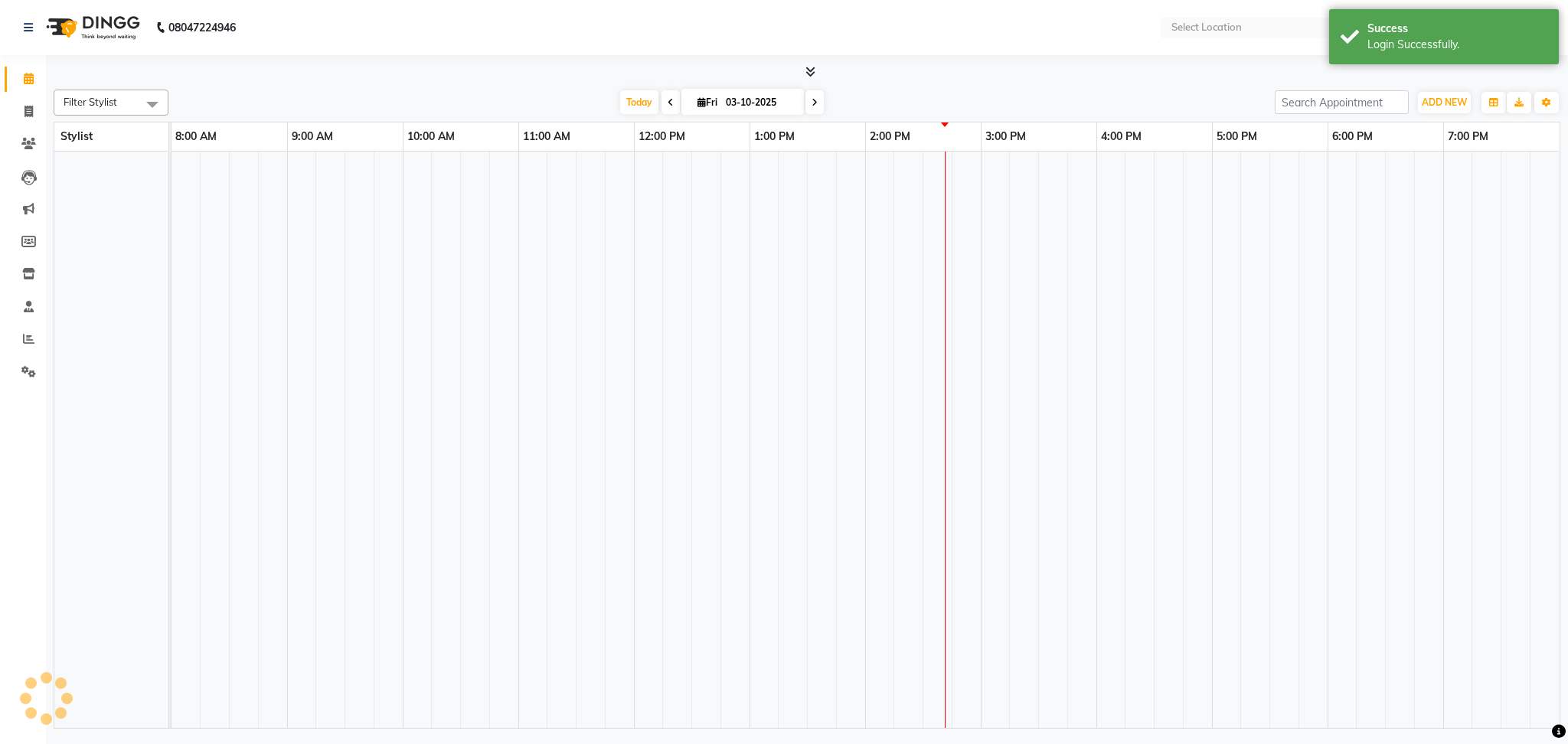
select select "en"
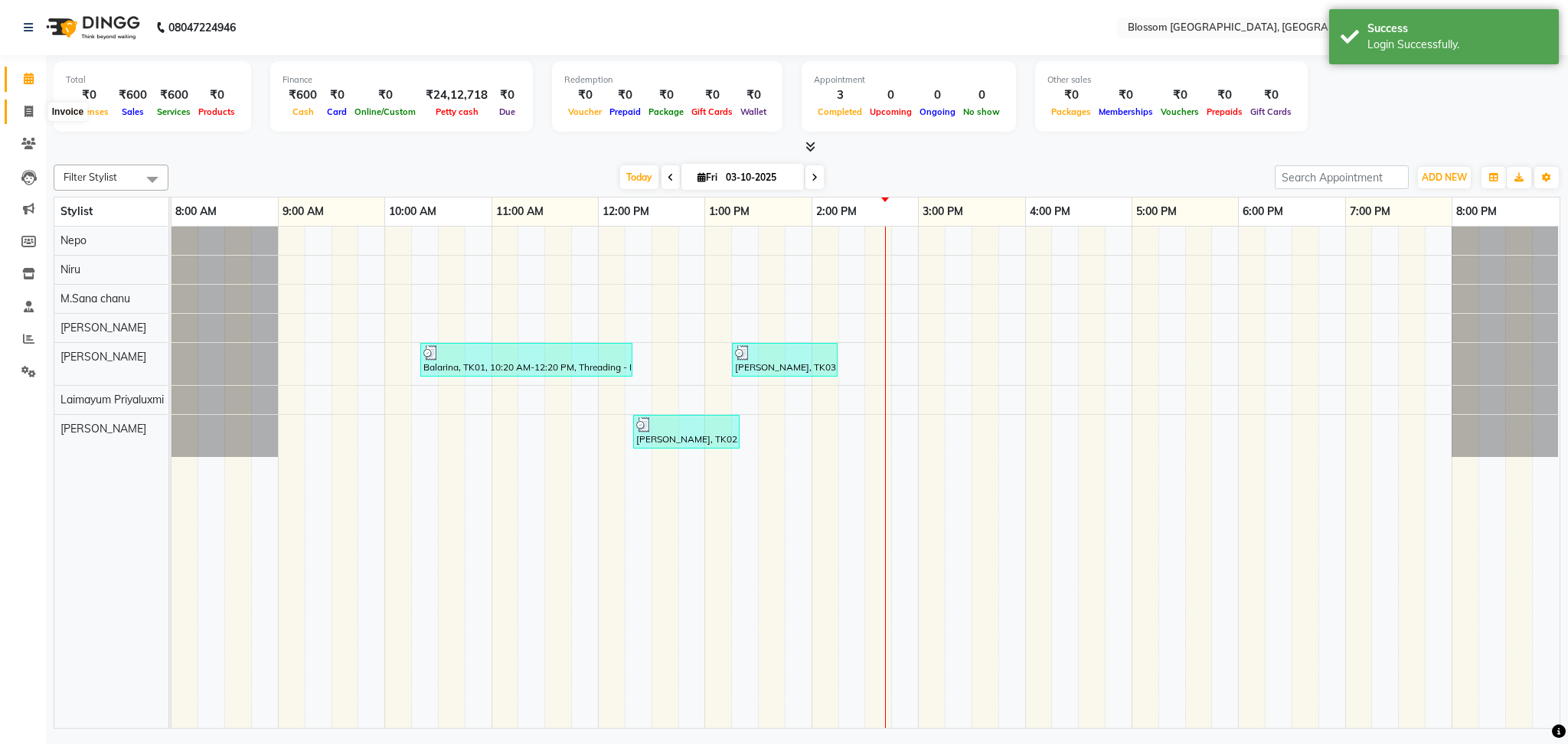
drag, startPoint x: 22, startPoint y: 111, endPoint x: 41, endPoint y: 120, distance: 21.0
click at [22, 111] on span at bounding box center [29, 112] width 27 height 18
select select "service"
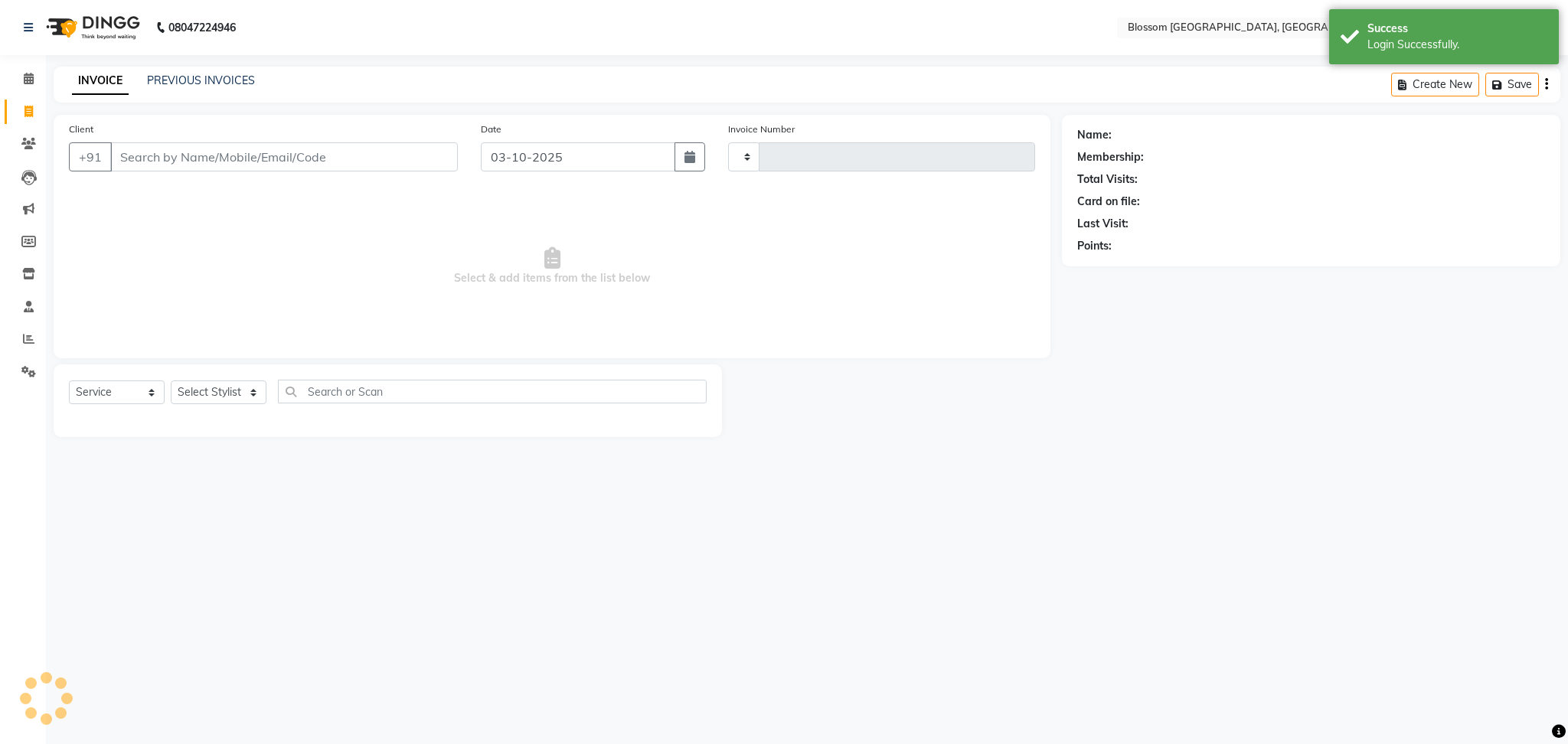
type input "1348"
select select "7465"
click at [176, 151] on input "Client" at bounding box center [284, 157] width 348 height 29
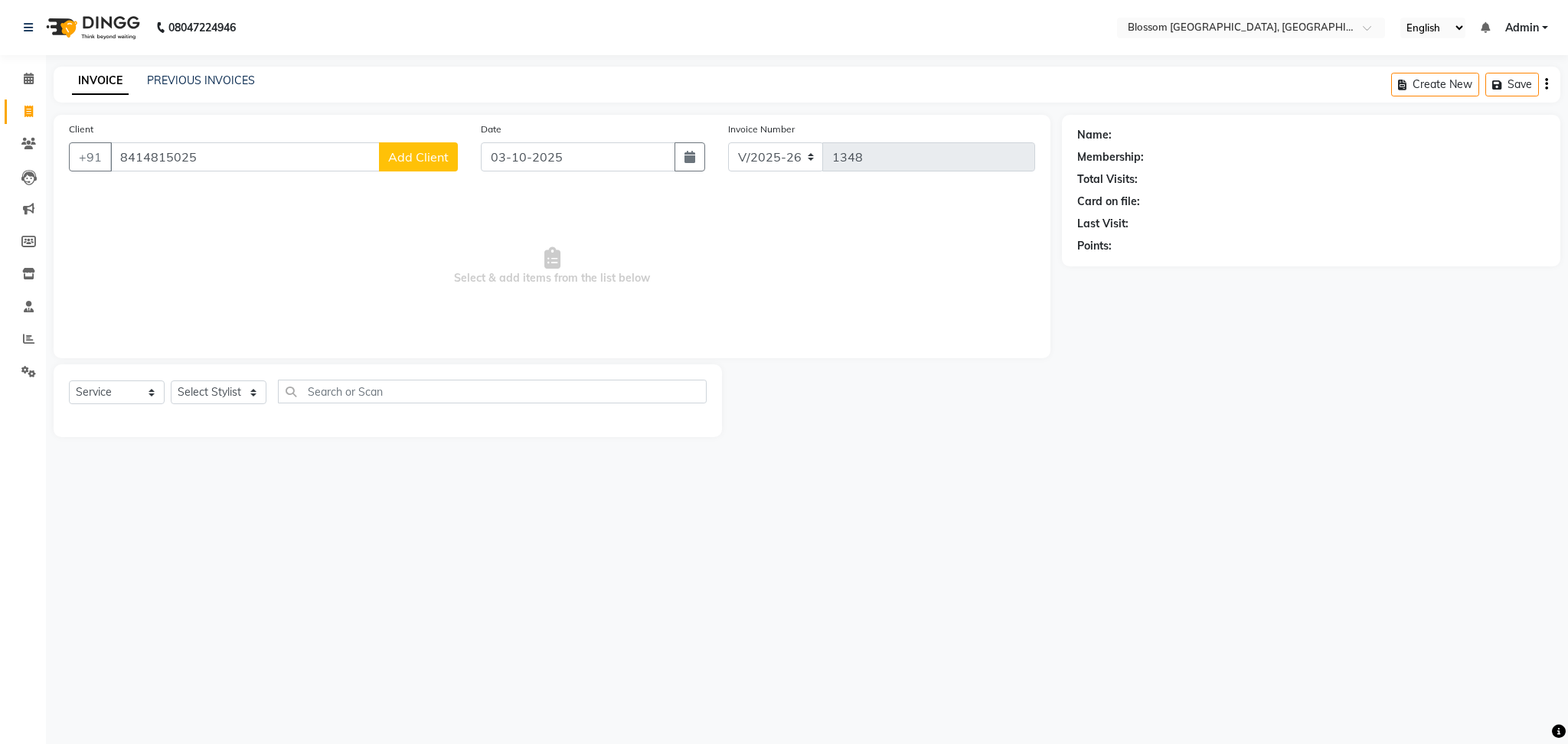
type input "8414815025"
click at [410, 144] on button "Add Client" at bounding box center [418, 157] width 79 height 29
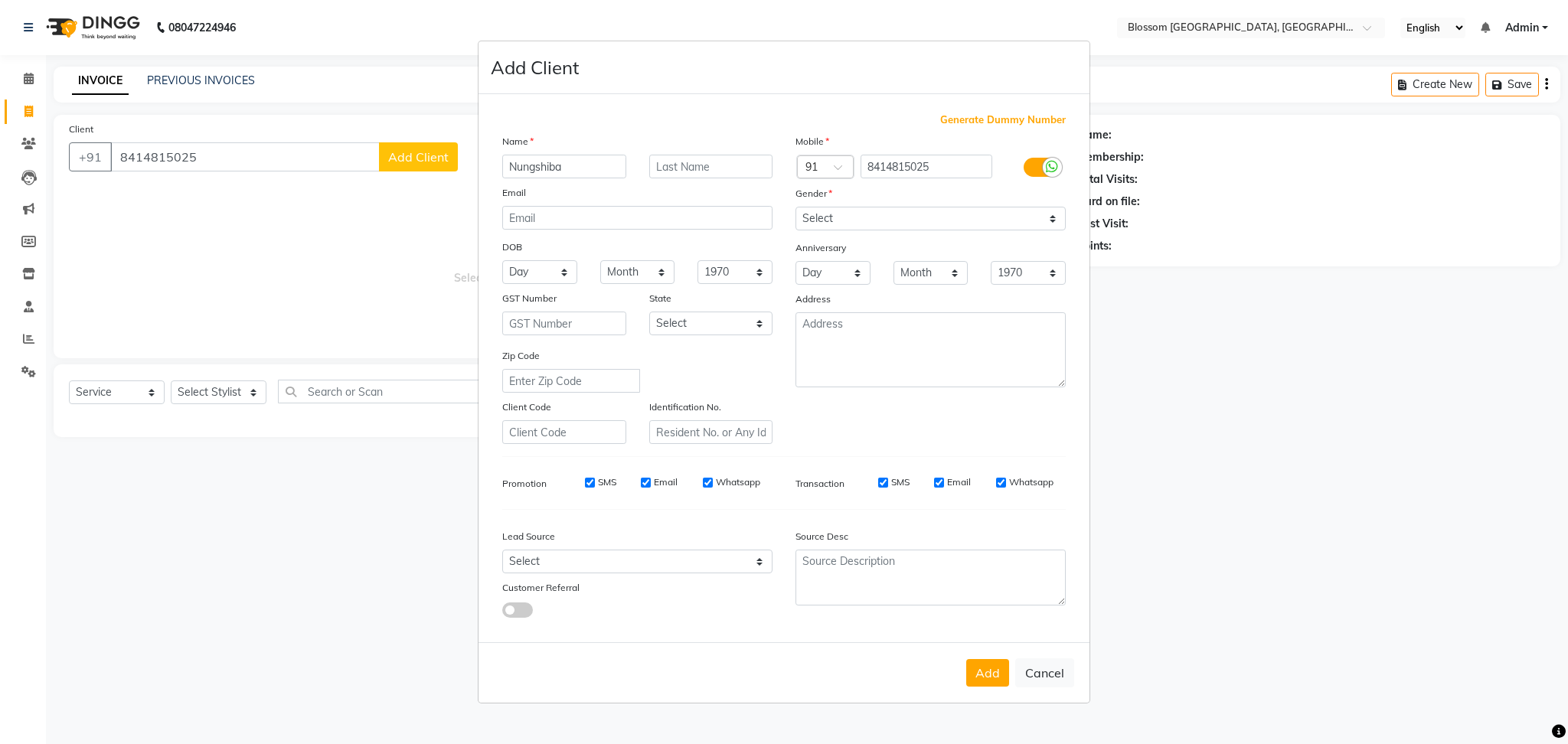
type input "Nungshiba"
click at [733, 172] on input "text" at bounding box center [711, 166] width 124 height 24
type input "Chingtham"
click at [930, 210] on select "Select Male Female Other Prefer Not To Say" at bounding box center [931, 218] width 271 height 24
click at [795, 207] on select "Select Male Female Other Prefer Not To Say" at bounding box center [931, 218] width 271 height 24
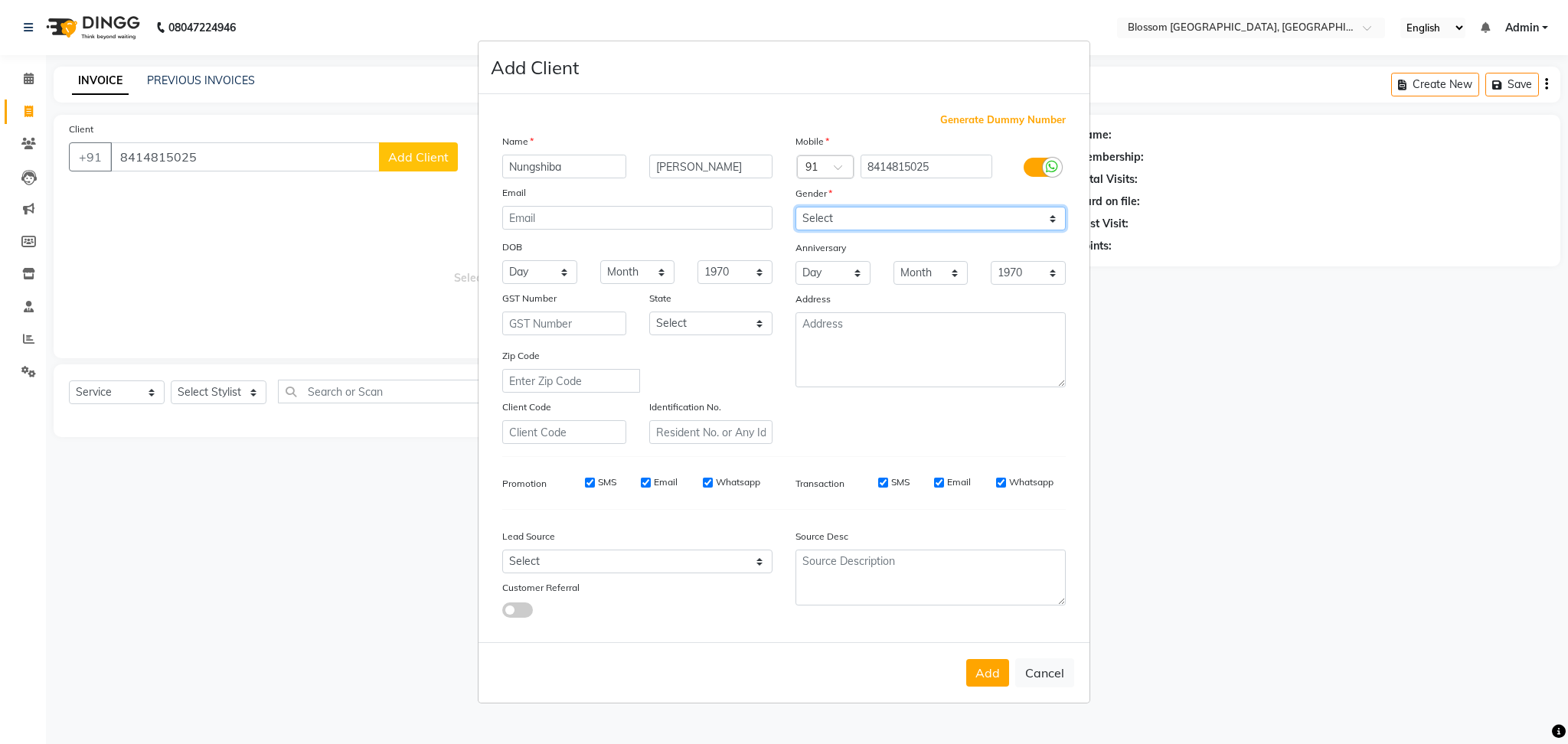
click at [919, 222] on select "Select Male Female Other Prefer Not To Say" at bounding box center [931, 218] width 271 height 24
select select "male"
click at [795, 207] on select "Select Male Female Other Prefer Not To Say" at bounding box center [931, 218] width 271 height 24
click at [984, 685] on button "Add" at bounding box center [988, 673] width 43 height 28
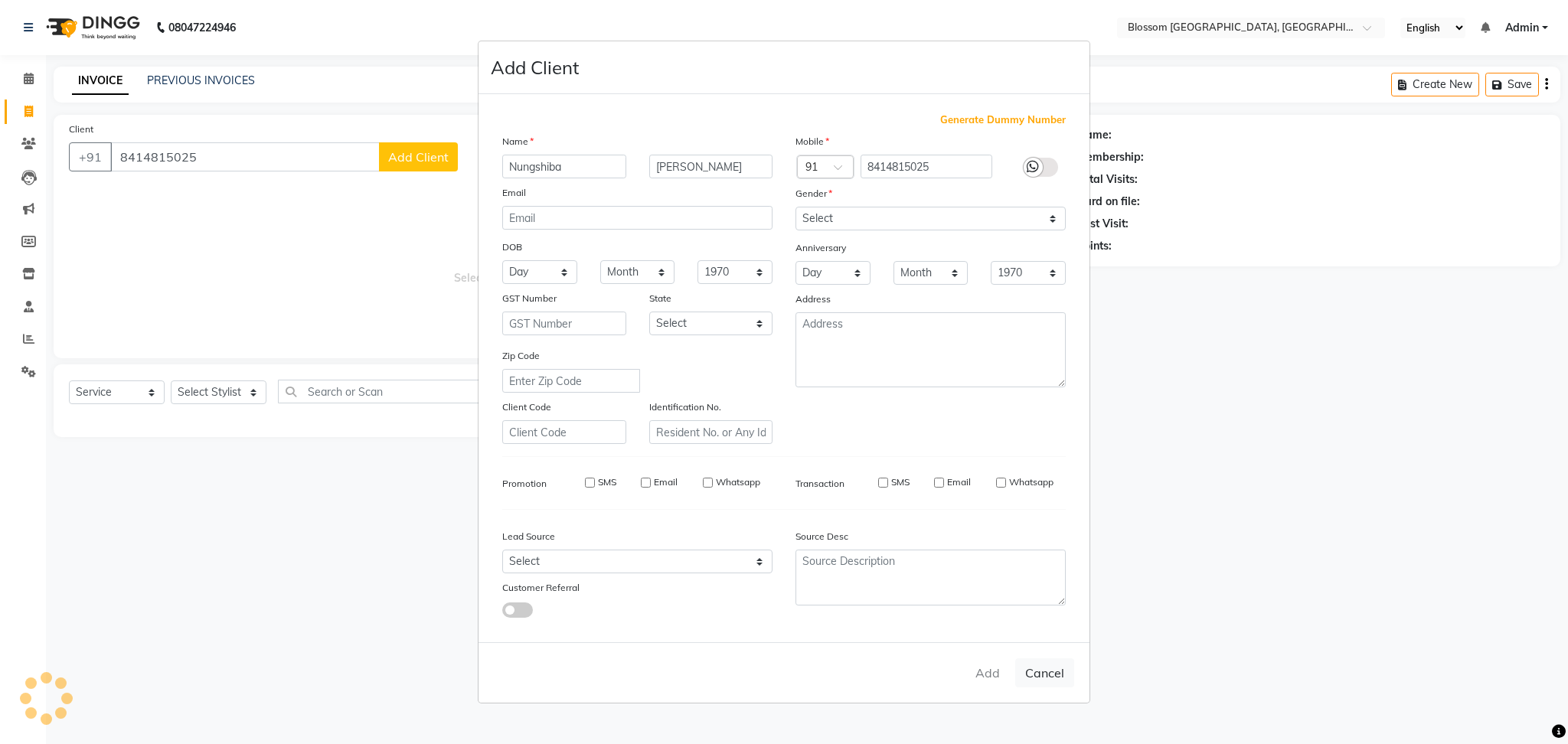
select select
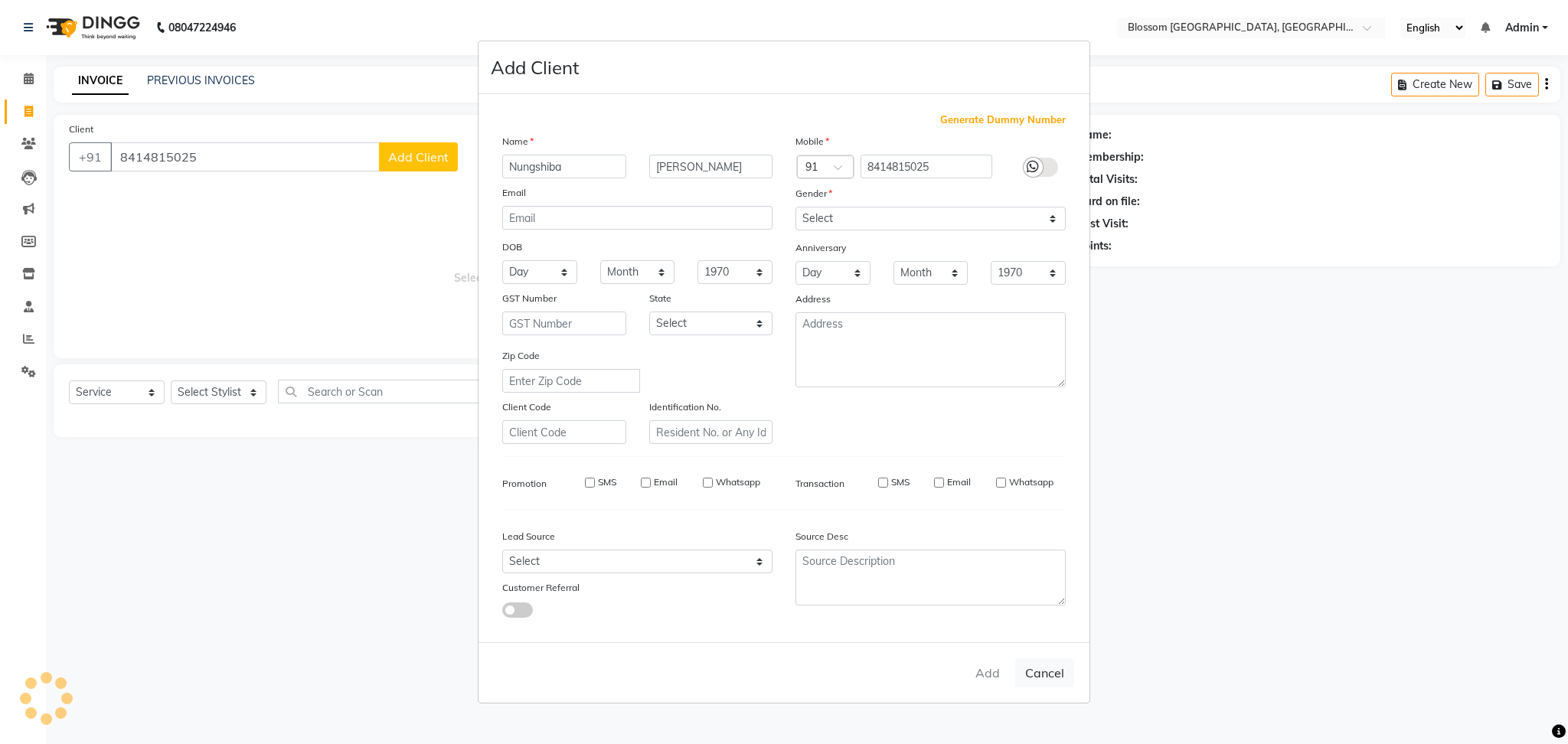
select select
checkbox input "false"
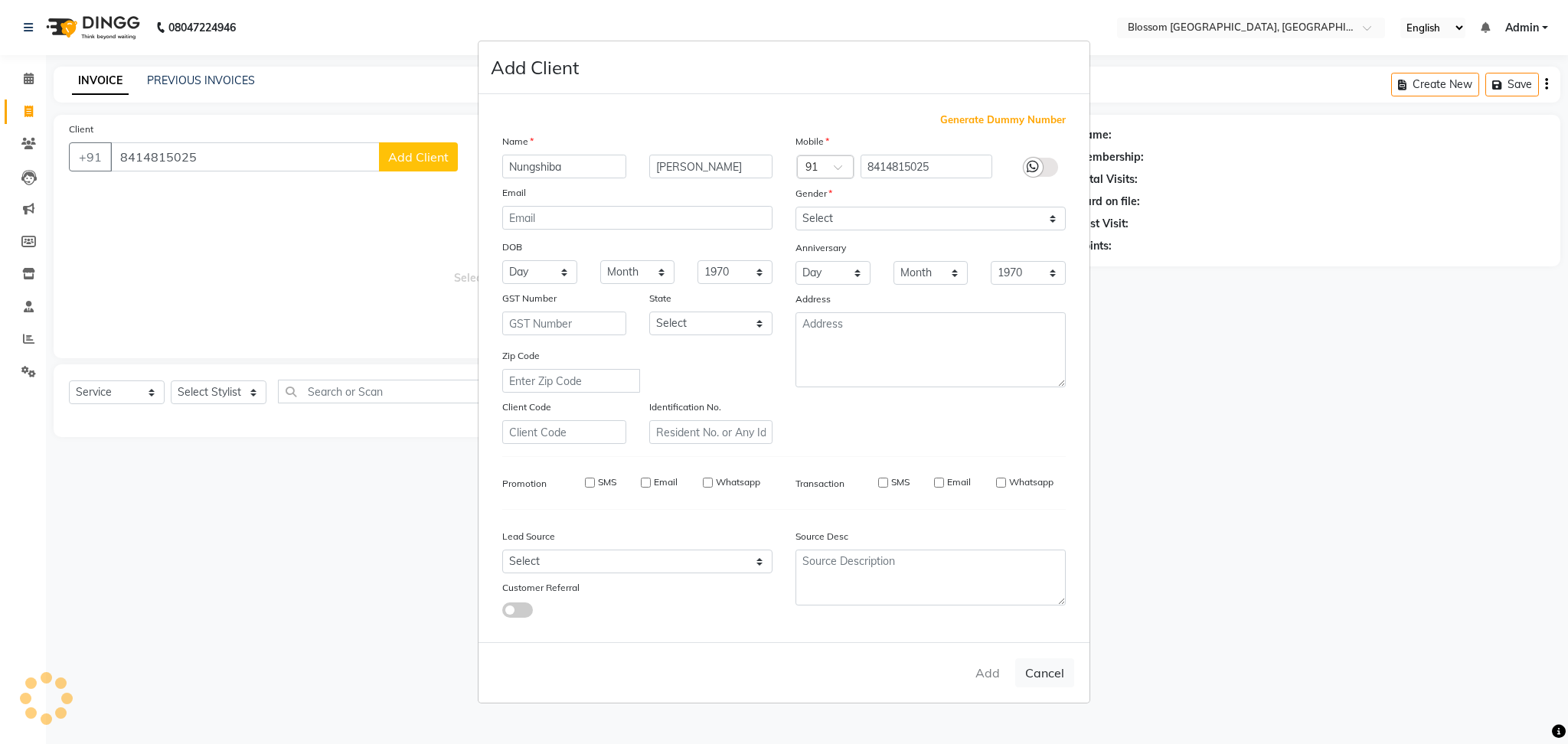
checkbox input "false"
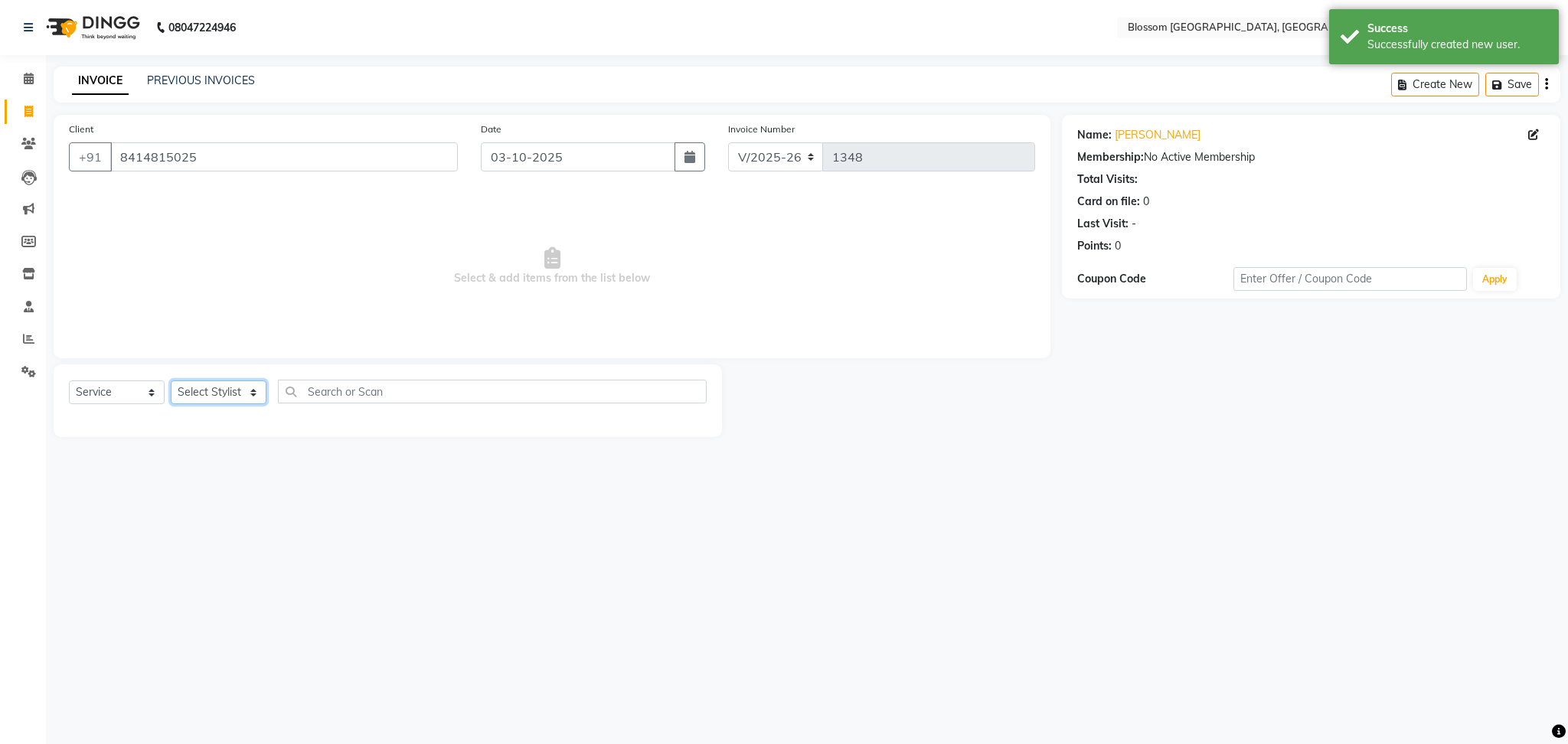
click at [228, 396] on select "Select Stylist Laimayum Priyaluxmi Laishram Anjali Maimom Anjali chanu M.Sana c…" at bounding box center [218, 392] width 95 height 24
select select "90732"
click at [171, 381] on select "Select Stylist Laimayum Priyaluxmi Laishram Anjali Maimom Anjali chanu M.Sana c…" at bounding box center [218, 392] width 95 height 24
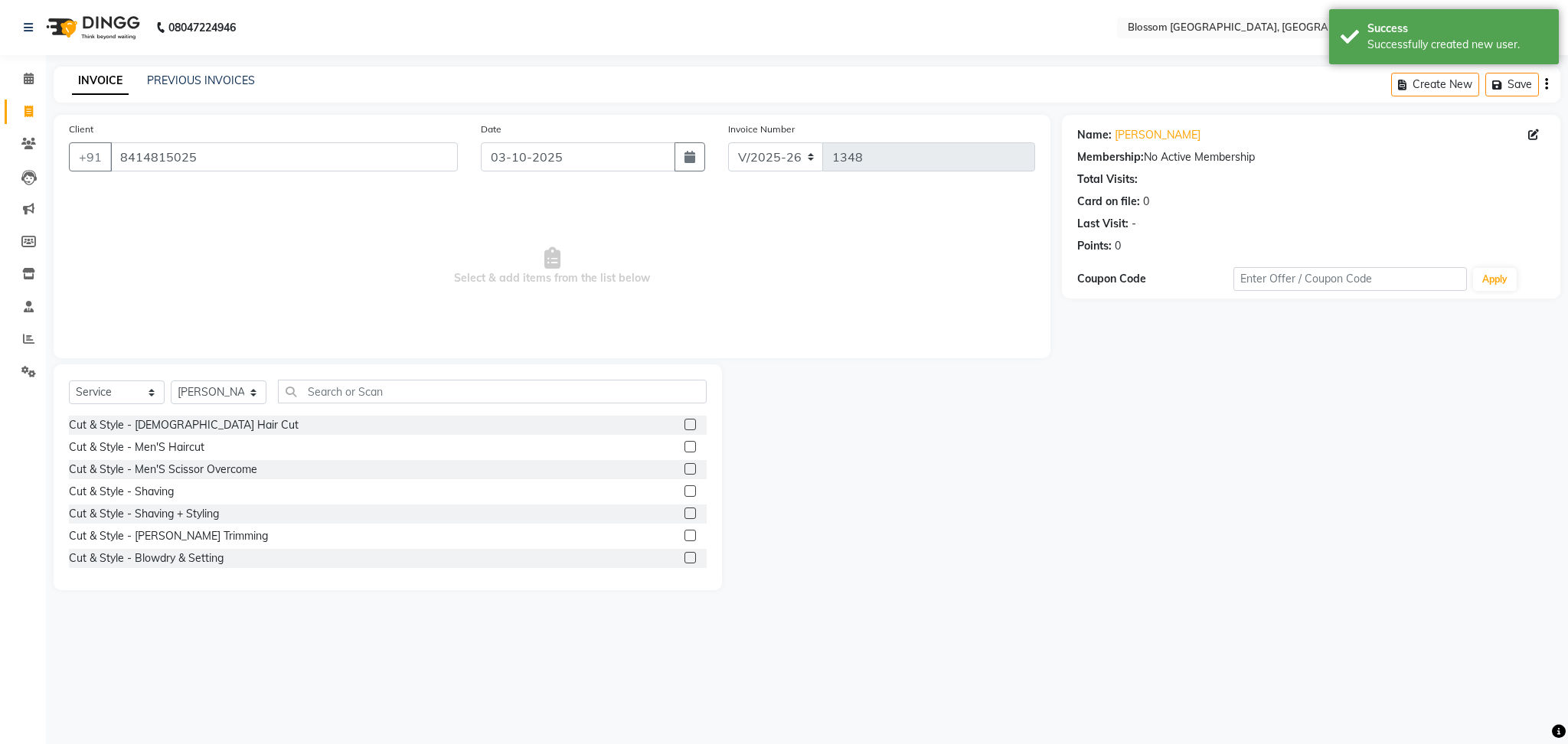
click at [685, 447] on label at bounding box center [690, 447] width 11 height 11
click at [685, 447] on input "checkbox" at bounding box center [689, 447] width 10 height 10
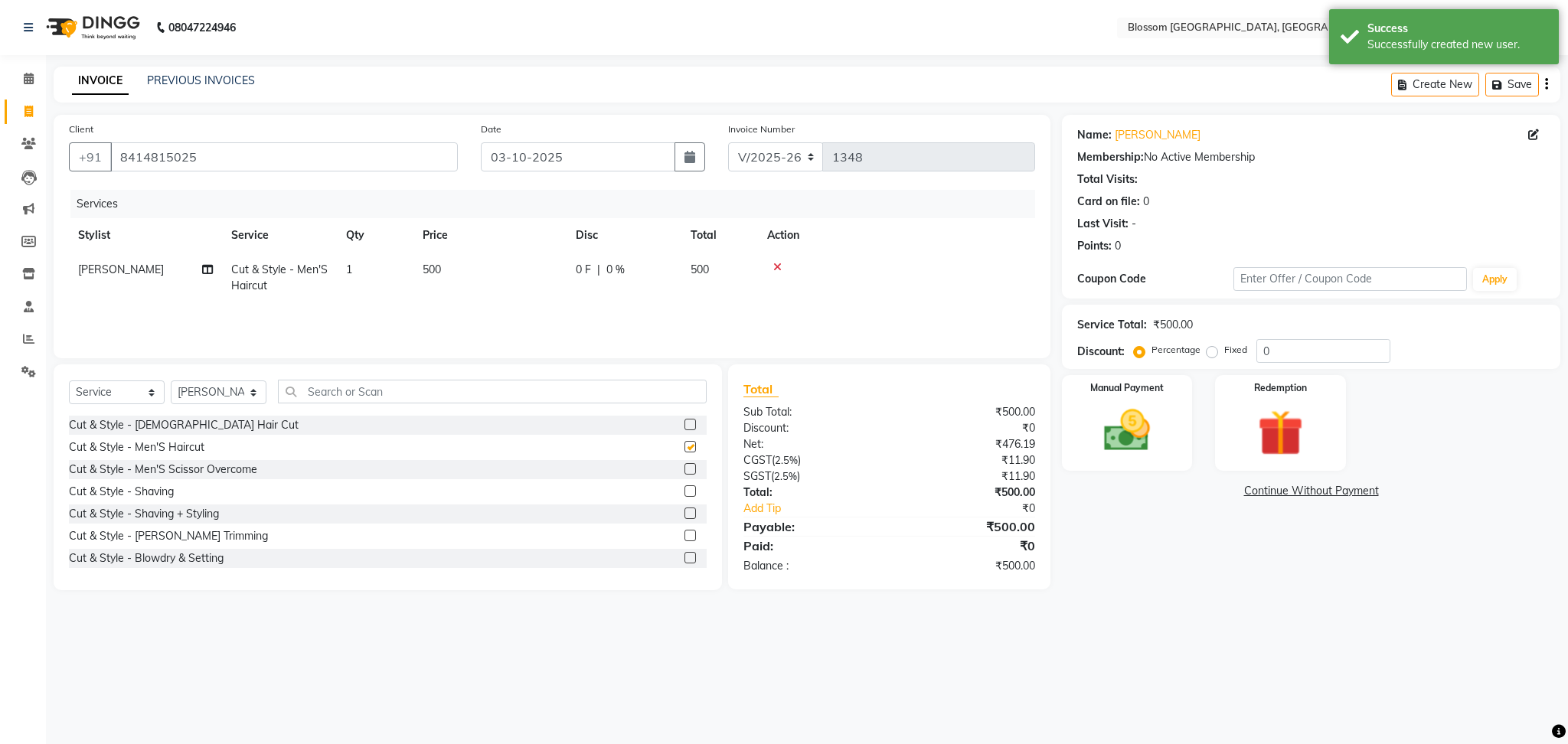
checkbox input "false"
click at [547, 273] on td "500" at bounding box center [490, 278] width 153 height 51
select select "90732"
click at [654, 270] on input "0" at bounding box center [671, 273] width 46 height 24
type input "200"
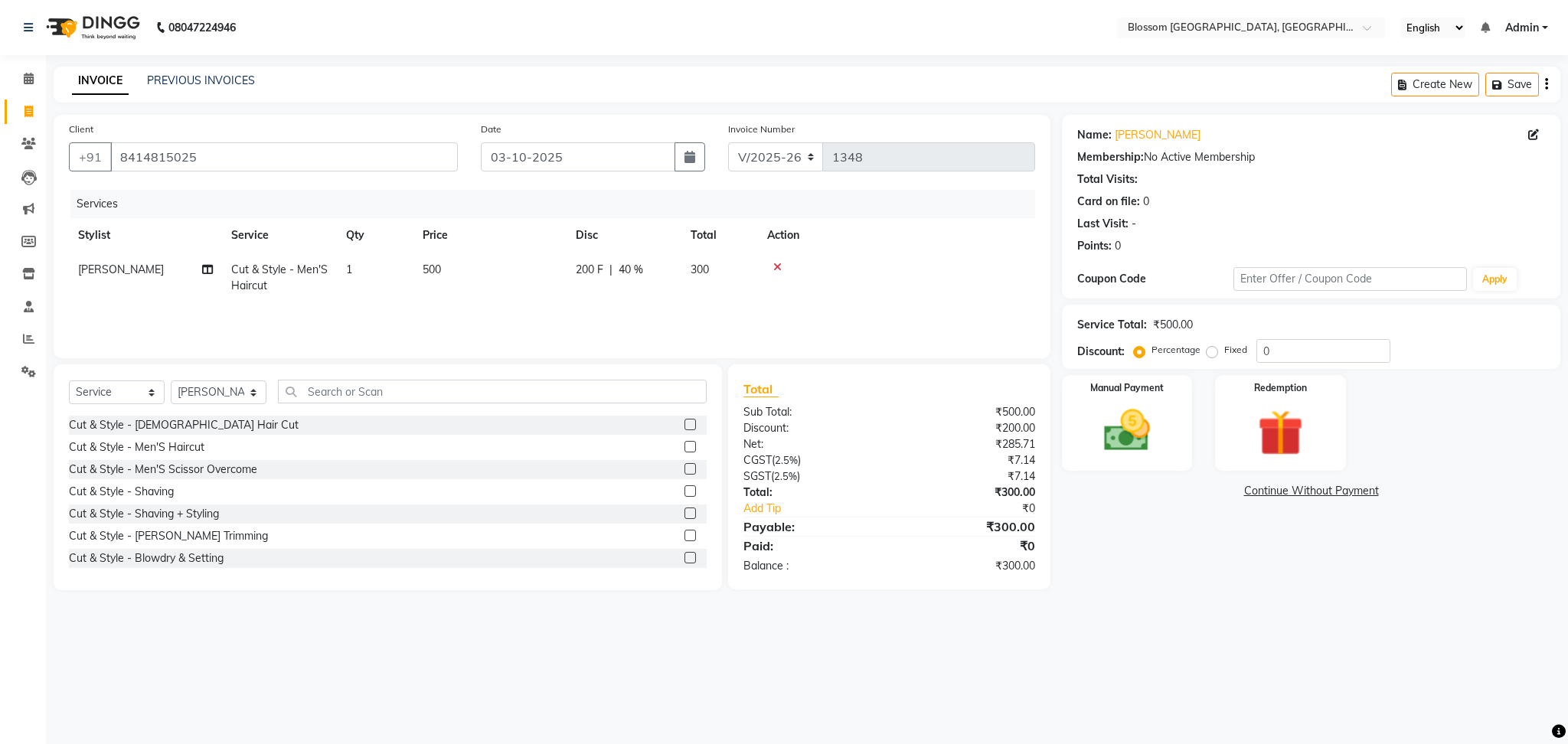
click at [652, 312] on div "Services Stylist Service Qty Price Disc Total Action Prabin Elangbam Cut & Styl…" at bounding box center [553, 266] width 967 height 153
click at [1086, 418] on div "Manual Payment" at bounding box center [1127, 424] width 135 height 99
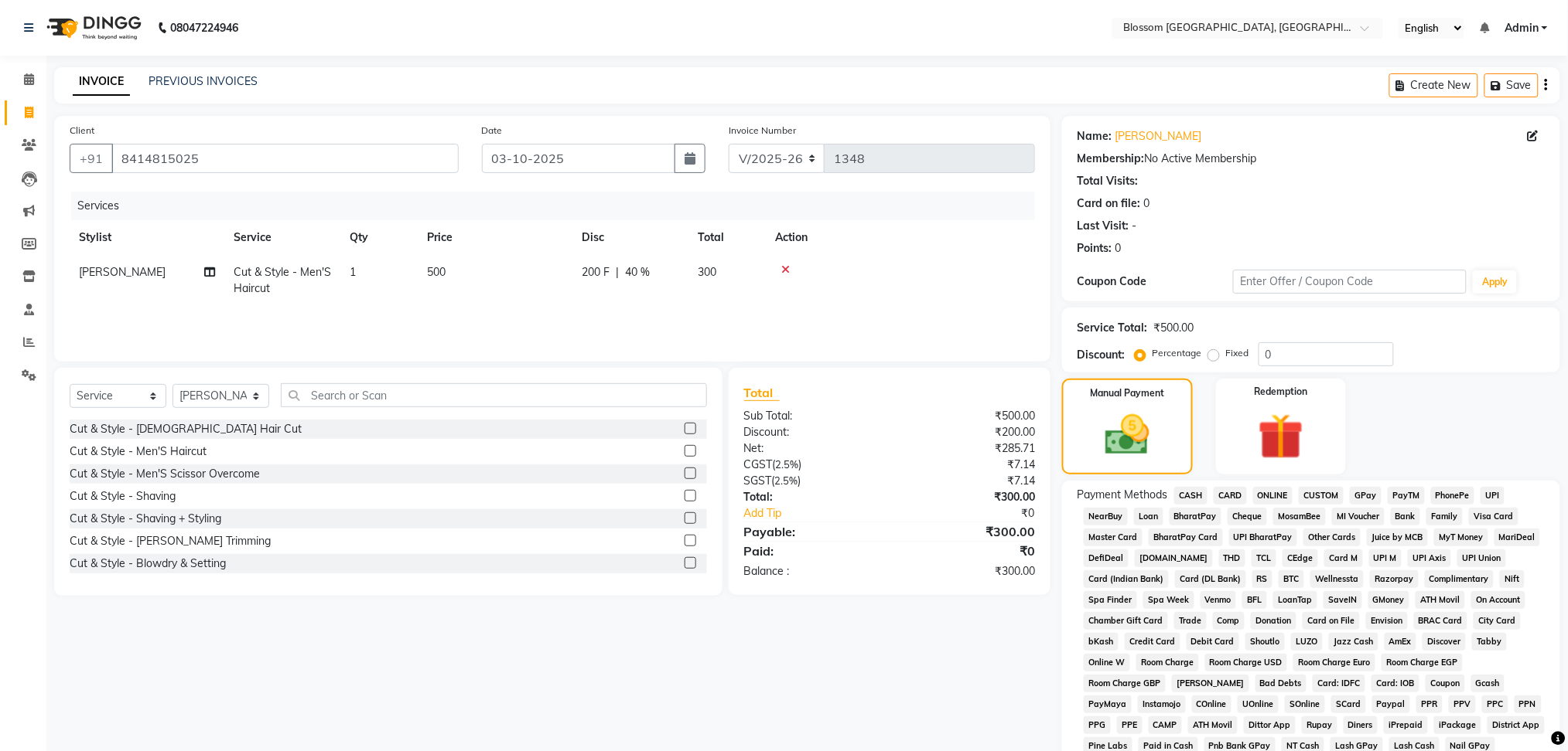
click at [1189, 489] on span "CASH" at bounding box center [1190, 496] width 33 height 18
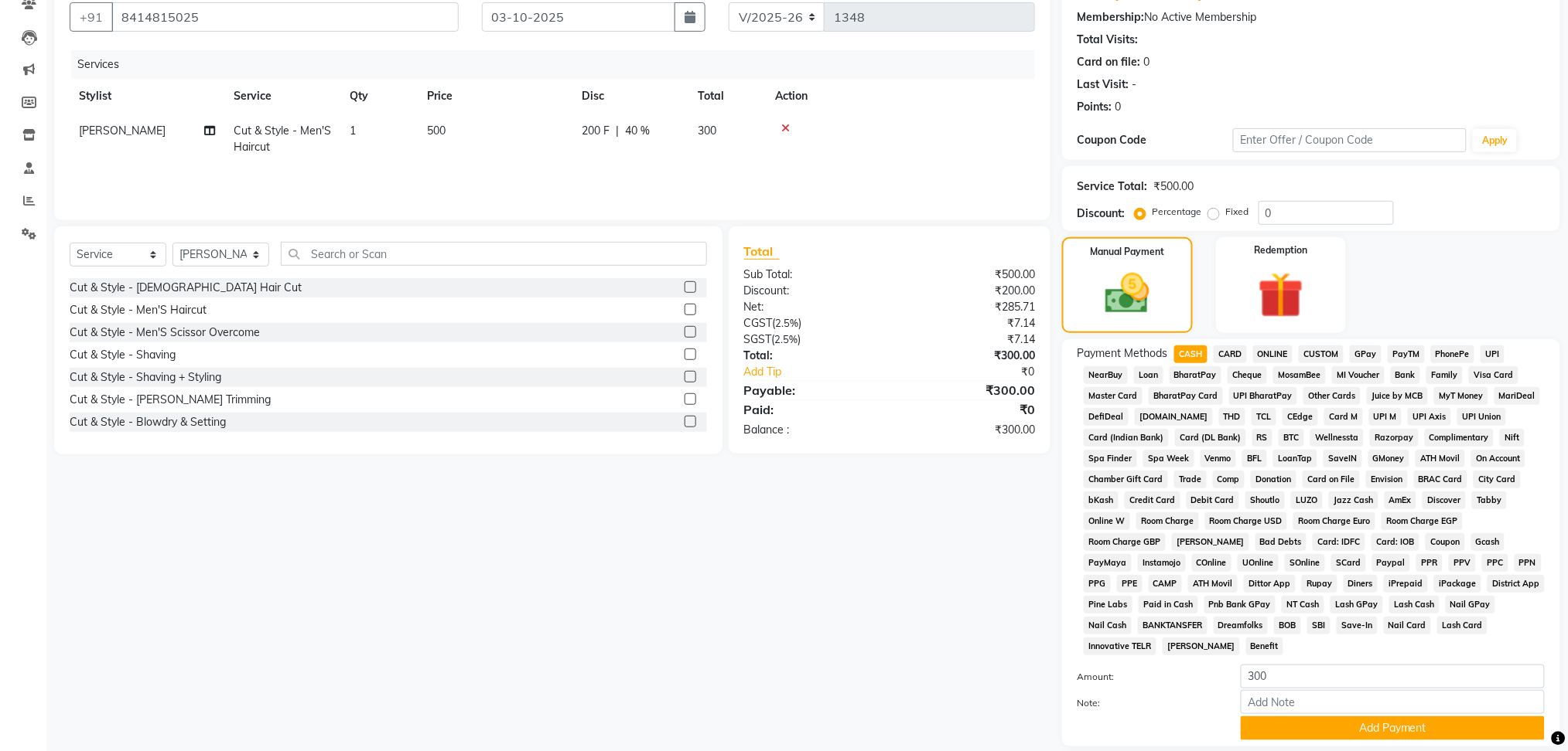
scroll to position [250, 0]
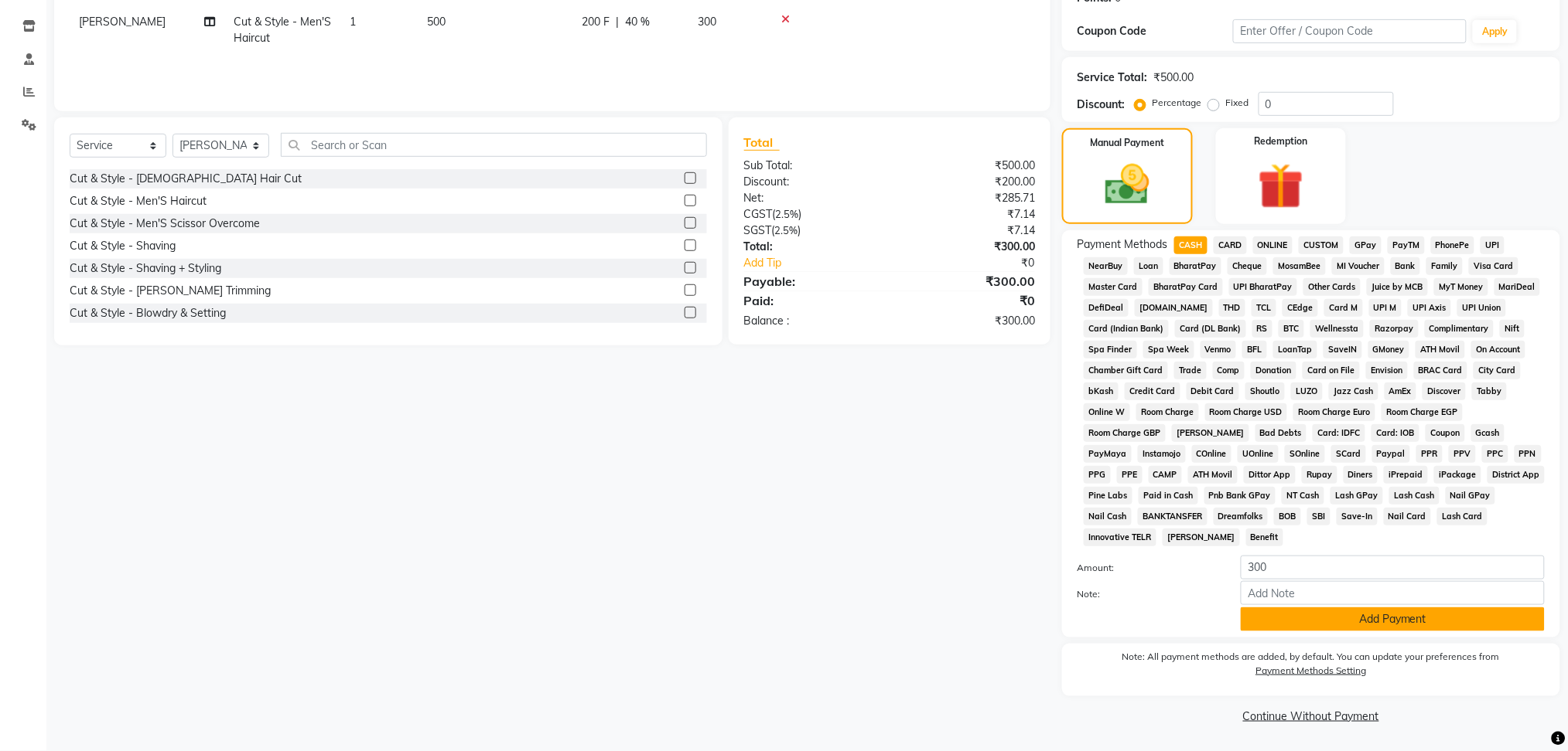
click at [1315, 621] on button "Add Payment" at bounding box center [1392, 619] width 304 height 24
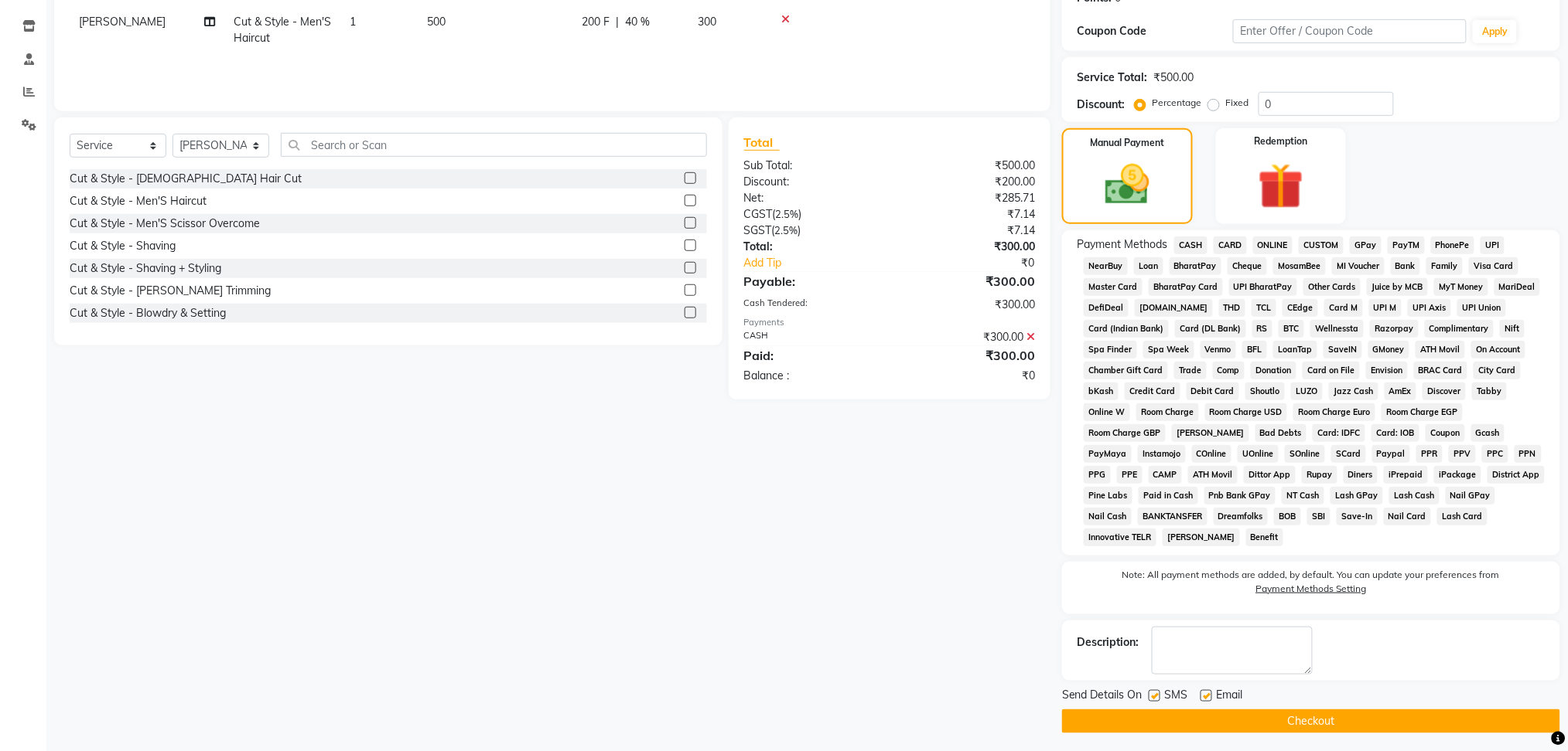
click at [1307, 721] on button "Checkout" at bounding box center [1310, 721] width 498 height 24
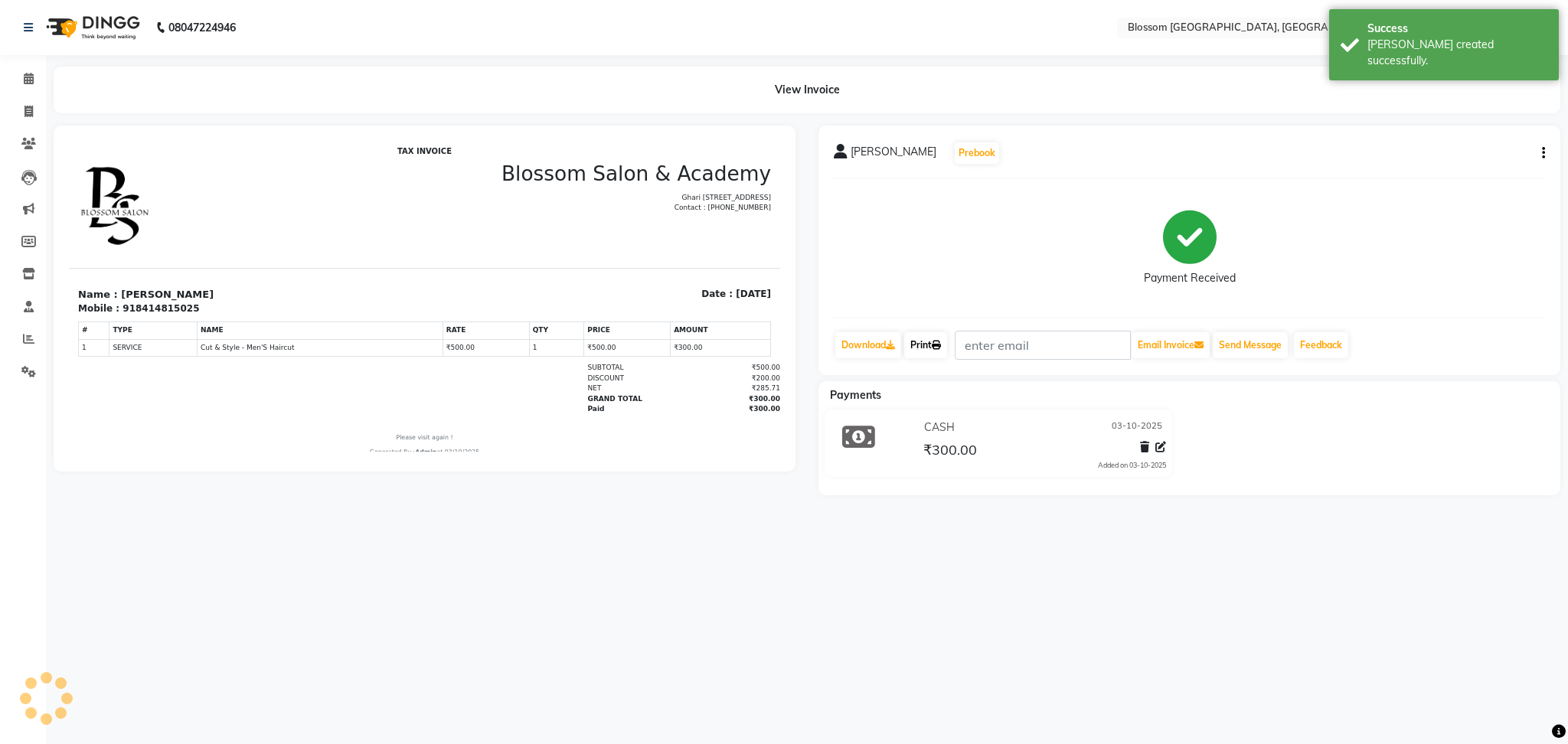
click at [918, 355] on link "Print" at bounding box center [926, 346] width 43 height 26
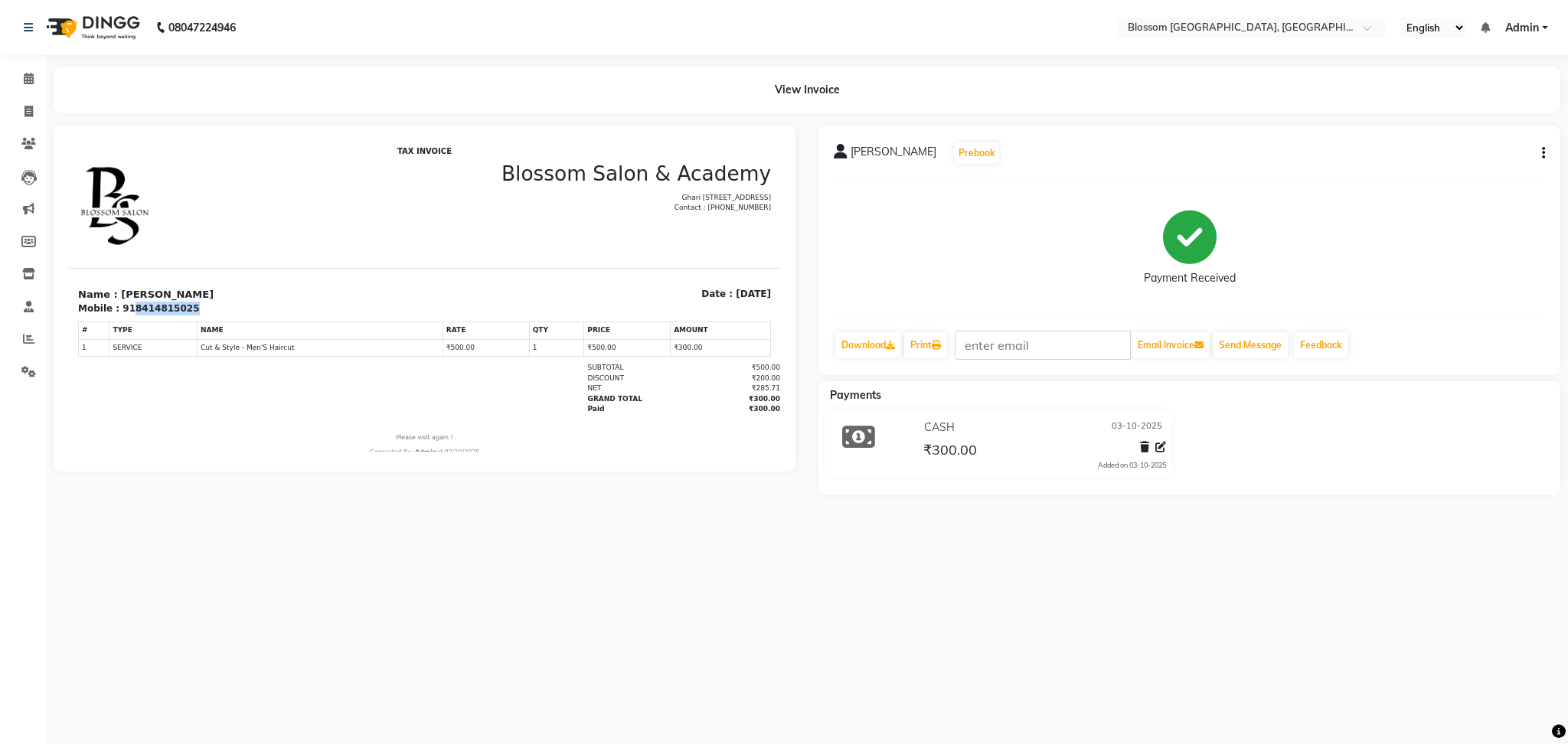
drag, startPoint x: 126, startPoint y: 308, endPoint x: 193, endPoint y: 309, distance: 67.0
click at [193, 309] on div "Mobile : 918414815025" at bounding box center [247, 308] width 337 height 14
copy div "8414815025"
click at [29, 99] on link "Invoice" at bounding box center [23, 112] width 37 height 25
select select "service"
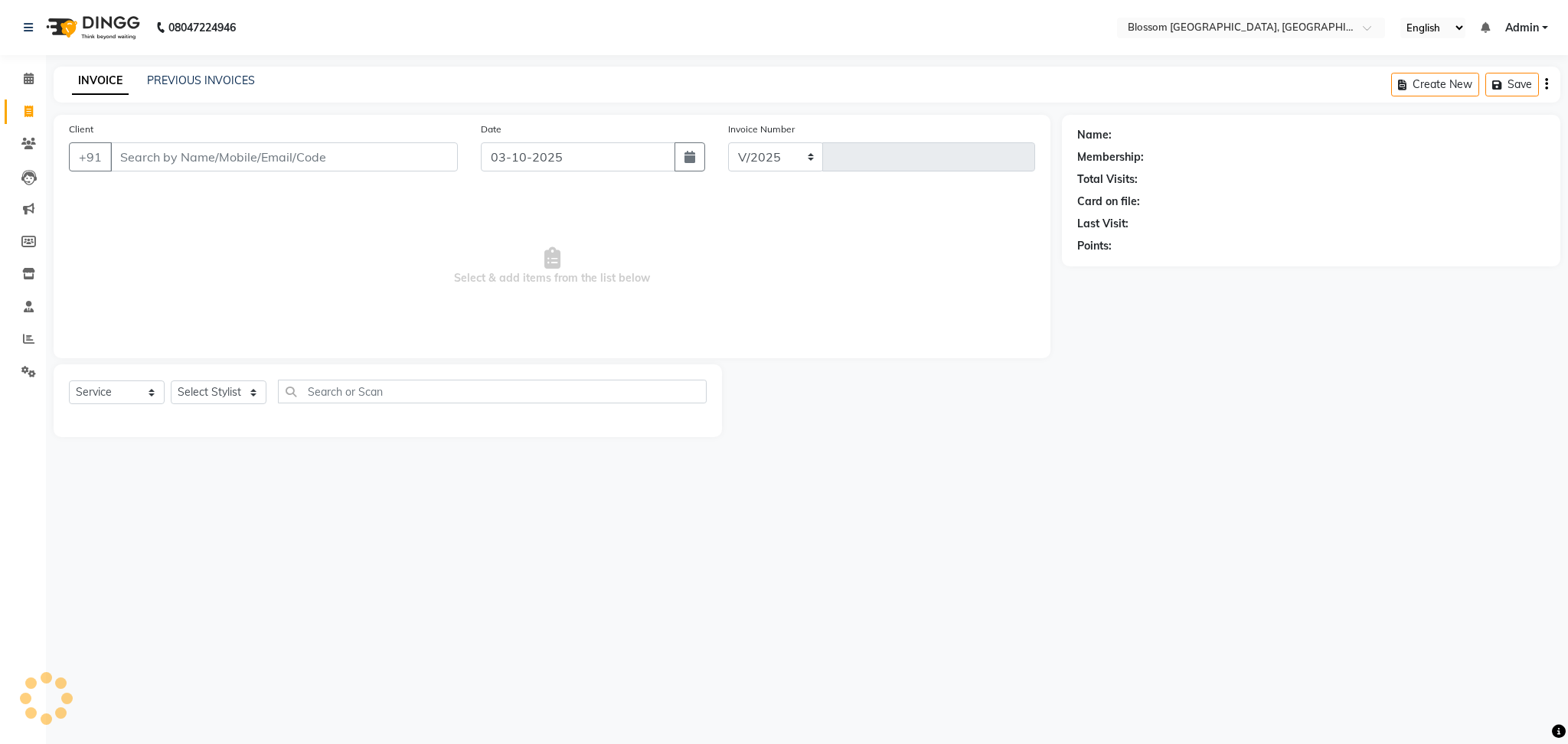
select select "7465"
type input "1349"
click at [161, 159] on input "Client" at bounding box center [284, 157] width 348 height 29
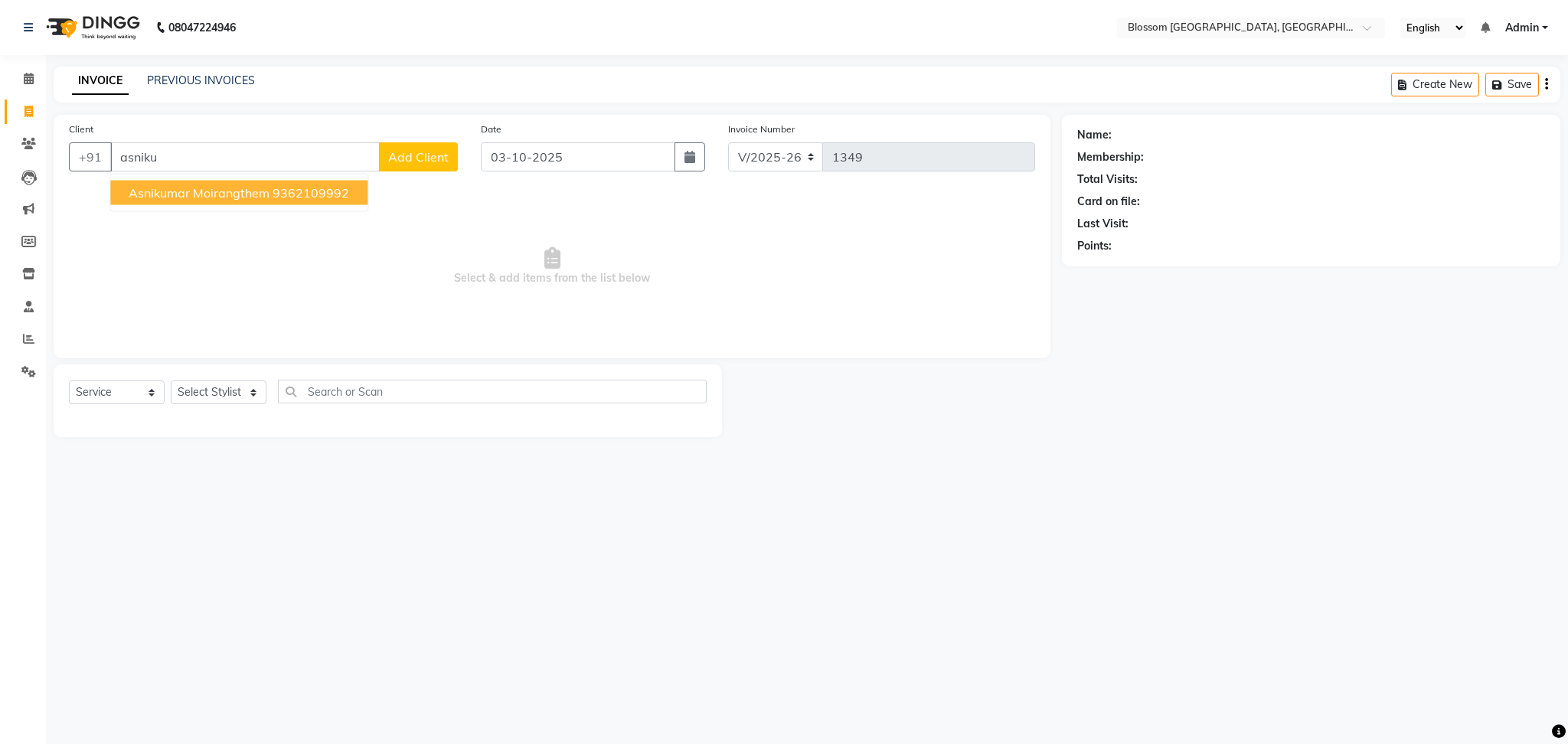
click at [175, 194] on span "Asnikumar Moirangthem" at bounding box center [199, 192] width 141 height 15
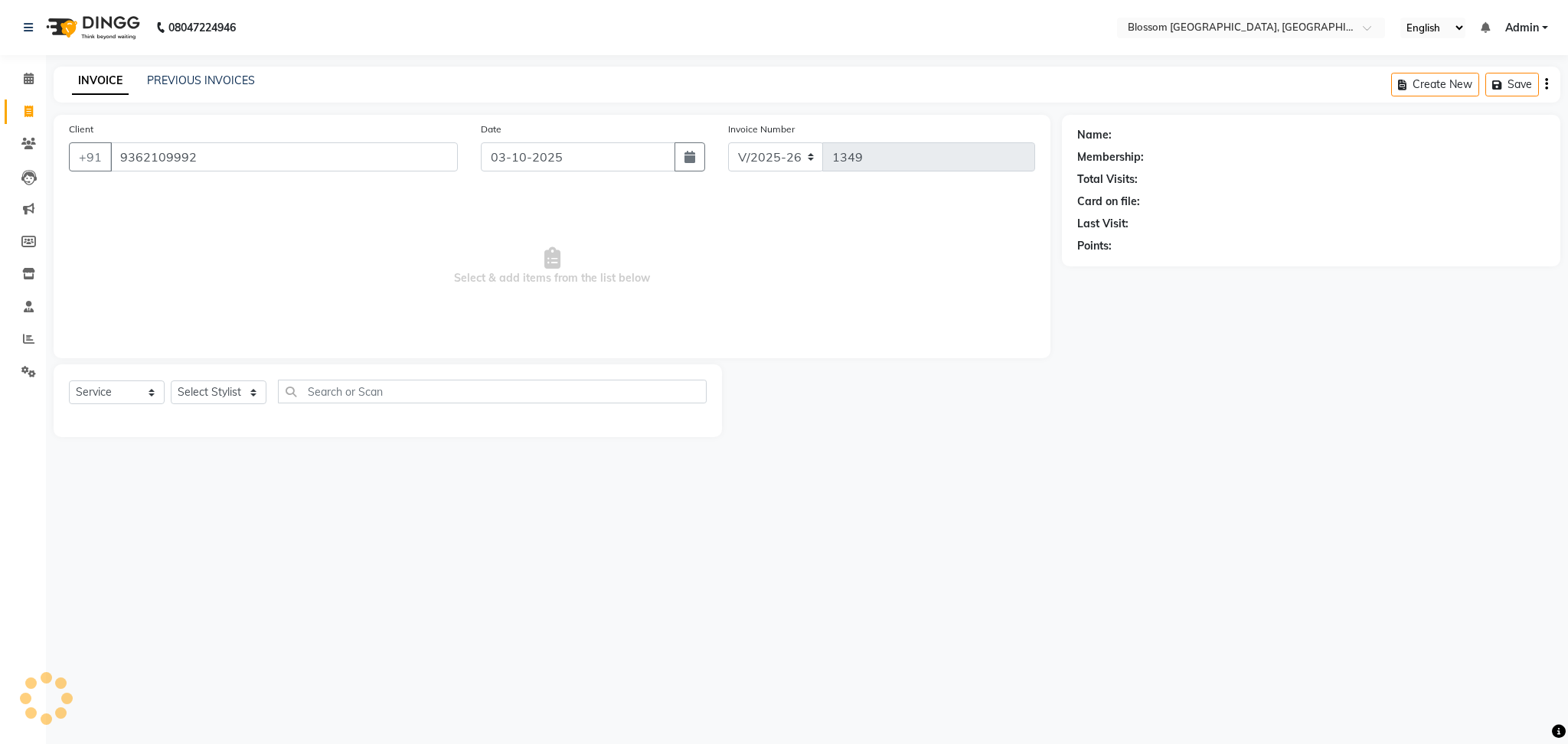
type input "9362109992"
click at [214, 398] on select "Select Stylist Laimayum Priyaluxmi Laishram Anjali Maimom Anjali chanu M.Sana c…" at bounding box center [218, 392] width 95 height 24
select select "90732"
click at [171, 381] on select "Select Stylist Laimayum Priyaluxmi Laishram Anjali Maimom Anjali chanu M.Sana c…" at bounding box center [218, 392] width 95 height 24
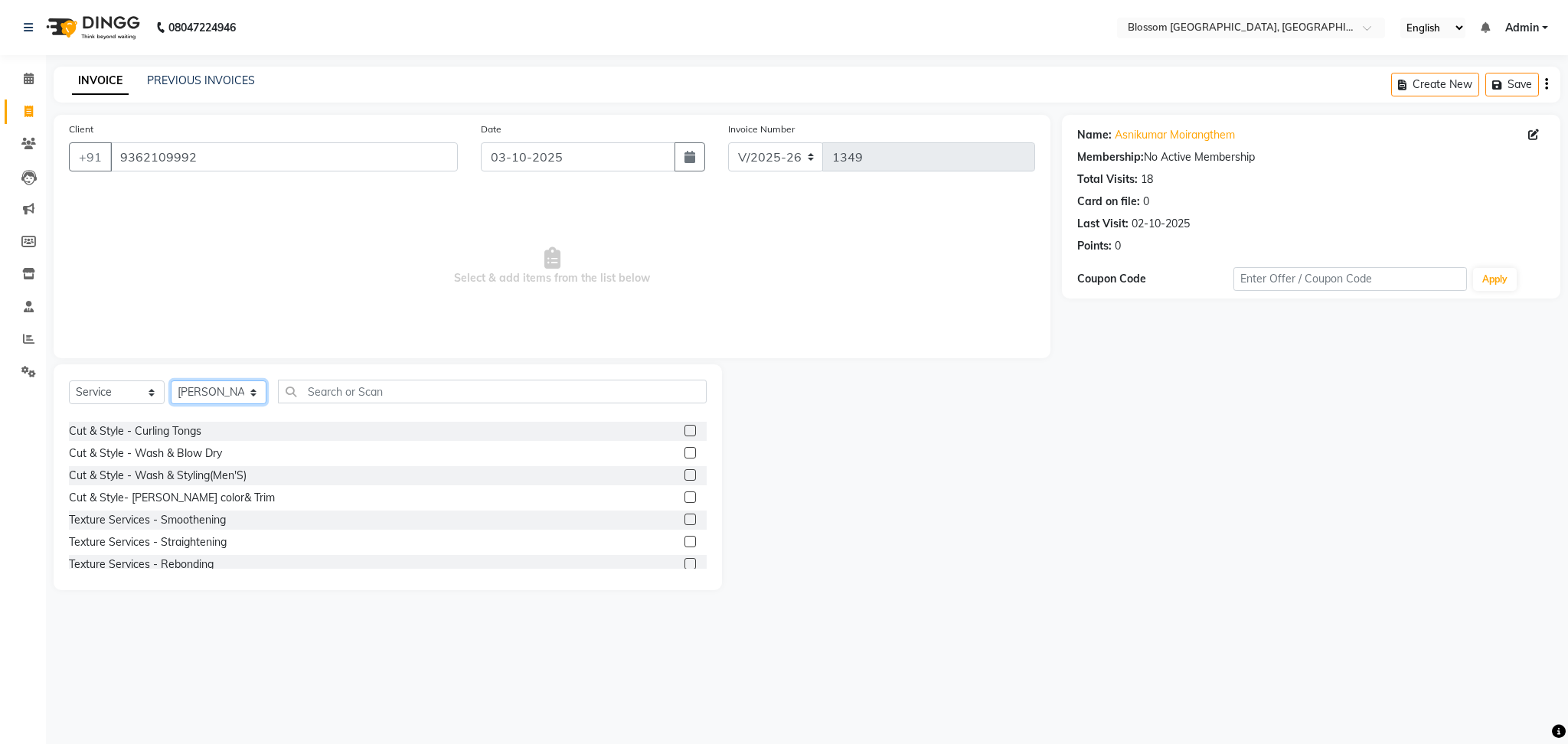
scroll to position [306, 0]
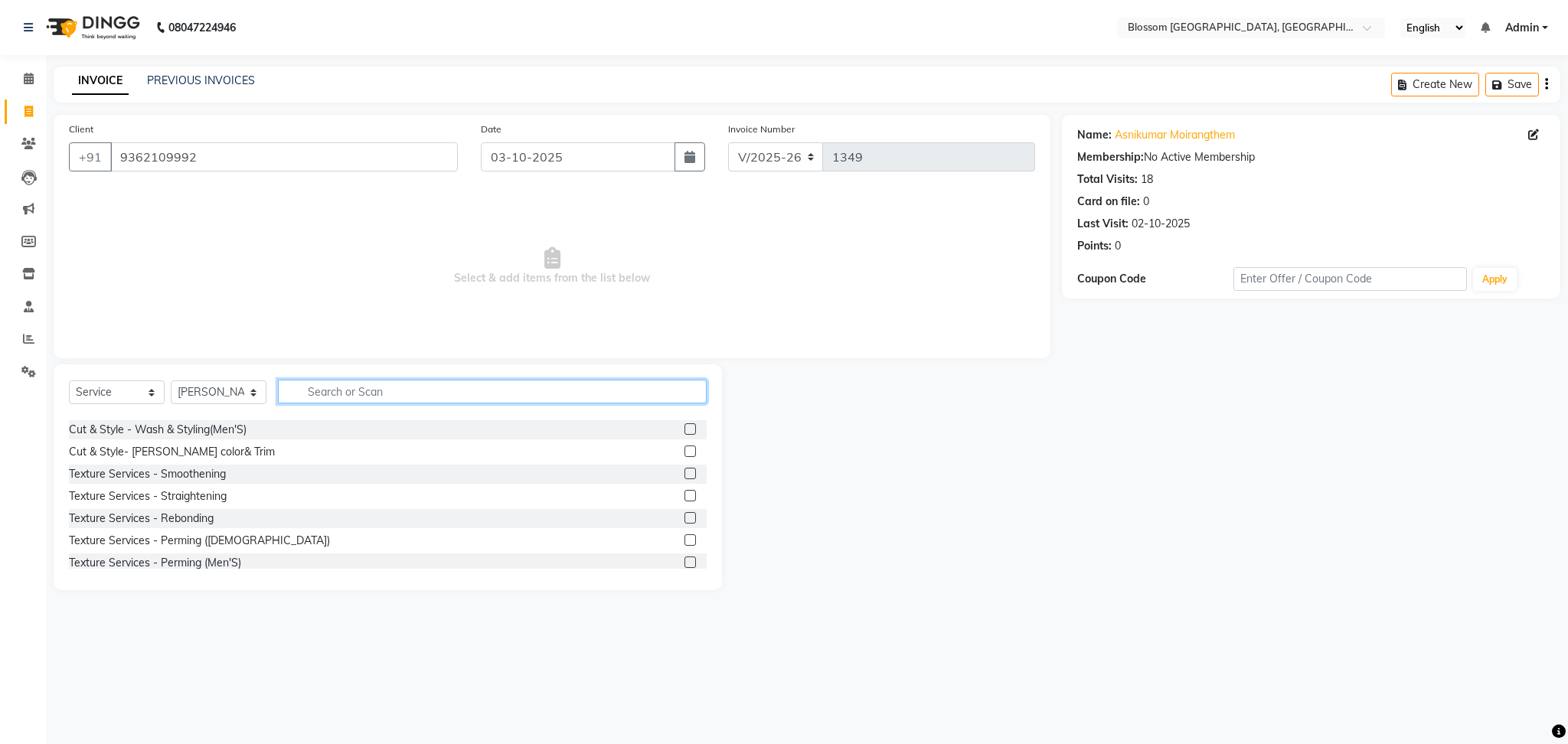
click at [447, 394] on input "text" at bounding box center [492, 391] width 429 height 24
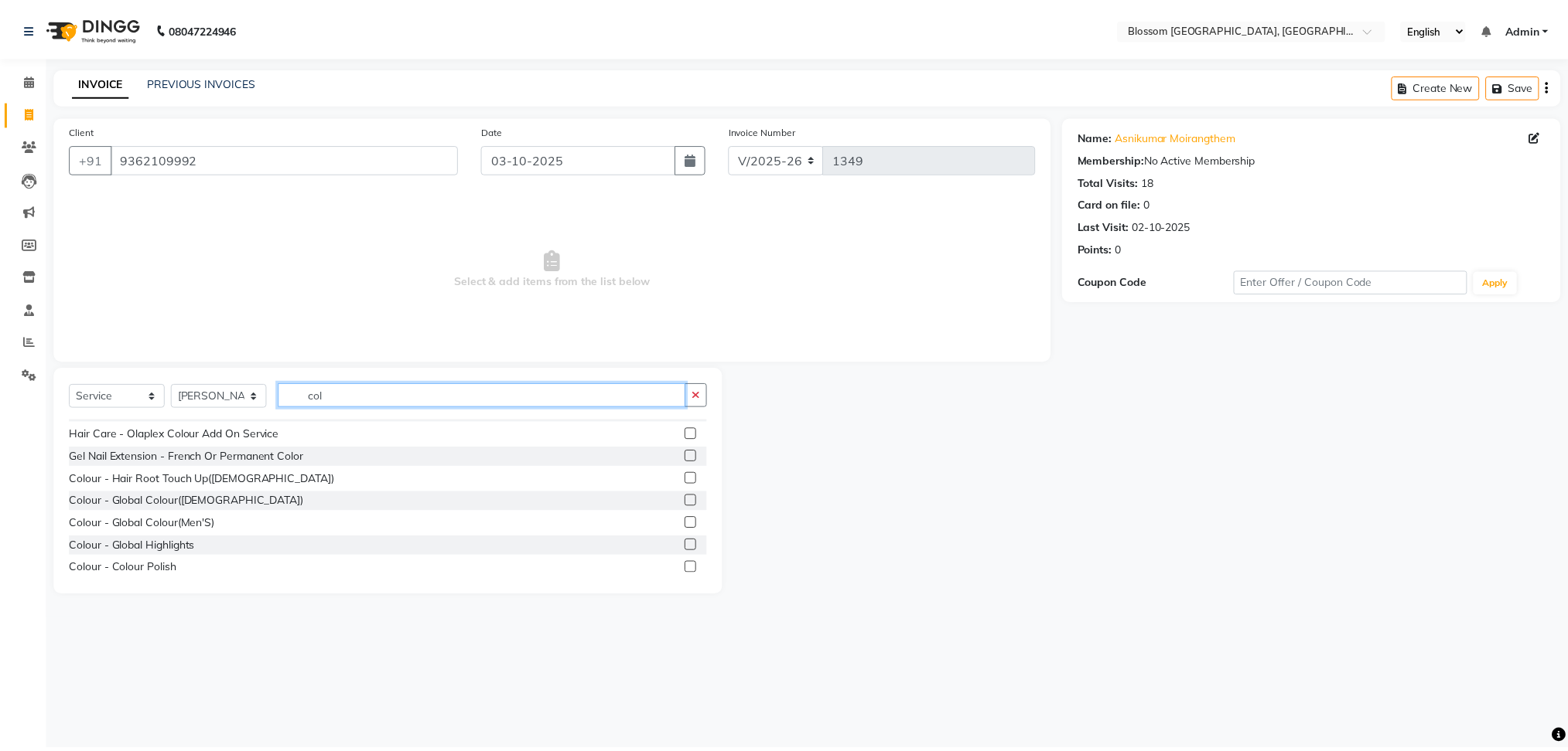
scroll to position [0, 0]
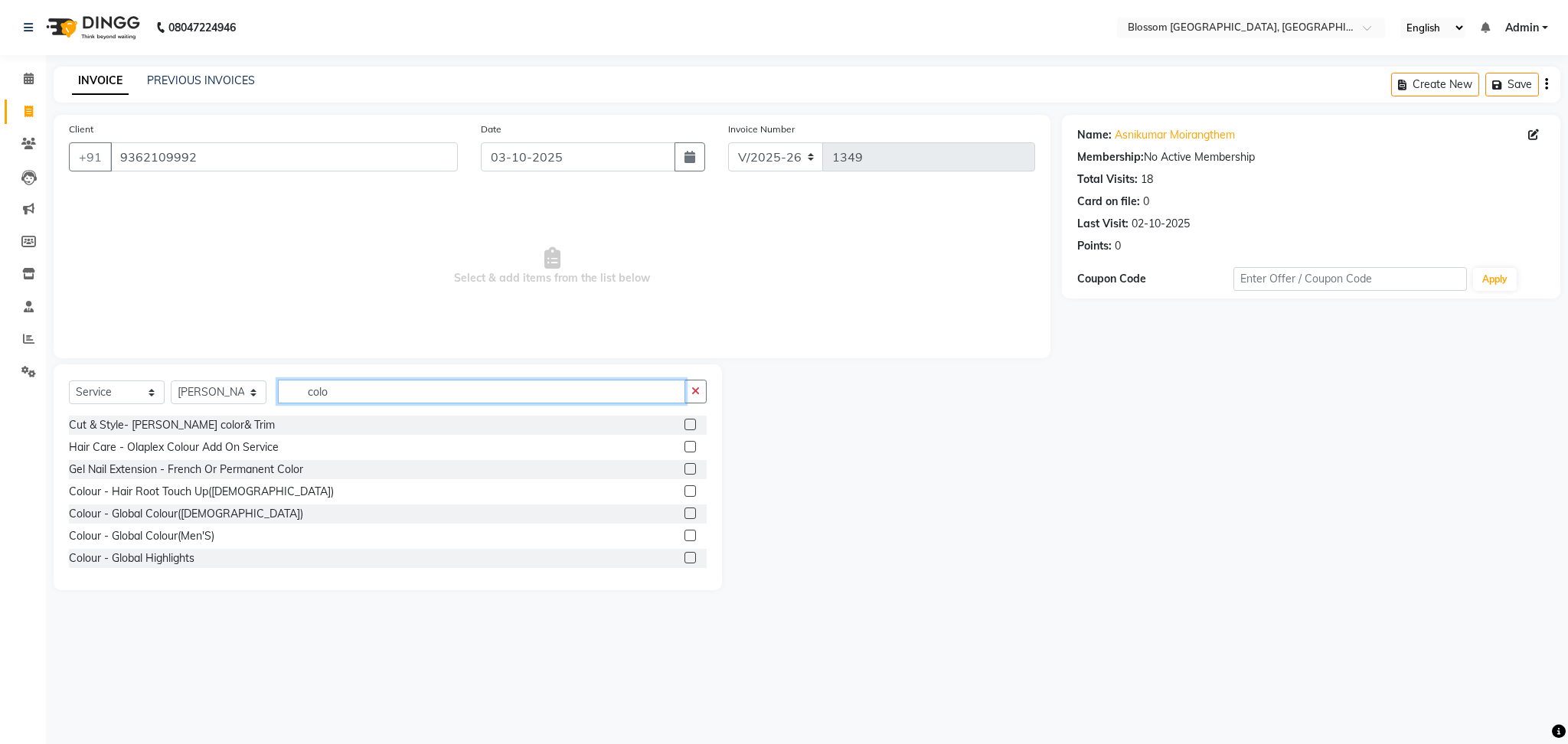
type input "colo"
click at [685, 533] on label at bounding box center [690, 535] width 11 height 11
click at [685, 533] on input "checkbox" at bounding box center [689, 536] width 10 height 10
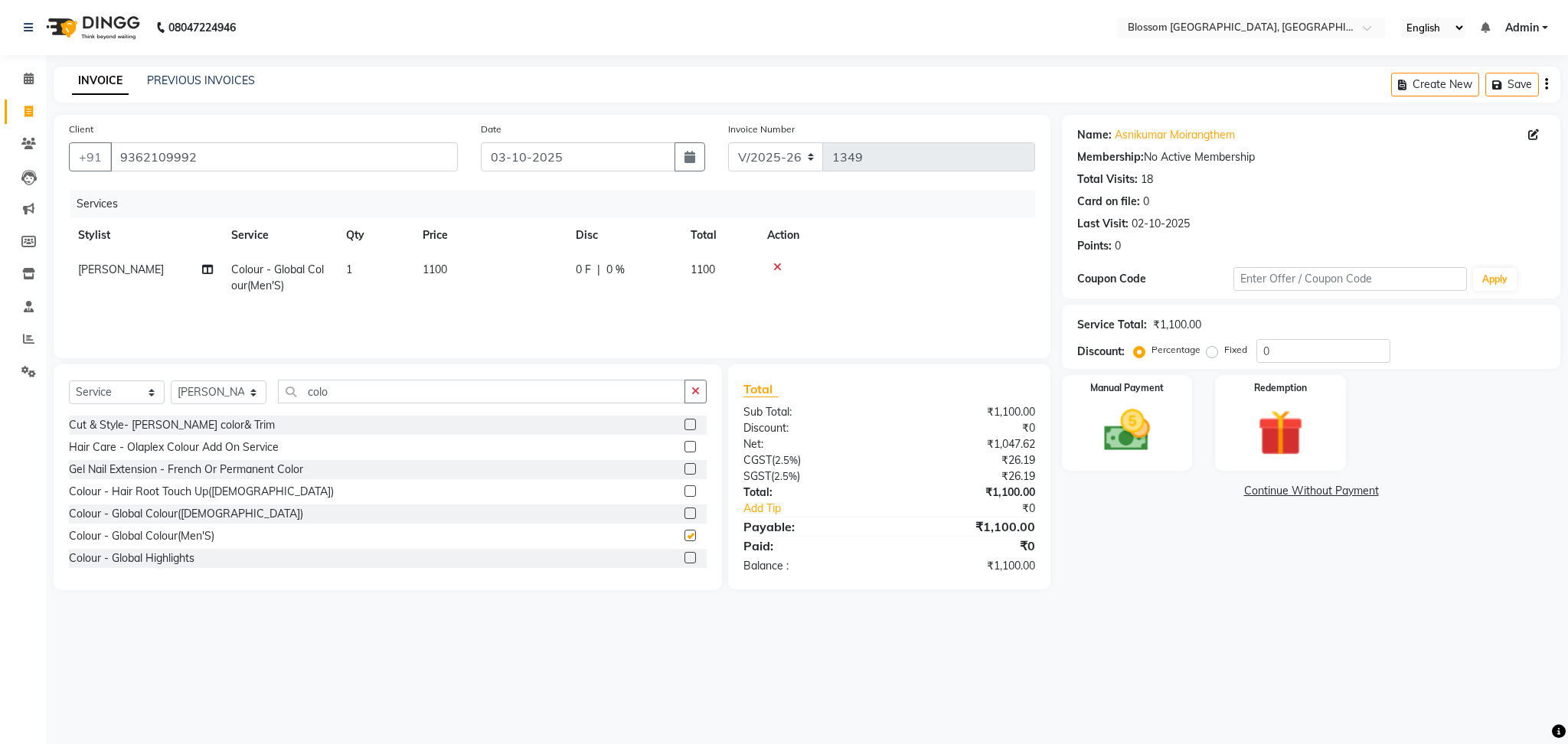
checkbox input "false"
click at [384, 394] on input "colo" at bounding box center [482, 391] width 407 height 24
drag, startPoint x: 240, startPoint y: 394, endPoint x: 239, endPoint y: 403, distance: 9.1
click at [240, 393] on select "Select Stylist Laimayum Priyaluxmi Laishram Anjali Maimom Anjali chanu M.Sana c…" at bounding box center [218, 392] width 95 height 24
select select "66245"
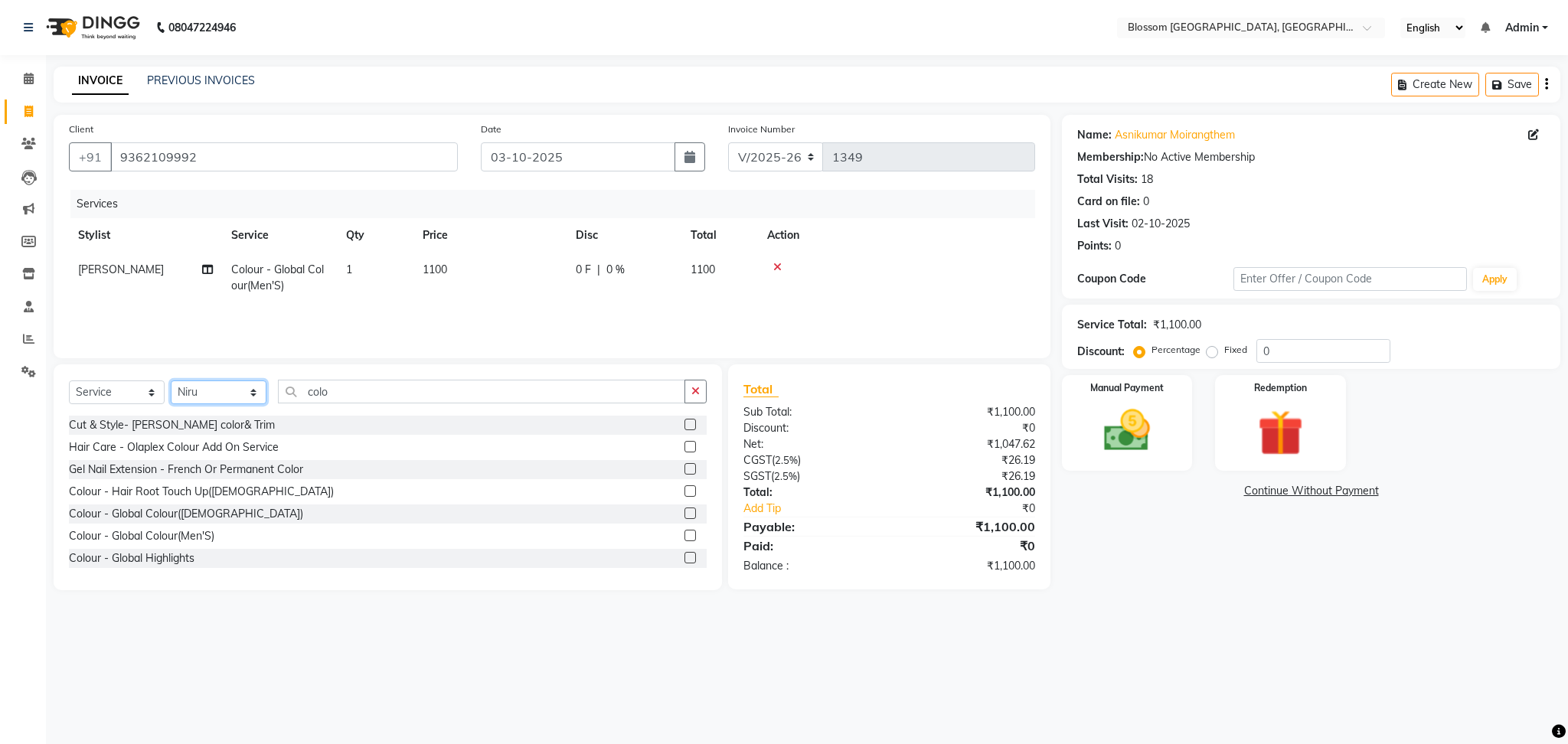
click at [171, 381] on select "Select Stylist Laimayum Priyaluxmi Laishram Anjali Maimom Anjali chanu M.Sana c…" at bounding box center [218, 392] width 95 height 24
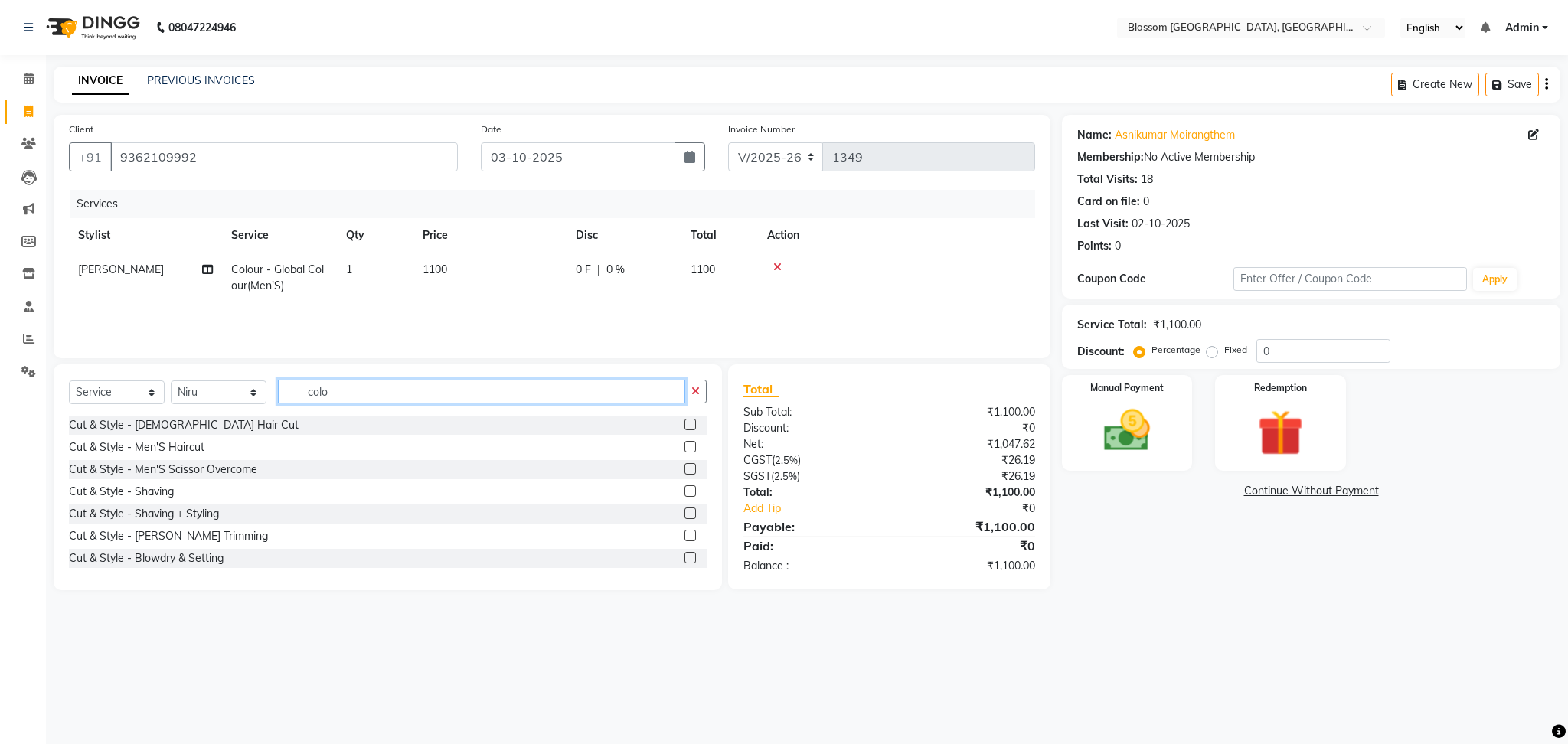
click at [395, 394] on input "colo" at bounding box center [482, 391] width 407 height 24
type input "c"
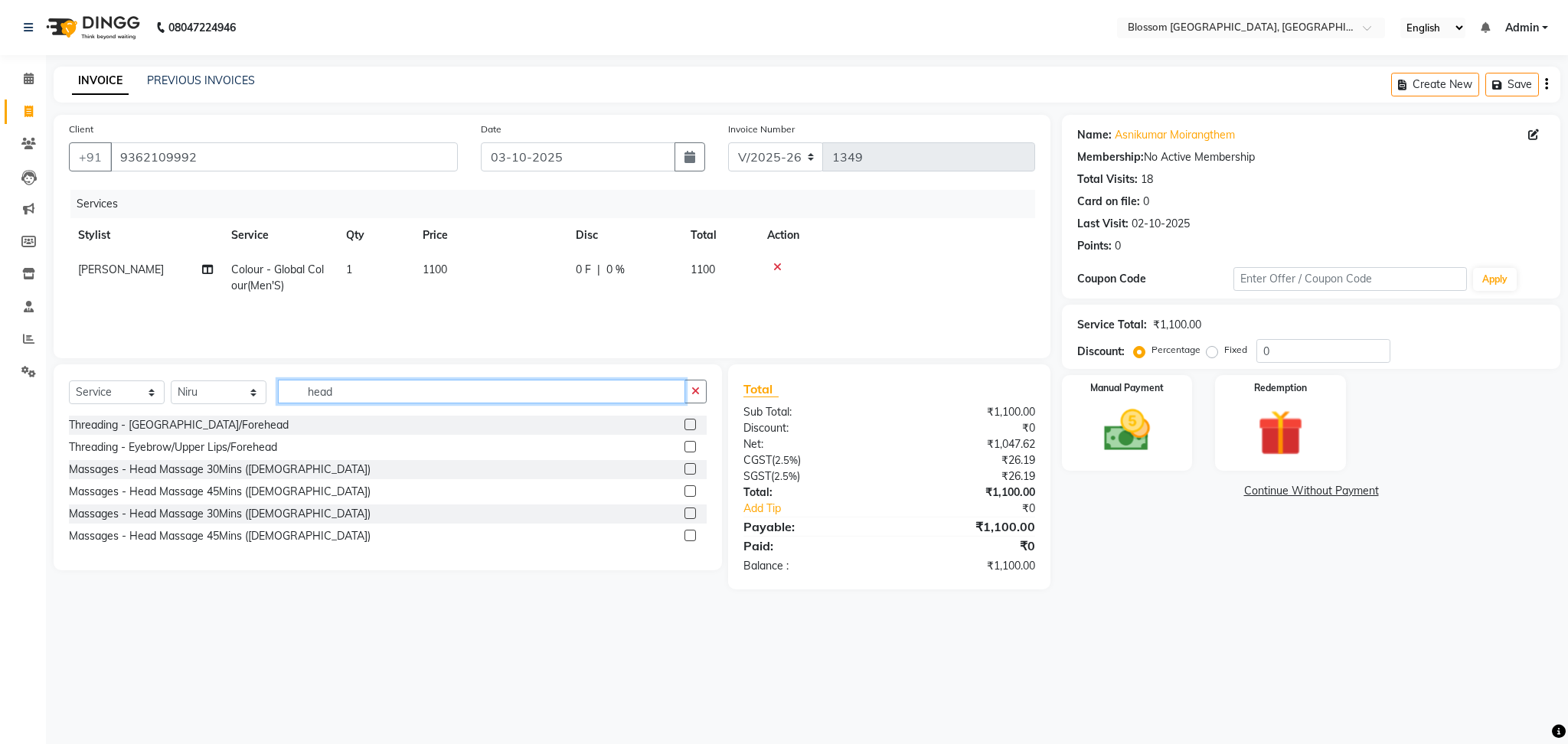
type input "head"
click at [687, 493] on label at bounding box center [690, 491] width 11 height 11
click at [687, 493] on input "checkbox" at bounding box center [689, 492] width 10 height 10
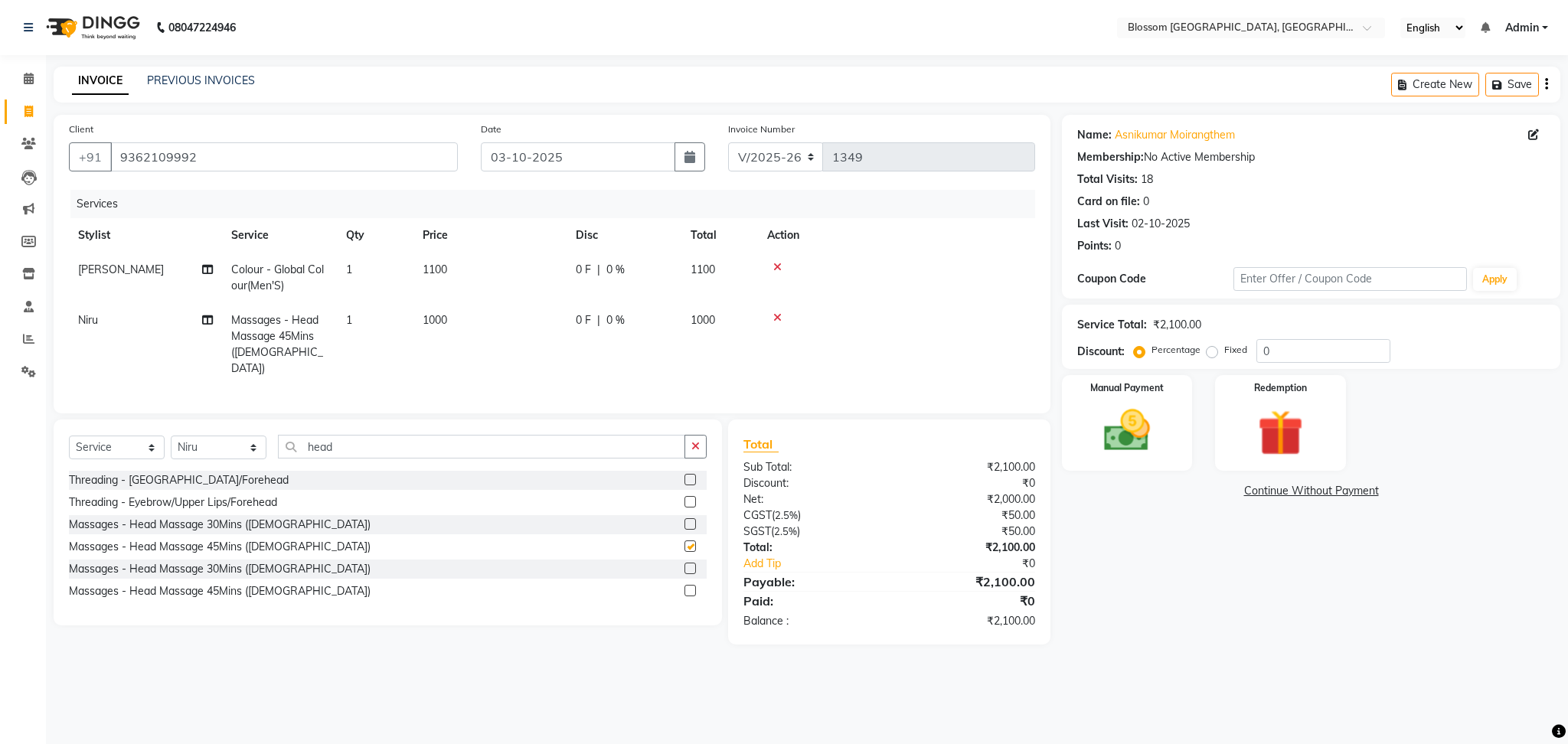
checkbox input "false"
click at [568, 319] on td "0 F | 0 %" at bounding box center [623, 344] width 115 height 82
select select "66245"
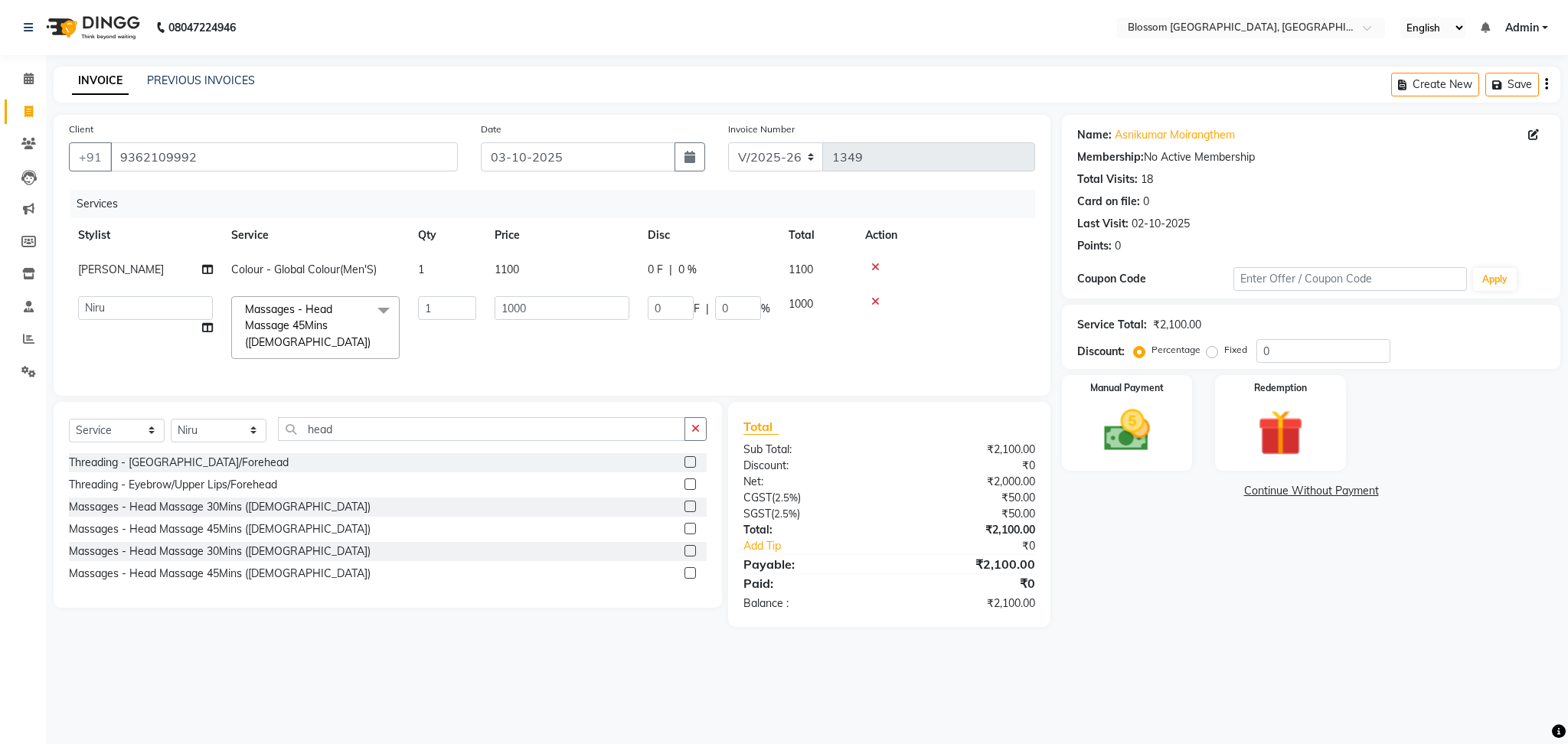
click at [508, 269] on span "1100" at bounding box center [507, 269] width 24 height 14
select select "90732"
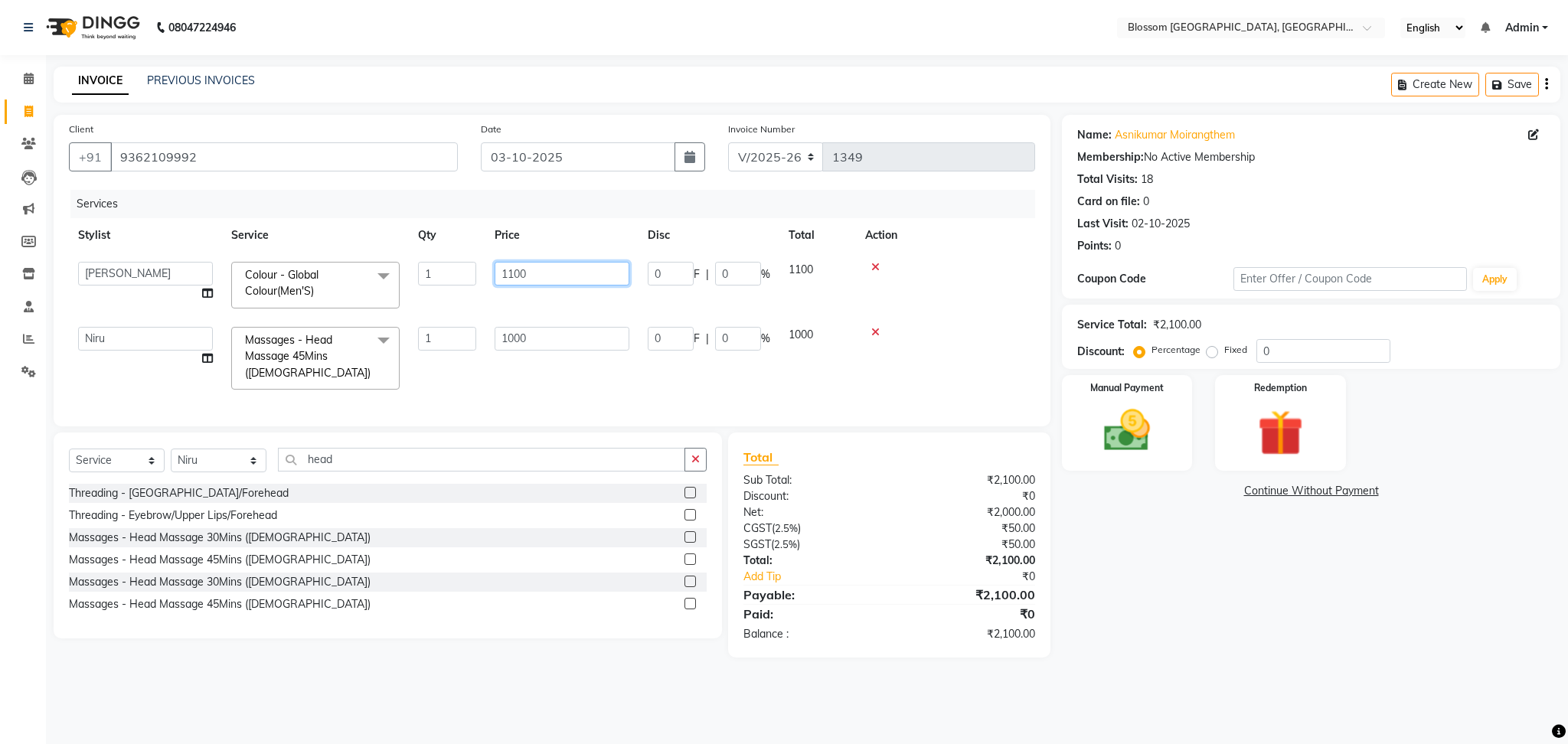
click at [513, 269] on input "1100" at bounding box center [562, 273] width 134 height 24
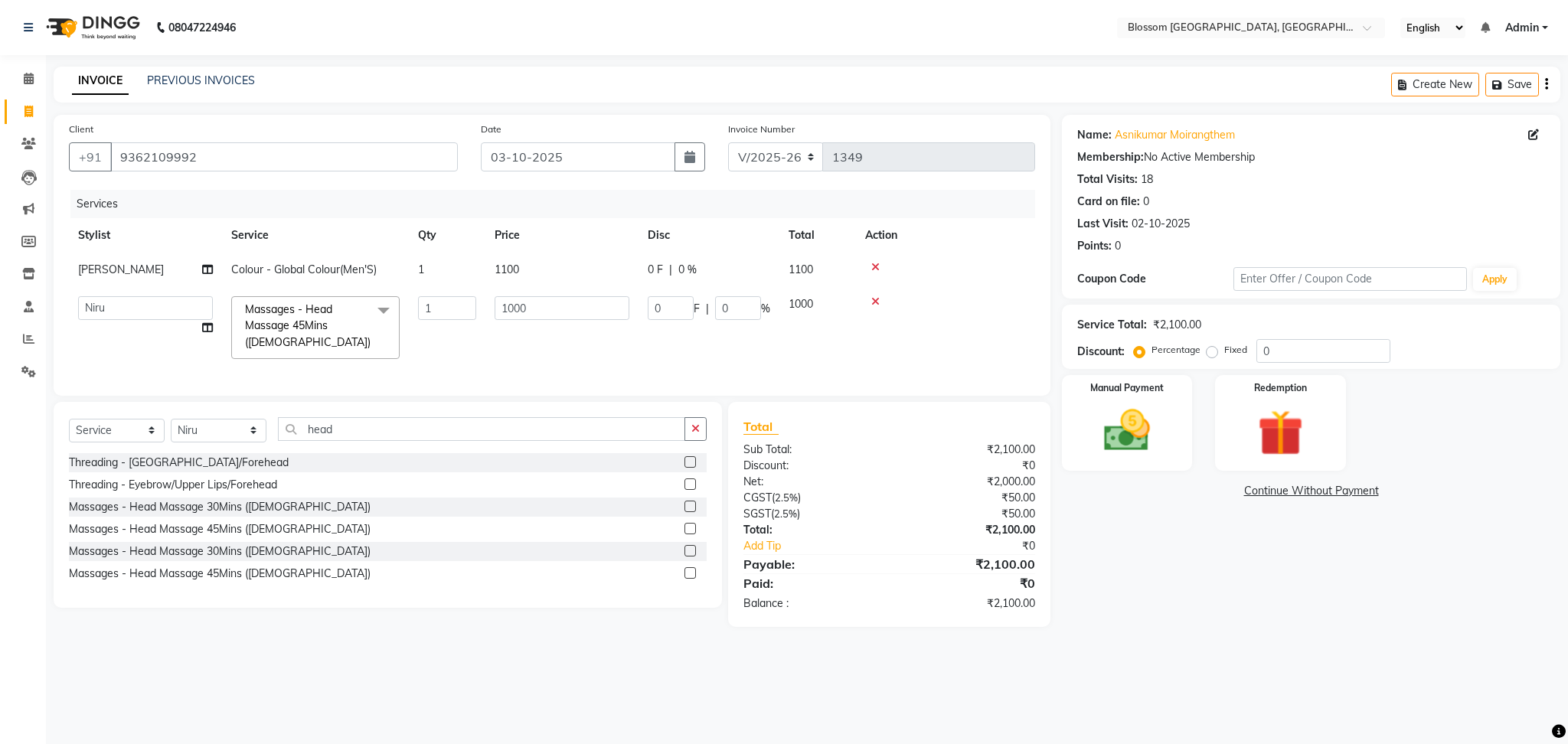
click at [654, 270] on span "0 F" at bounding box center [655, 270] width 15 height 16
select select "90732"
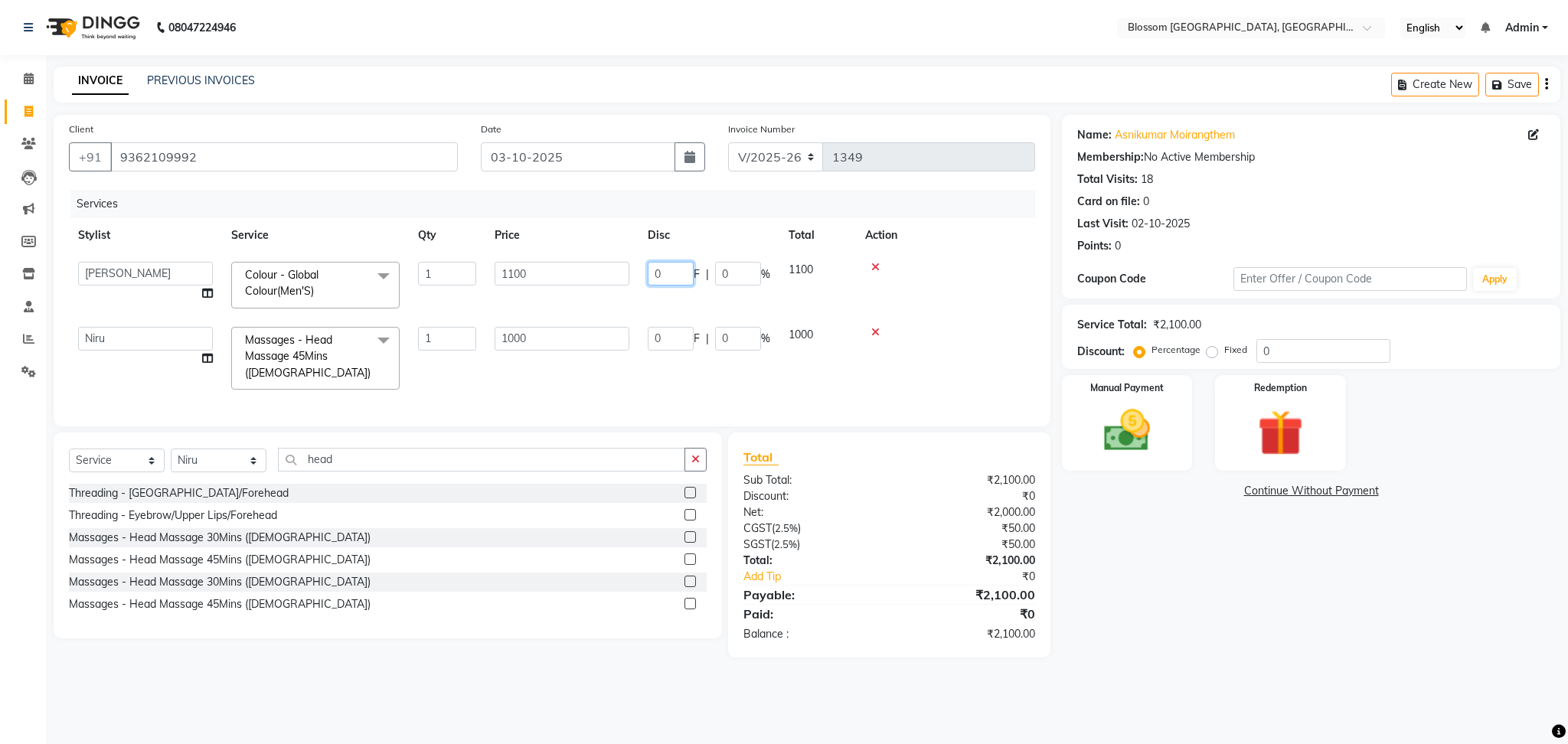
click at [654, 270] on input "0" at bounding box center [671, 273] width 46 height 24
type input "100"
click at [642, 292] on tbody "Laimayum Priyaluxmi Laishram Anjali Maimom Anjali chanu M.Sana chanu Nepo Niru …" at bounding box center [553, 325] width 967 height 146
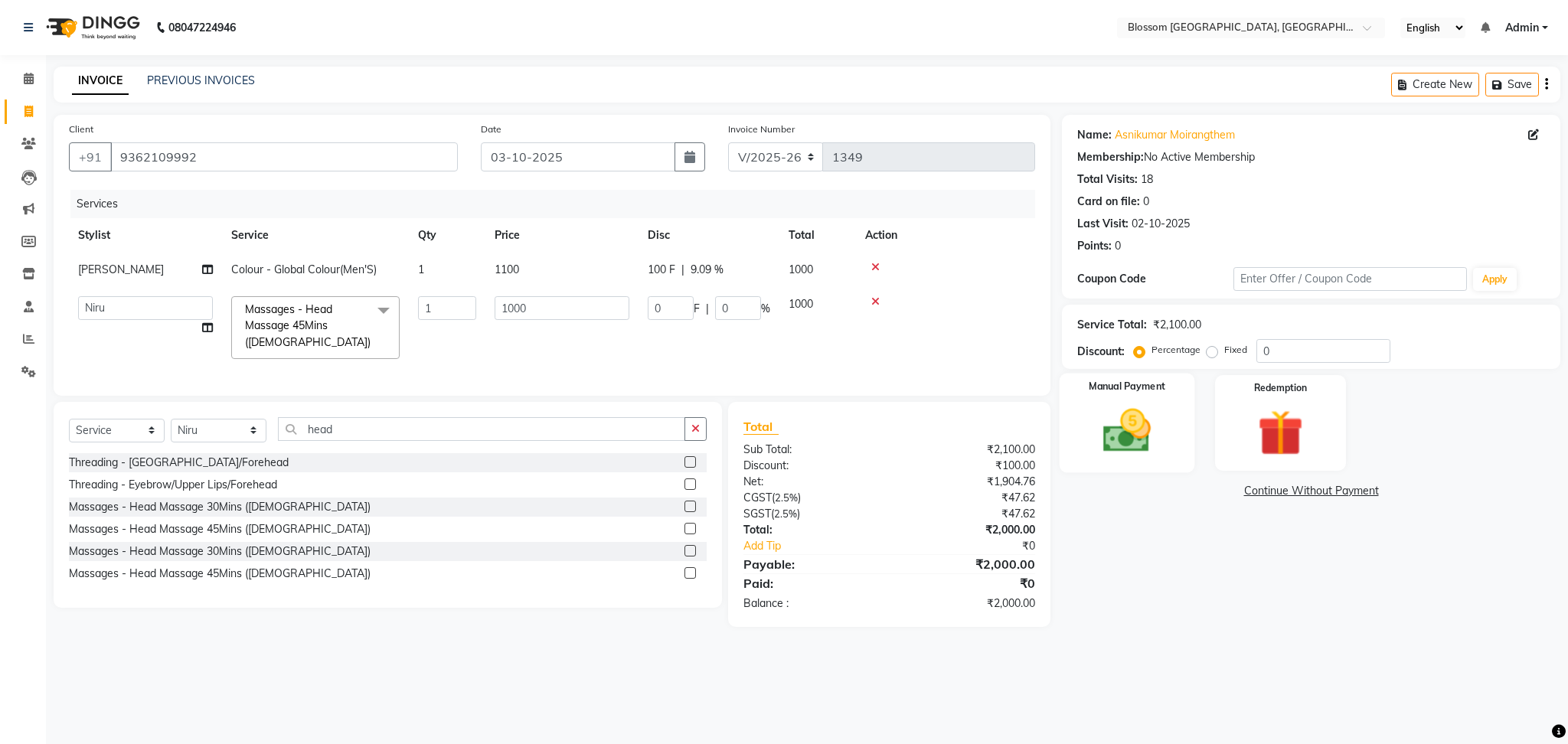
click at [1121, 440] on img at bounding box center [1127, 431] width 78 height 55
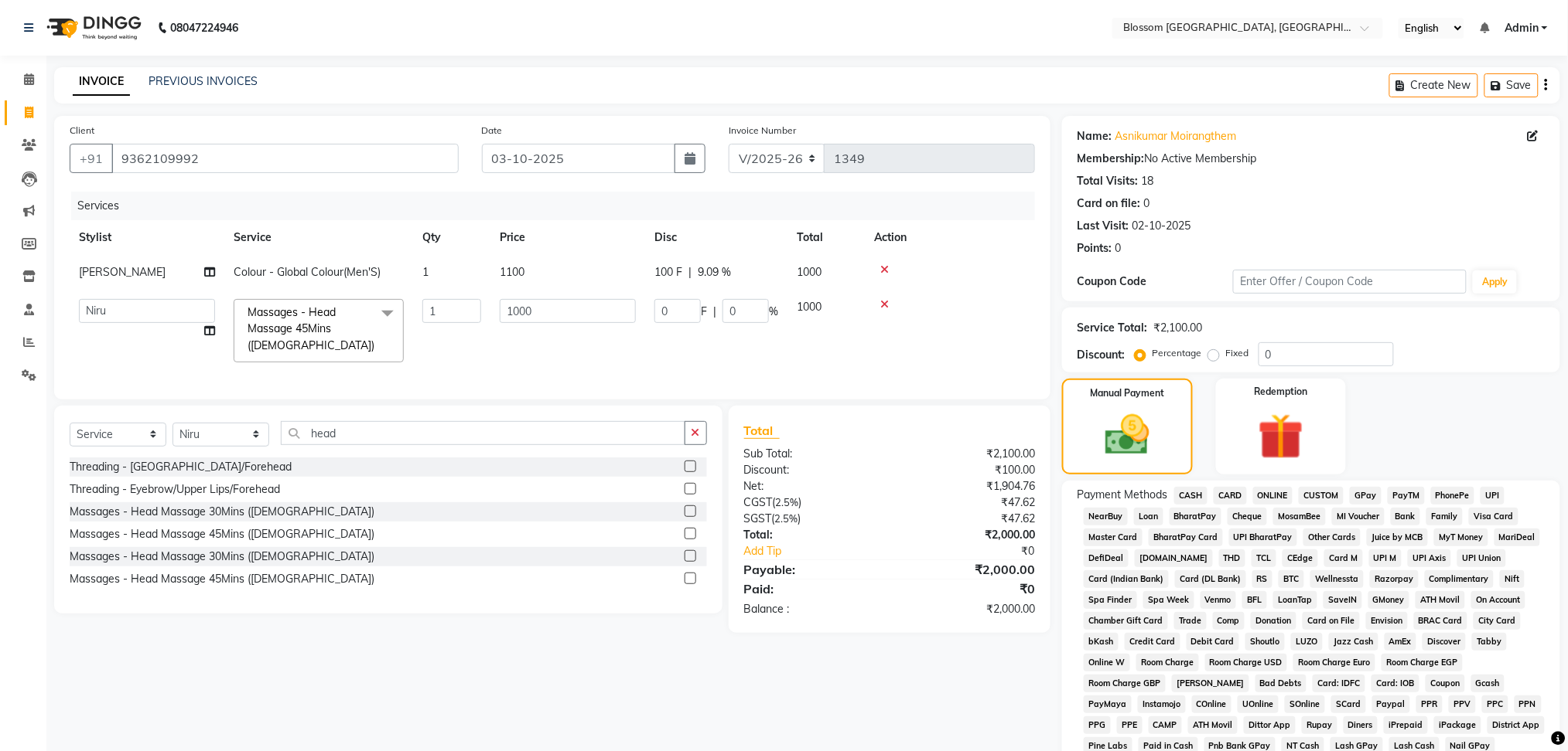
click at [1194, 495] on span "CASH" at bounding box center [1190, 496] width 33 height 18
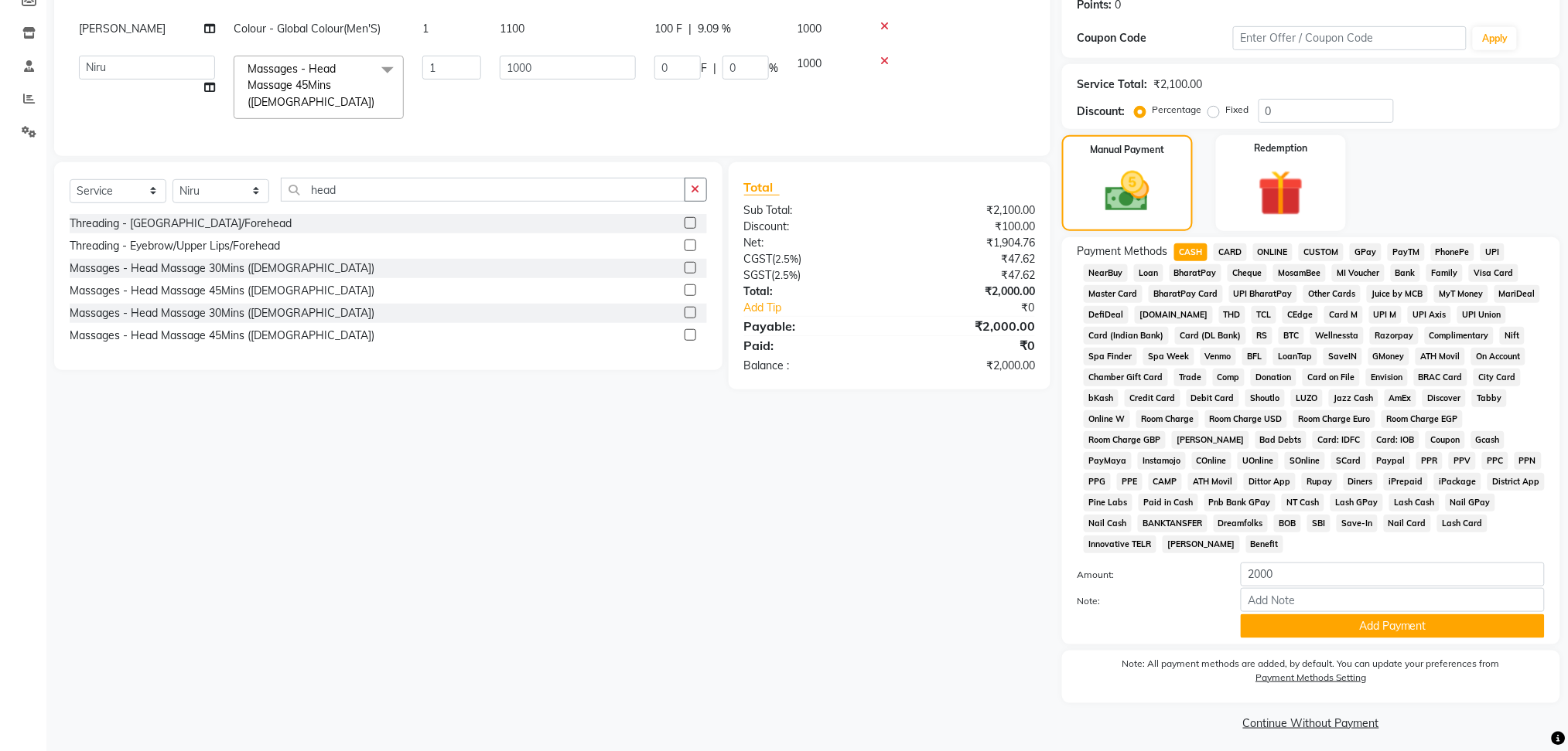
scroll to position [250, 0]
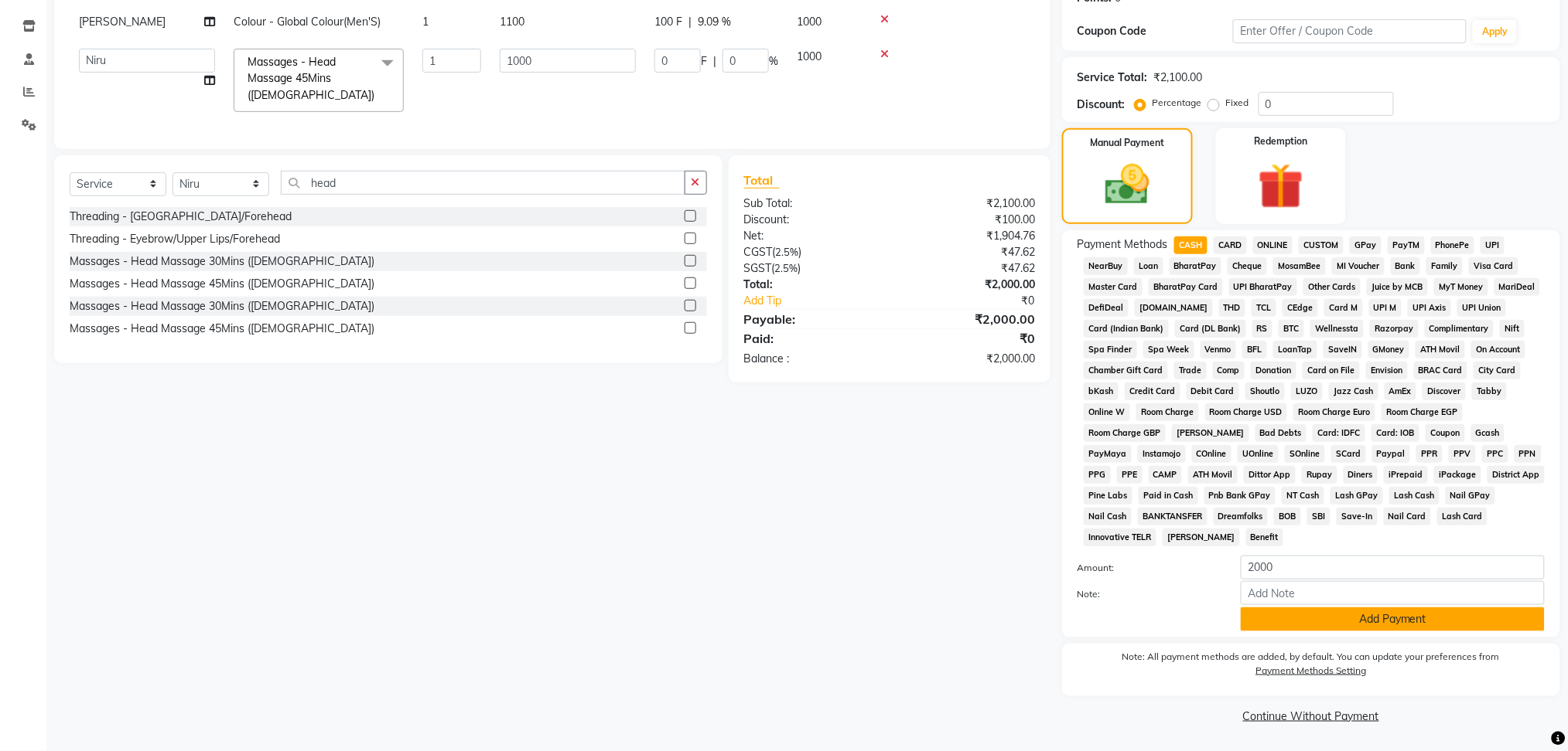
click at [1314, 618] on button "Add Payment" at bounding box center [1392, 619] width 304 height 24
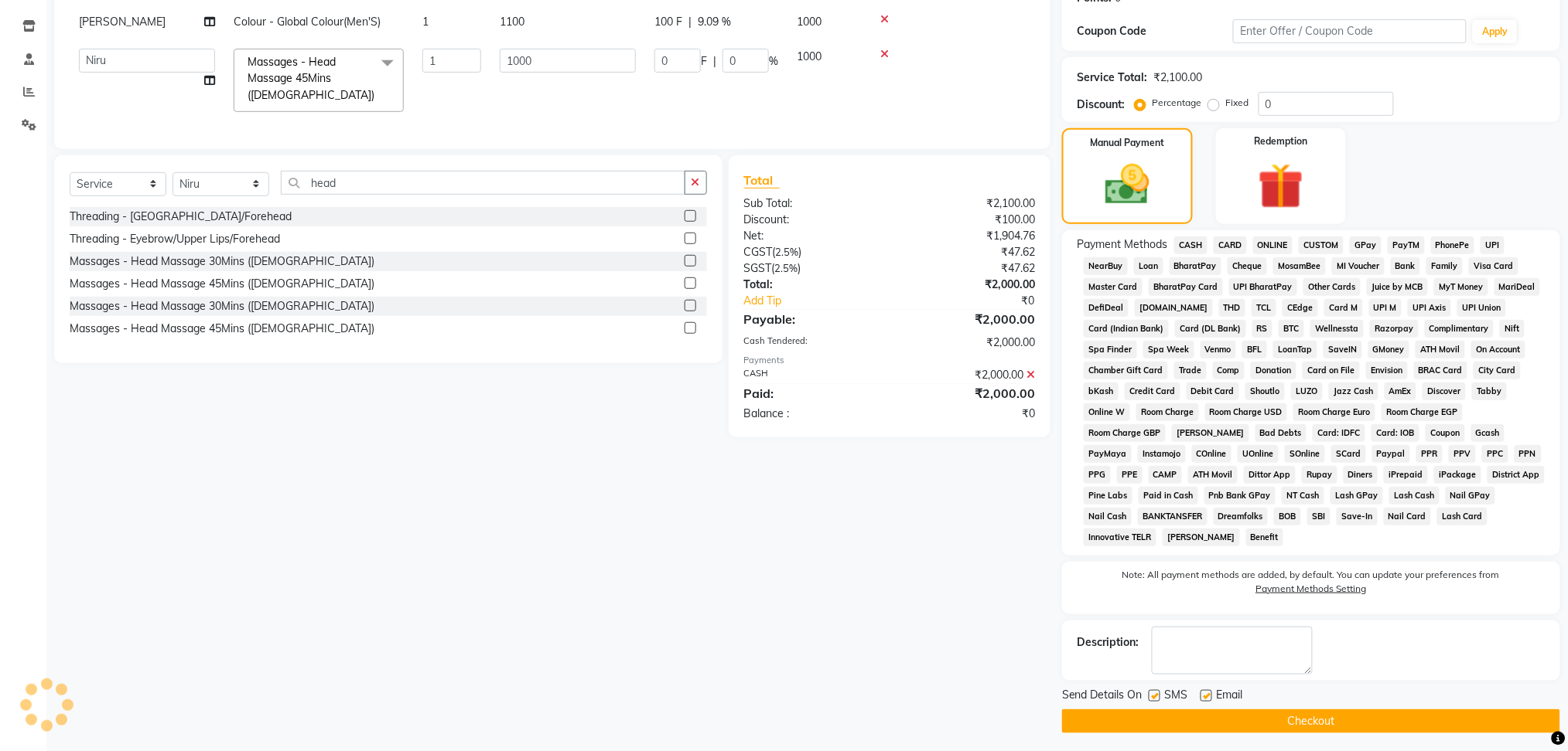
click at [1328, 719] on button "Checkout" at bounding box center [1310, 721] width 498 height 24
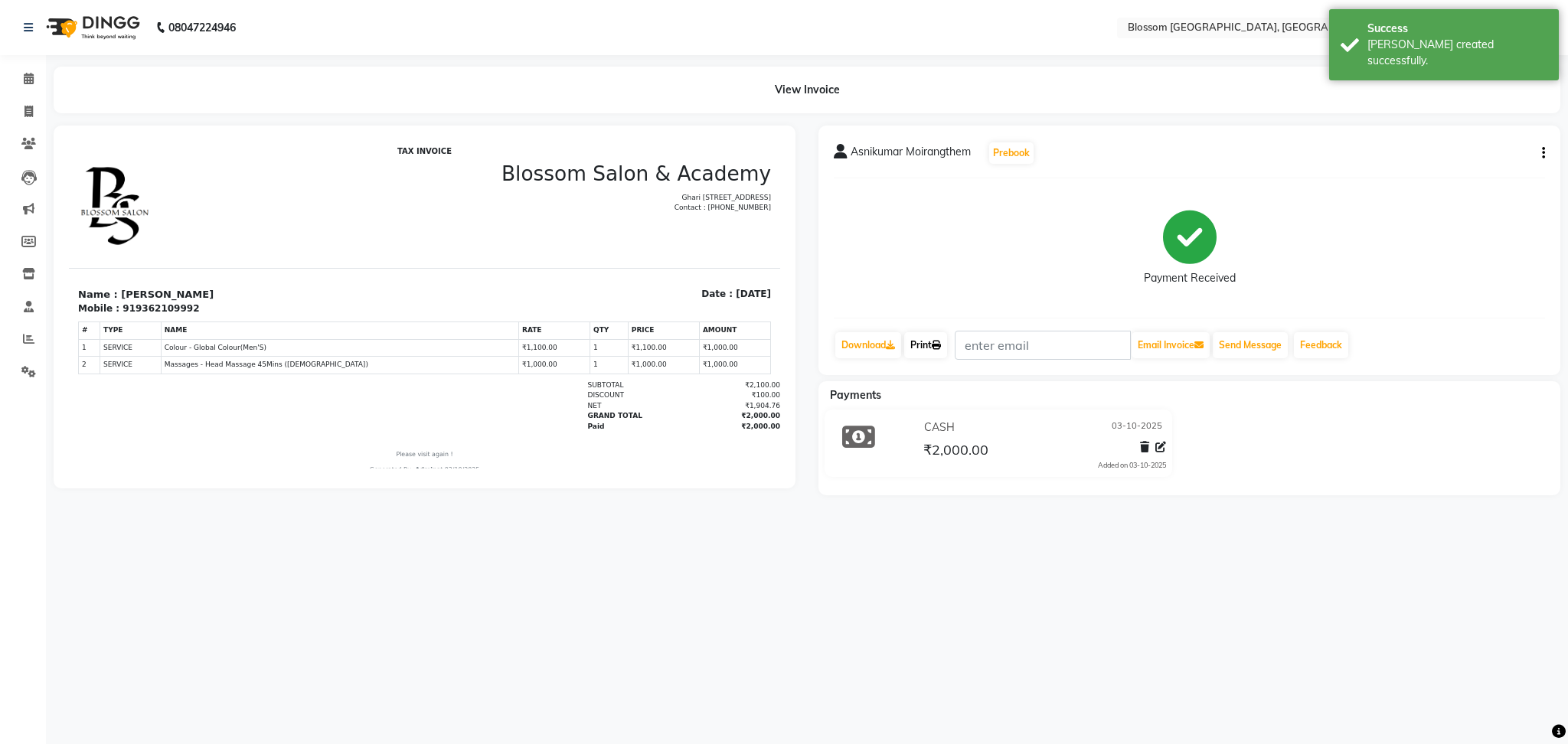
click at [941, 341] on icon at bounding box center [936, 345] width 9 height 9
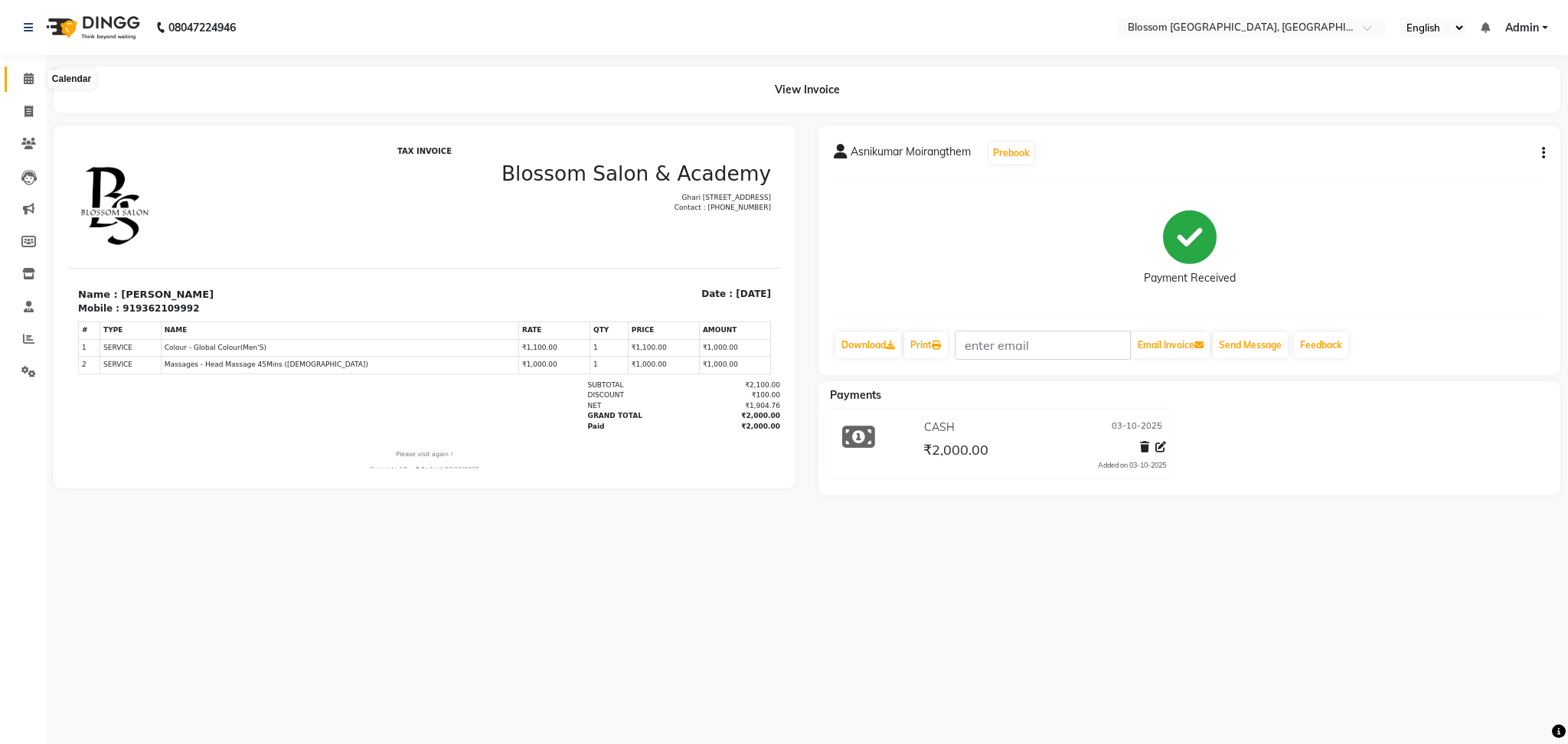
click at [26, 81] on icon at bounding box center [29, 78] width 10 height 11
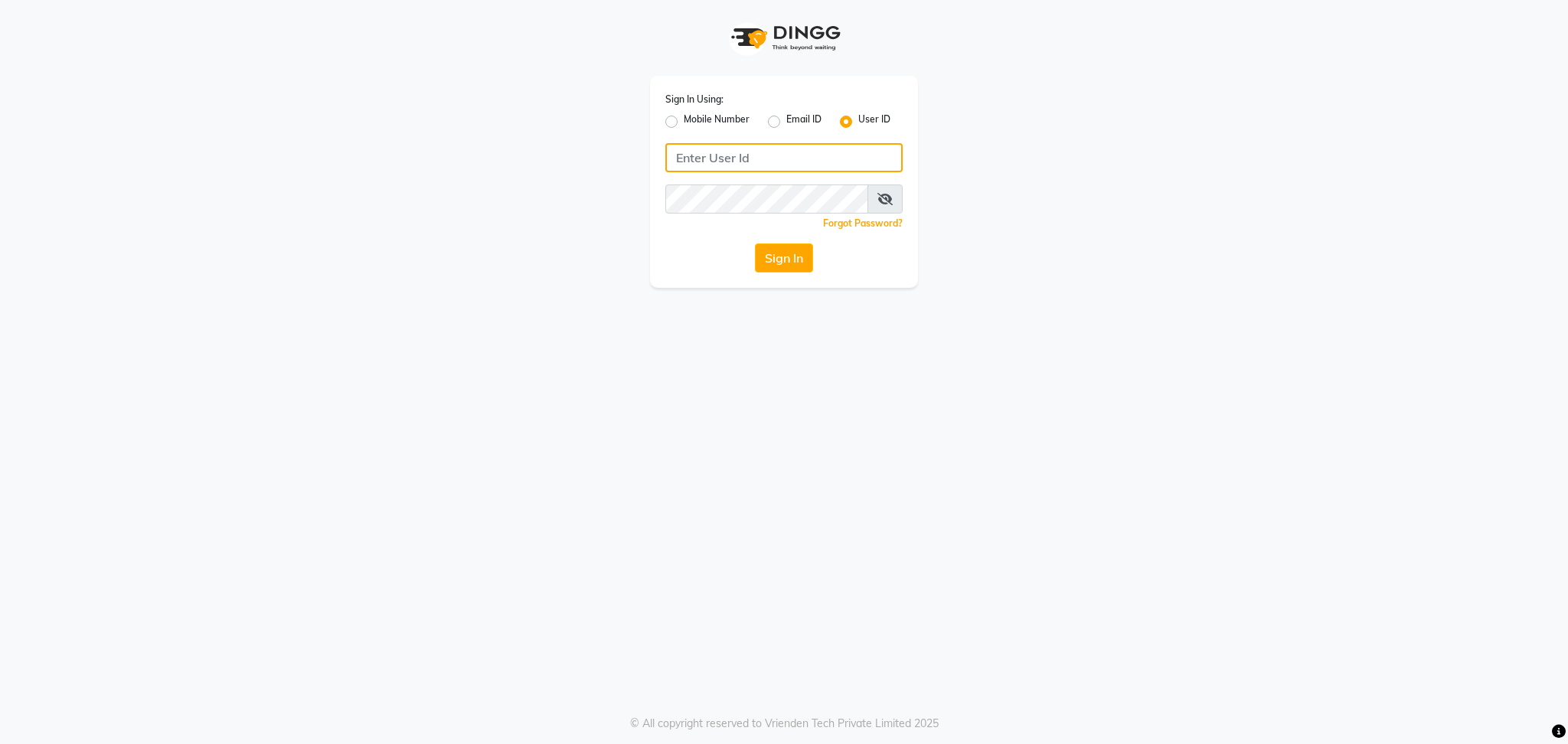
click at [768, 155] on input "Username" at bounding box center [784, 158] width 237 height 29
type input "blossom123"
click at [726, 249] on div "Sign In" at bounding box center [784, 258] width 237 height 29
click at [756, 252] on button "Sign In" at bounding box center [784, 258] width 58 height 29
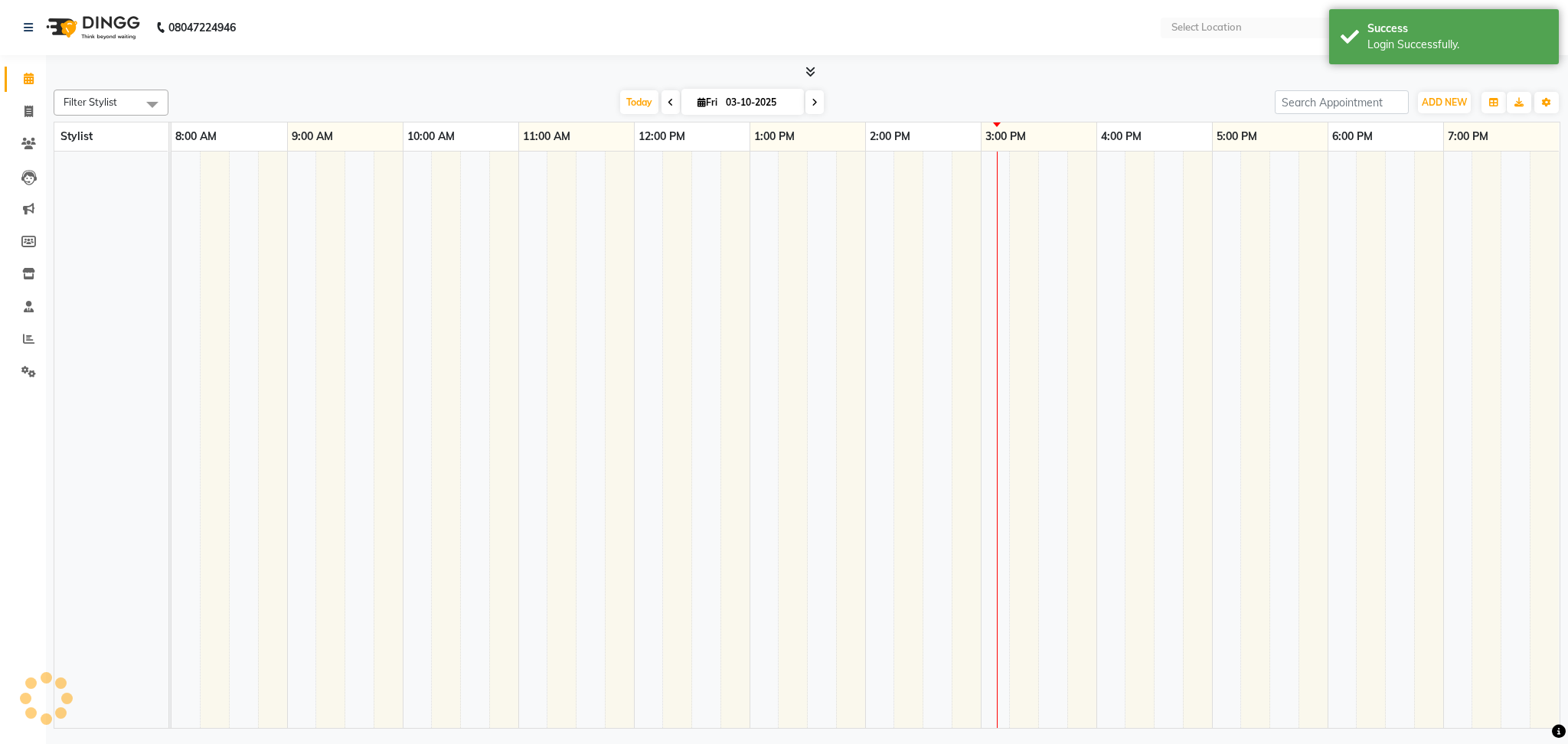
select select "en"
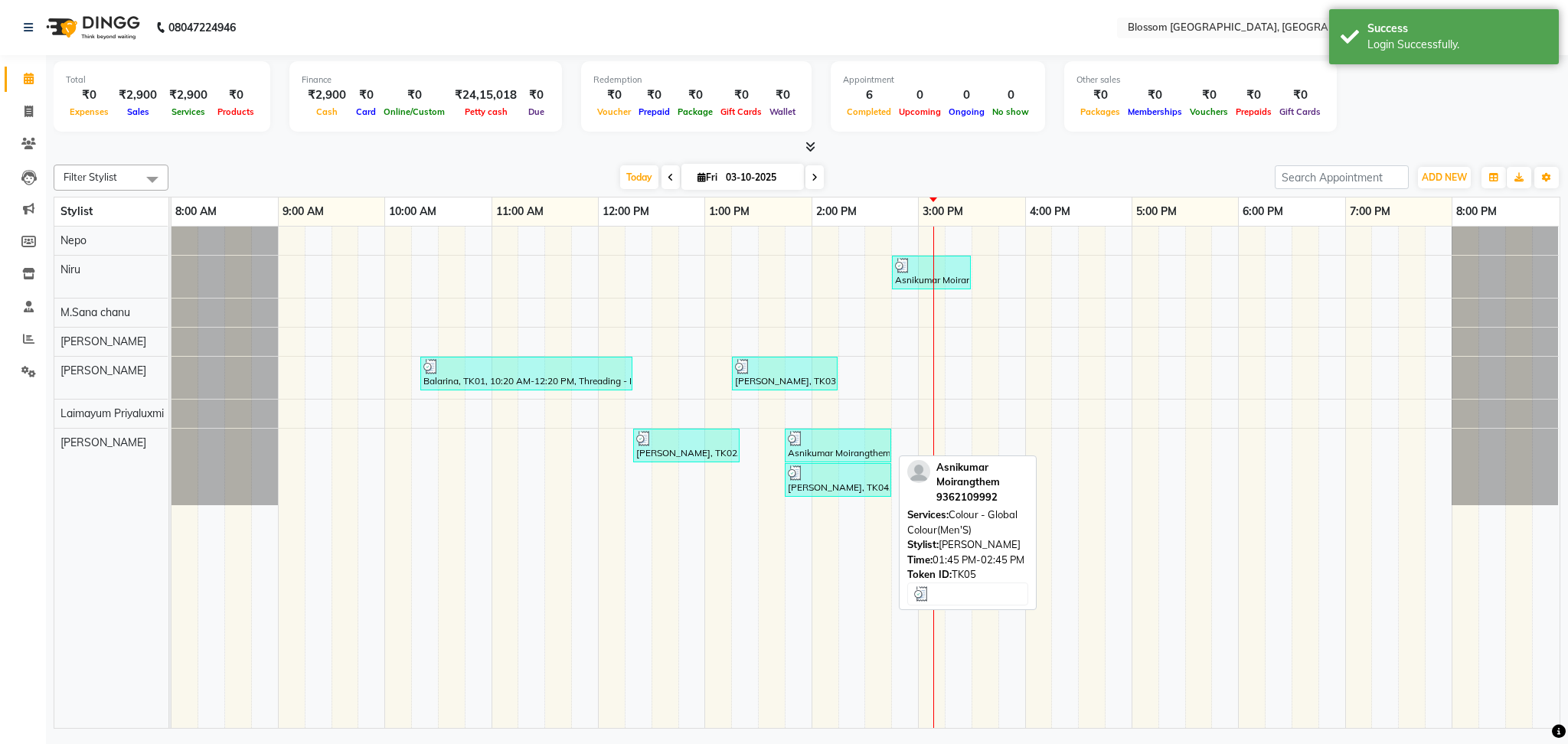
click at [799, 439] on img at bounding box center [795, 438] width 15 height 15
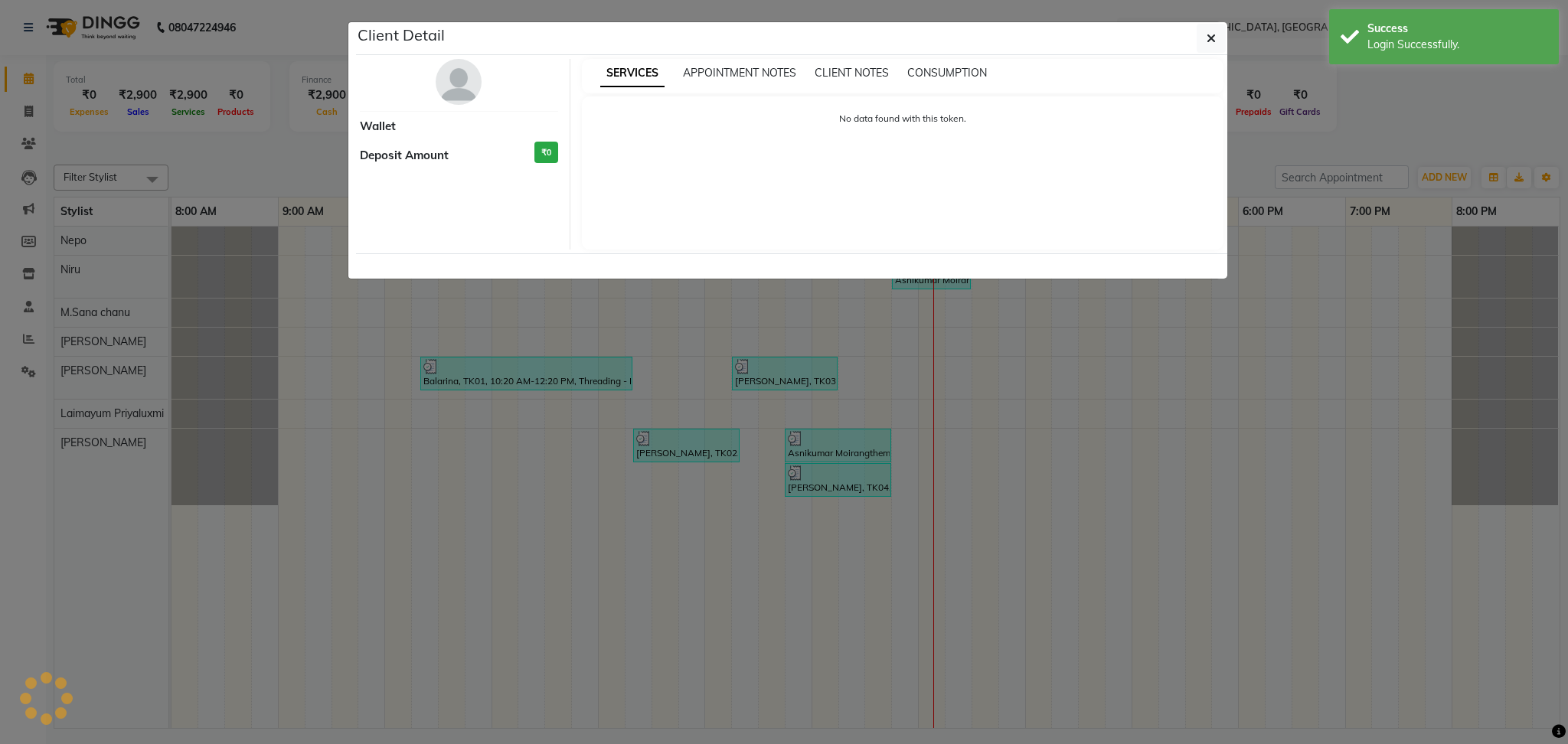
select select "3"
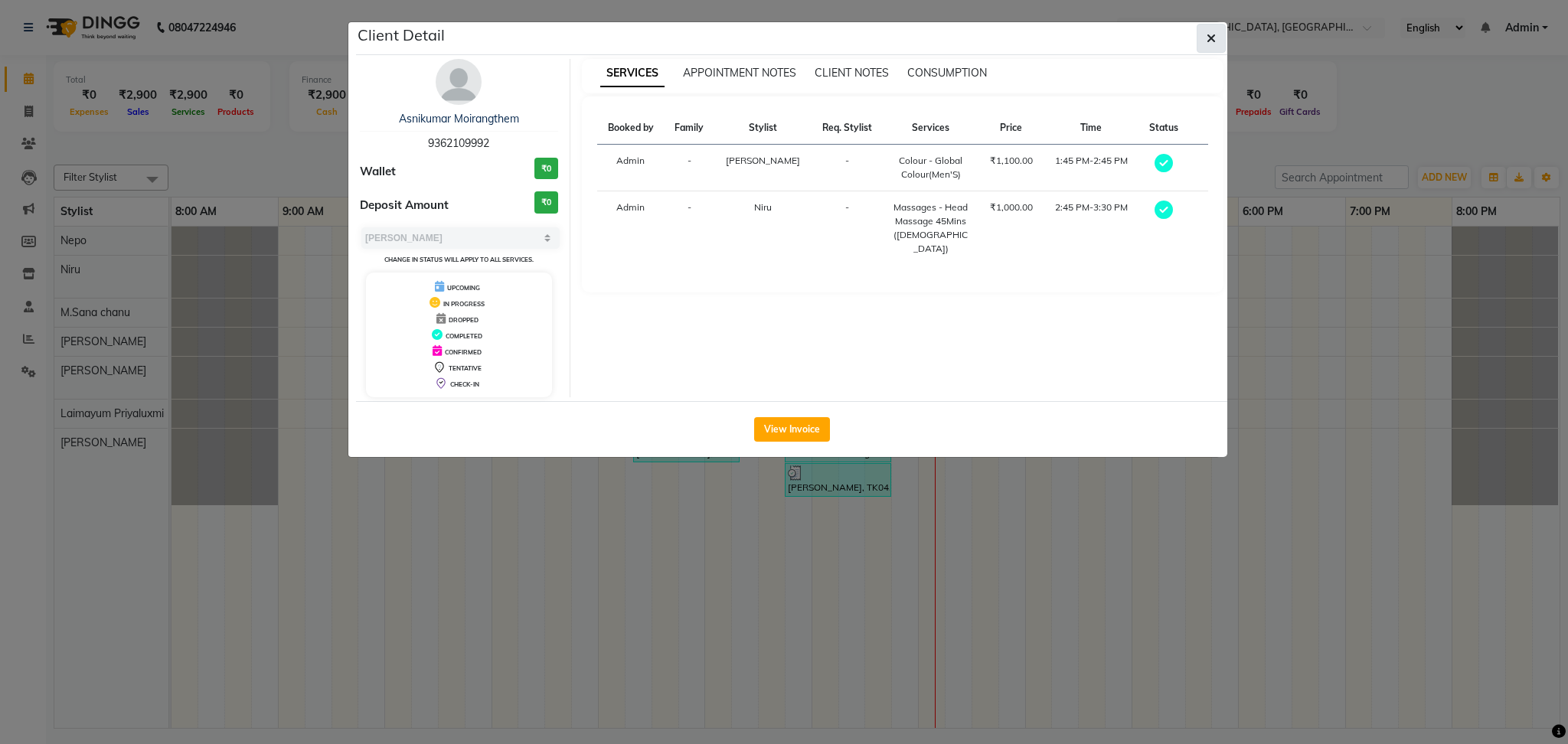
click at [1209, 32] on icon "button" at bounding box center [1211, 37] width 9 height 12
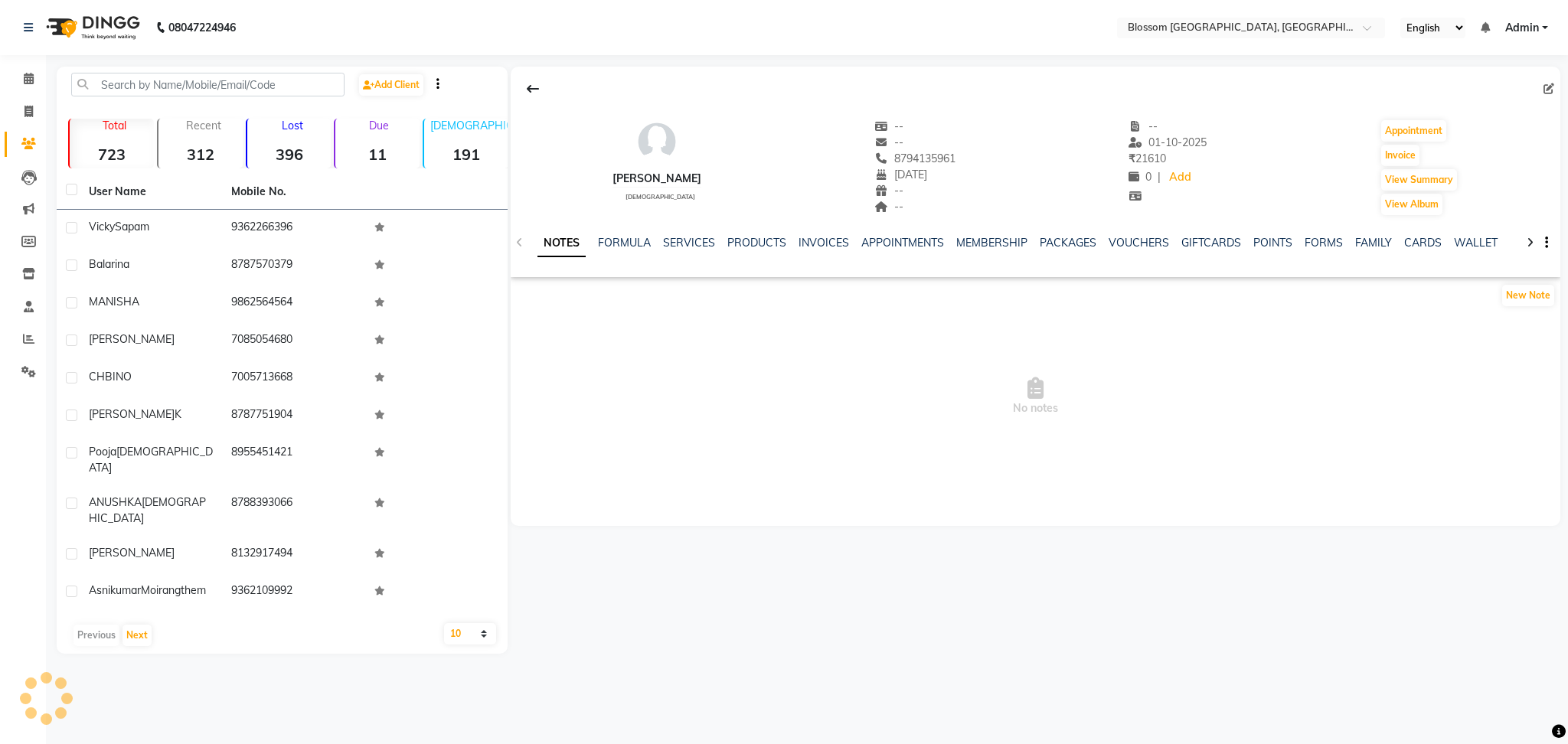
select select "en"
click at [676, 244] on link "SERVICES" at bounding box center [689, 242] width 52 height 14
